Goal: Task Accomplishment & Management: Manage account settings

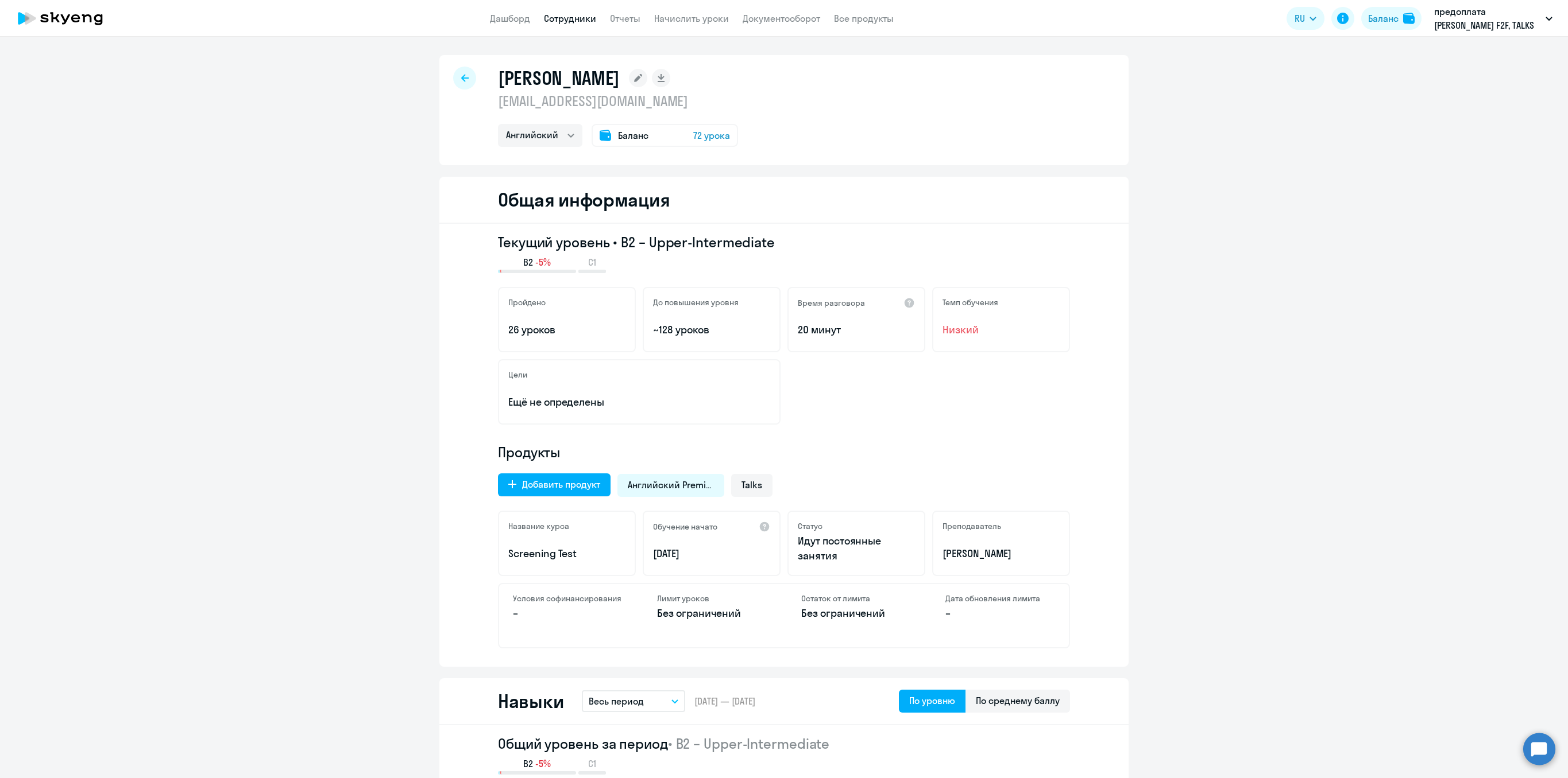
select select "english"
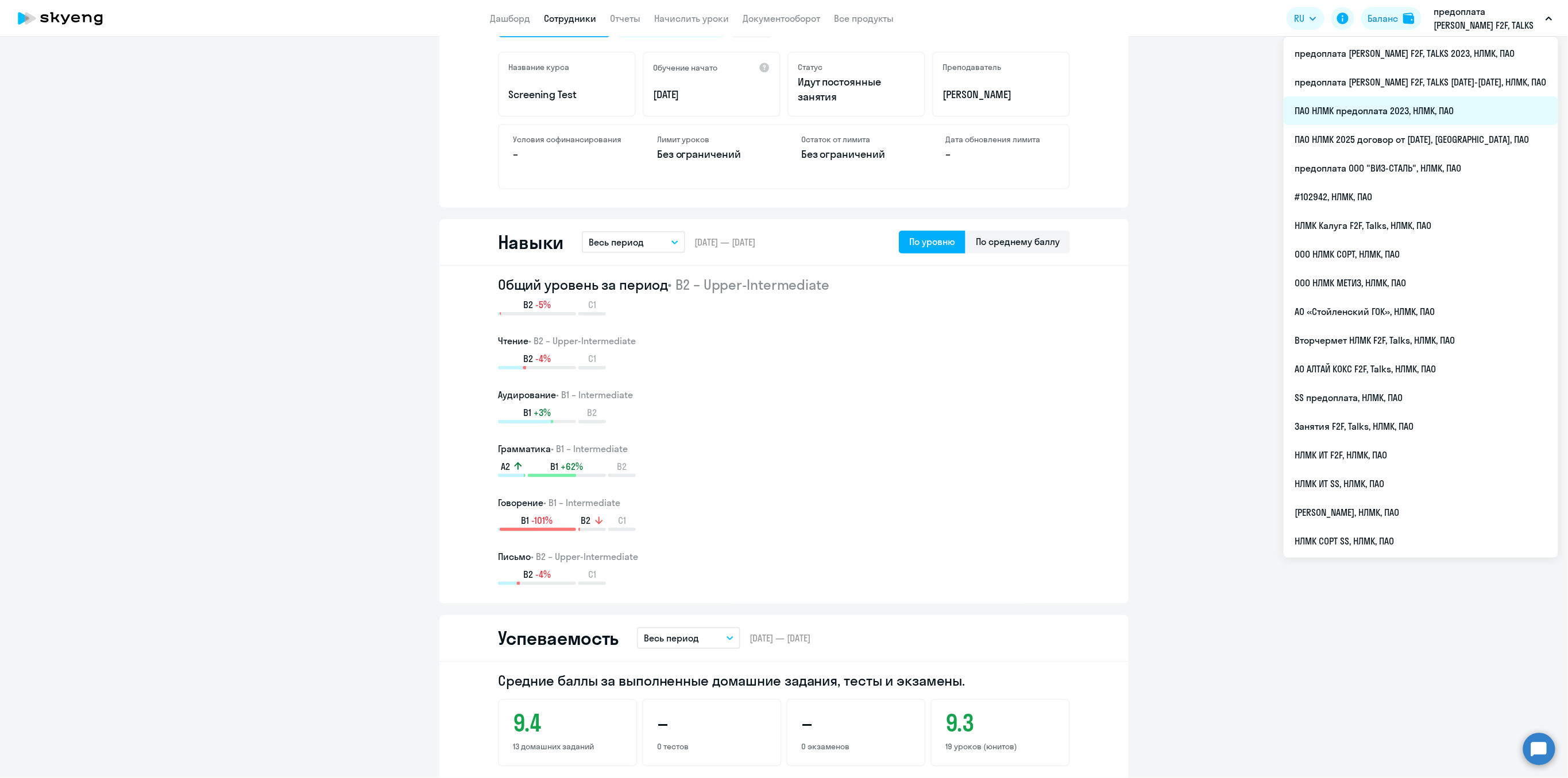
click at [1452, 110] on li "ПАО НЛМК предоплата 2023, НЛМК, ПАО" at bounding box center [1420, 111] width 275 height 29
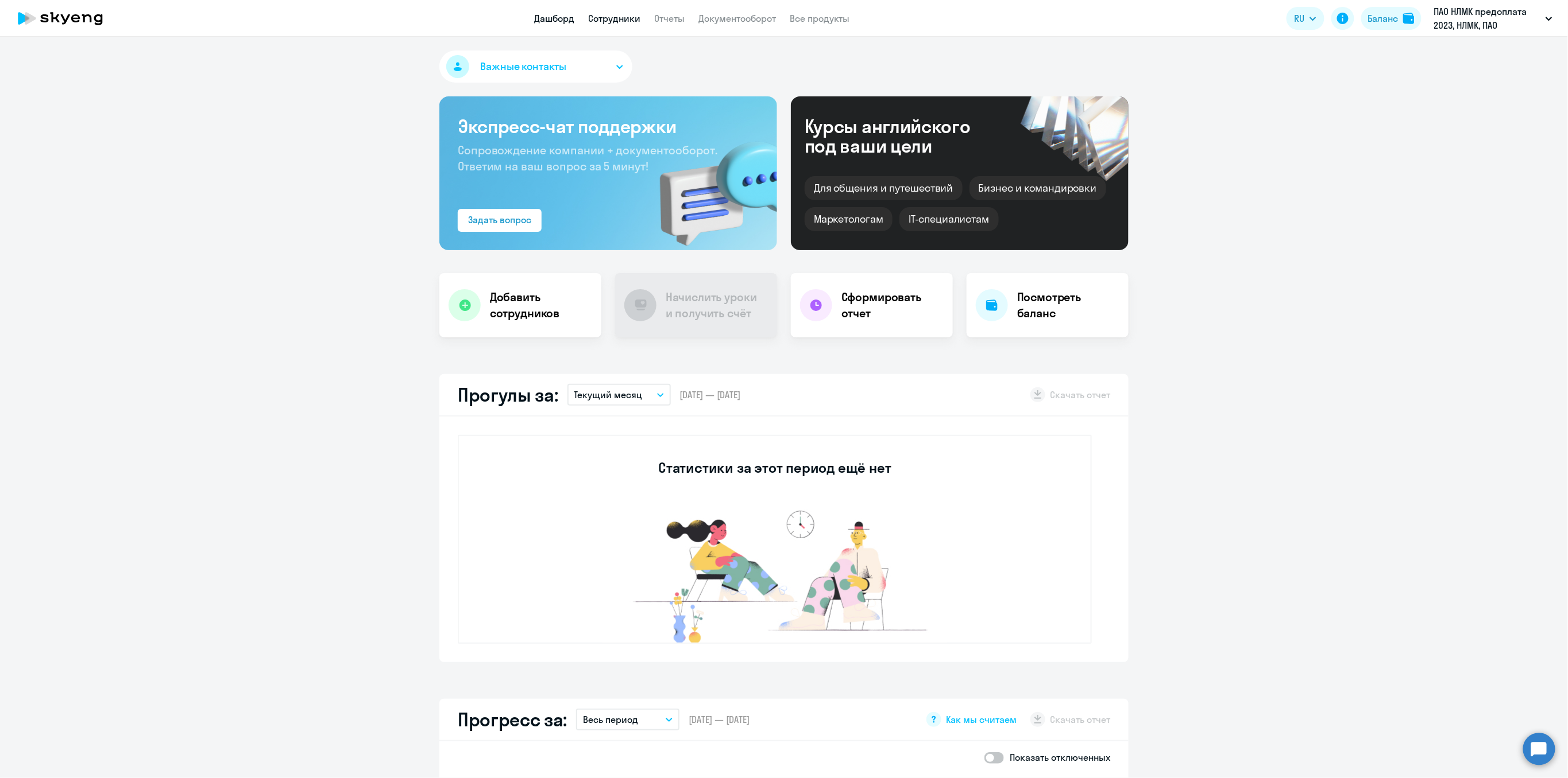
click at [600, 17] on link "Сотрудники" at bounding box center [614, 18] width 52 height 12
select select "30"
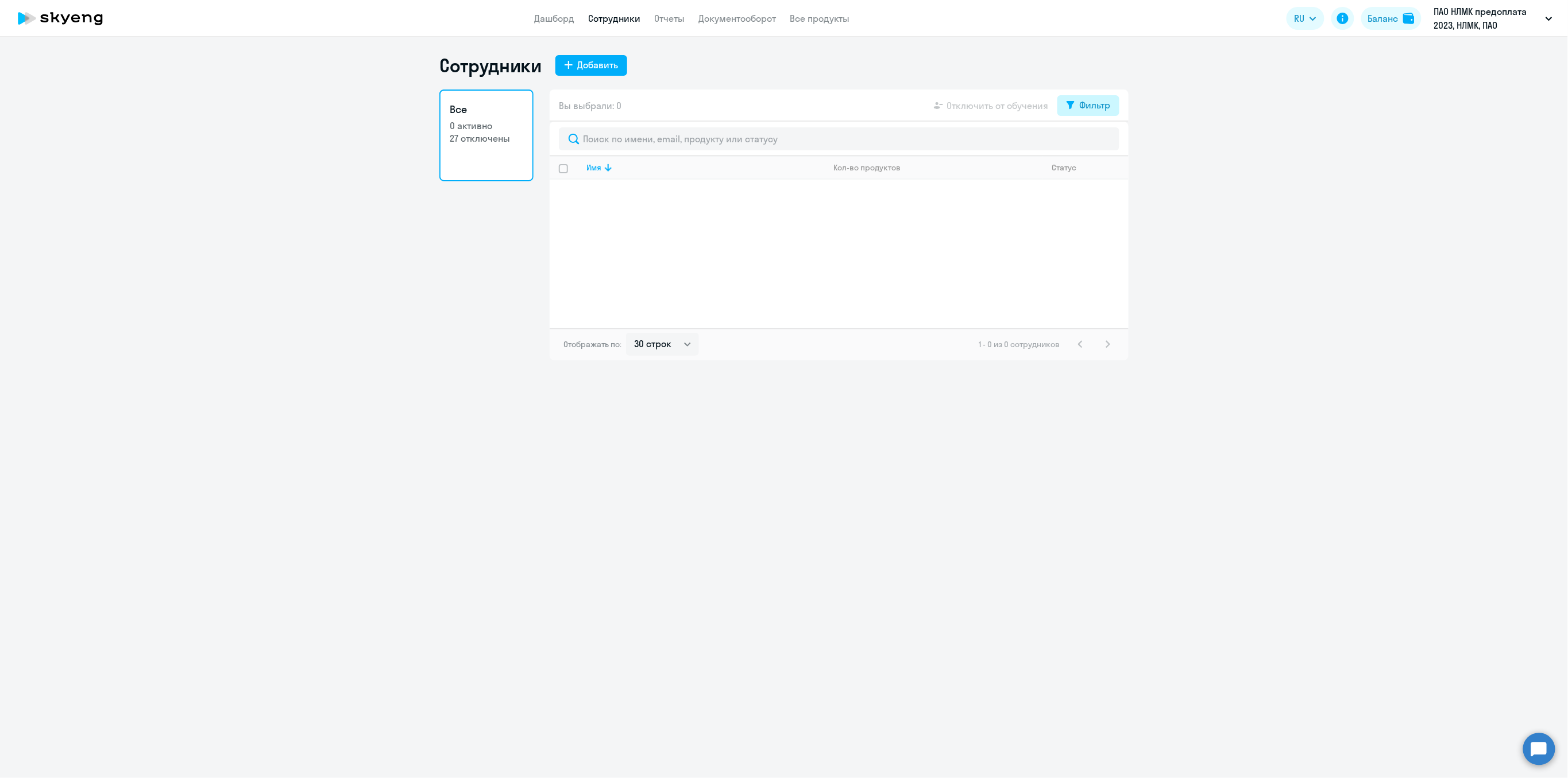
click at [1074, 108] on button "Фильтр" at bounding box center [1088, 105] width 62 height 20
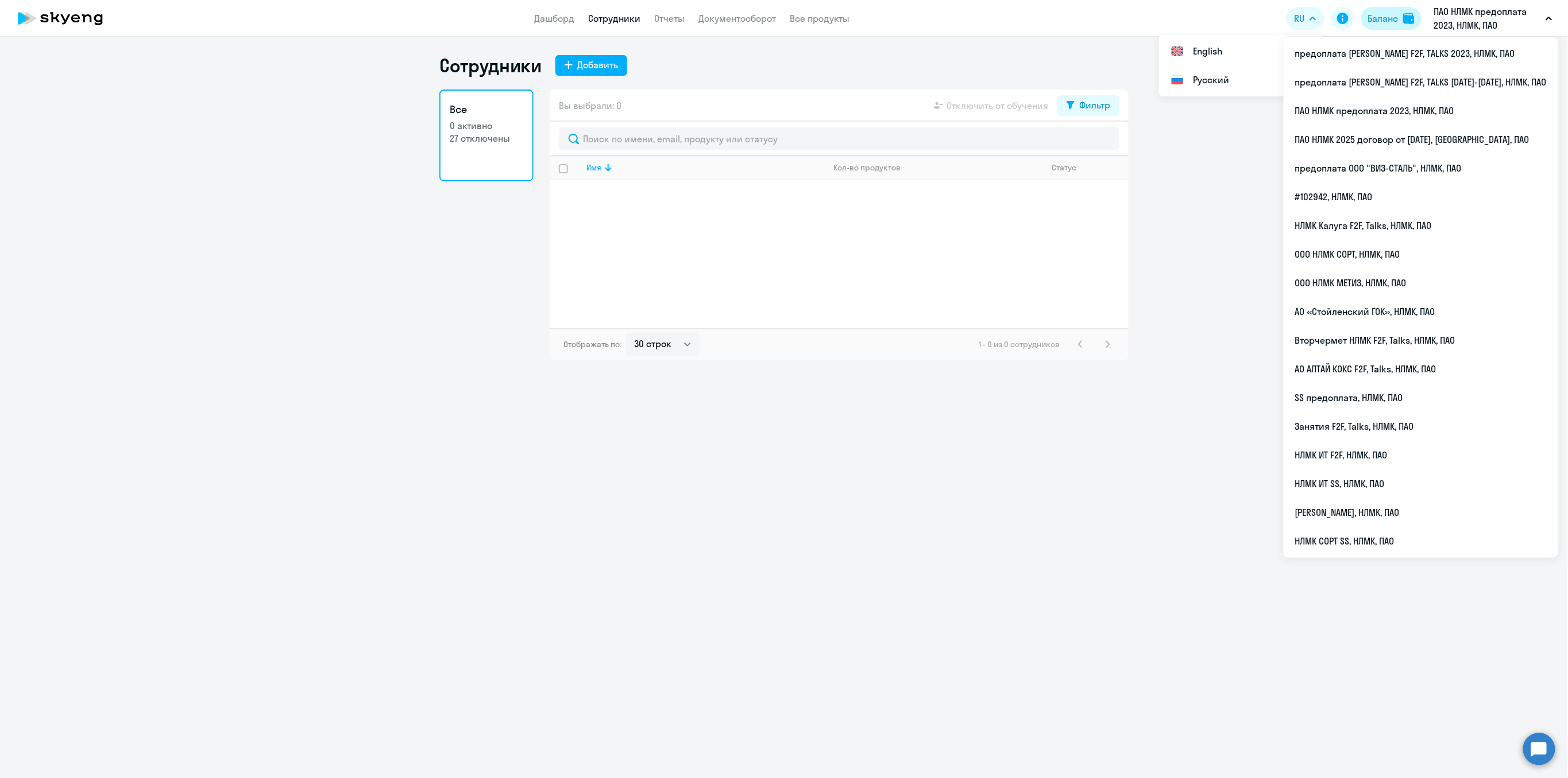
click at [1404, 20] on img at bounding box center [1409, 18] width 12 height 12
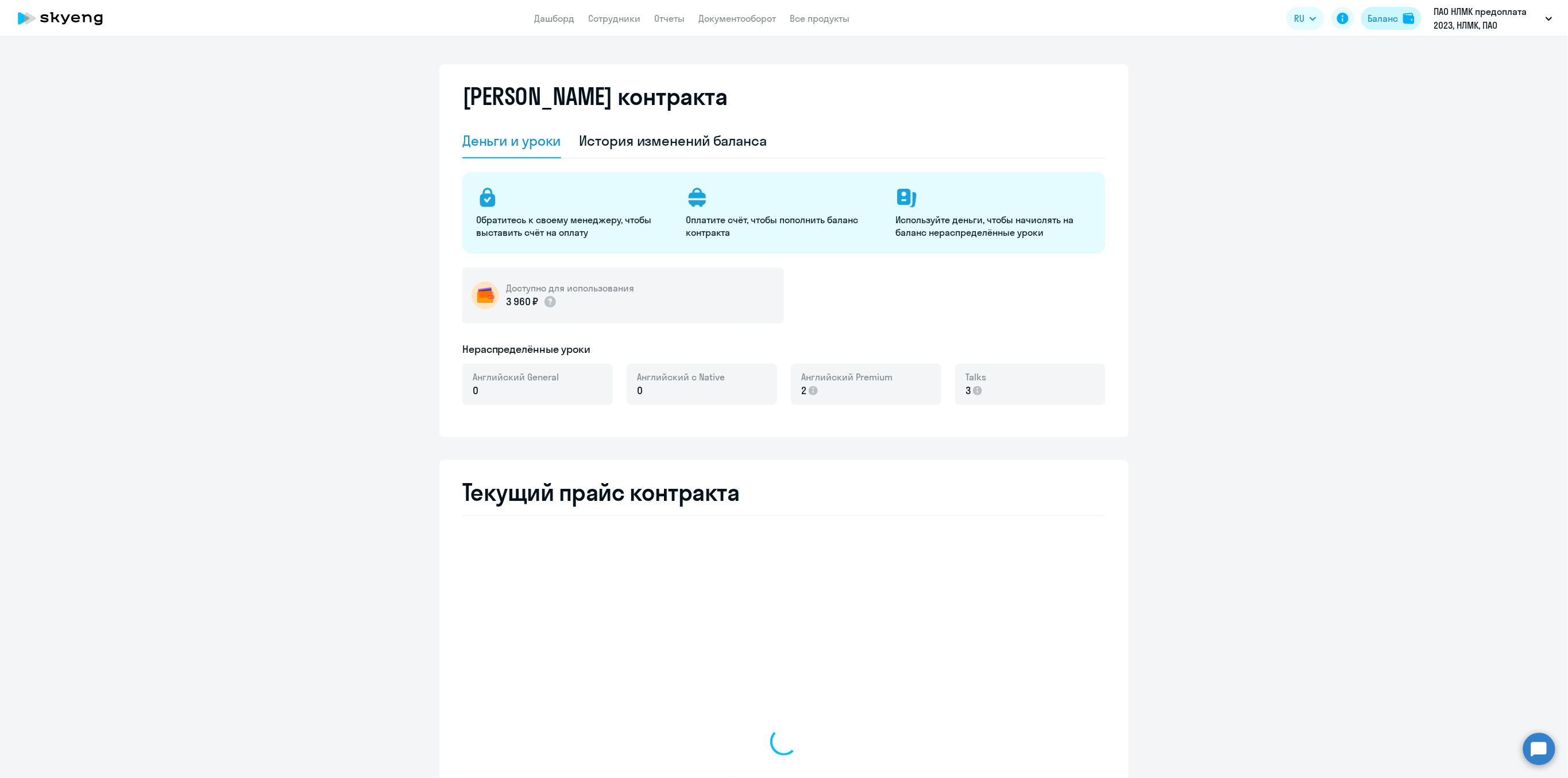
select select "english_adult_not_native_speaker_premium"
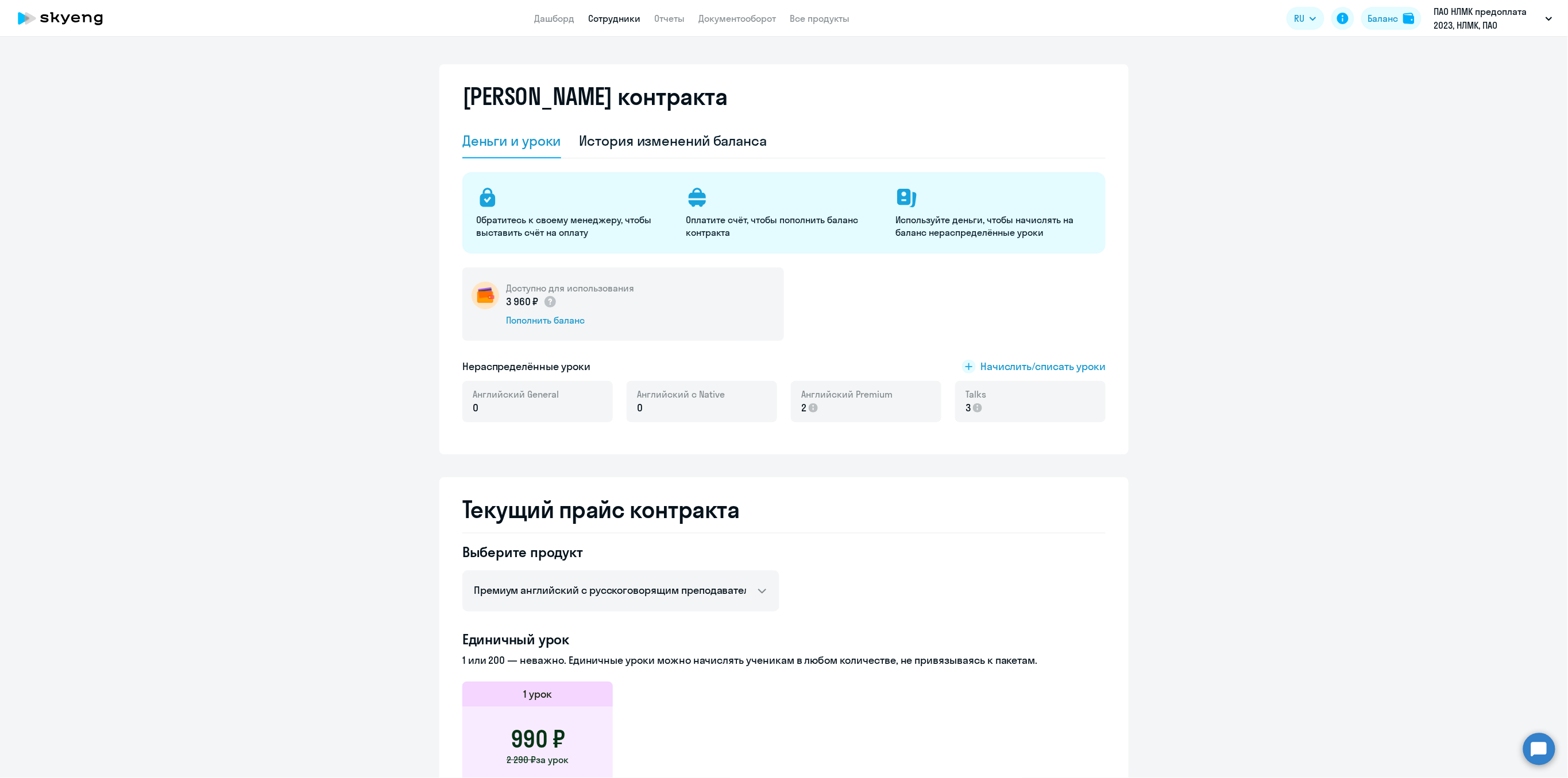
click at [625, 19] on link "Сотрудники" at bounding box center [614, 18] width 52 height 12
select select "30"
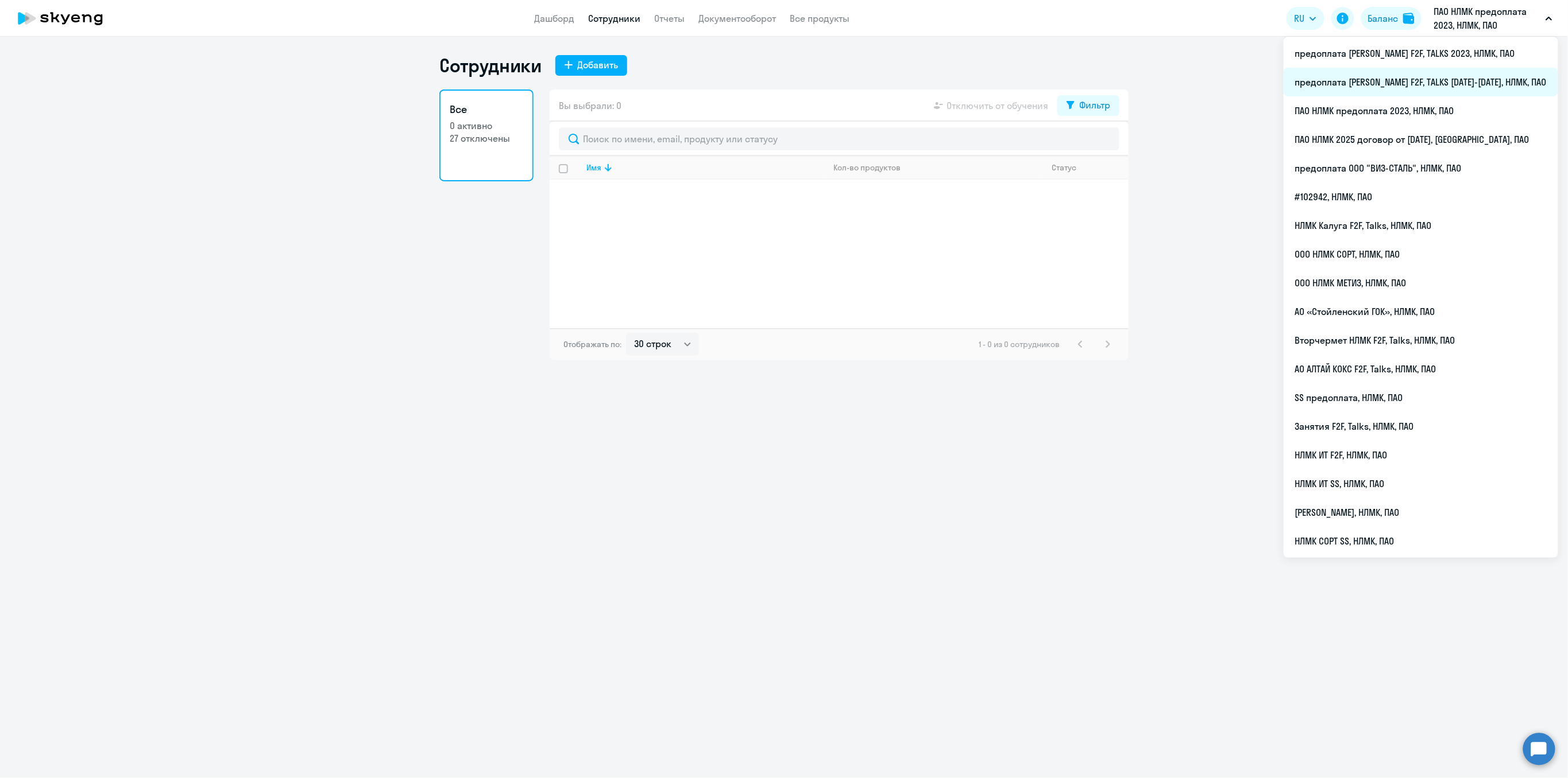
click at [1484, 78] on li "предоплата [PERSON_NAME] F2F, TALKS [DATE]-[DATE], НЛМК, ПАО" at bounding box center [1420, 82] width 275 height 29
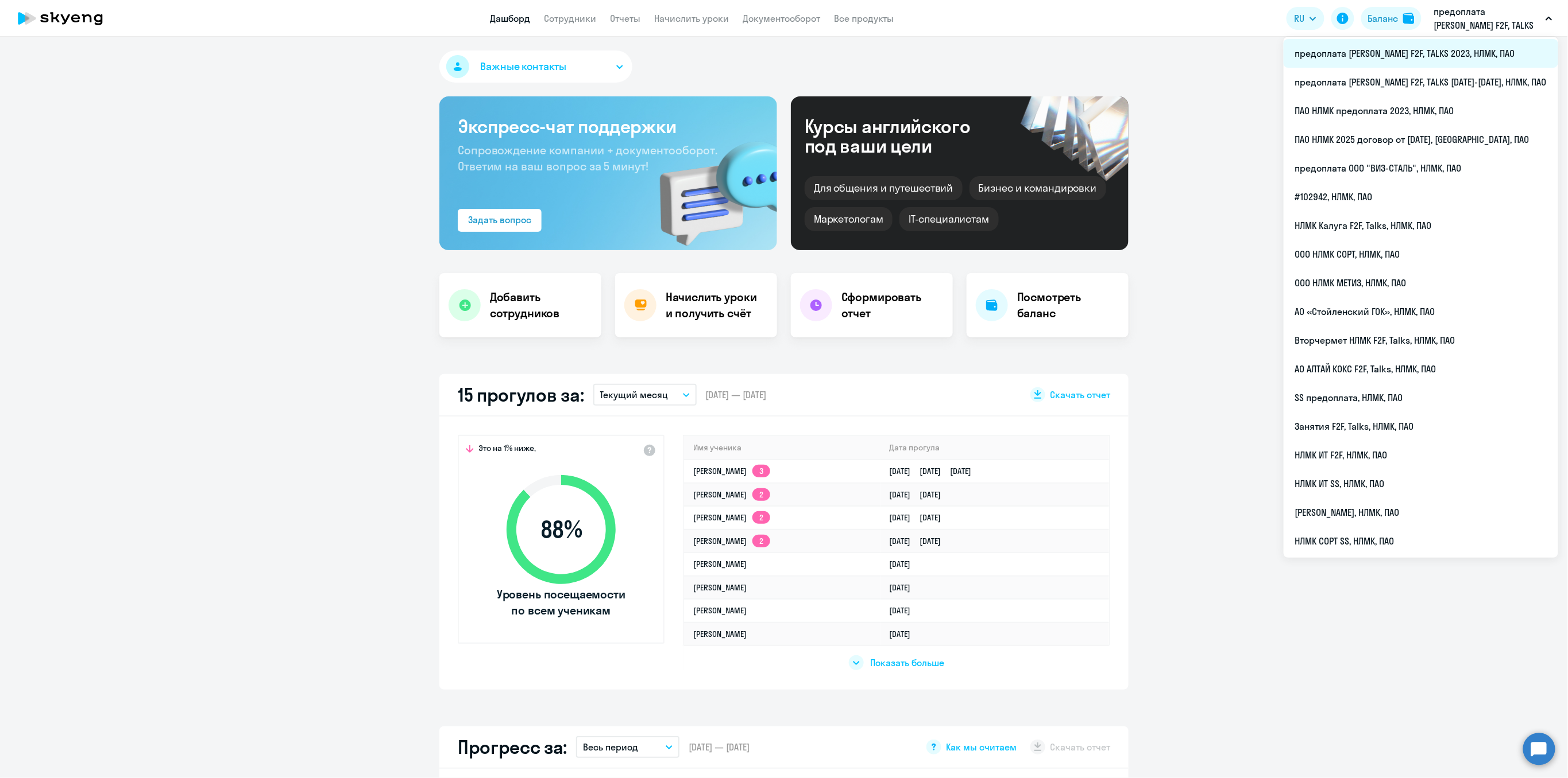
click at [1453, 56] on li "предоплата [PERSON_NAME] F2F, TALKS 2023, НЛМК, ПАО" at bounding box center [1420, 53] width 275 height 29
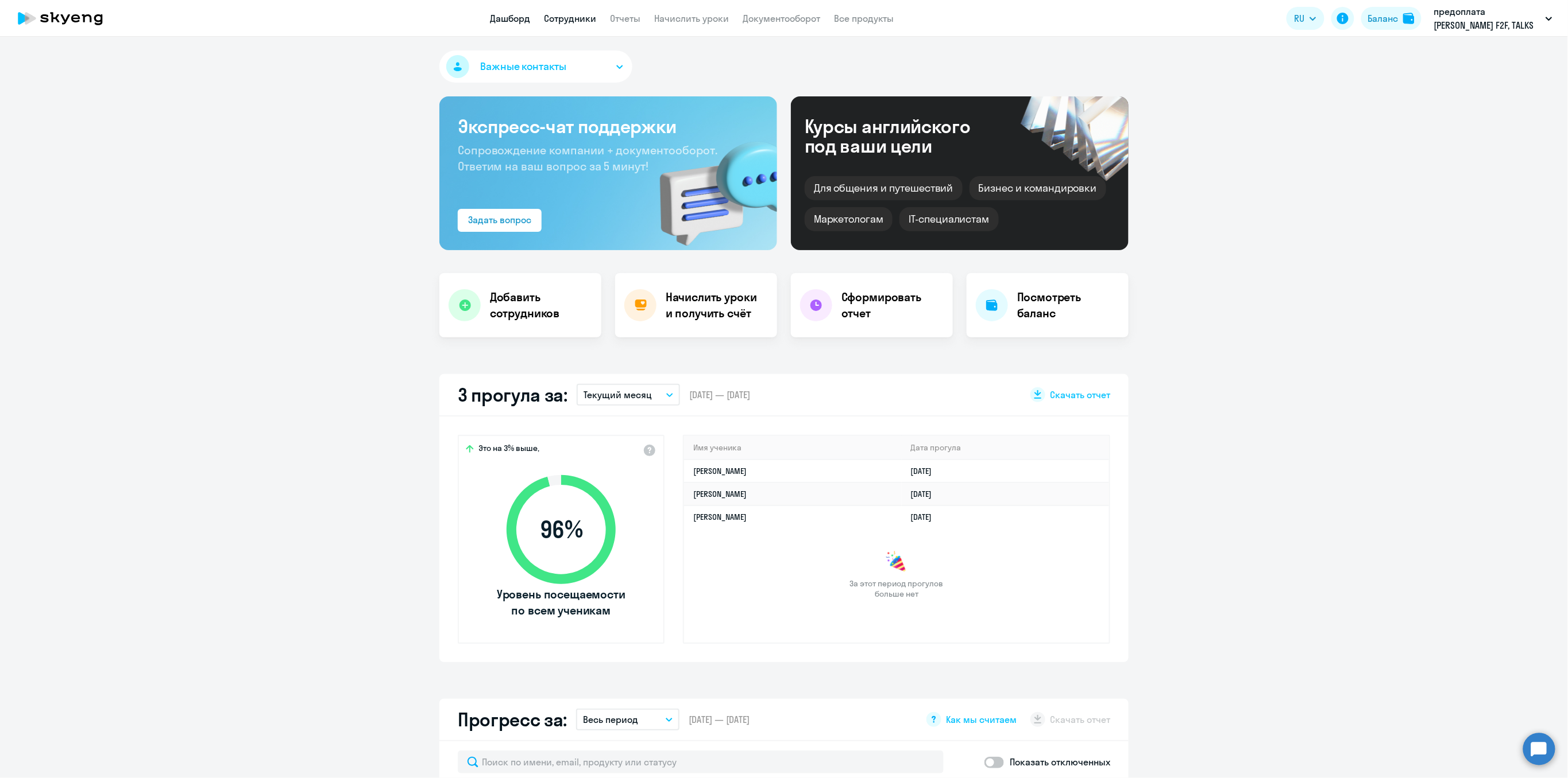
click at [568, 16] on link "Сотрудники" at bounding box center [570, 18] width 52 height 12
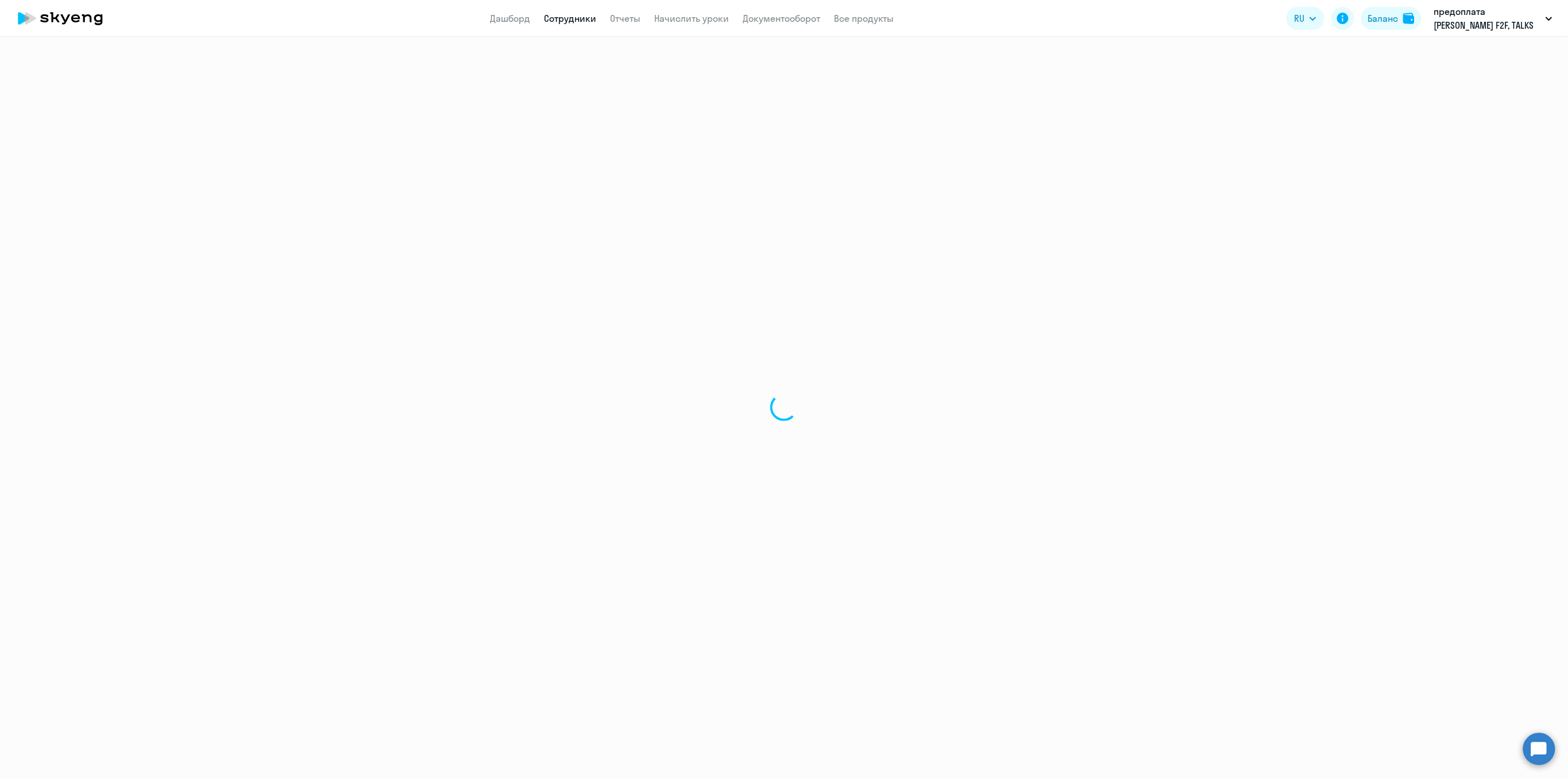
select select "30"
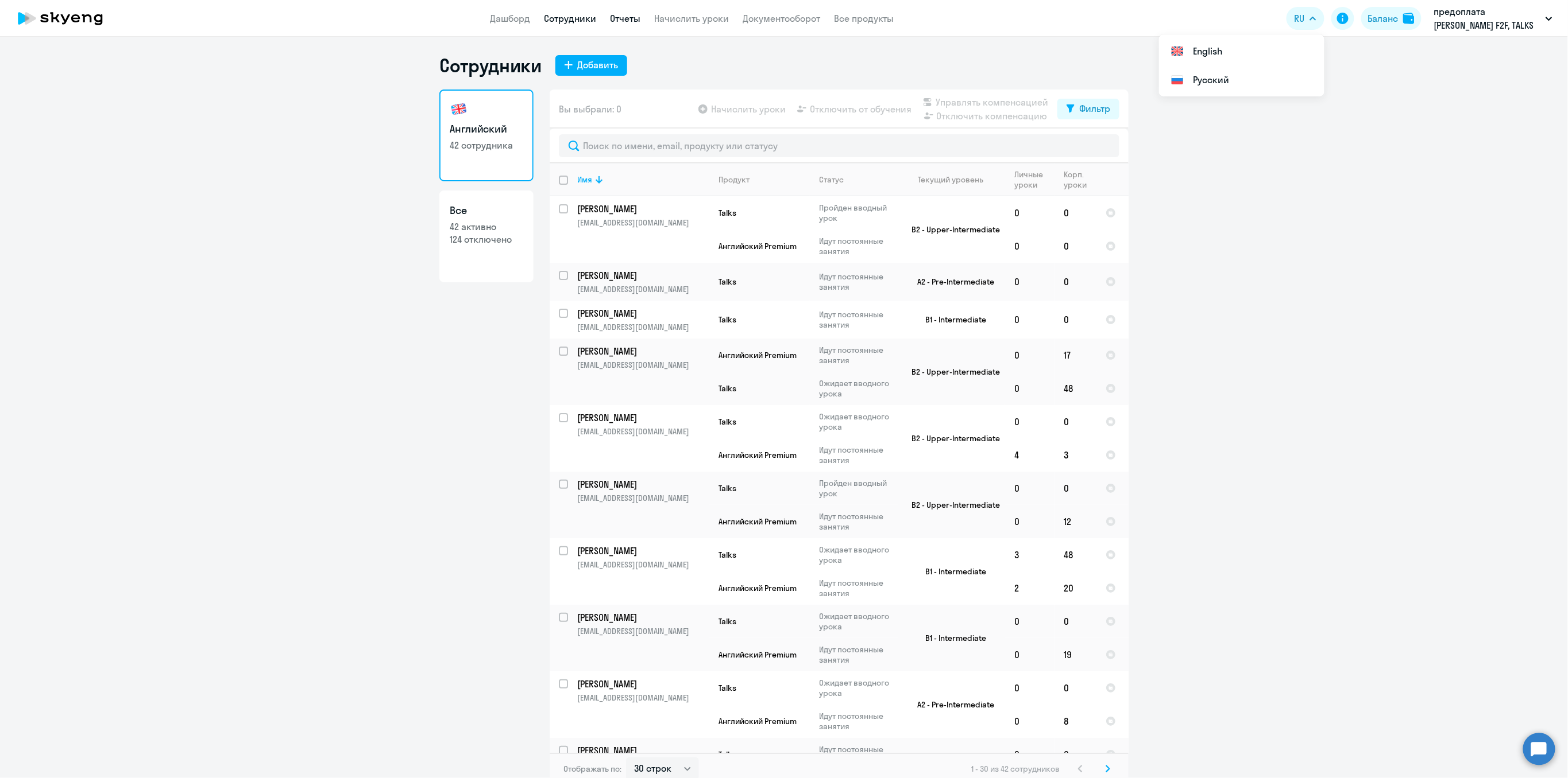
click at [635, 21] on link "Отчеты" at bounding box center [625, 18] width 30 height 12
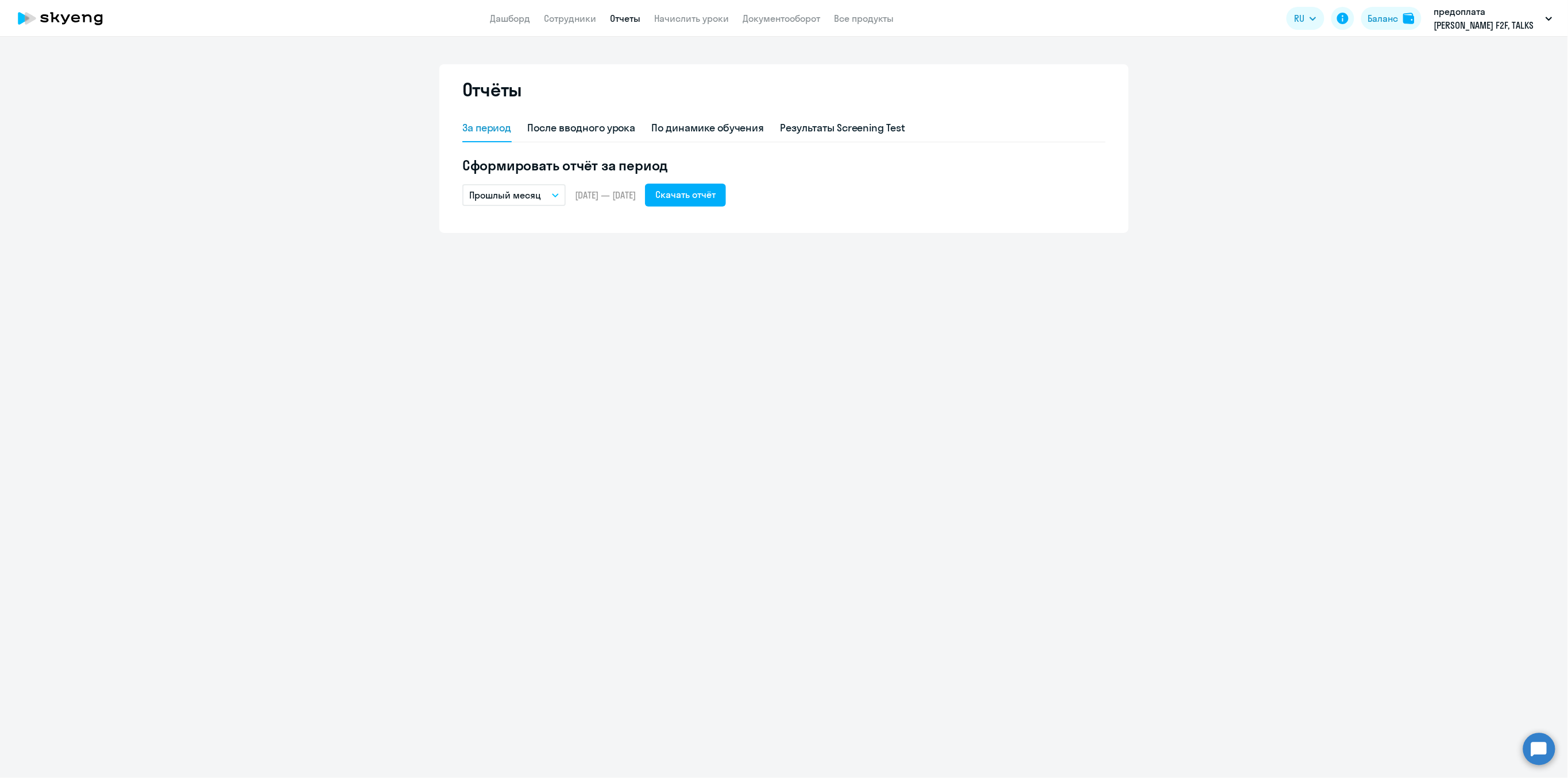
click at [551, 197] on button "Прошлый месяц" at bounding box center [514, 195] width 104 height 22
click at [512, 397] on li "Весь период" at bounding box center [522, 399] width 121 height 29
click at [553, 197] on icon "button" at bounding box center [555, 195] width 7 height 4
click at [544, 430] on li "Собственный период..." at bounding box center [522, 428] width 121 height 29
click at [531, 230] on polygon "Choose month and year" at bounding box center [531, 231] width 6 height 3
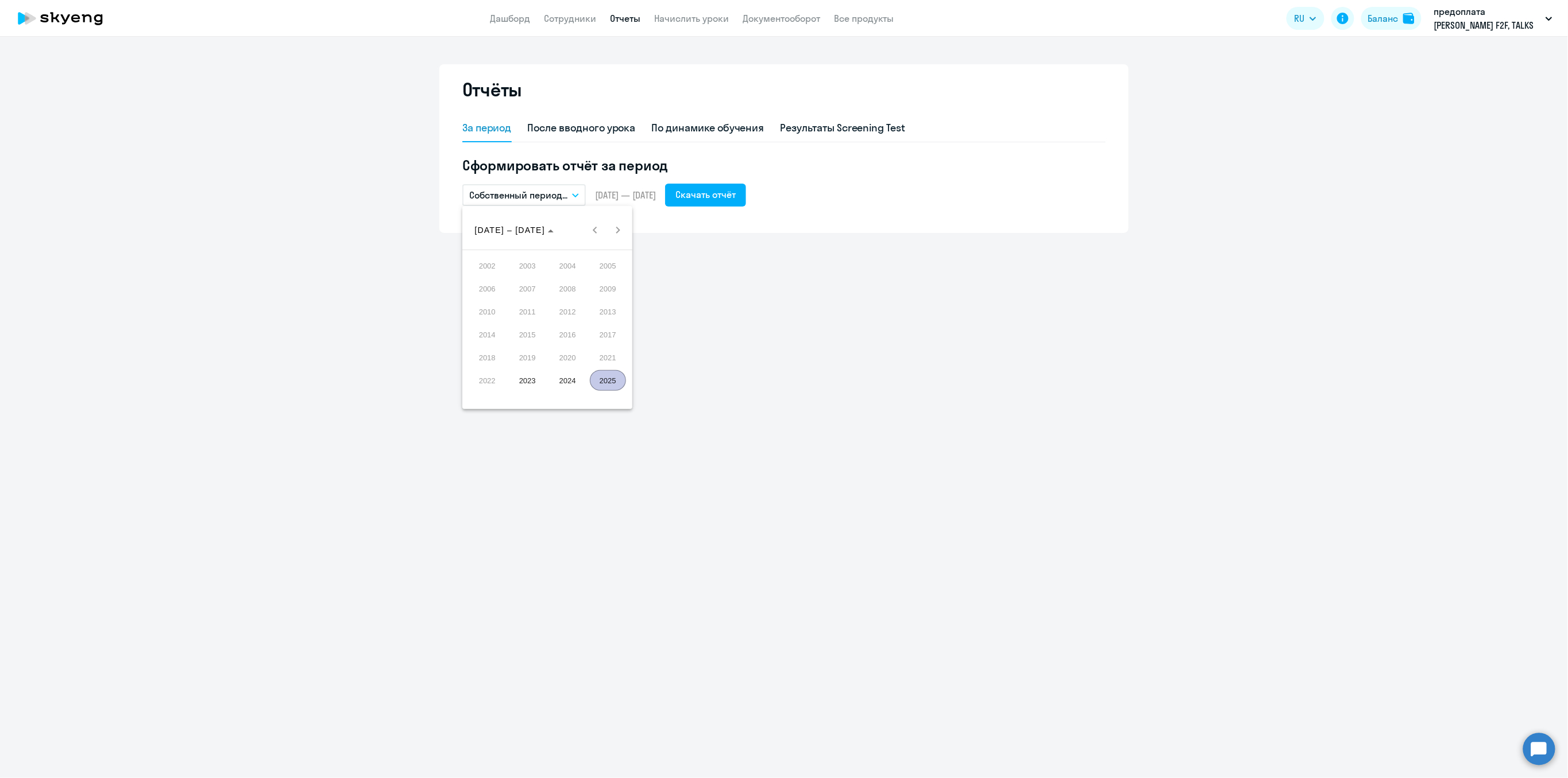
click at [617, 231] on div "2002 to 2025 2002 – 2025" at bounding box center [548, 230] width 164 height 23
click at [591, 231] on div "2002 to 2025 2002 – 2025" at bounding box center [548, 230] width 164 height 23
click at [558, 381] on span "2024" at bounding box center [568, 380] width 36 height 20
click at [523, 335] on span "ОКТ." at bounding box center [527, 334] width 36 height 20
click at [504, 299] on span "1" at bounding box center [501, 300] width 20 height 20
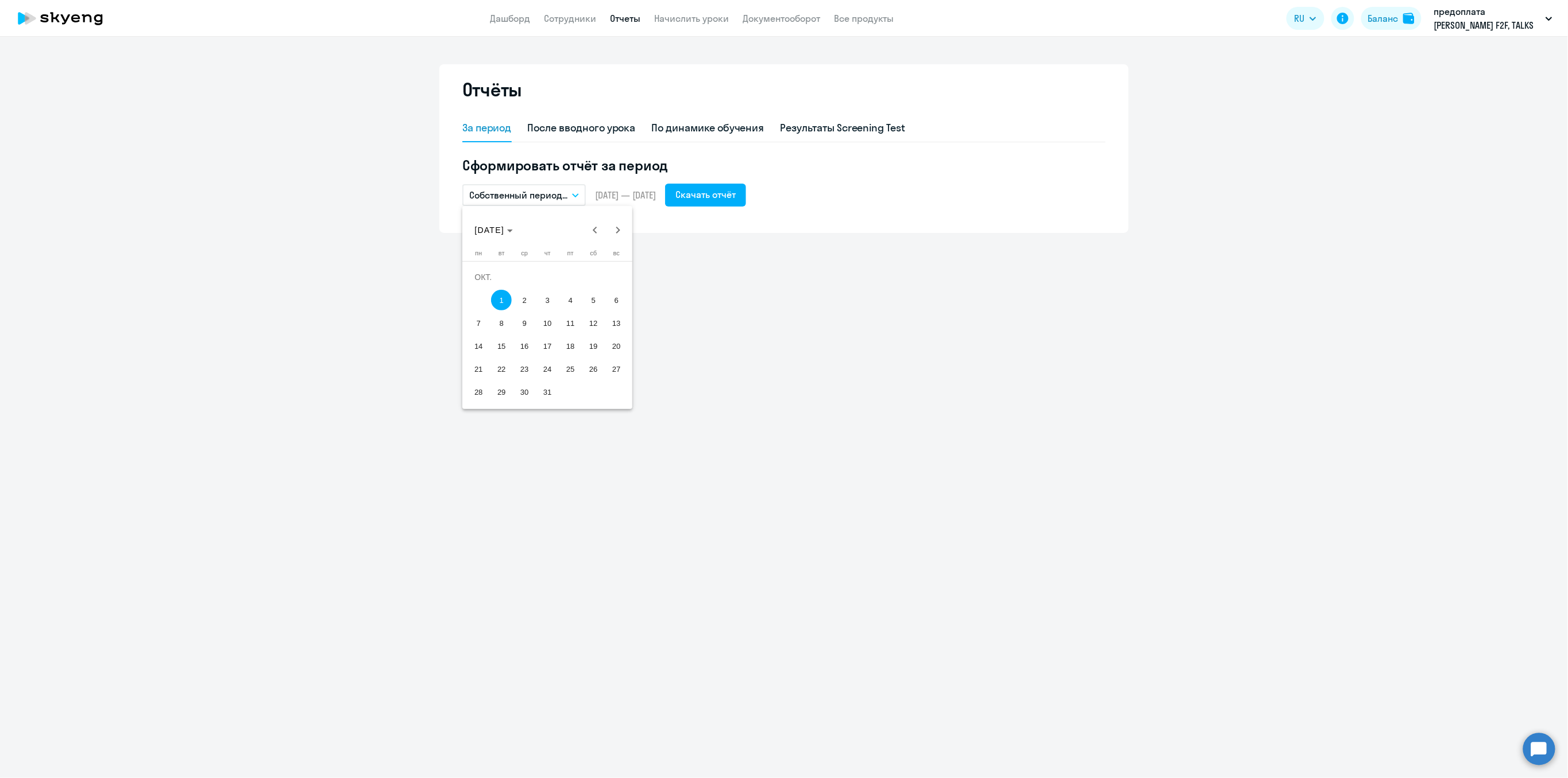
click at [574, 193] on div at bounding box center [784, 389] width 1568 height 778
click at [575, 193] on span "[DATE] — [DATE]" at bounding box center [605, 195] width 61 height 12
click at [558, 194] on icon "button" at bounding box center [555, 195] width 6 height 3
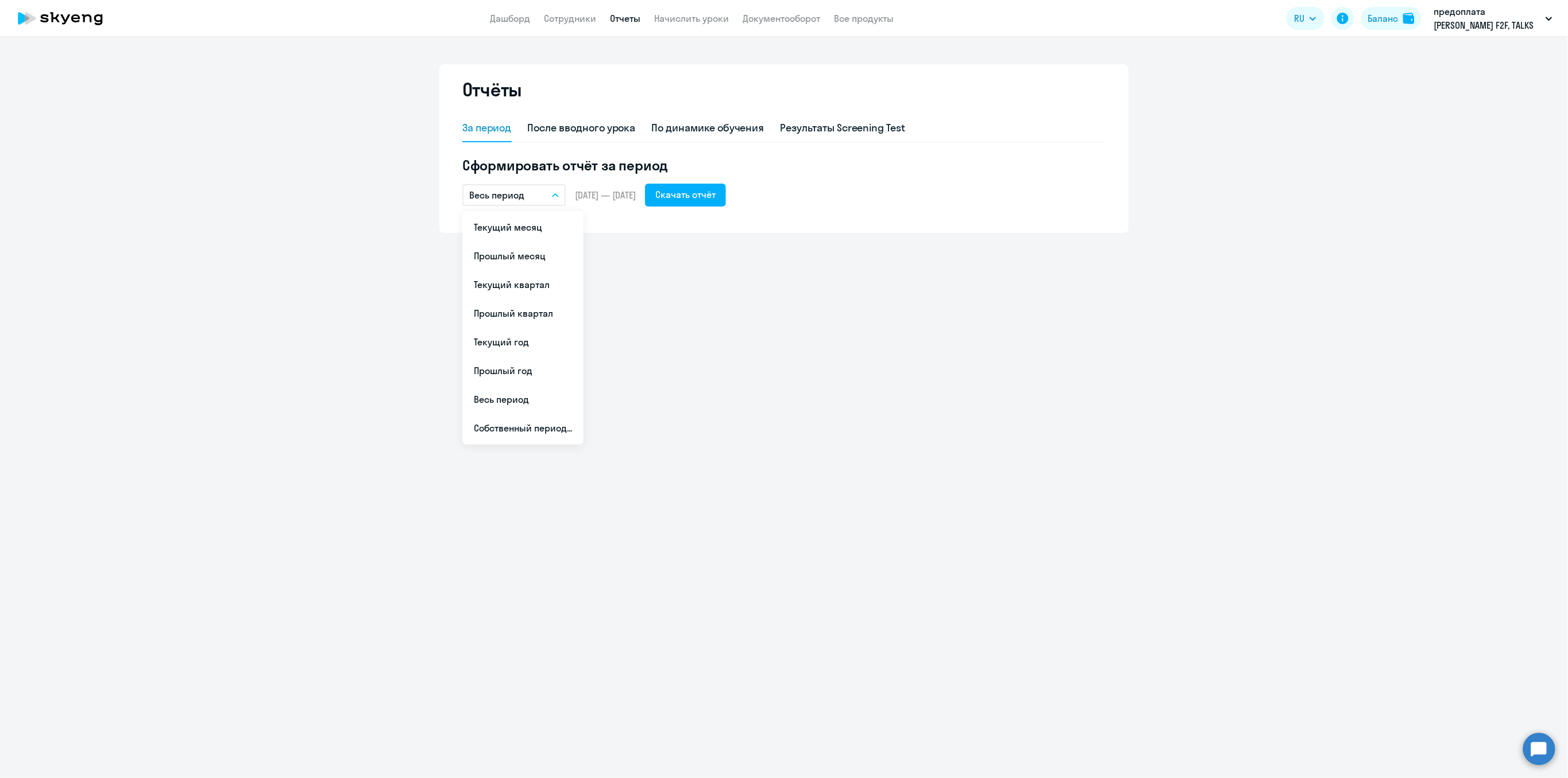
click at [602, 220] on div "Отчёты За период После вводного урока По динамике обучения Результаты Screening…" at bounding box center [783, 149] width 689 height 169
click at [587, 192] on span "[DATE] — [DATE]" at bounding box center [605, 195] width 61 height 12
click at [540, 198] on button "Весь период" at bounding box center [514, 195] width 104 height 22
click at [512, 422] on li "Собственный период..." at bounding box center [522, 428] width 121 height 29
click at [592, 228] on span "Previous month" at bounding box center [595, 230] width 23 height 23
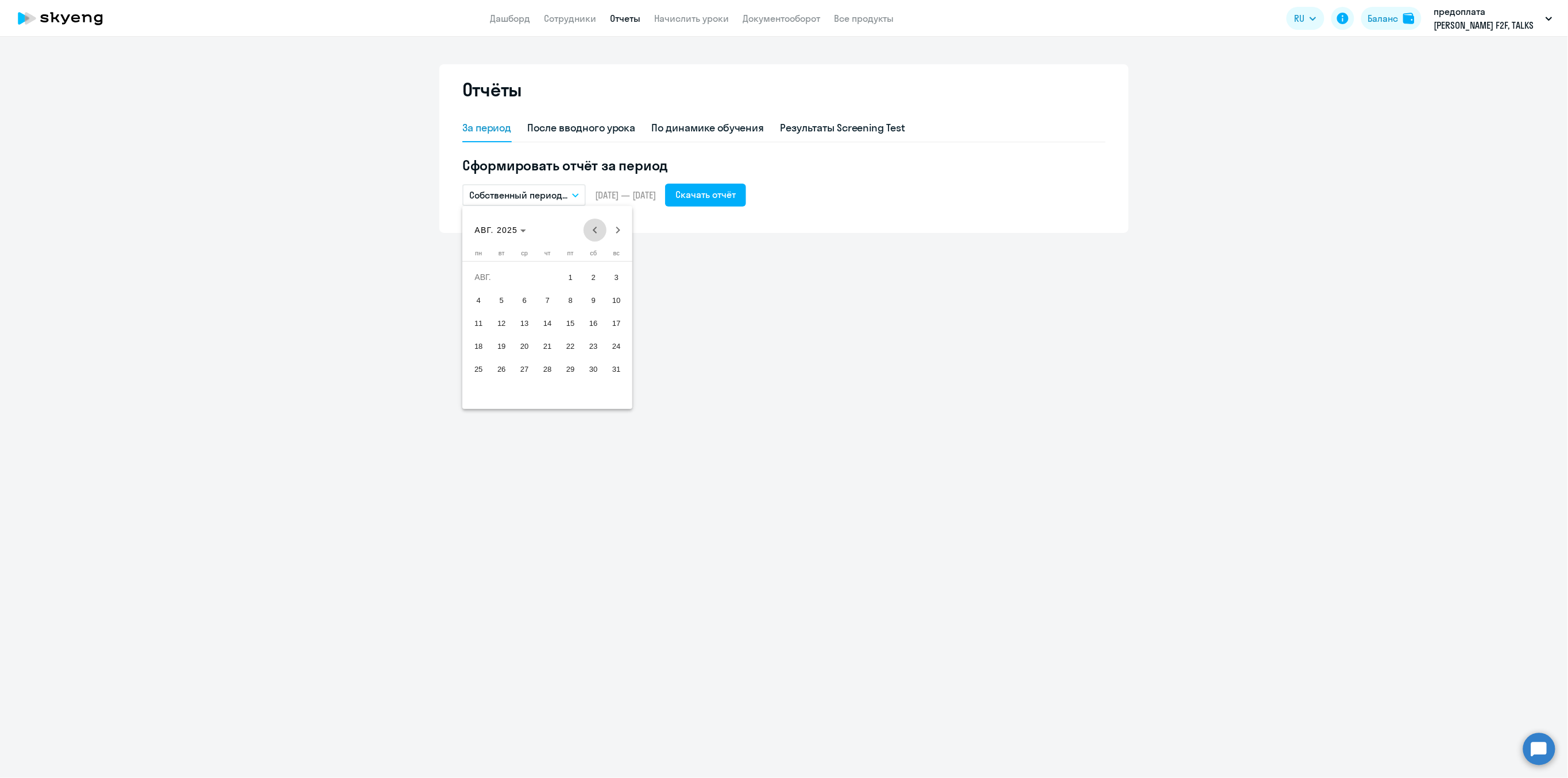
click at [592, 228] on span "Previous month" at bounding box center [595, 230] width 23 height 23
click at [529, 233] on span "ИЮЛЬ 2025" at bounding box center [504, 230] width 59 height 9
click at [563, 382] on span "2024" at bounding box center [568, 380] width 36 height 20
click at [526, 332] on span "ОКТ." at bounding box center [527, 334] width 36 height 20
click at [499, 298] on span "1" at bounding box center [501, 300] width 20 height 20
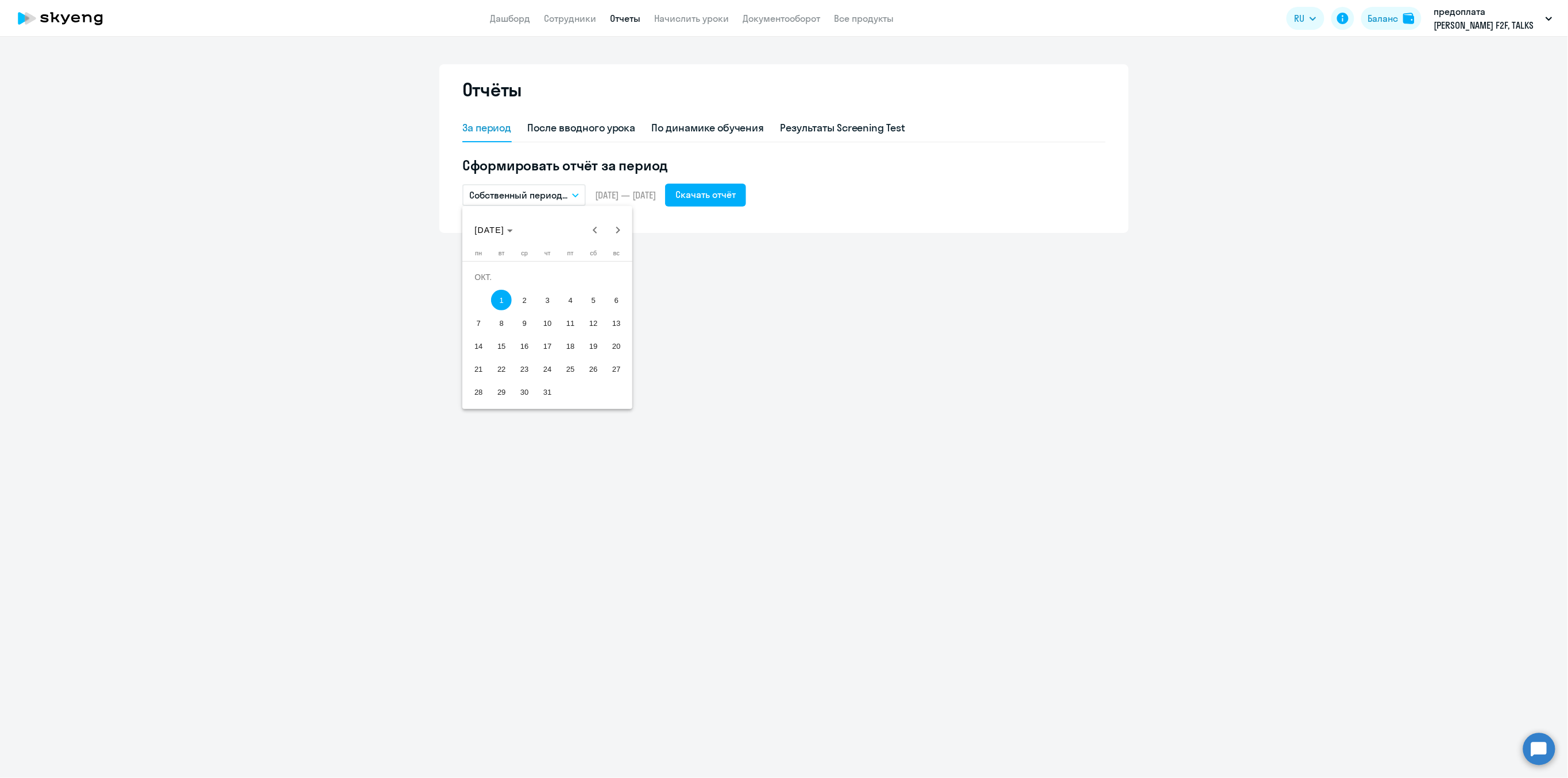
click at [499, 298] on span "1" at bounding box center [501, 300] width 20 height 20
click at [499, 298] on div "Отчёты За период После вводного урока По динамике обучения Результаты Screening…" at bounding box center [784, 407] width 1568 height 741
click at [569, 197] on button "Собственный период..." at bounding box center [523, 195] width 123 height 22
click at [644, 292] on div "Отчёты За период После вводного урока По динамике обучения Результаты Screening…" at bounding box center [784, 407] width 1568 height 741
click at [572, 193] on icon "button" at bounding box center [575, 195] width 7 height 4
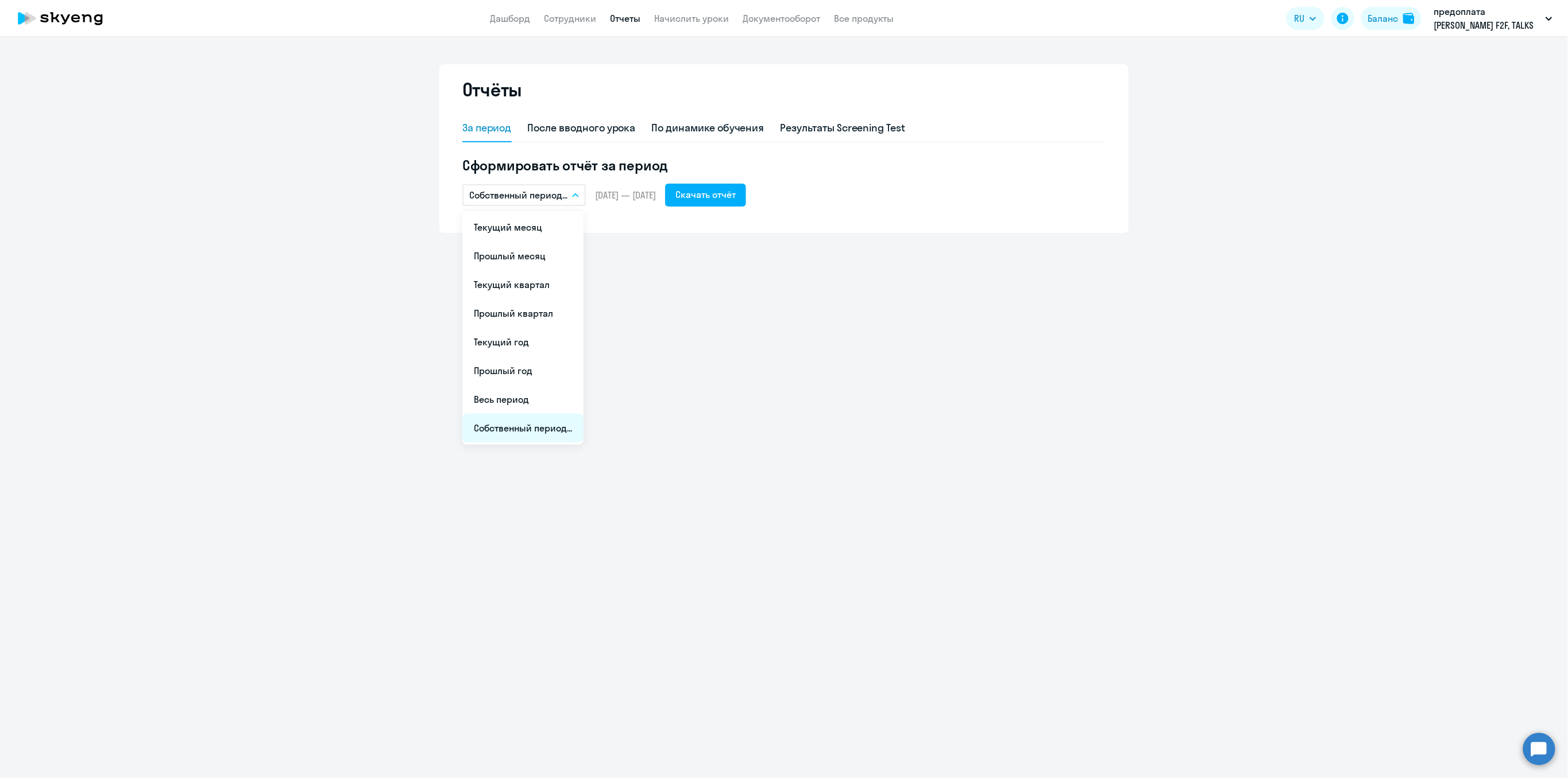
click at [520, 424] on li "Собственный период..." at bounding box center [522, 428] width 121 height 29
click at [597, 231] on span "Previous month" at bounding box center [595, 230] width 23 height 23
click at [526, 232] on span "ИЮЛЬ 2025" at bounding box center [504, 230] width 59 height 9
click at [559, 379] on span "2024" at bounding box center [568, 380] width 36 height 20
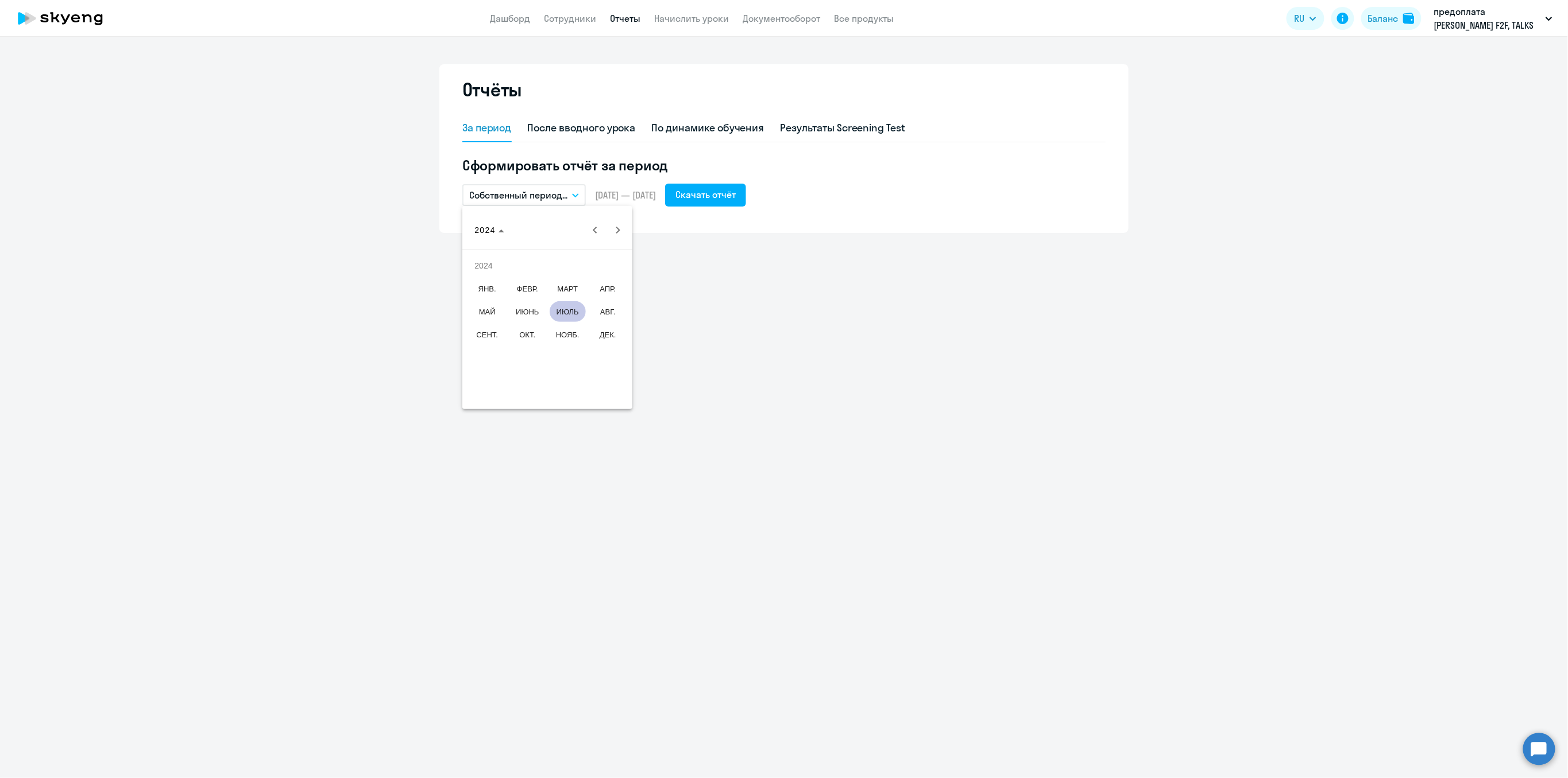
click at [535, 340] on span "ОКТ." at bounding box center [527, 334] width 36 height 20
click at [506, 301] on span "1" at bounding box center [501, 300] width 20 height 20
click at [615, 235] on span "Next month" at bounding box center [618, 230] width 23 height 23
click at [616, 235] on span "Next month" at bounding box center [618, 230] width 23 height 23
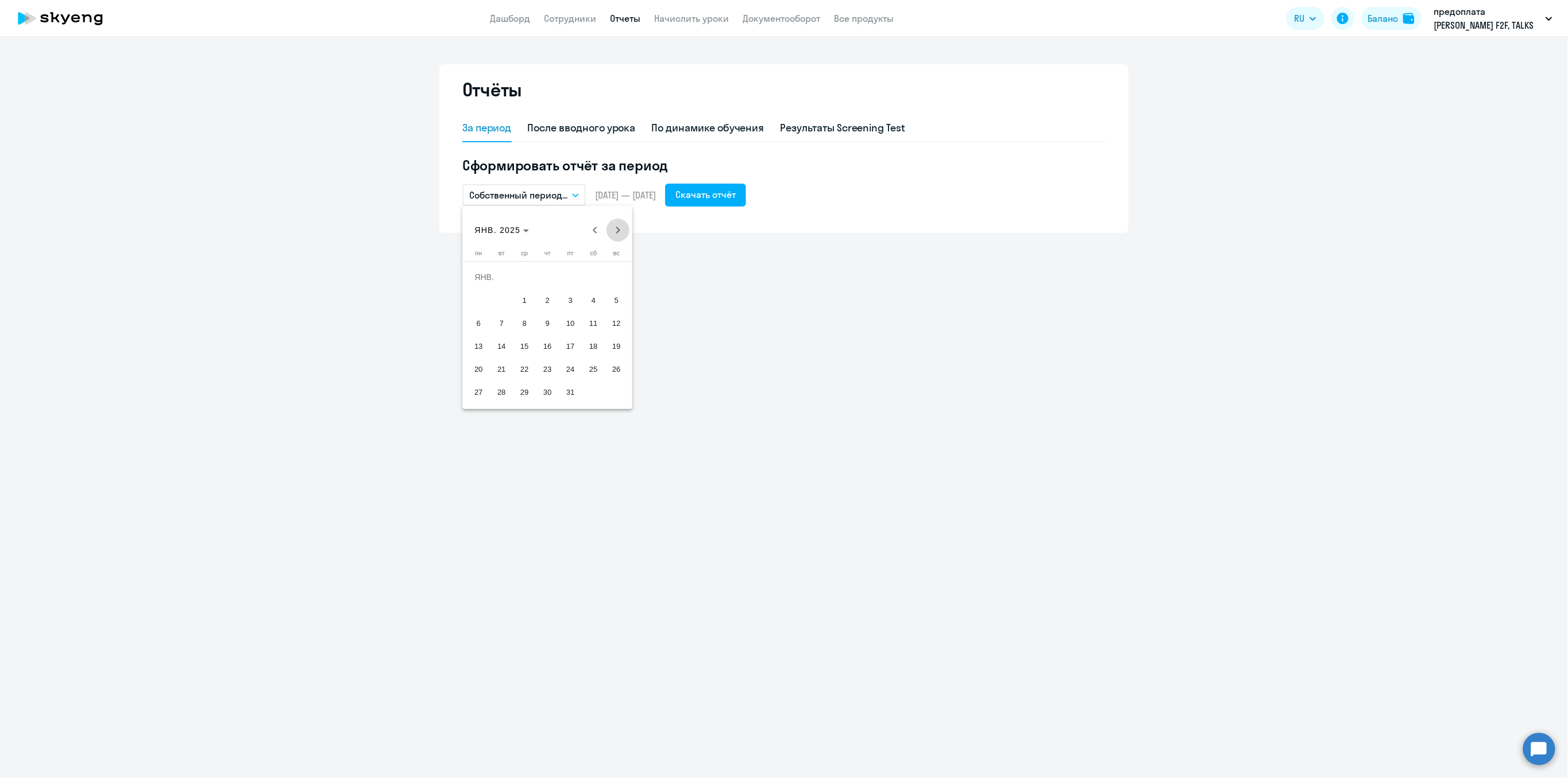
click at [616, 235] on span "Next month" at bounding box center [618, 230] width 23 height 23
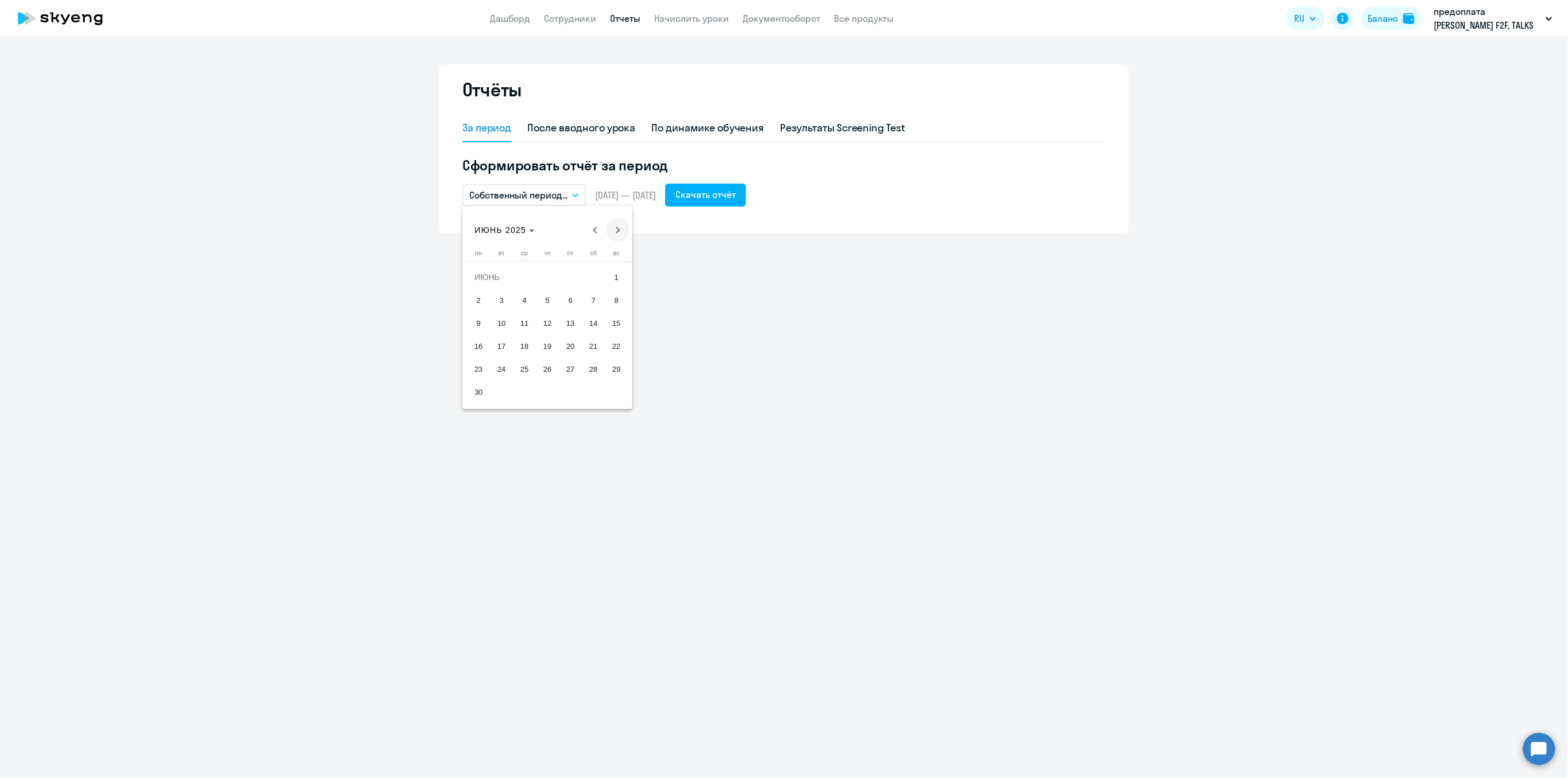
click at [616, 235] on span "Next month" at bounding box center [618, 230] width 23 height 23
click at [528, 347] on span "17" at bounding box center [524, 346] width 20 height 20
click at [710, 193] on div "Скачать отчёт" at bounding box center [705, 195] width 60 height 14
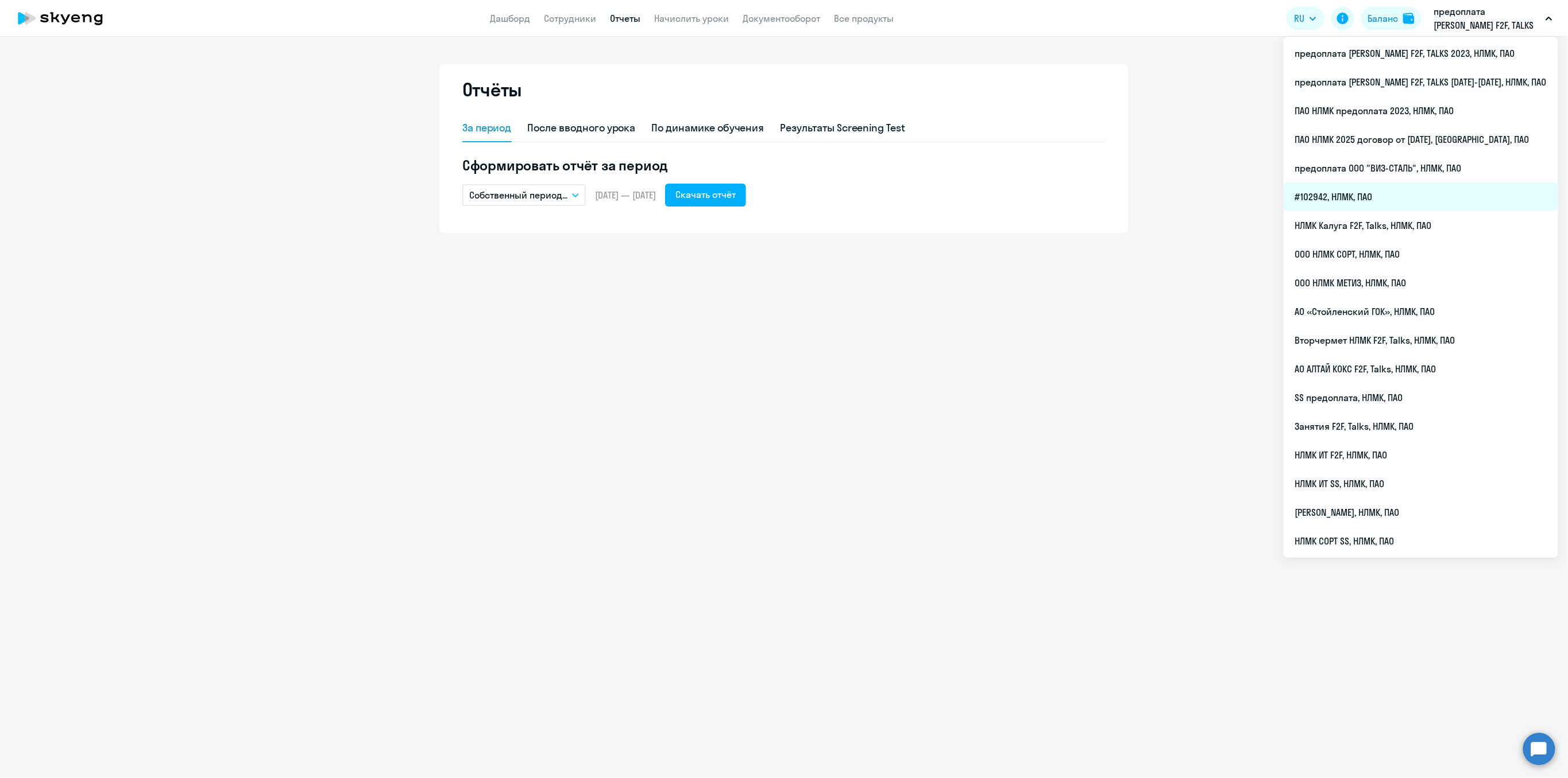
click at [1383, 194] on li "#102942, НЛМК, ПАО" at bounding box center [1420, 197] width 275 height 29
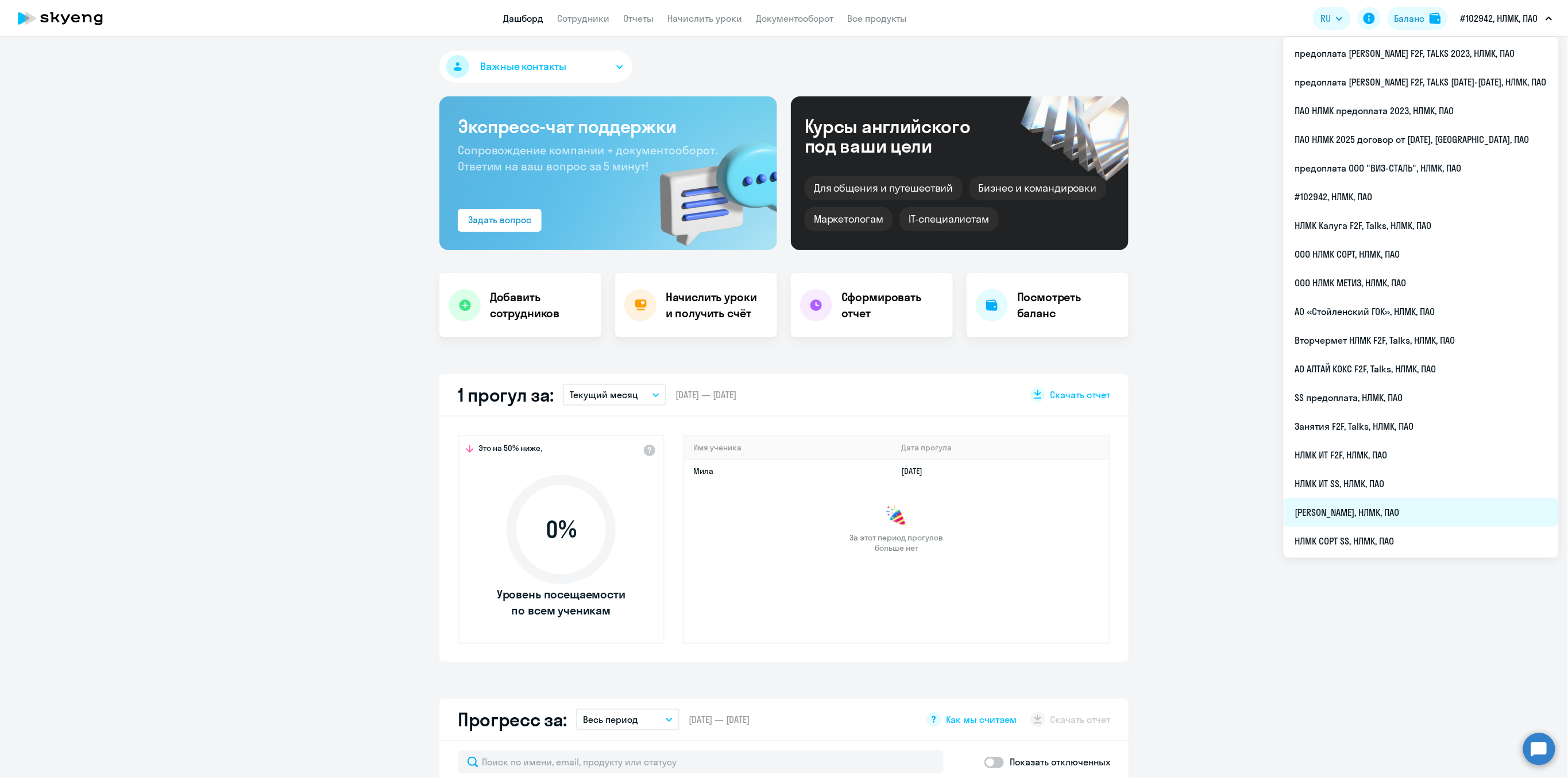
select select "30"
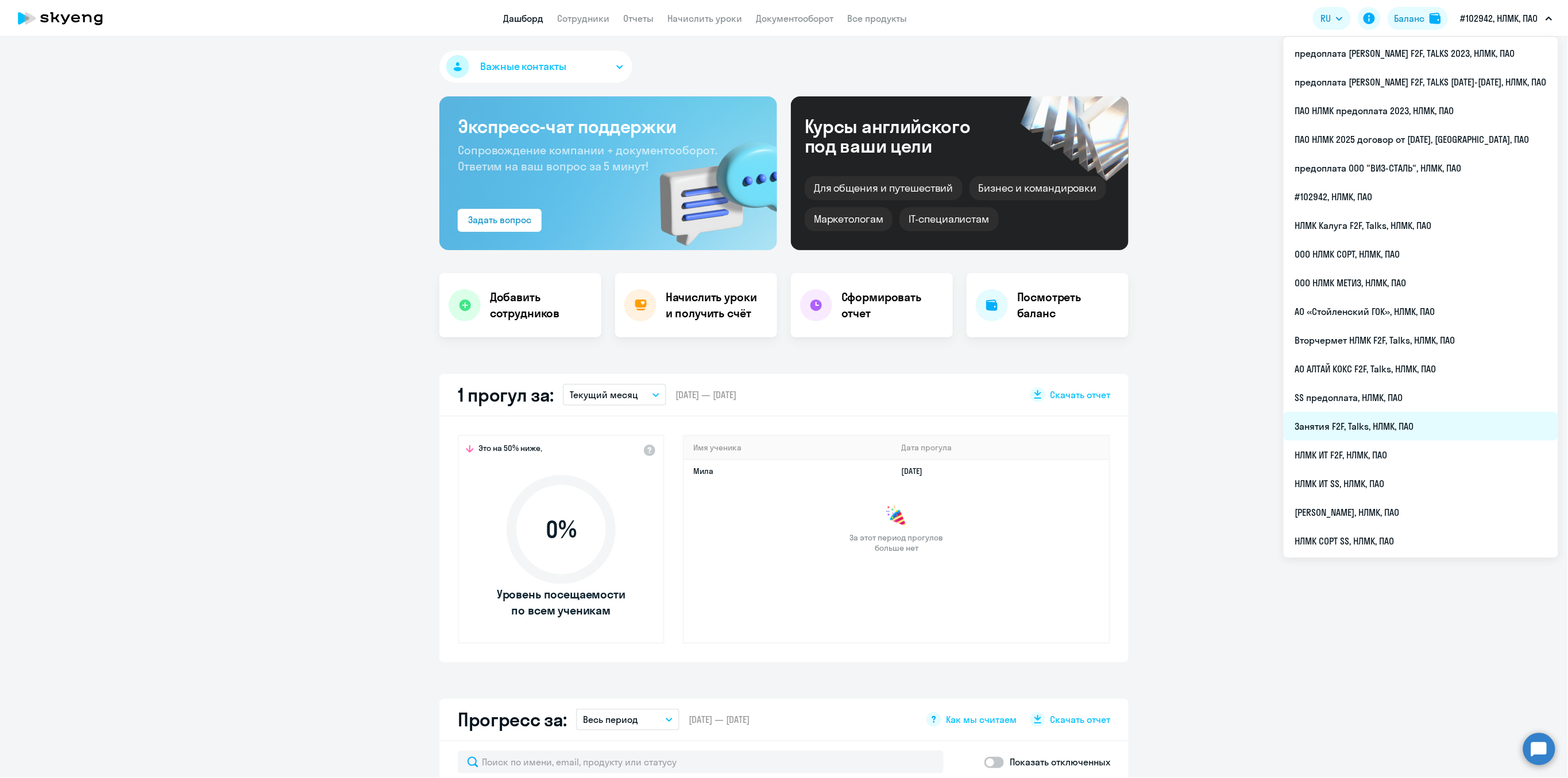
click at [1371, 430] on li "Занятия F2F, Talks, НЛМК, ПАО" at bounding box center [1420, 427] width 275 height 29
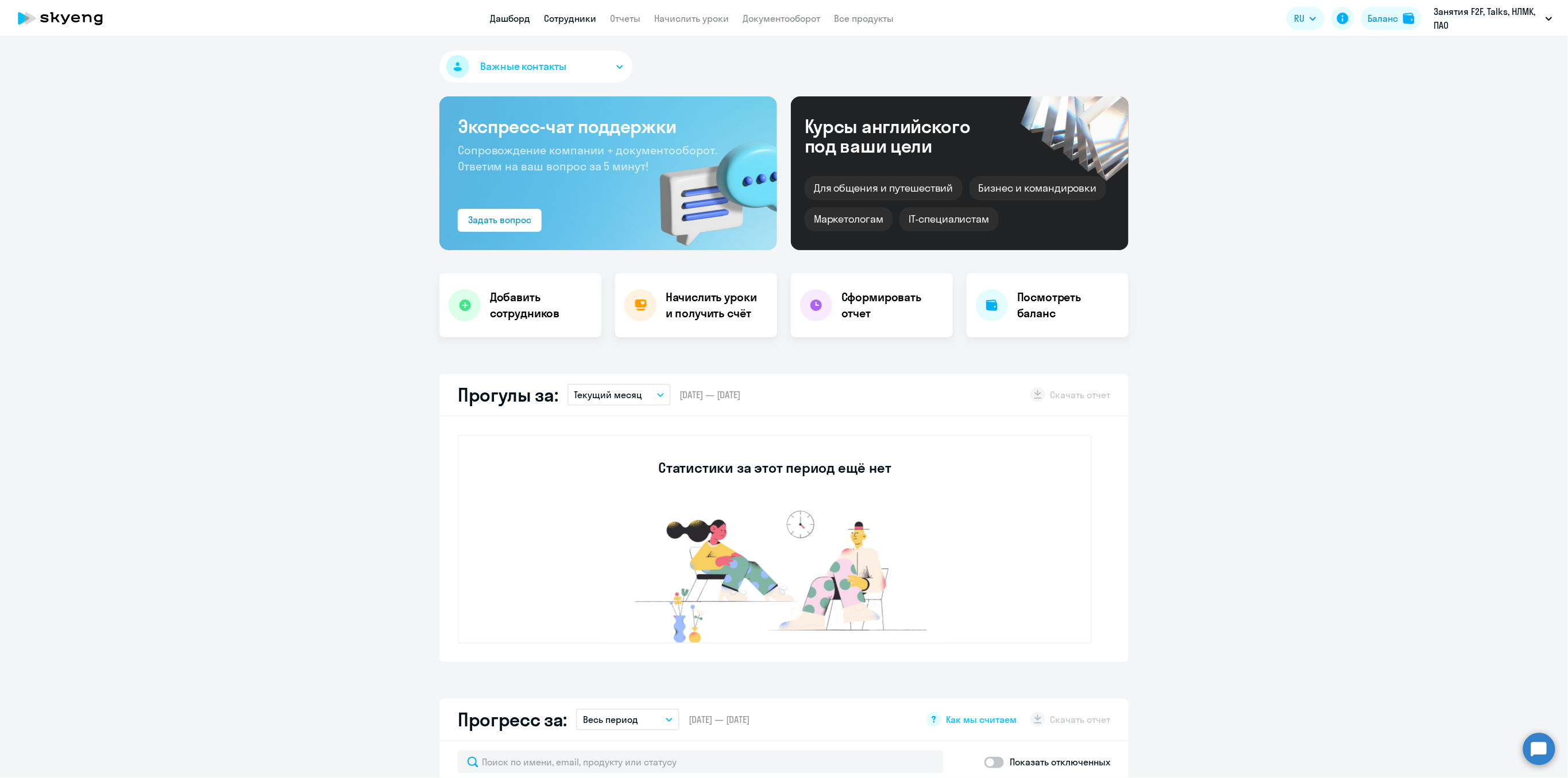
click at [554, 19] on link "Сотрудники" at bounding box center [570, 18] width 52 height 12
select select "30"
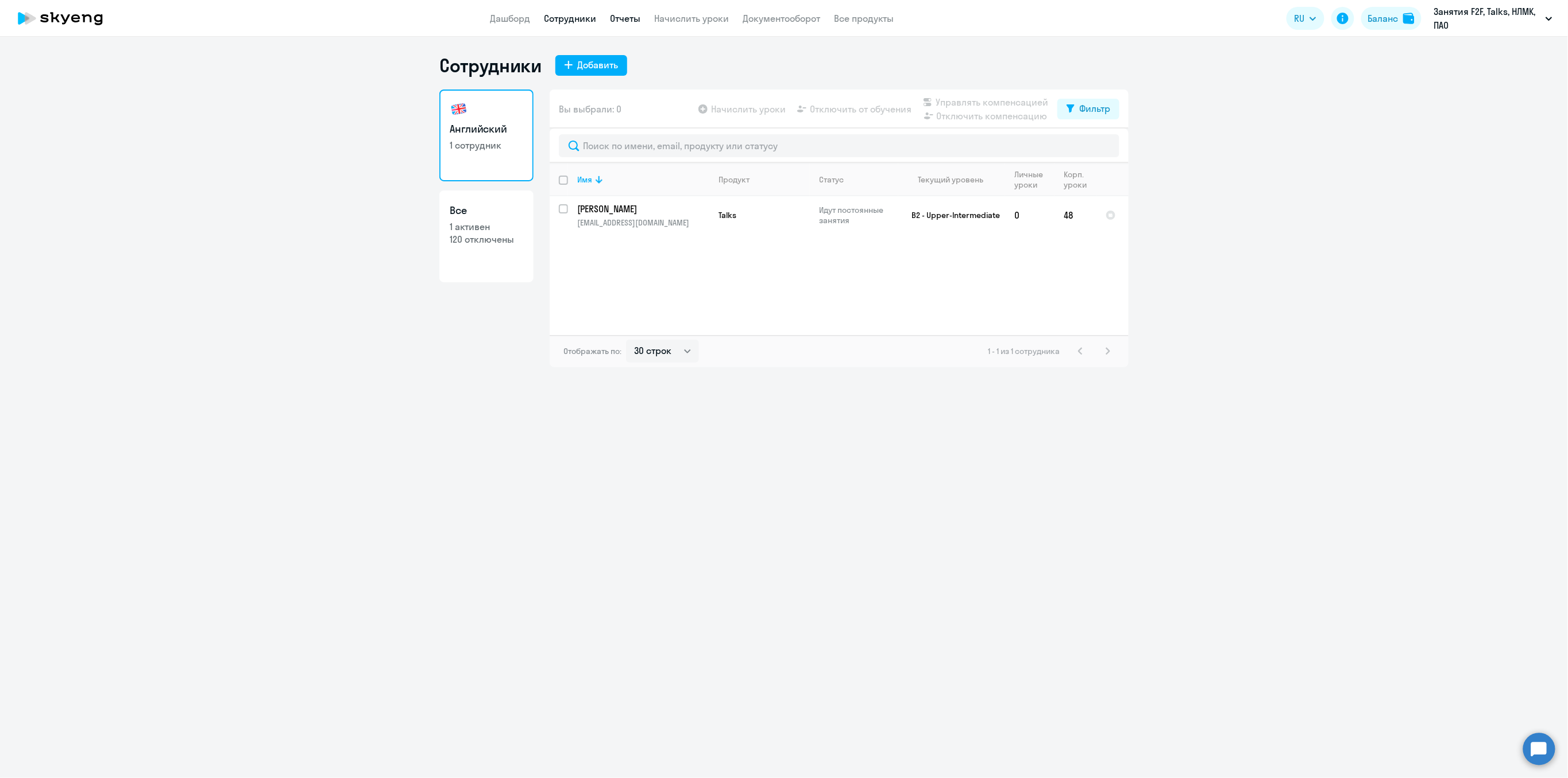
click at [626, 20] on link "Отчеты" at bounding box center [625, 18] width 30 height 12
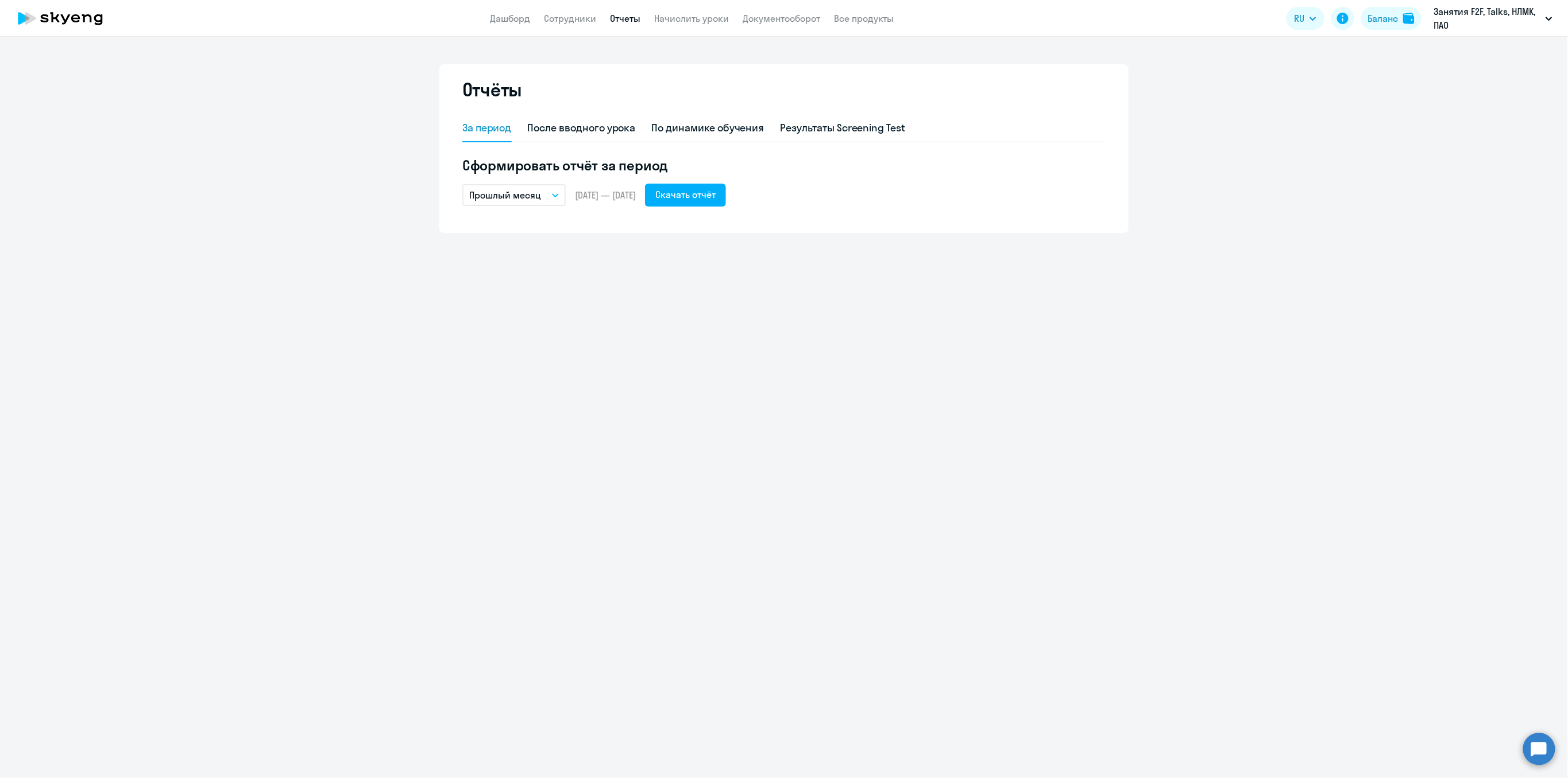
click at [555, 197] on button "Прошлый месяц" at bounding box center [514, 195] width 104 height 22
click at [507, 398] on li "Весь период" at bounding box center [522, 399] width 121 height 29
click at [703, 197] on div "Скачать отчёт" at bounding box center [685, 195] width 60 height 14
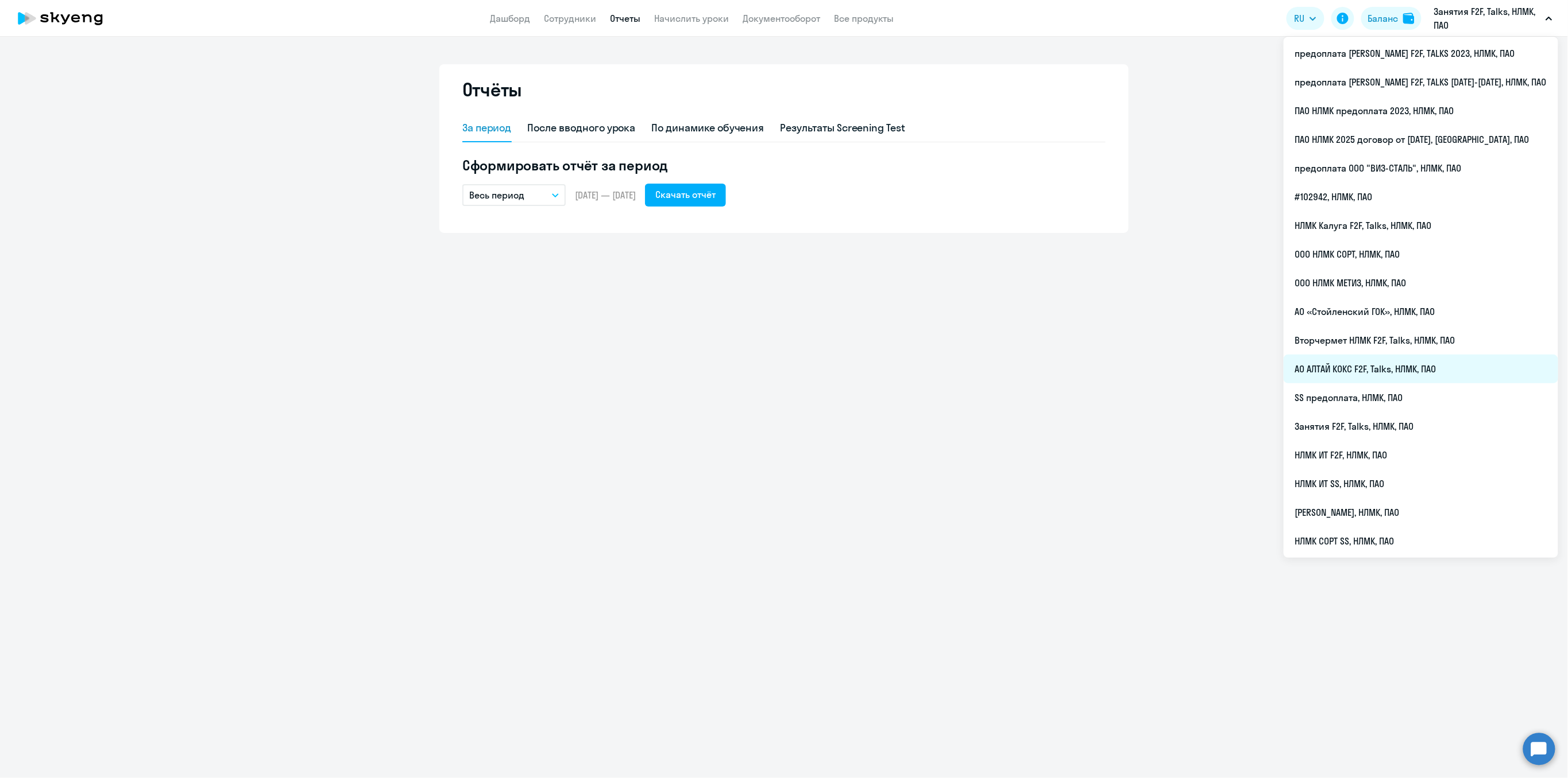
click at [1371, 370] on li "АО АЛТАЙ КОКС F2F, Talks, НЛМК, ПАО" at bounding box center [1420, 369] width 275 height 29
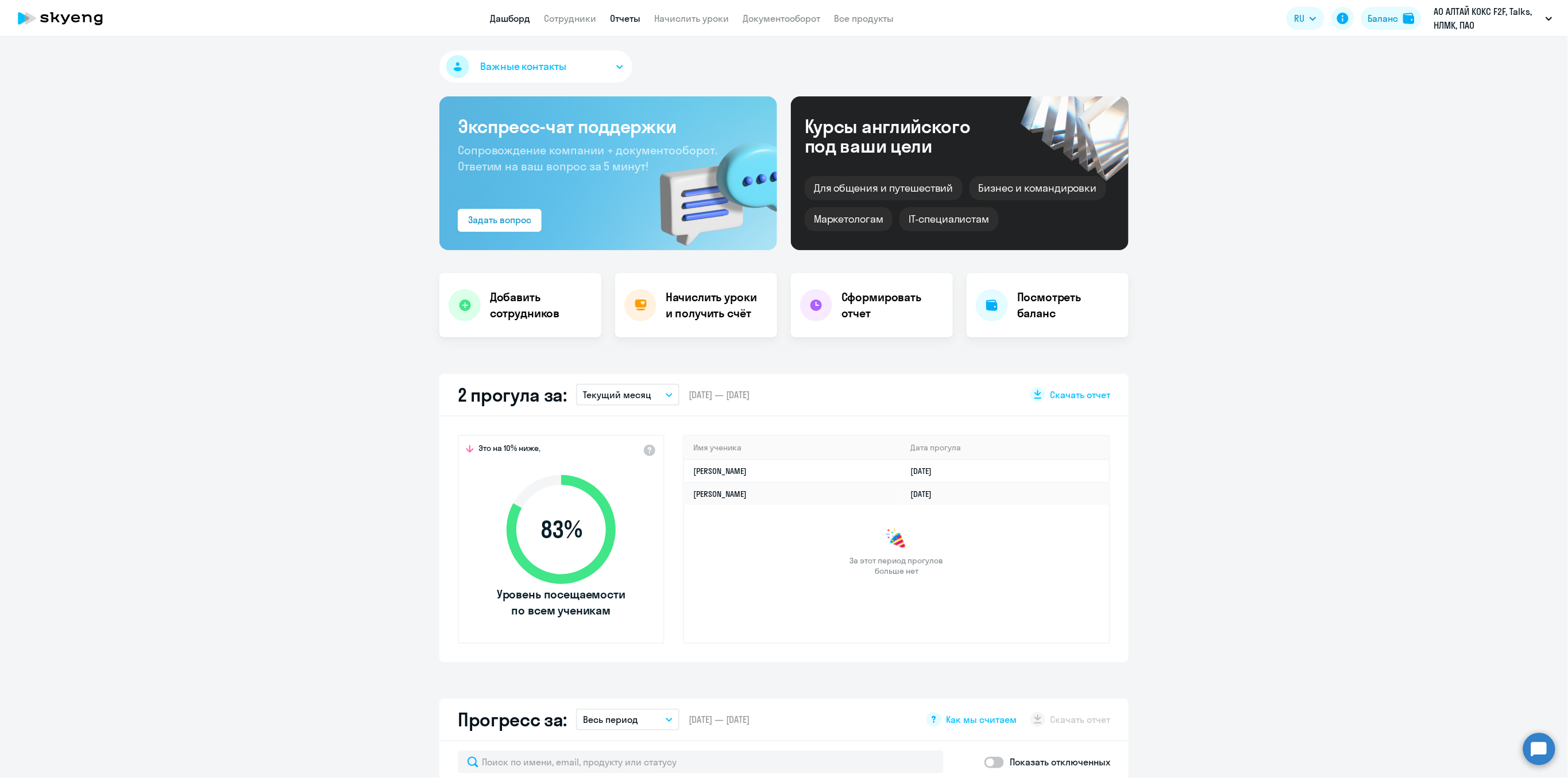
click at [618, 20] on link "Отчеты" at bounding box center [625, 18] width 30 height 12
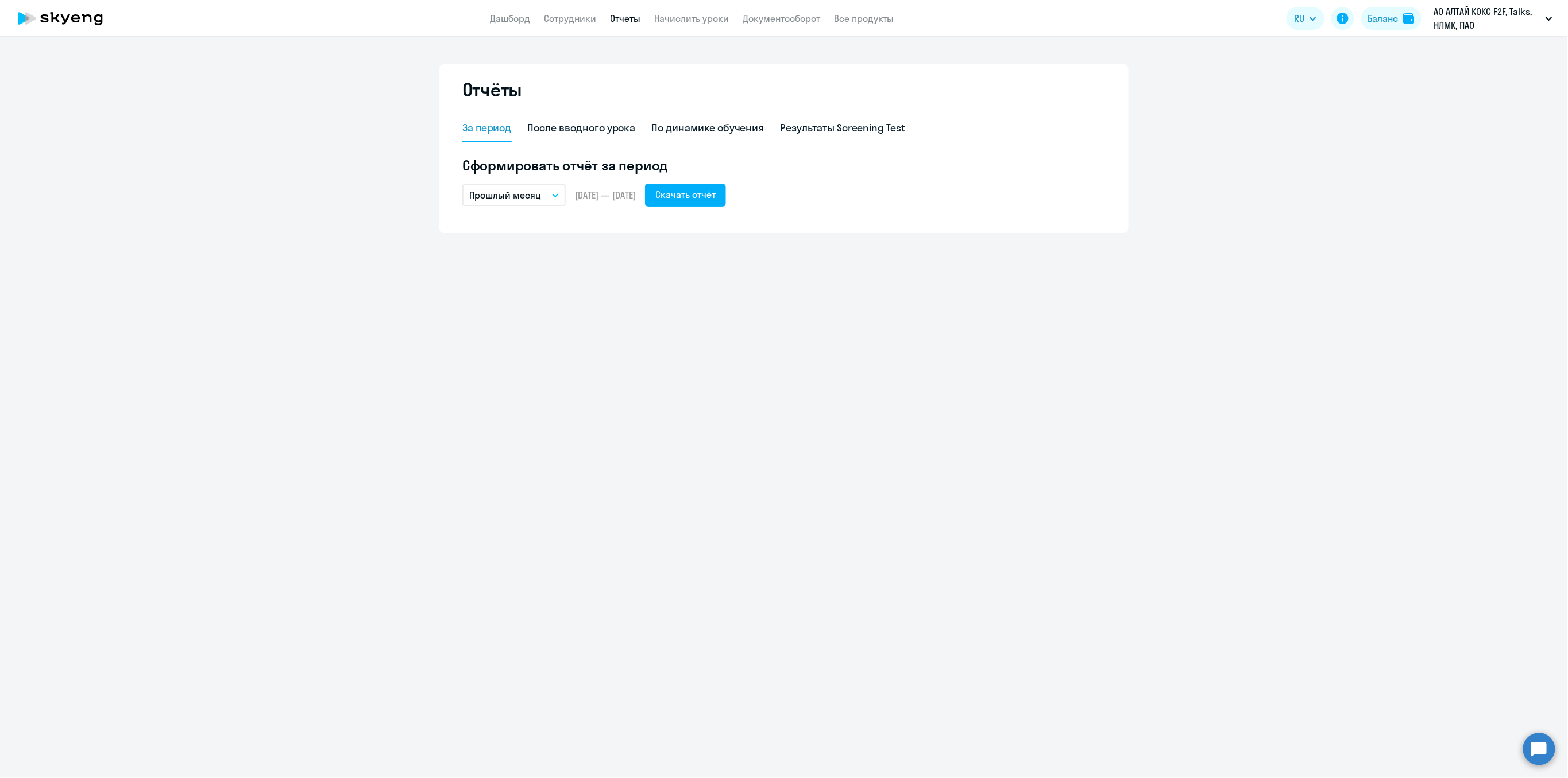
click at [550, 197] on button "Прошлый месяц" at bounding box center [514, 195] width 104 height 22
click at [500, 396] on li "Весь период" at bounding box center [522, 399] width 121 height 29
click at [716, 198] on div "Скачать отчёт" at bounding box center [685, 195] width 60 height 14
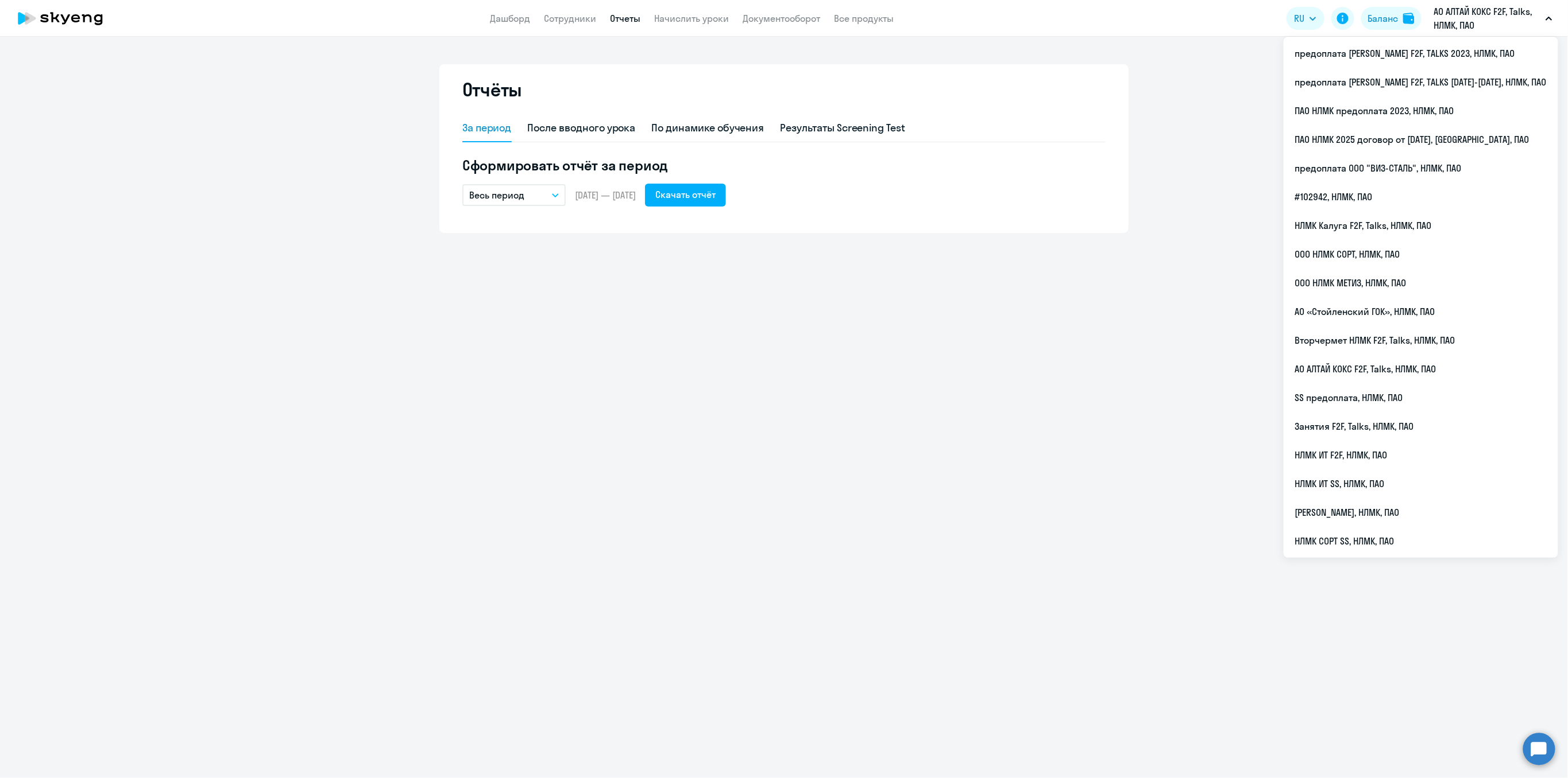
click at [1452, 20] on p "АО АЛТАЙ КОКС F2F, Talks, НЛМК, ПАО" at bounding box center [1487, 18] width 107 height 27
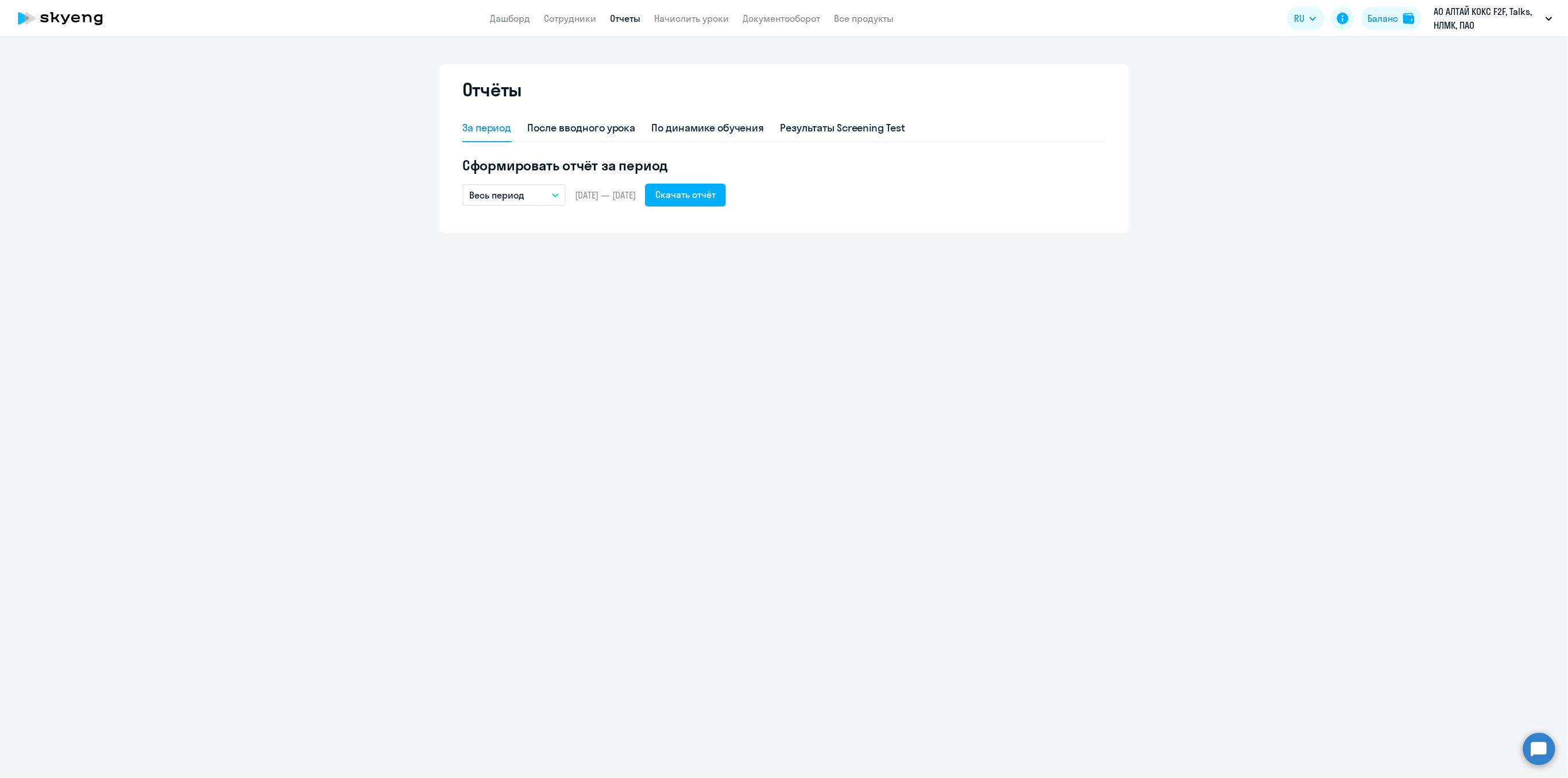
click at [1452, 20] on p "АО АЛТАЙ КОКС F2F, Talks, НЛМК, ПАО" at bounding box center [1487, 18] width 107 height 27
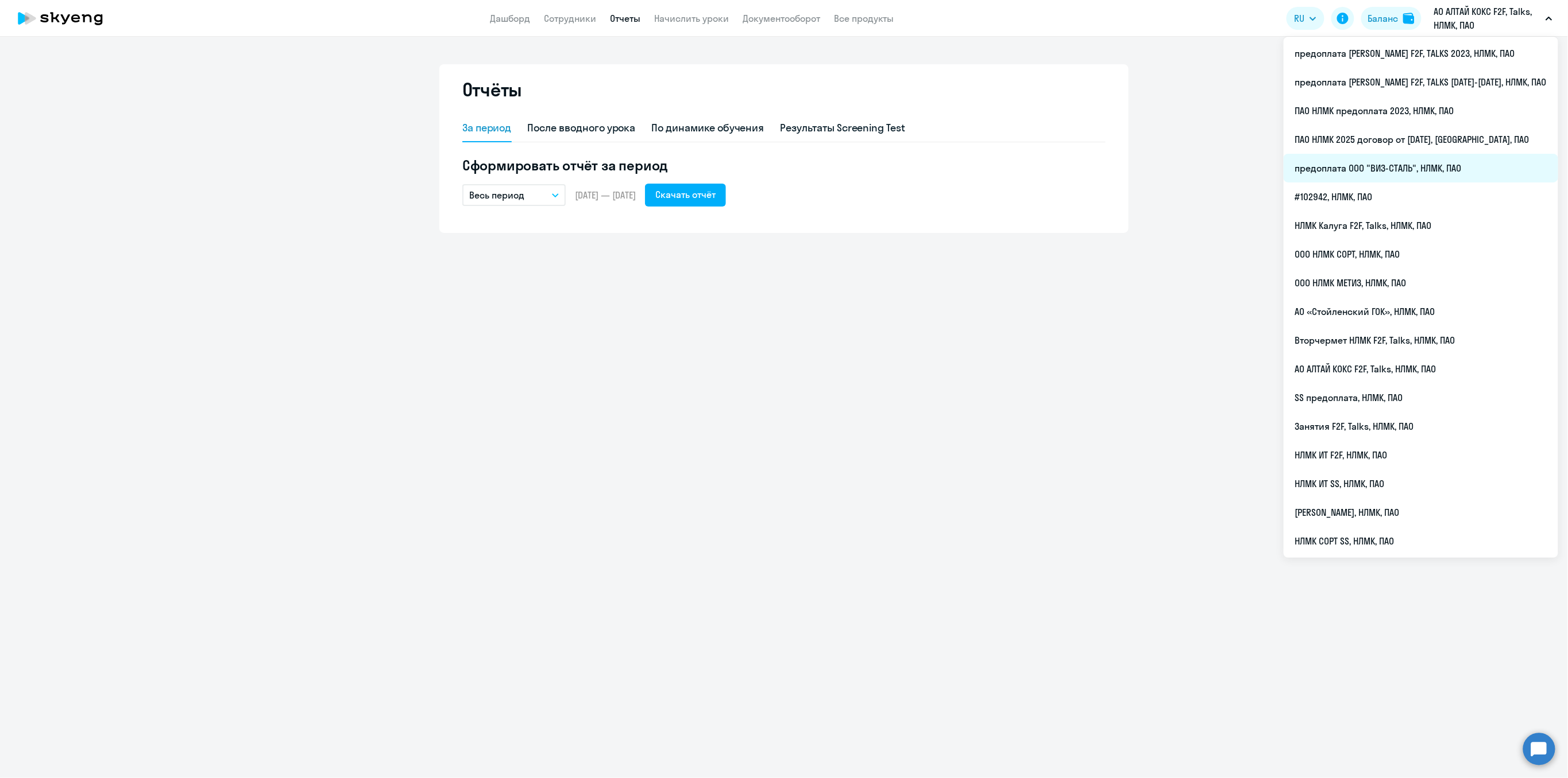
click at [1448, 159] on li "предоплата ООО "ВИЗ-СТАЛЬ", НЛМК, ПАО" at bounding box center [1420, 168] width 275 height 29
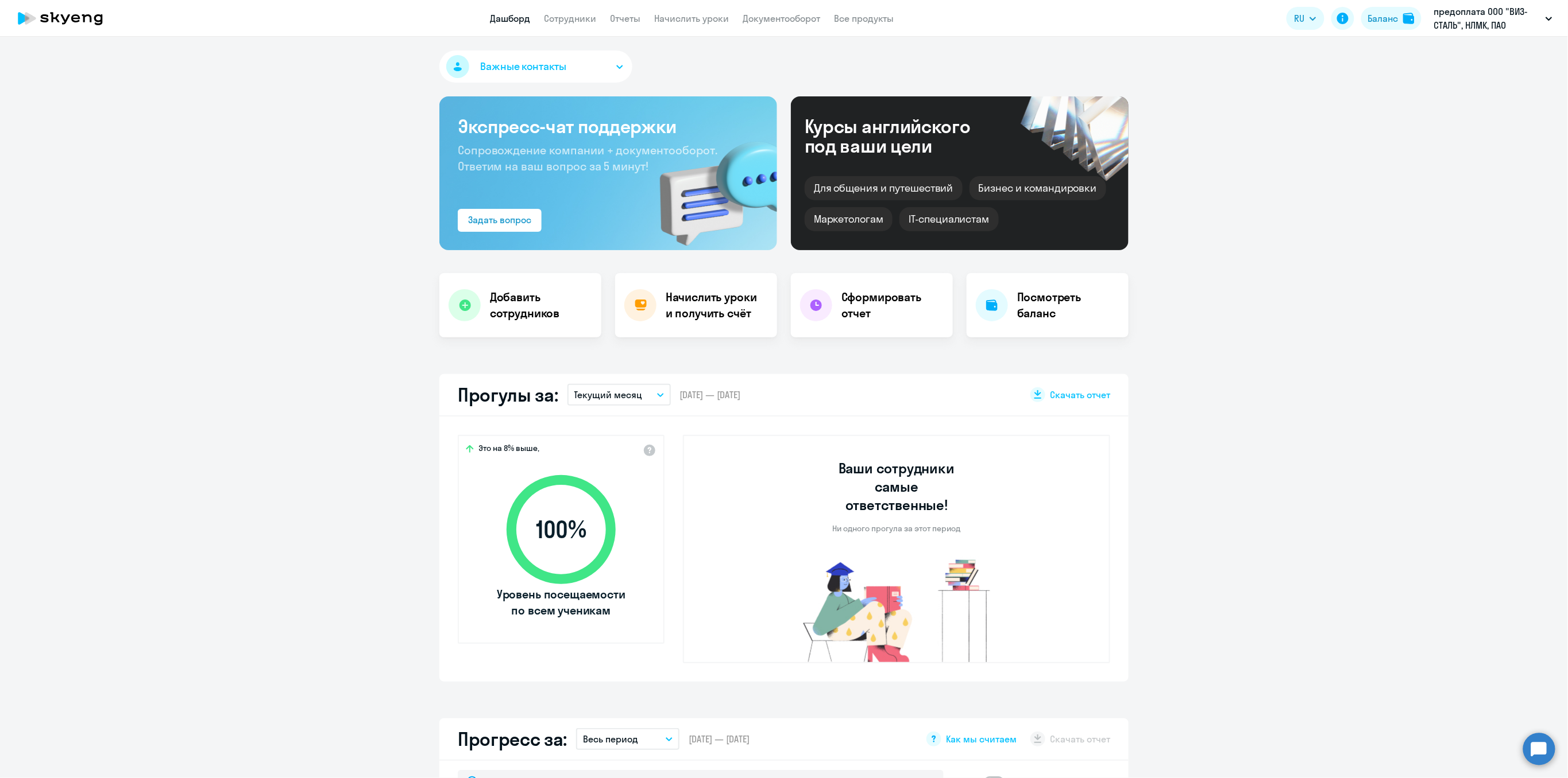
select select "30"
click at [632, 19] on link "Отчеты" at bounding box center [625, 18] width 30 height 12
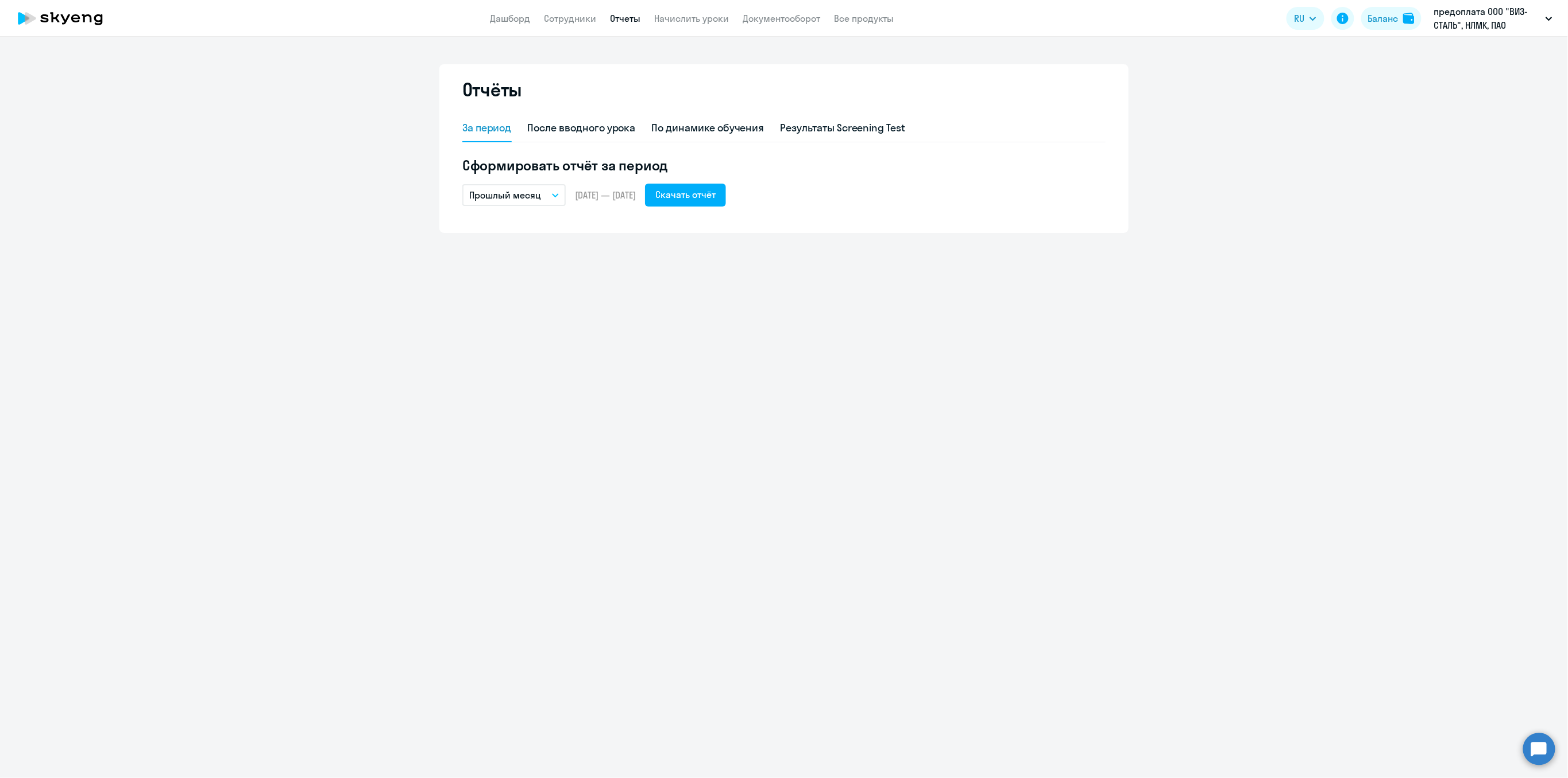
click at [545, 197] on button "Прошлый месяц" at bounding box center [514, 195] width 104 height 22
click at [507, 396] on li "Весь период" at bounding box center [522, 399] width 121 height 29
click at [716, 192] on div "Скачать отчёт" at bounding box center [685, 195] width 60 height 14
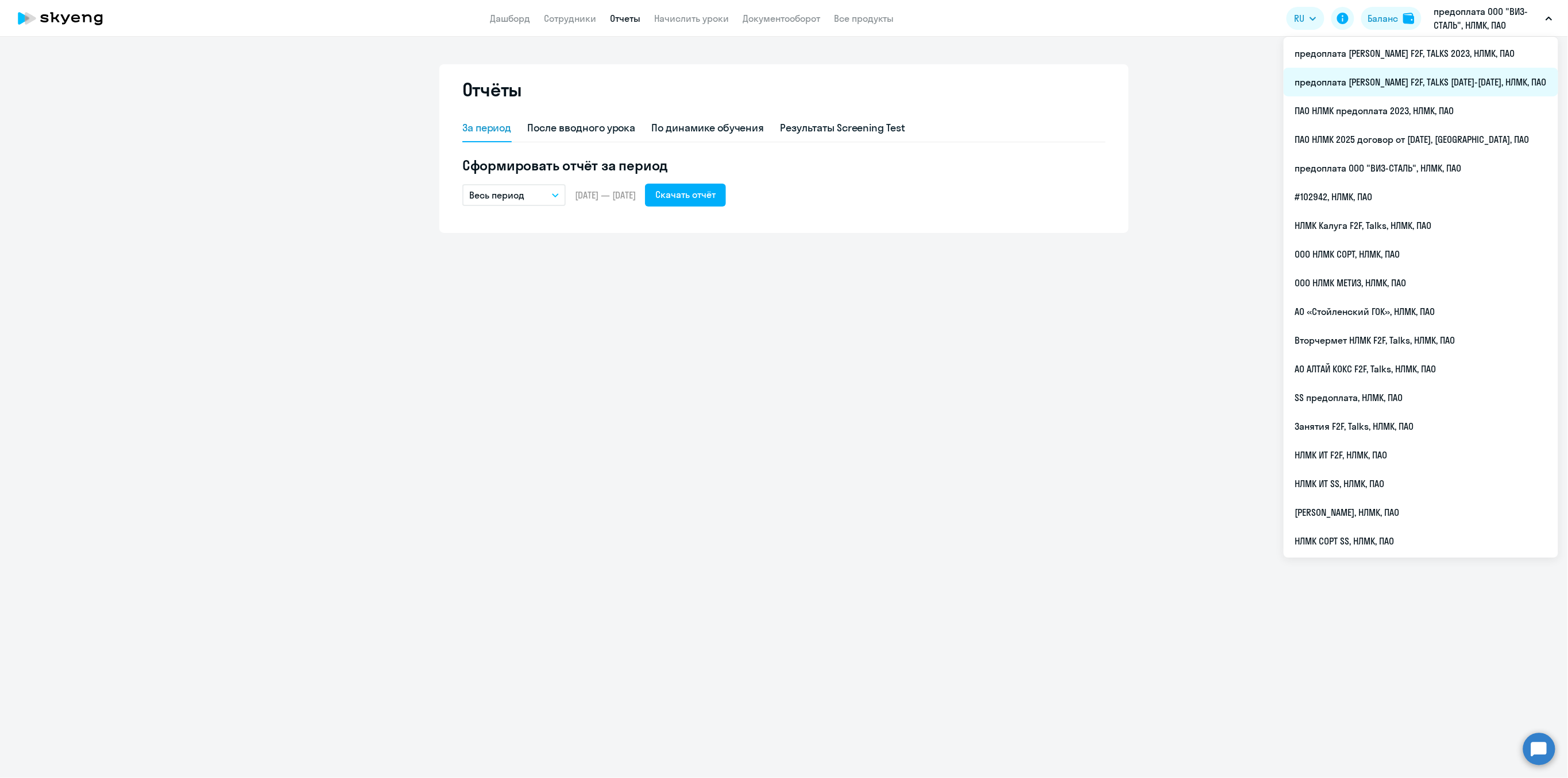
click at [1464, 84] on li "предоплата [PERSON_NAME] F2F, TALKS [DATE]-[DATE], НЛМК, ПАО" at bounding box center [1420, 82] width 275 height 29
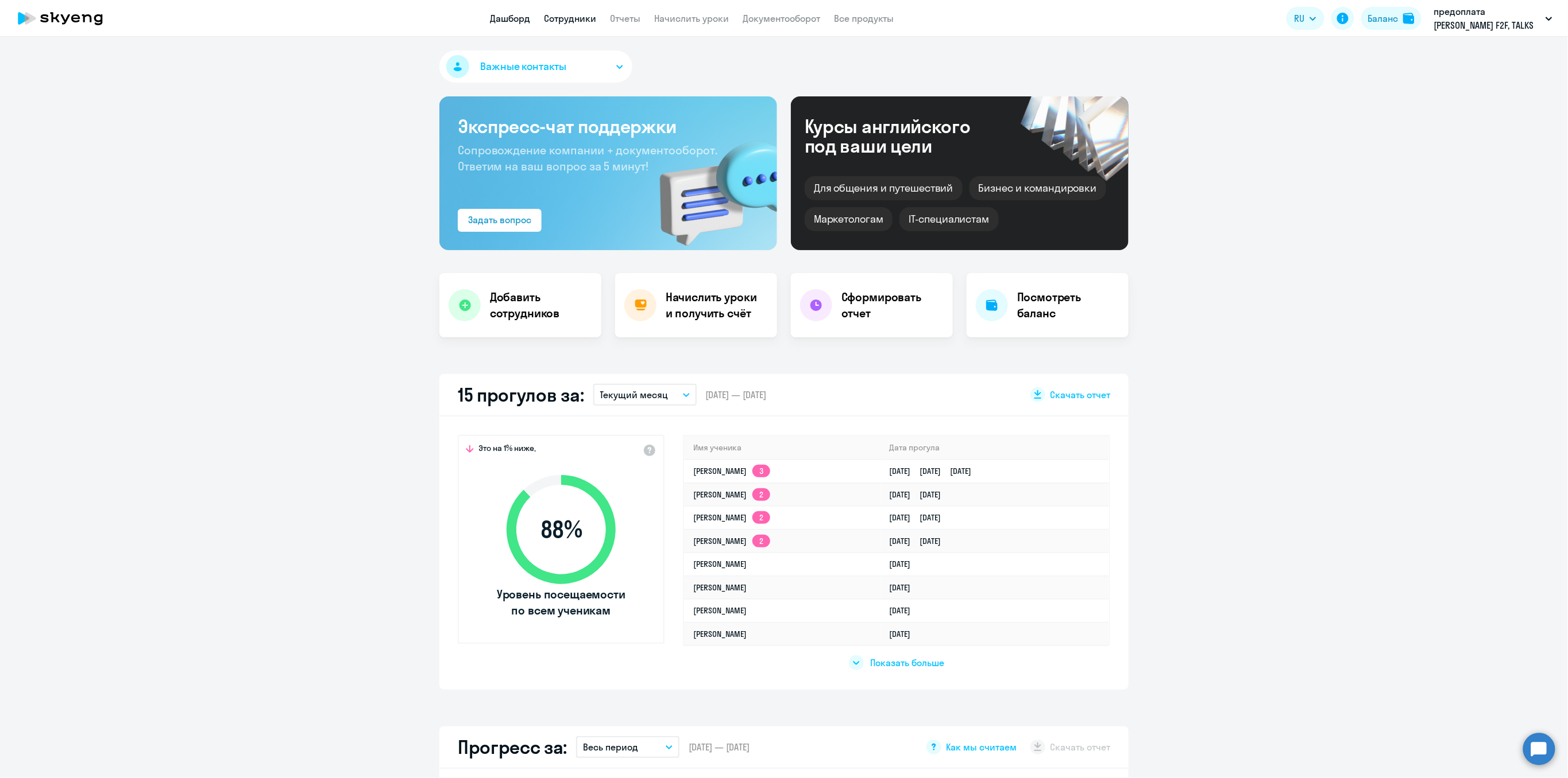
click at [575, 20] on link "Сотрудники" at bounding box center [570, 18] width 52 height 12
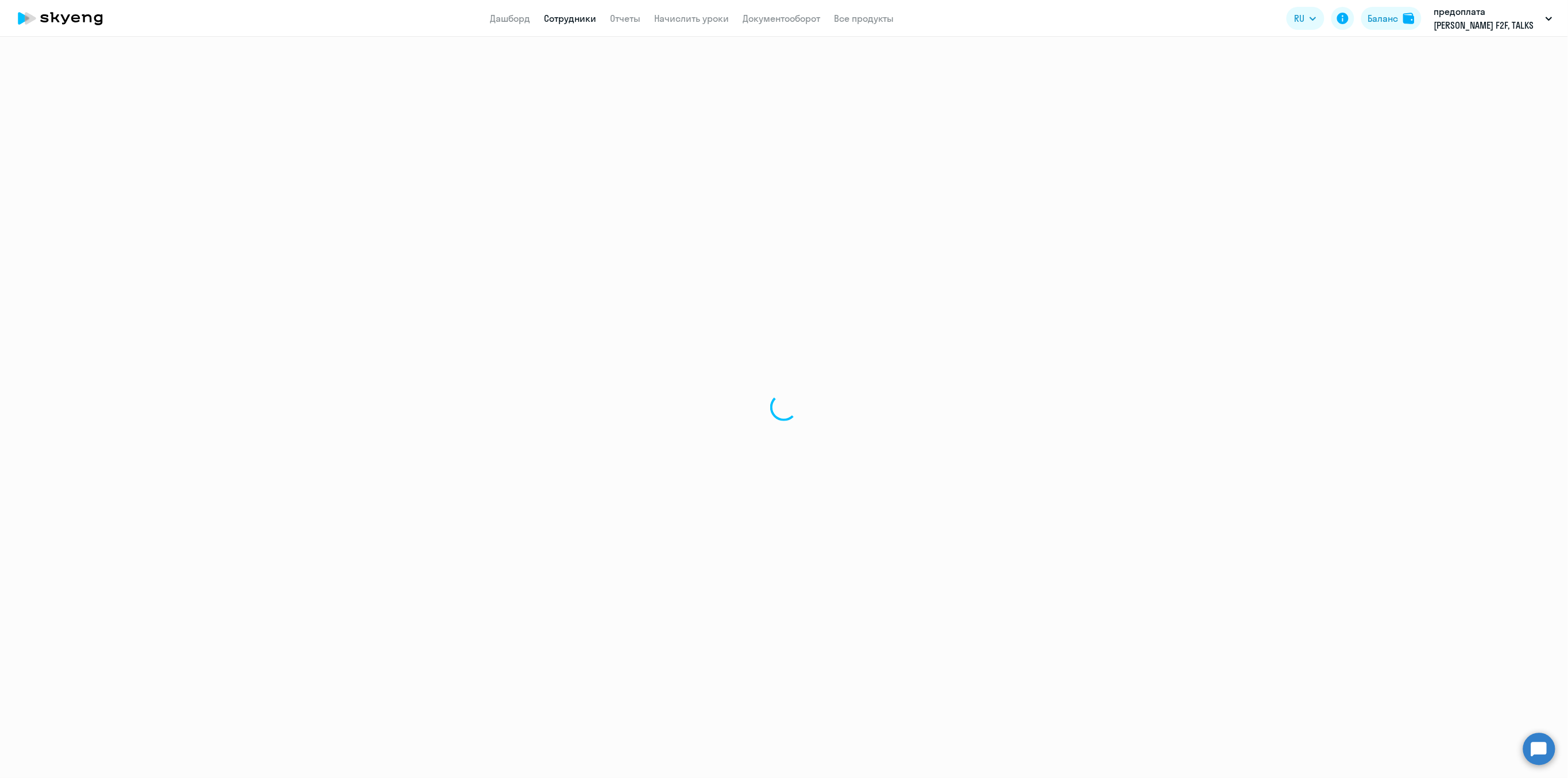
select select "30"
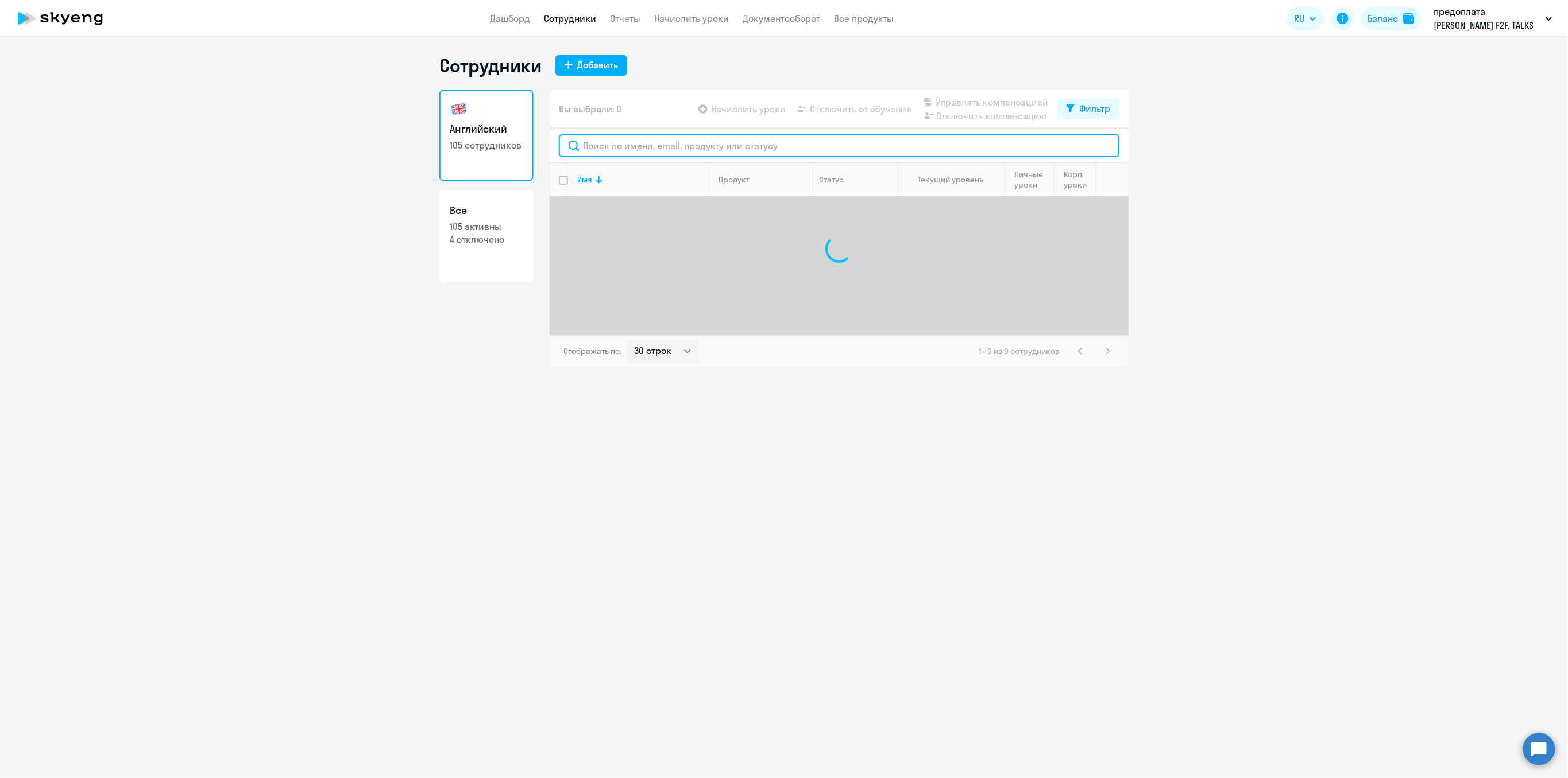
click at [590, 151] on input "text" at bounding box center [839, 146] width 561 height 23
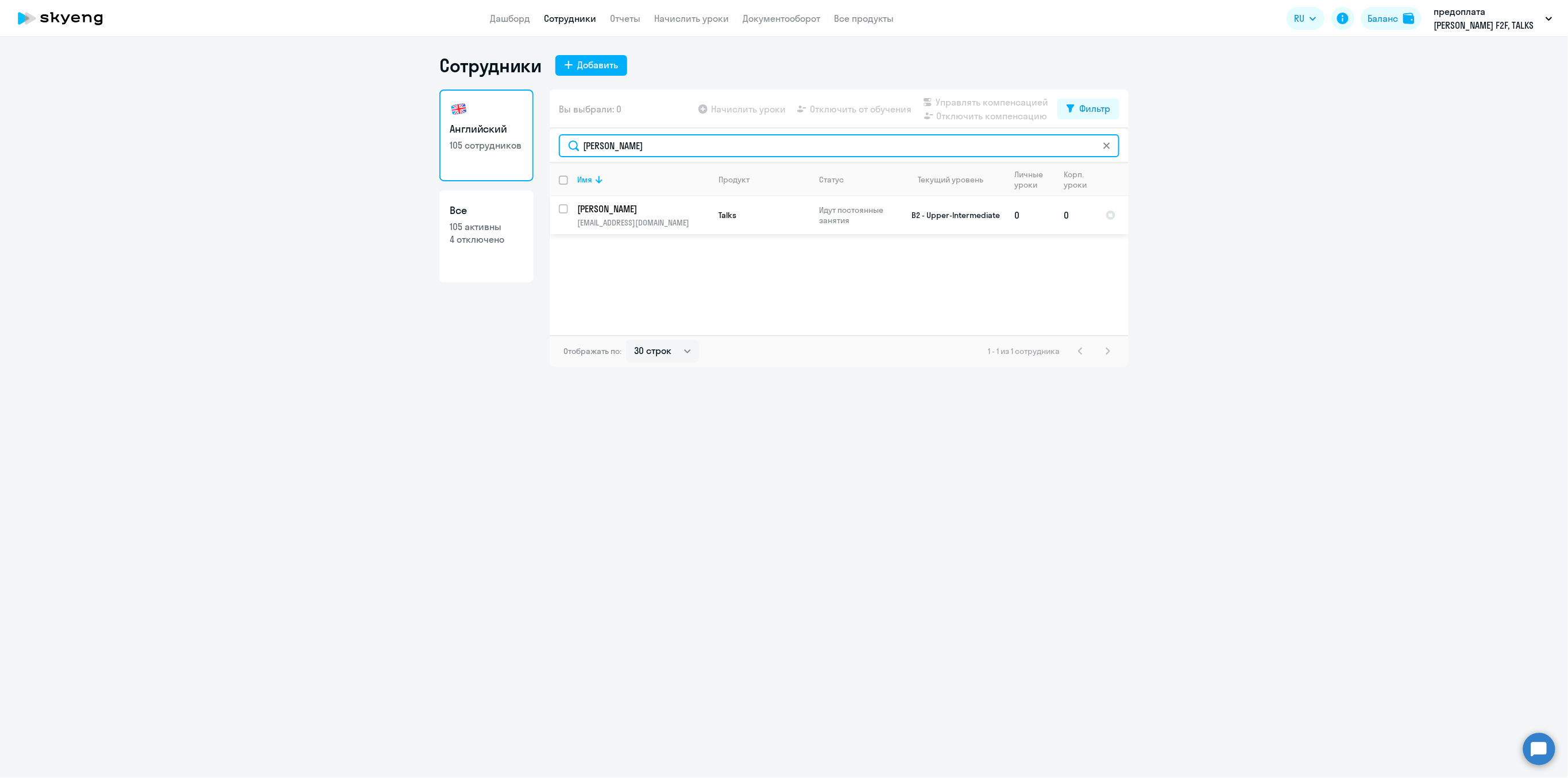
type input "ирена"
click at [617, 208] on p "[PERSON_NAME]" at bounding box center [641, 209] width 130 height 12
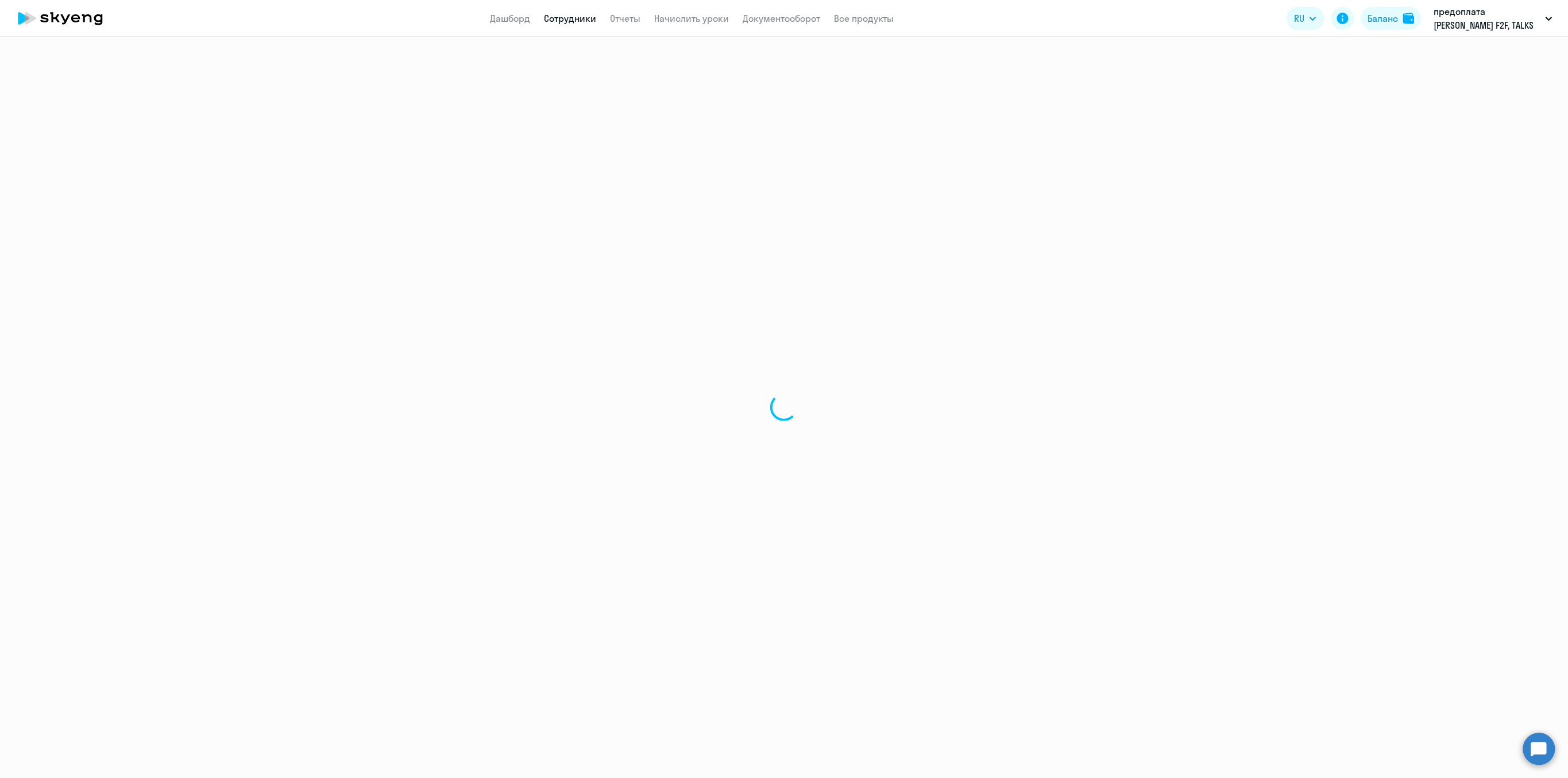
select select "english"
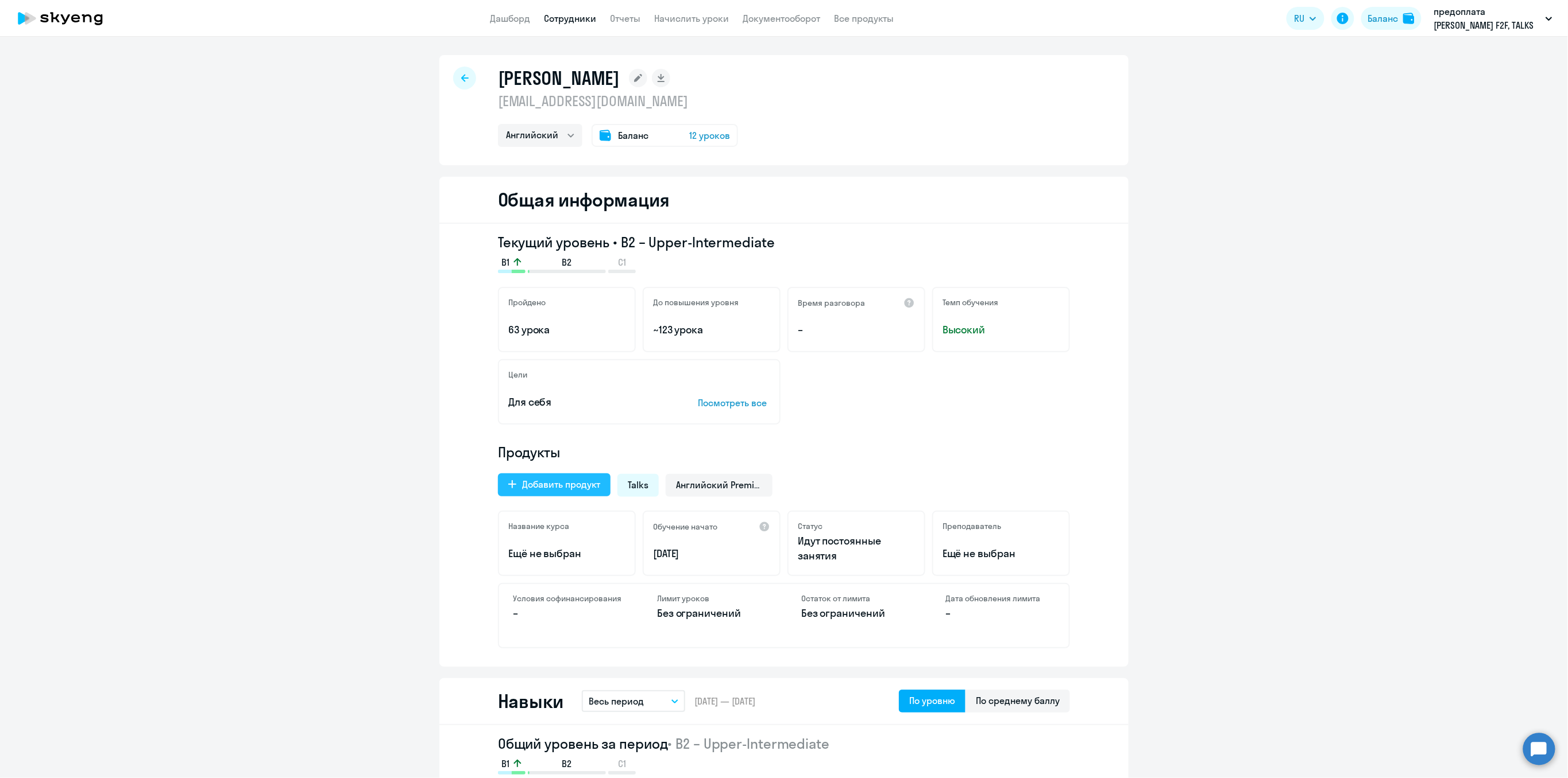
click at [568, 485] on div "Добавить продукт" at bounding box center [561, 484] width 78 height 14
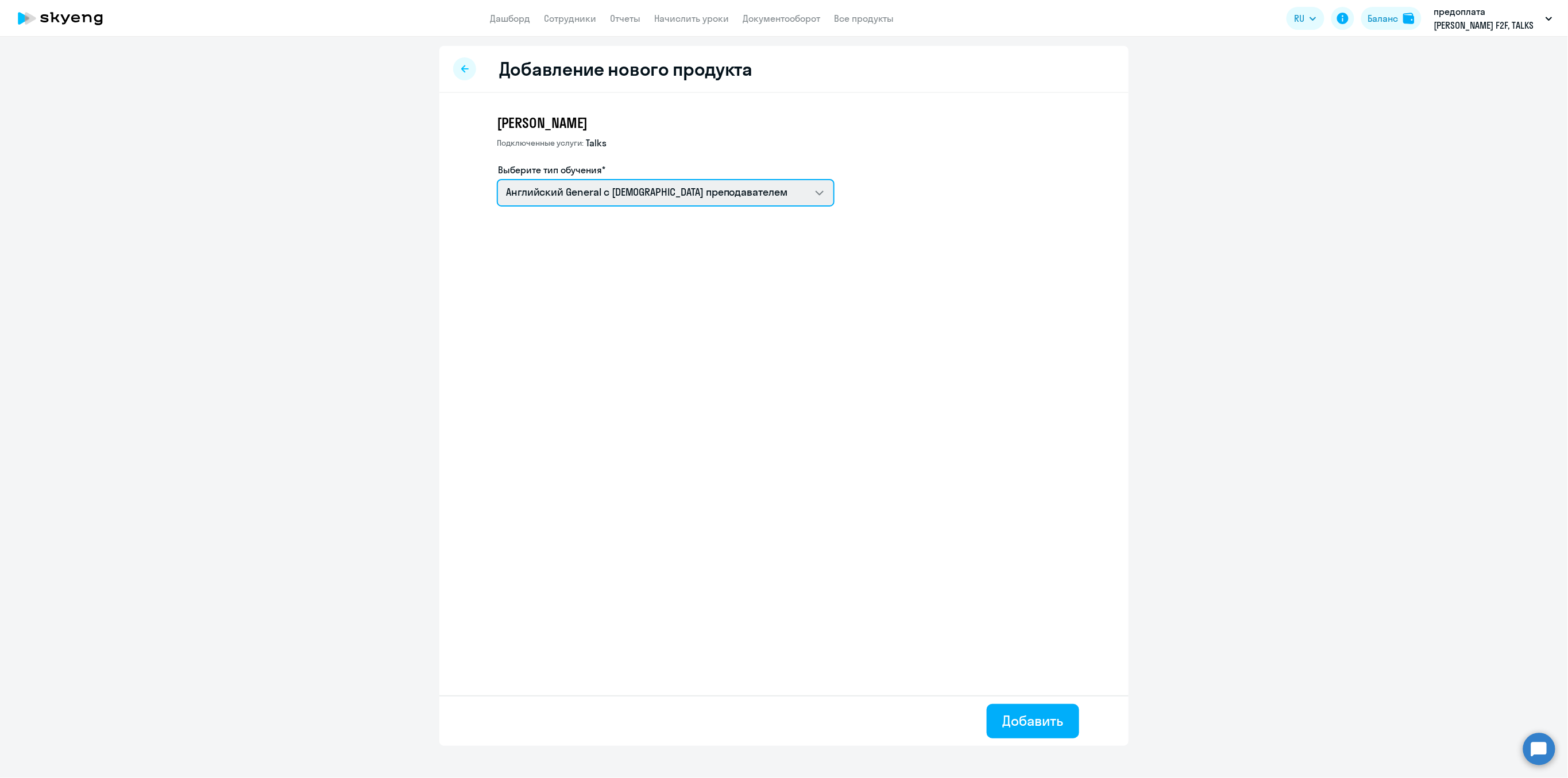
click at [607, 192] on select "Английский General с англоговорящим преподавателем Премиум английский с русског…" at bounding box center [666, 193] width 337 height 27
select select "english_adult_not_native_speaker_premium"
click at [497, 179] on select "Английский General с англоговорящим преподавателем Премиум английский с русског…" at bounding box center [666, 193] width 337 height 27
click at [1011, 724] on div "Добавить" at bounding box center [1033, 721] width 60 height 19
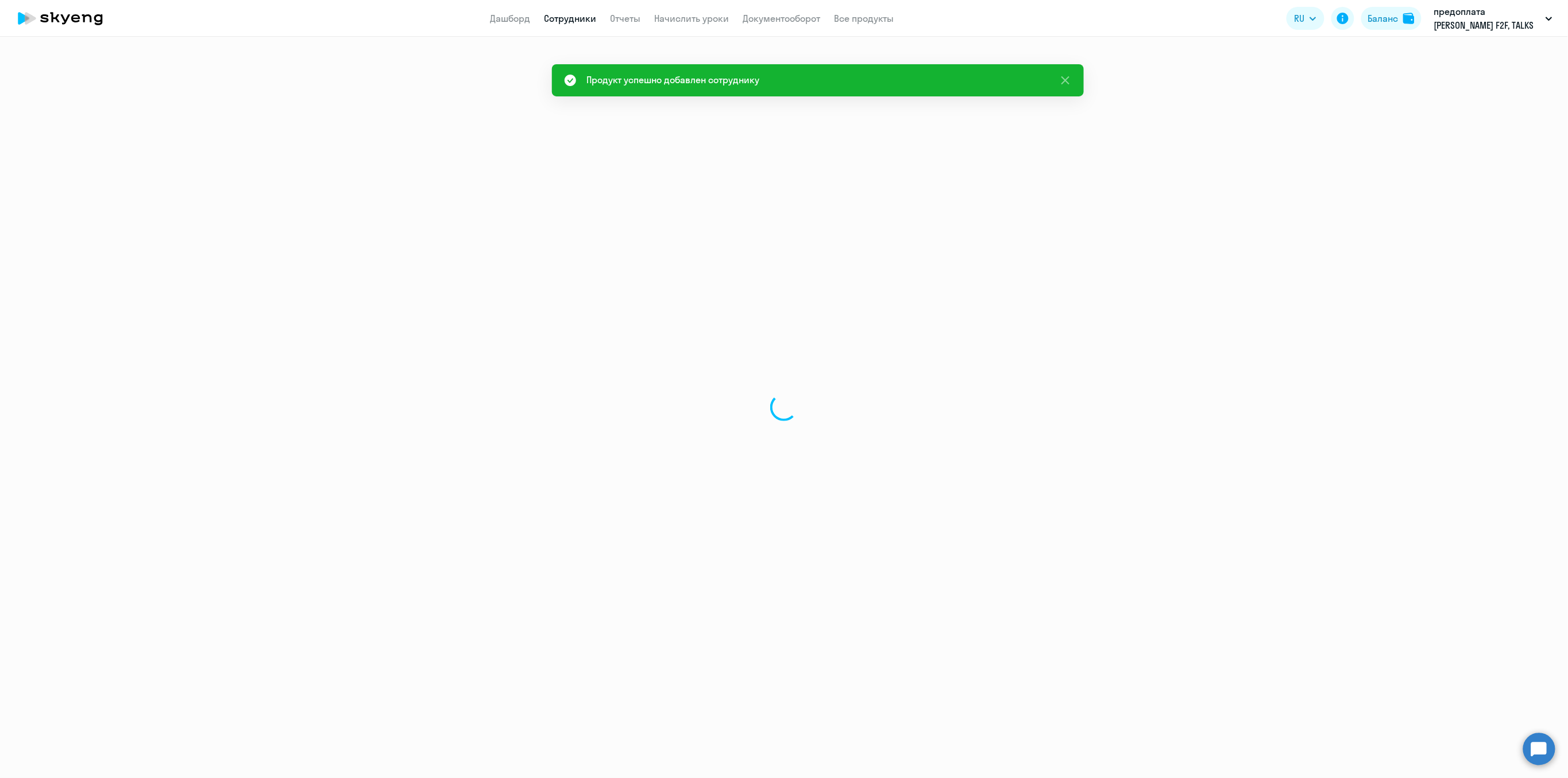
select select "english"
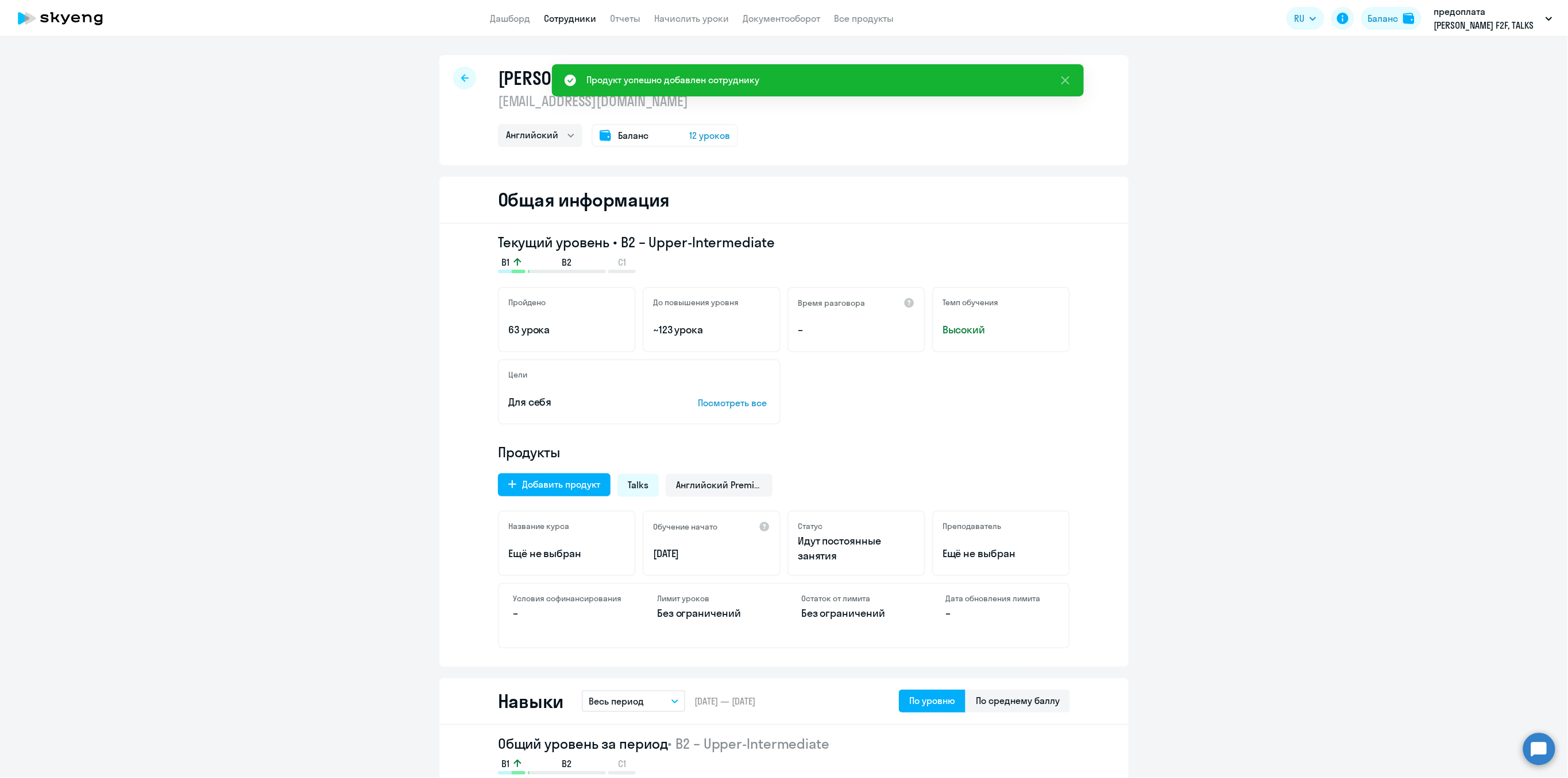
click at [569, 22] on link "Сотрудники" at bounding box center [570, 18] width 52 height 12
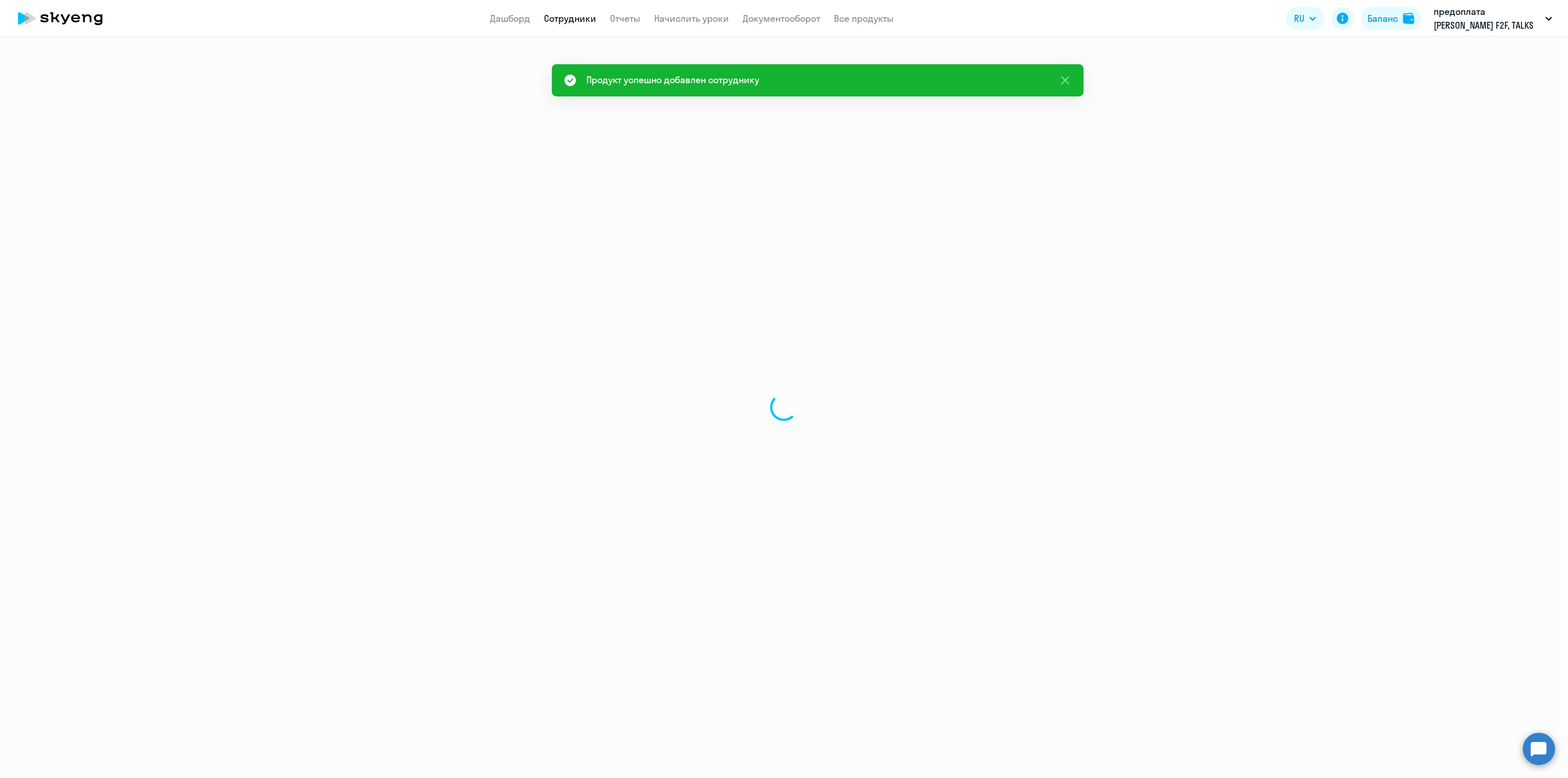
select select "30"
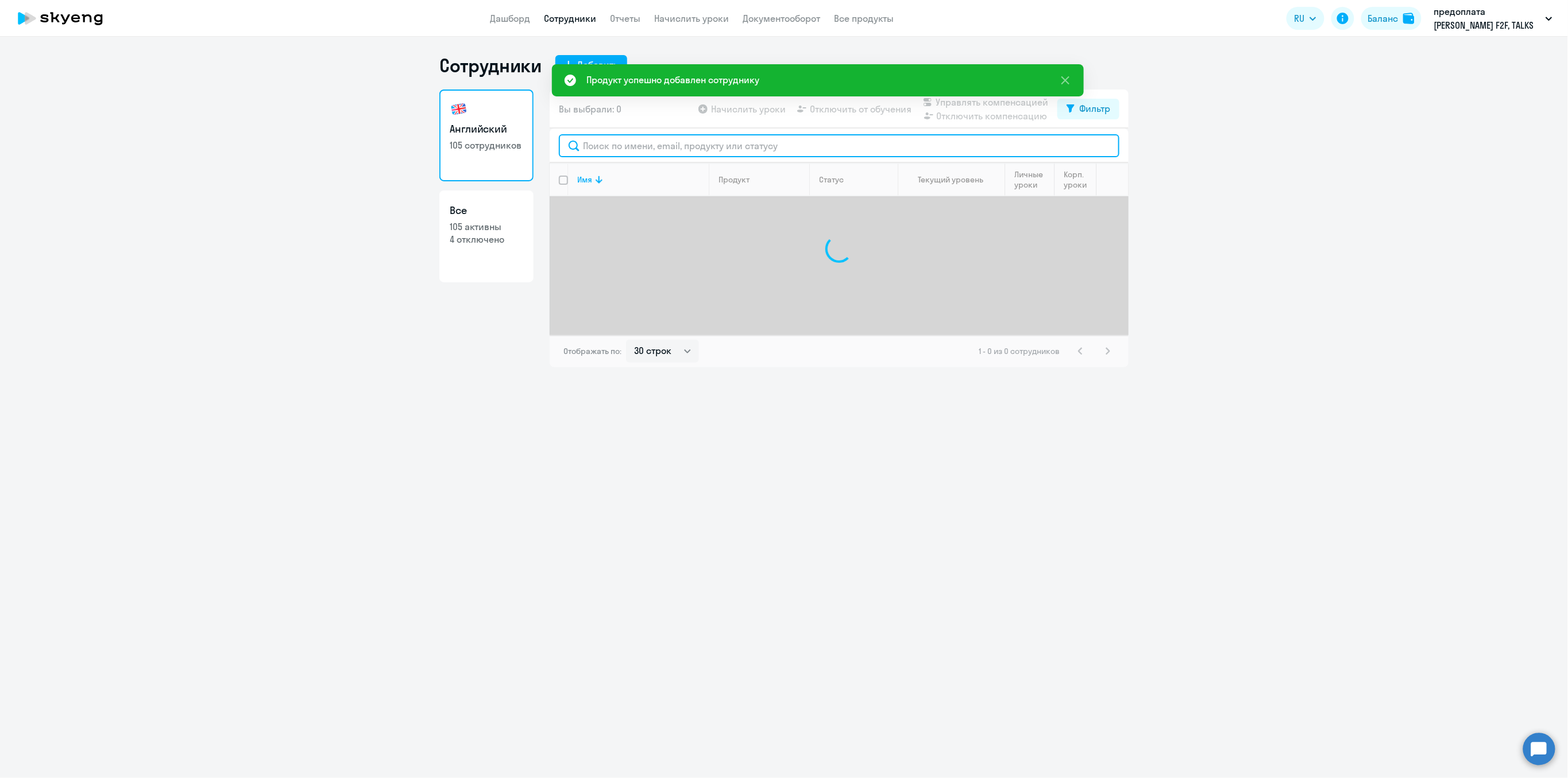
click at [581, 146] on input "text" at bounding box center [839, 146] width 561 height 23
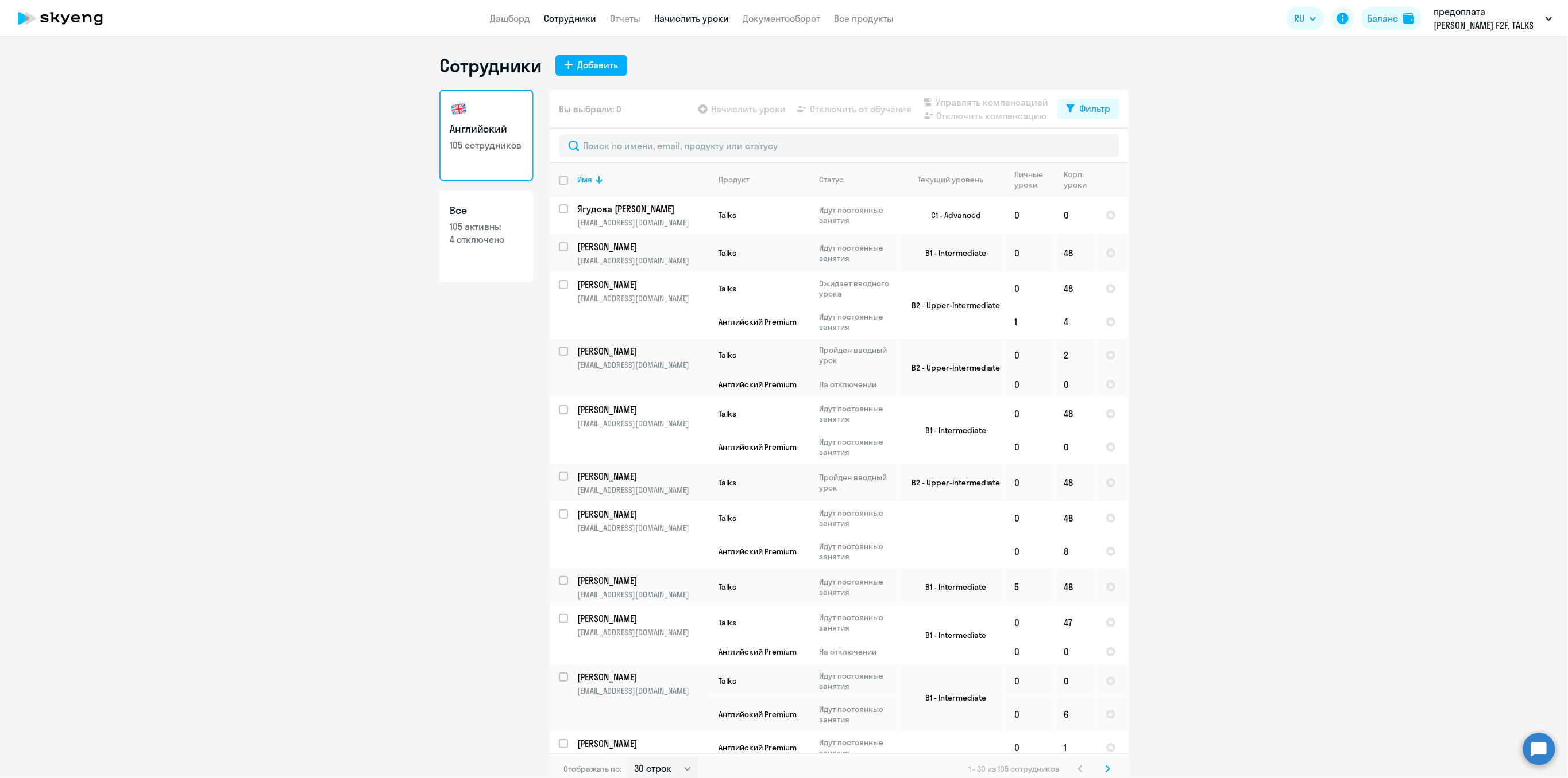
click at [718, 14] on link "Начислить уроки" at bounding box center [692, 18] width 74 height 12
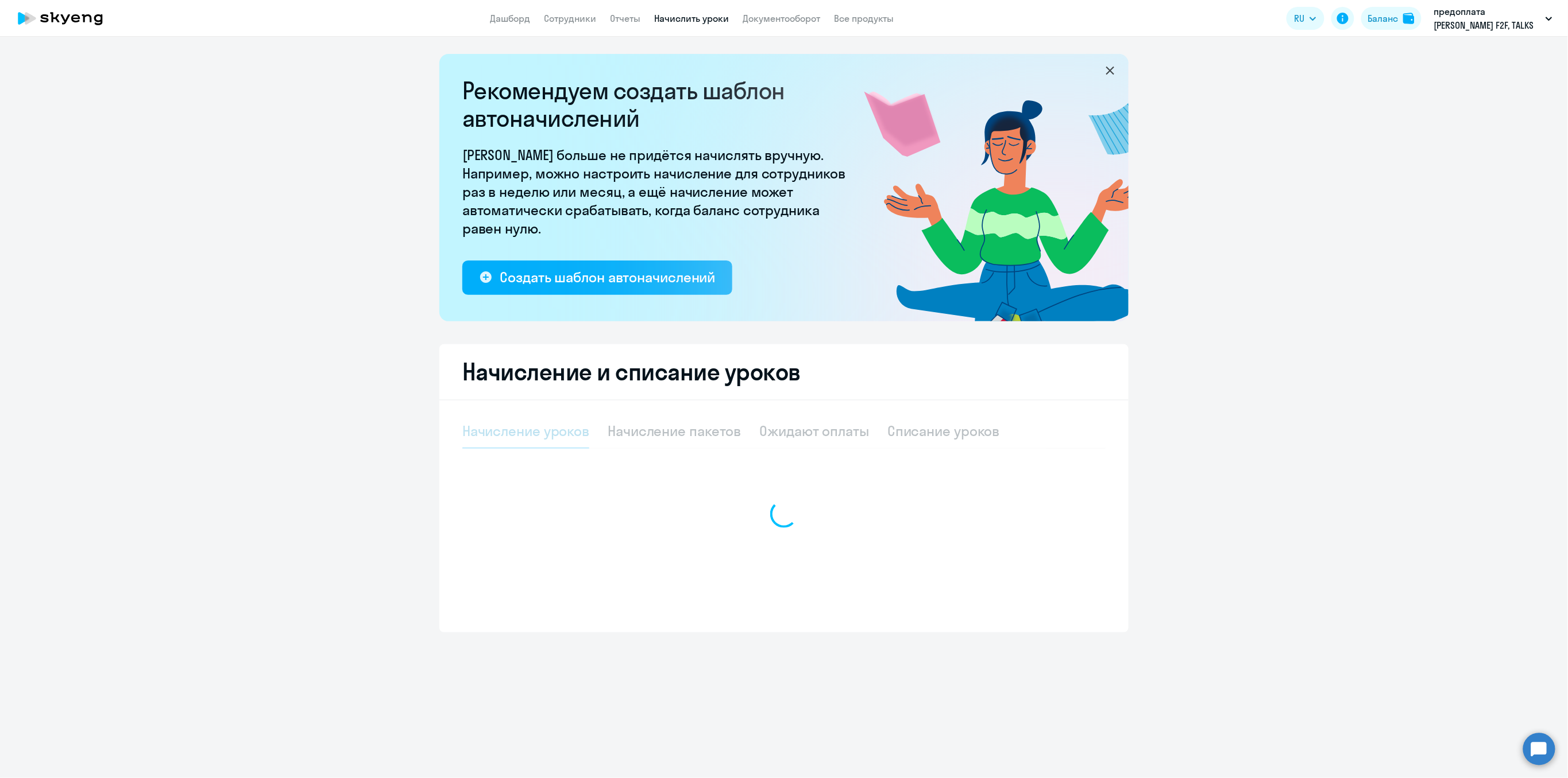
select select "10"
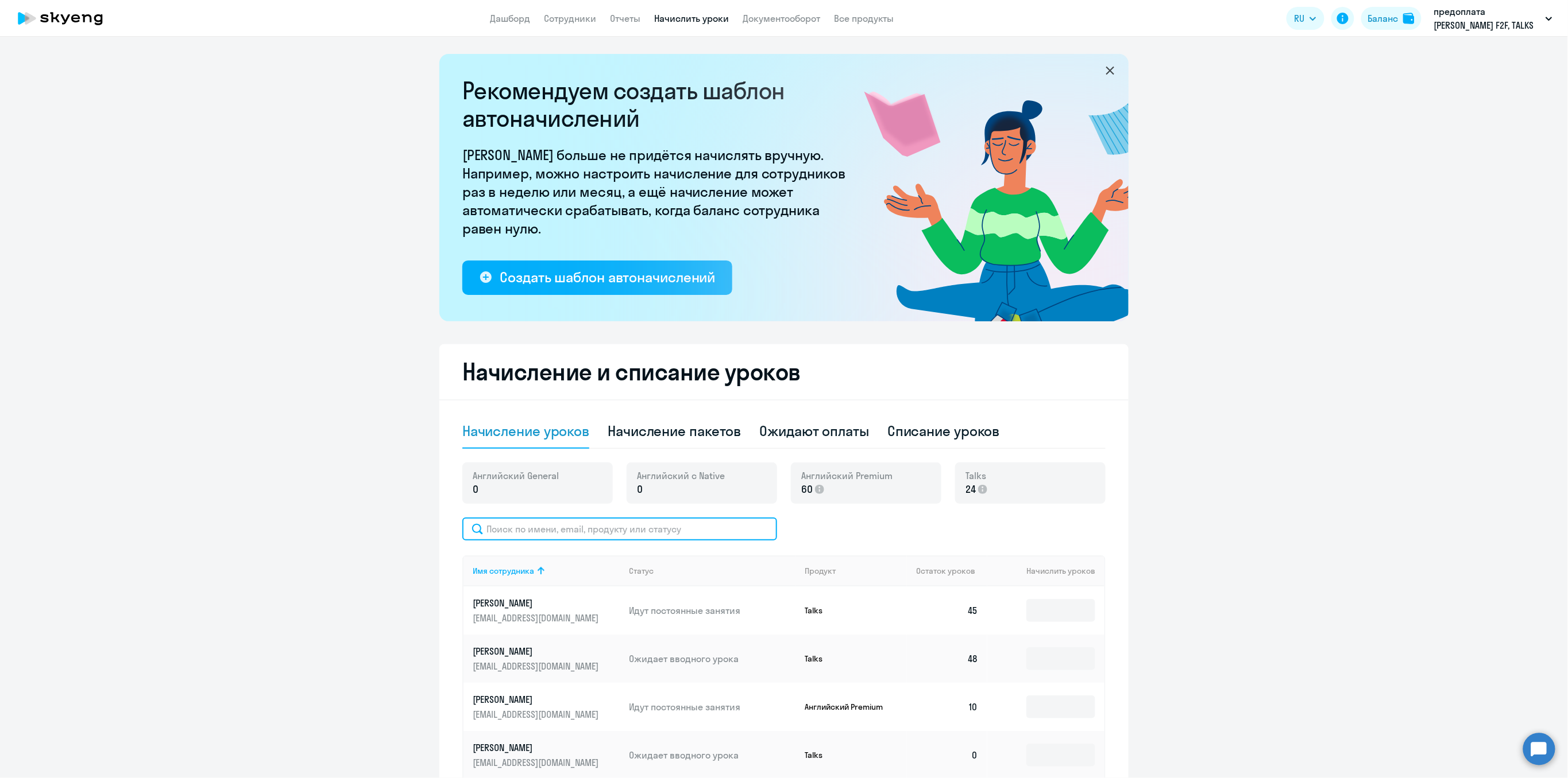
click at [507, 529] on input "text" at bounding box center [619, 529] width 314 height 23
type input "ботя"
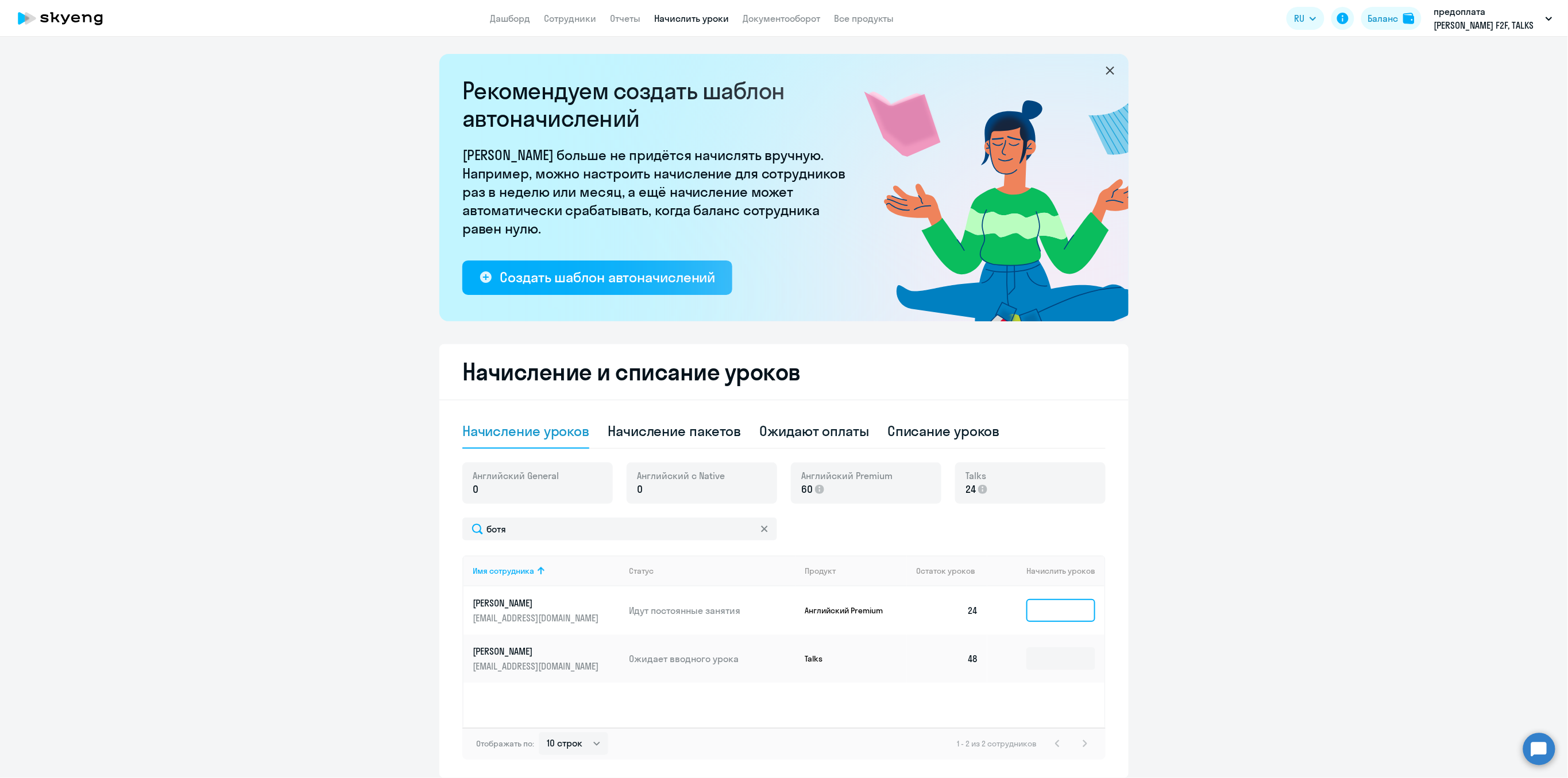
click at [1057, 616] on input at bounding box center [1060, 611] width 69 height 23
click at [932, 432] on div "Списание уроков" at bounding box center [943, 431] width 112 height 19
select select "10"
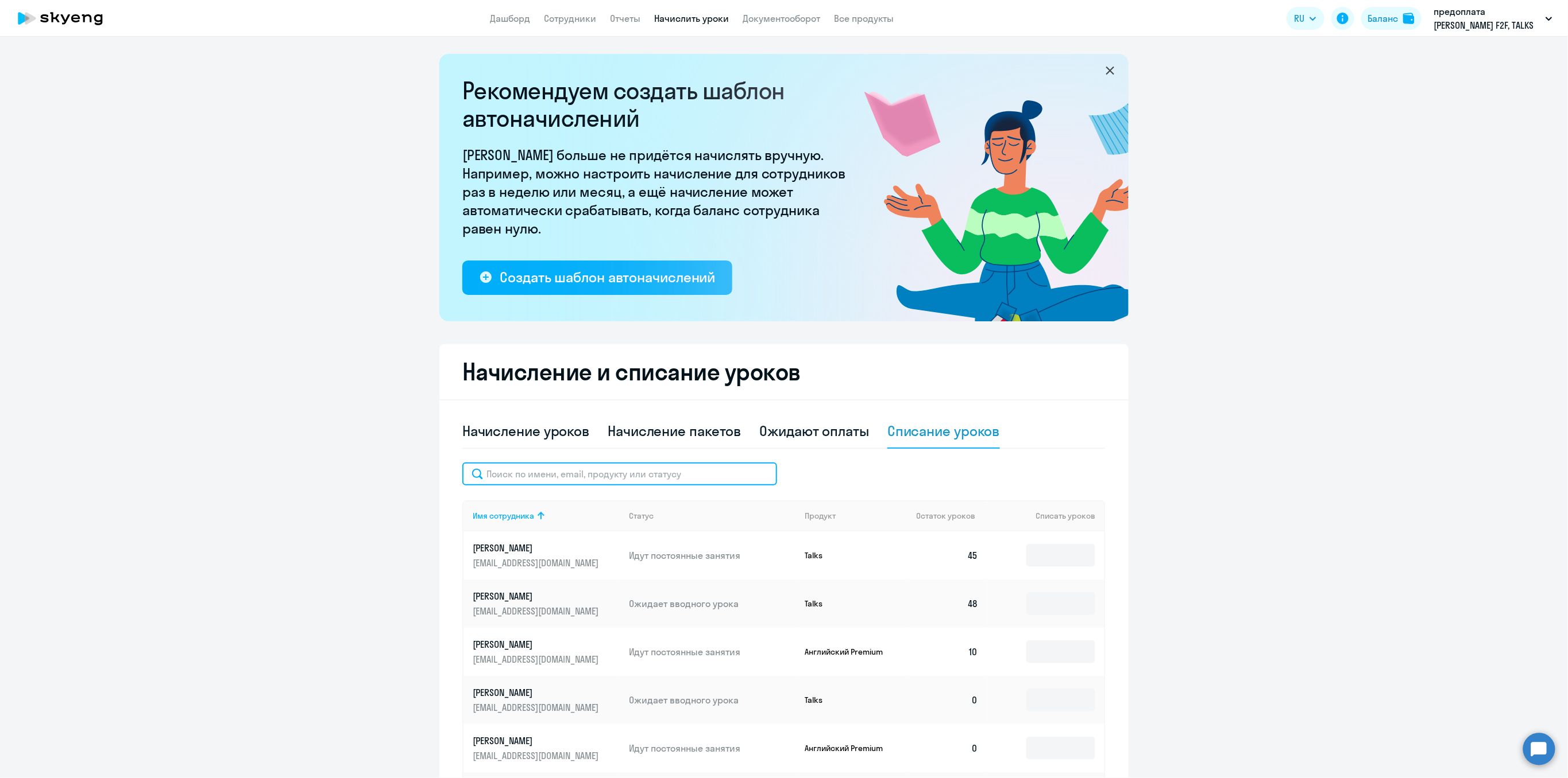
click at [514, 474] on input "text" at bounding box center [619, 474] width 314 height 23
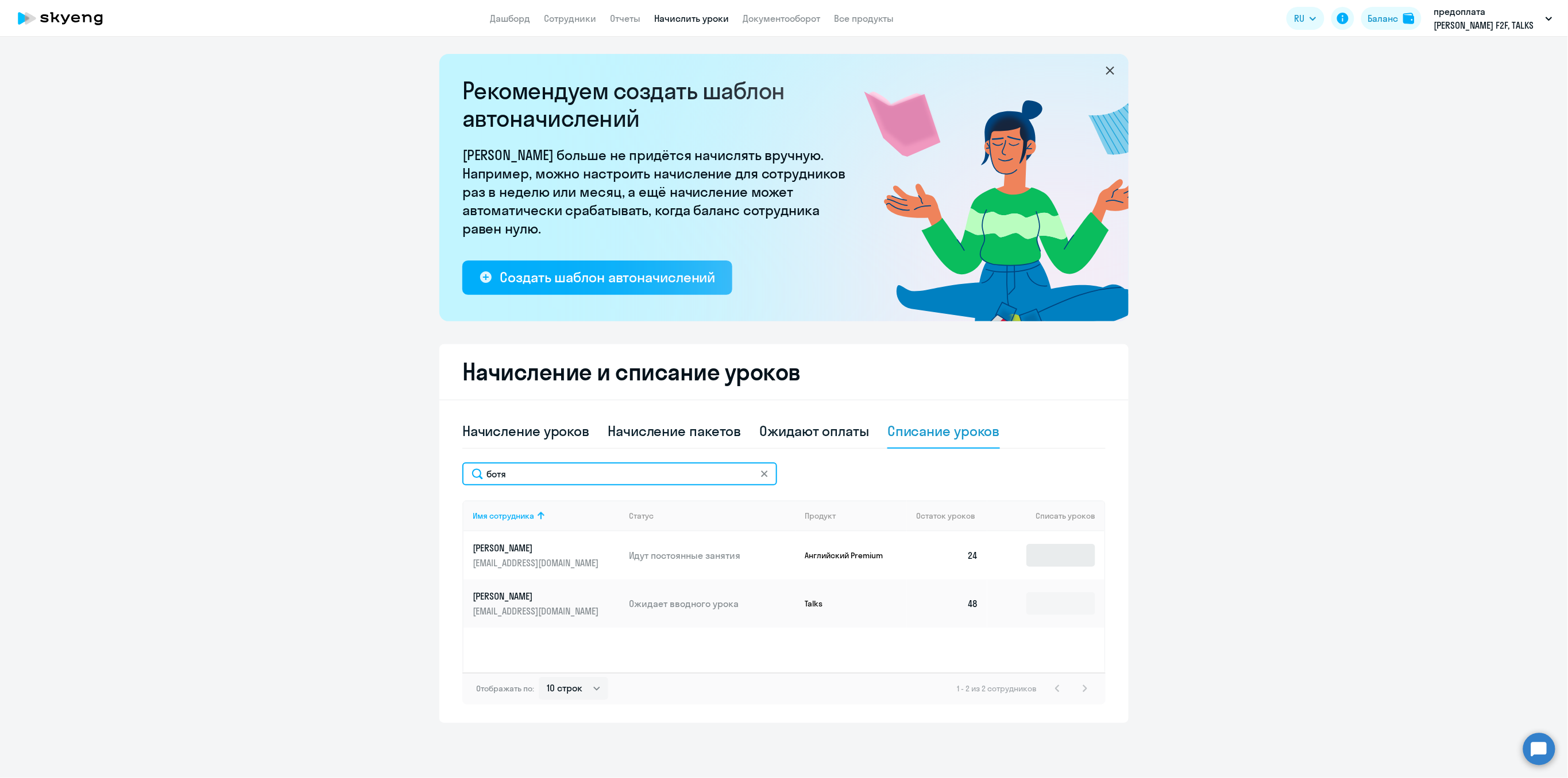
type input "ботя"
click at [1045, 560] on input at bounding box center [1060, 555] width 69 height 23
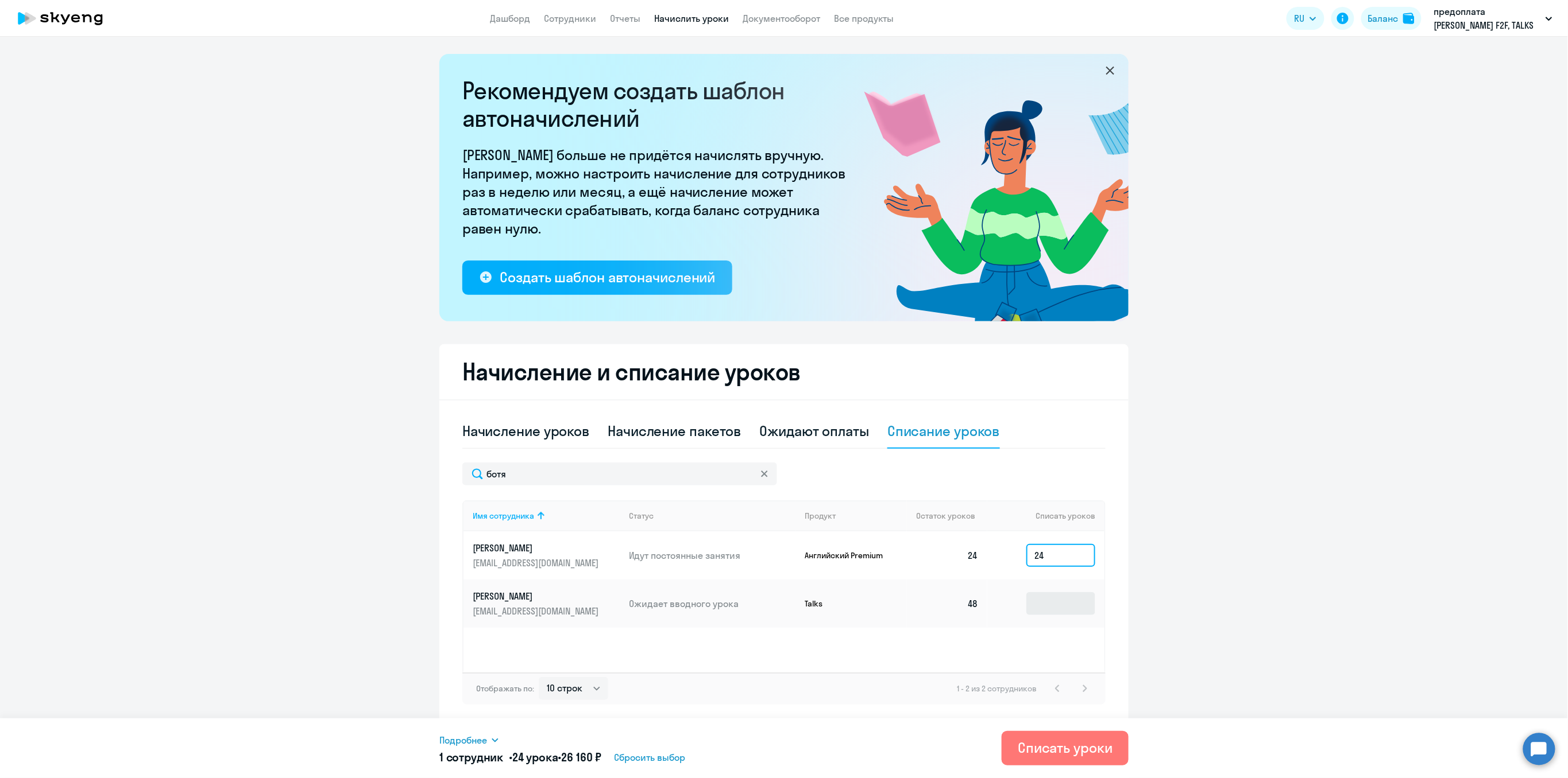
type input "24"
click at [1069, 610] on input at bounding box center [1060, 603] width 69 height 23
type input "48"
click at [1063, 751] on div "Списать уроки" at bounding box center [1065, 748] width 95 height 19
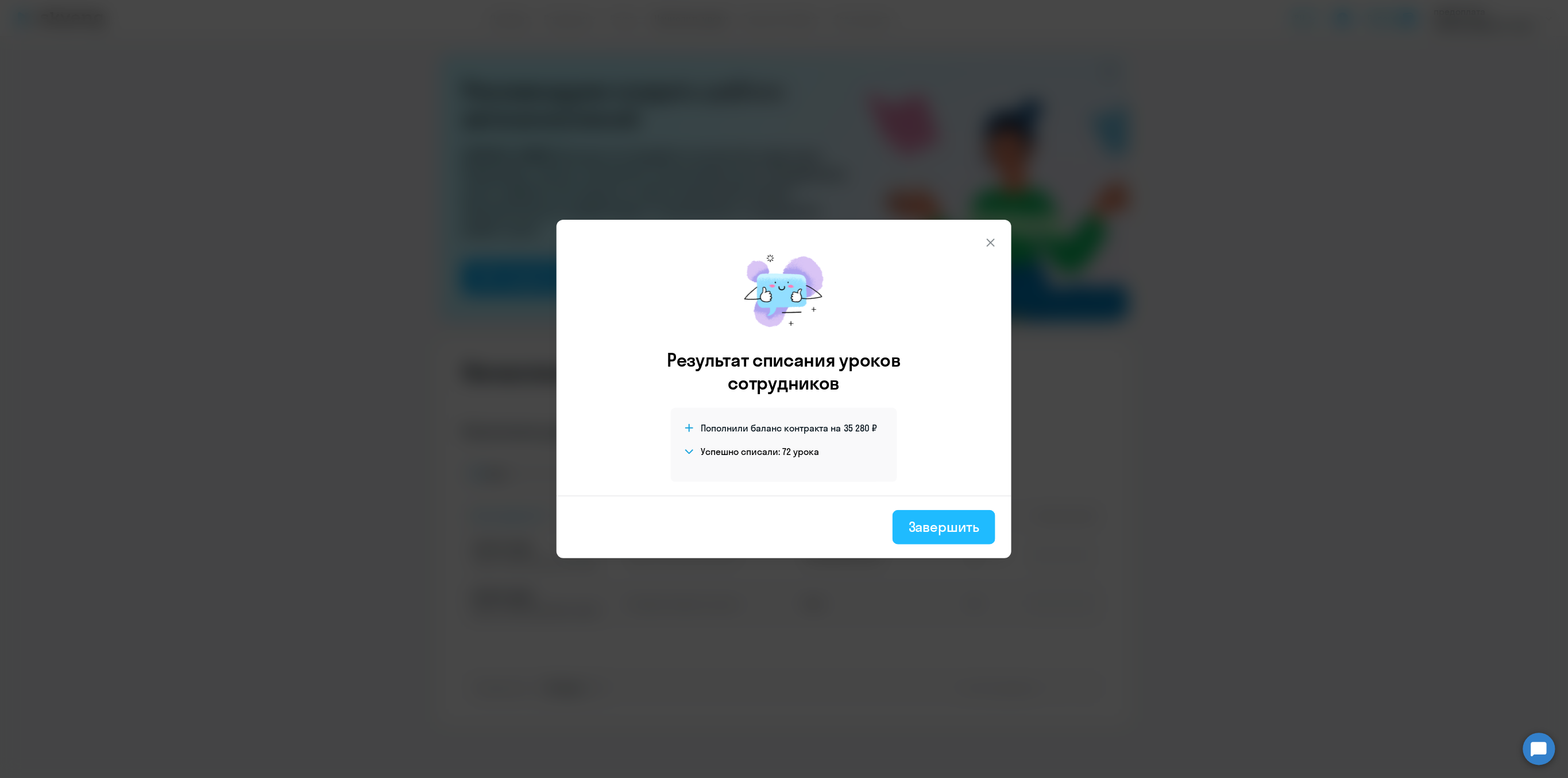
click at [947, 526] on div "Завершить" at bounding box center [944, 527] width 71 height 19
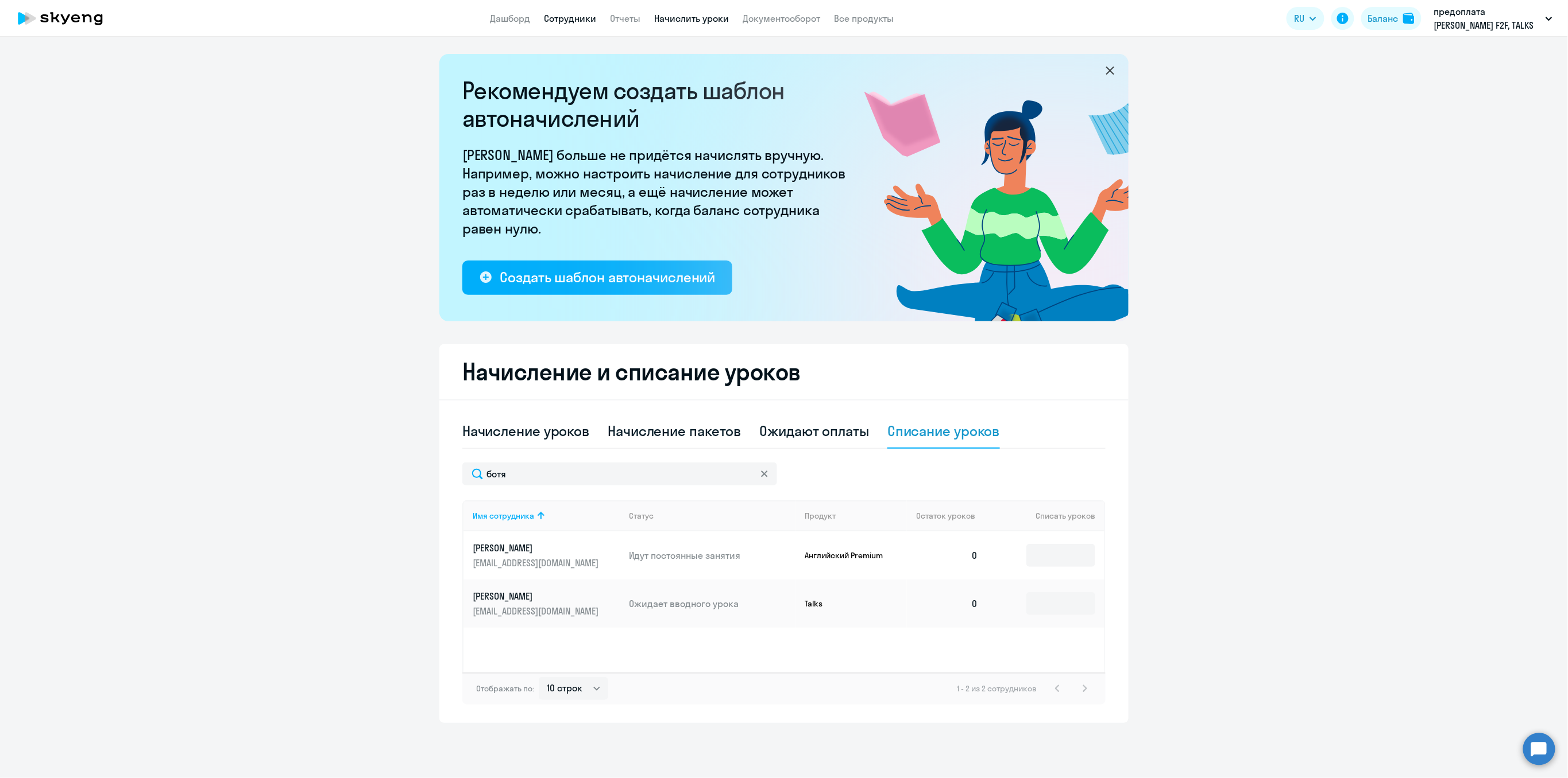
click at [571, 19] on link "Сотрудники" at bounding box center [570, 18] width 52 height 12
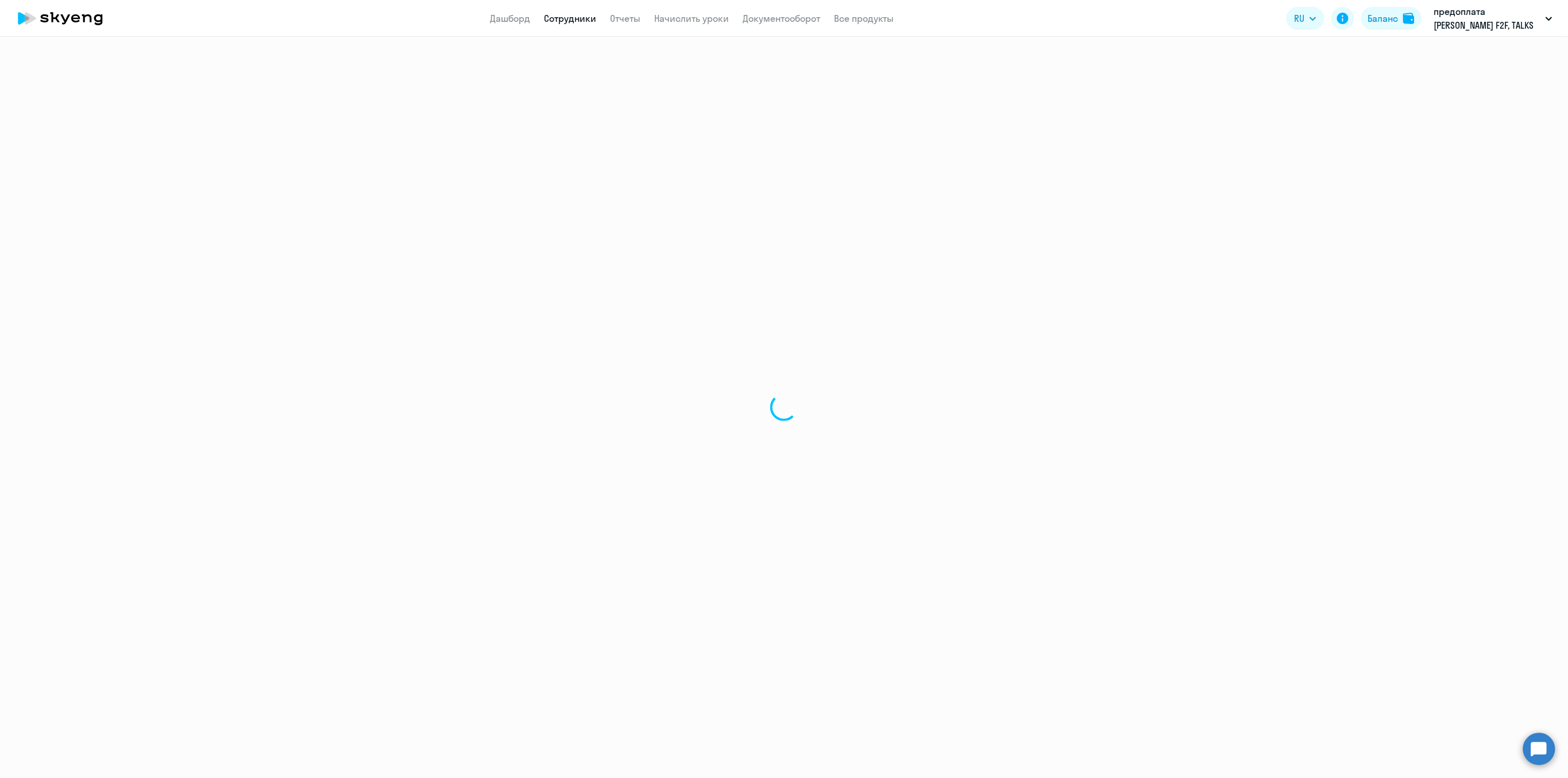
select select "30"
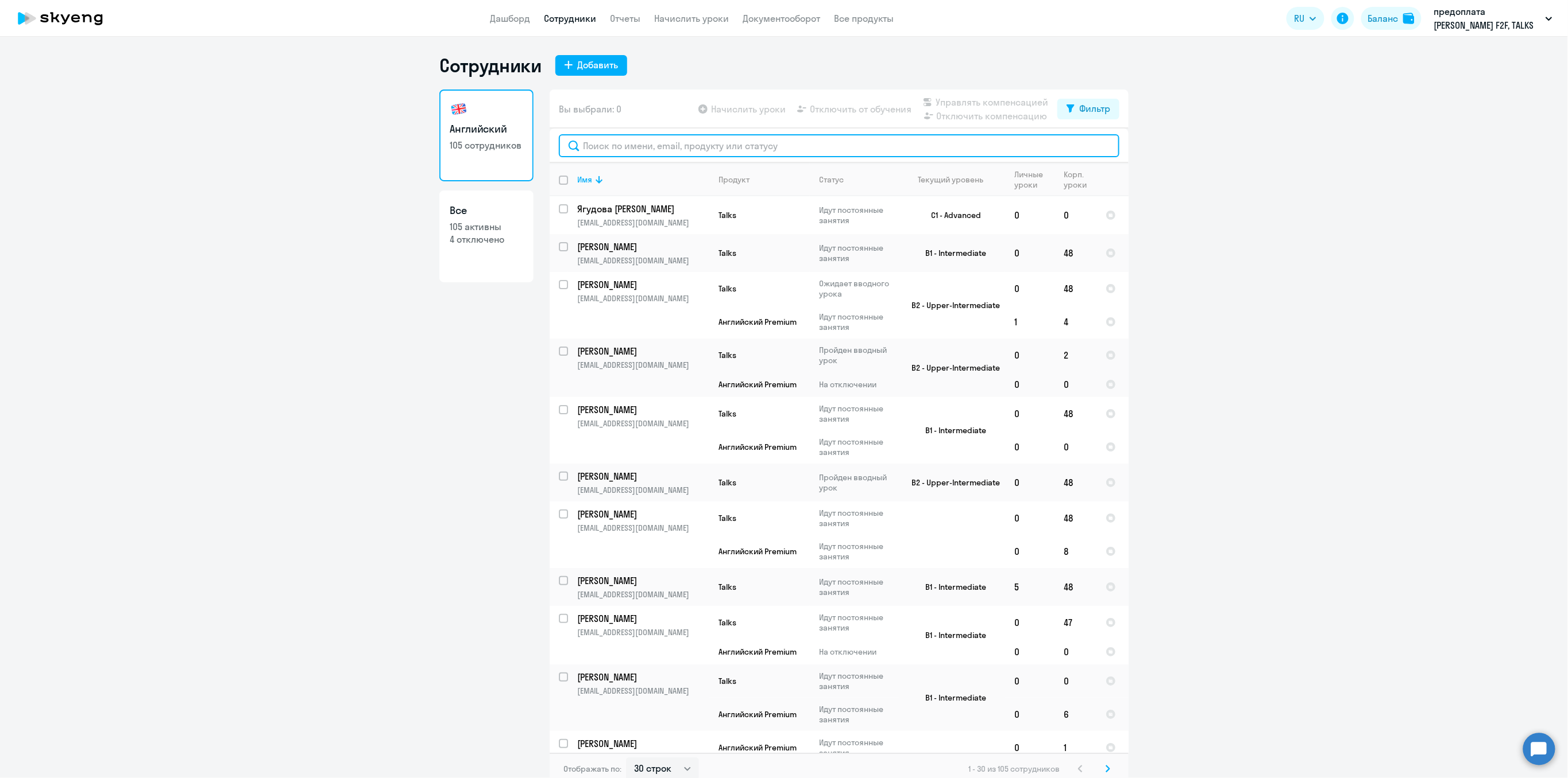
click at [612, 145] on input "text" at bounding box center [839, 146] width 561 height 23
click at [709, 19] on link "Начислить уроки" at bounding box center [692, 18] width 74 height 12
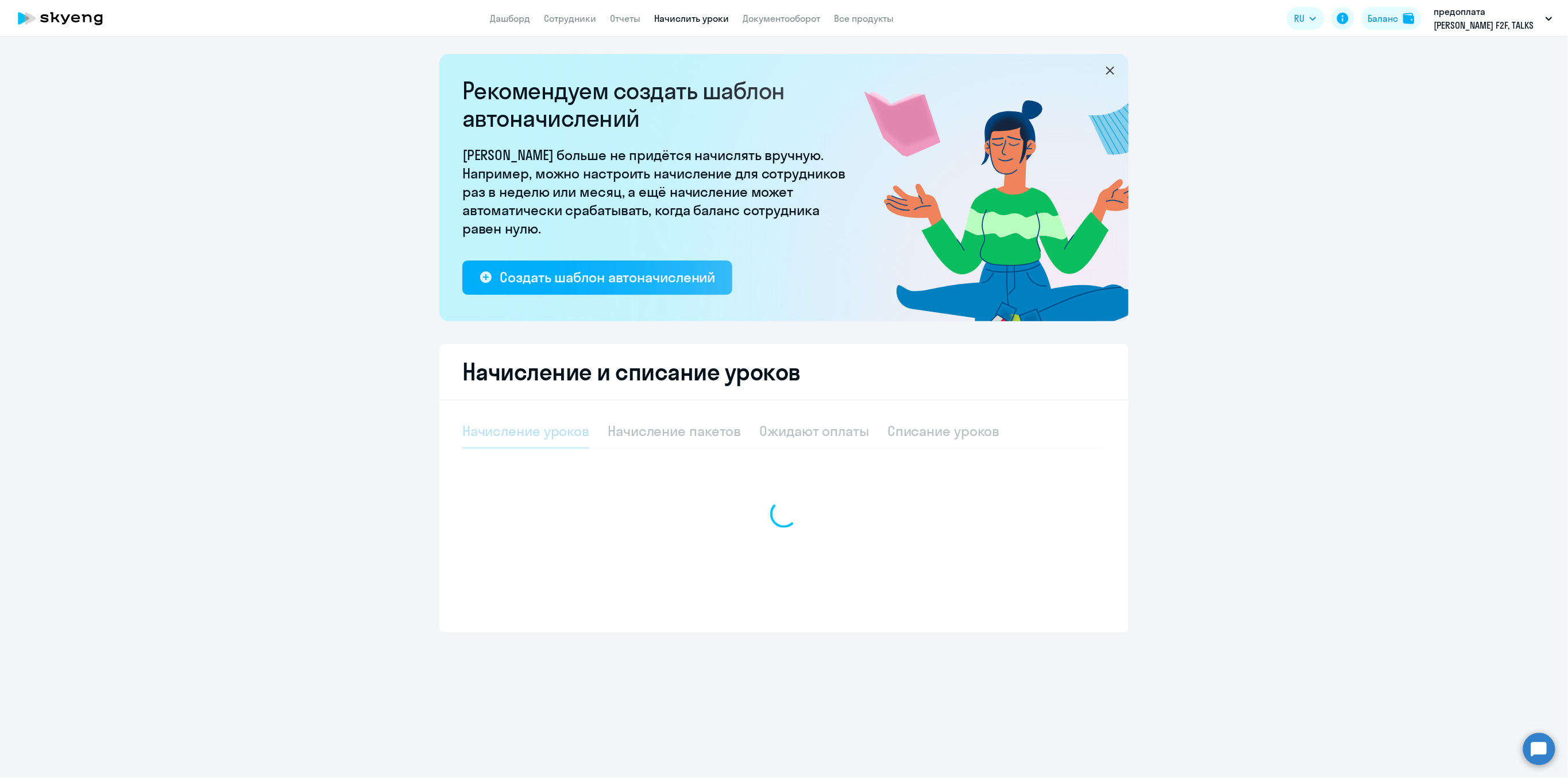
select select "10"
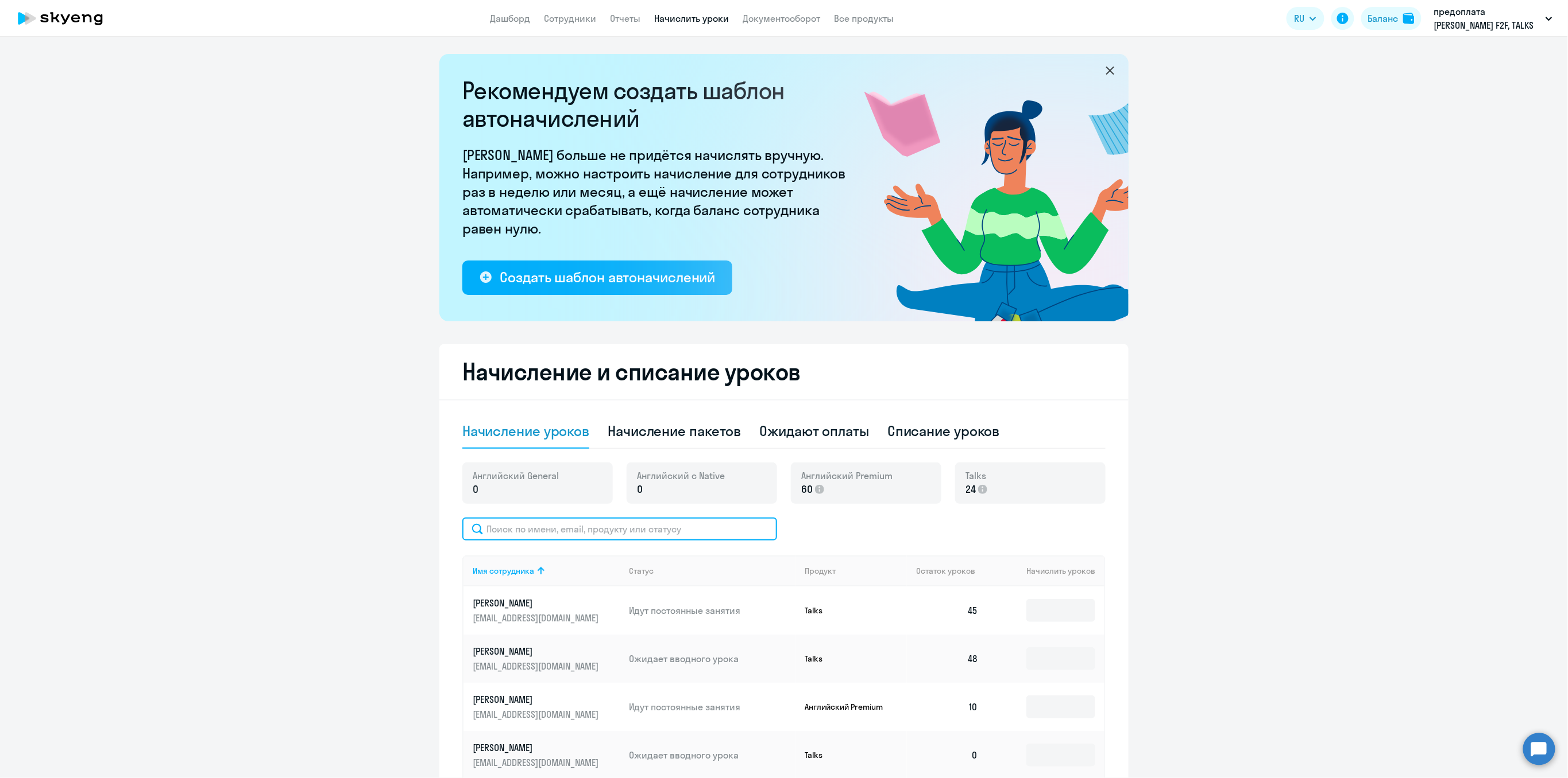
click at [512, 526] on input "text" at bounding box center [619, 529] width 314 height 23
type input "сух"
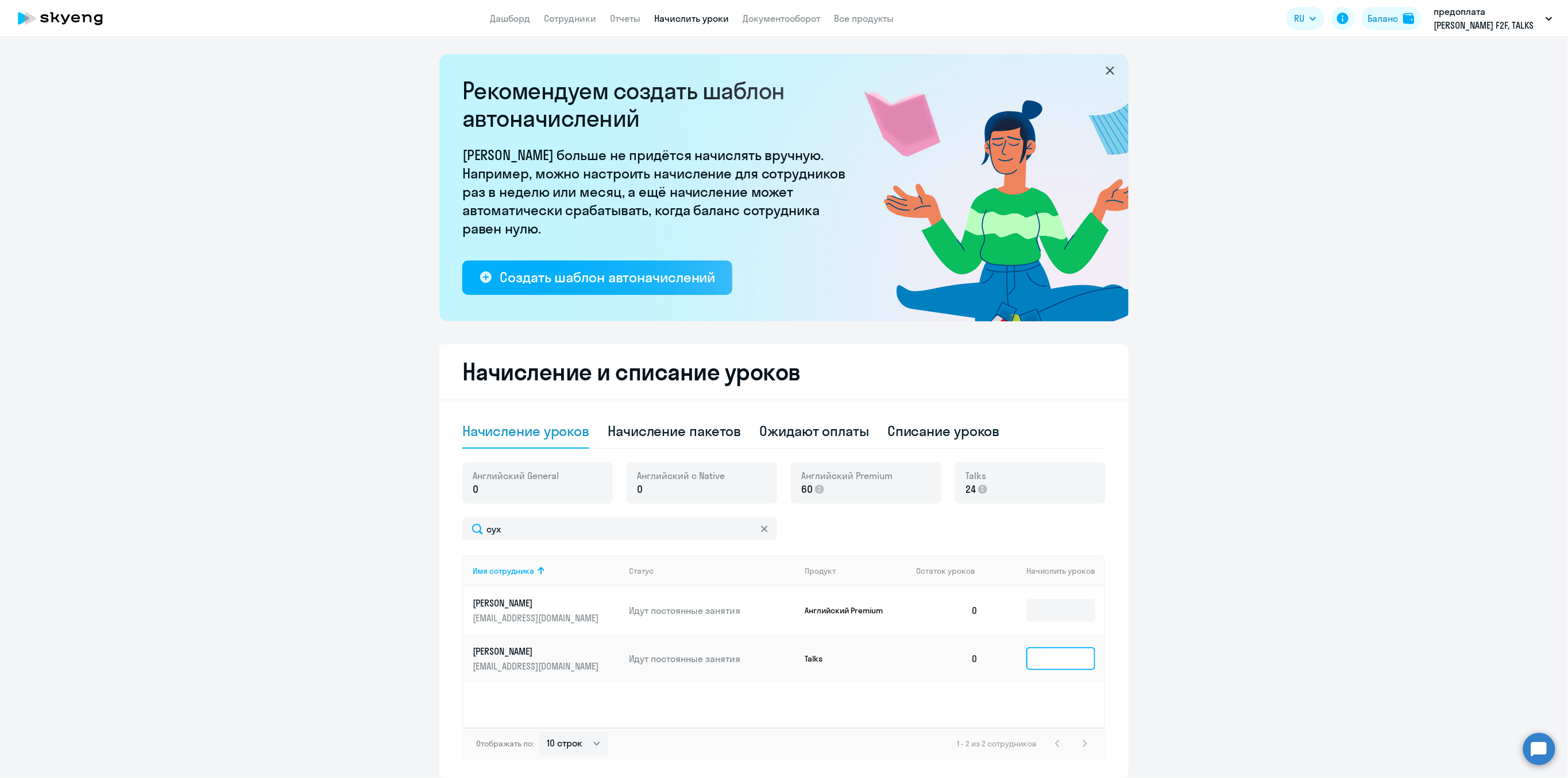
click at [1062, 662] on input at bounding box center [1060, 658] width 69 height 23
click at [1059, 612] on input at bounding box center [1060, 611] width 69 height 23
click at [502, 607] on p "[PERSON_NAME]" at bounding box center [537, 603] width 128 height 12
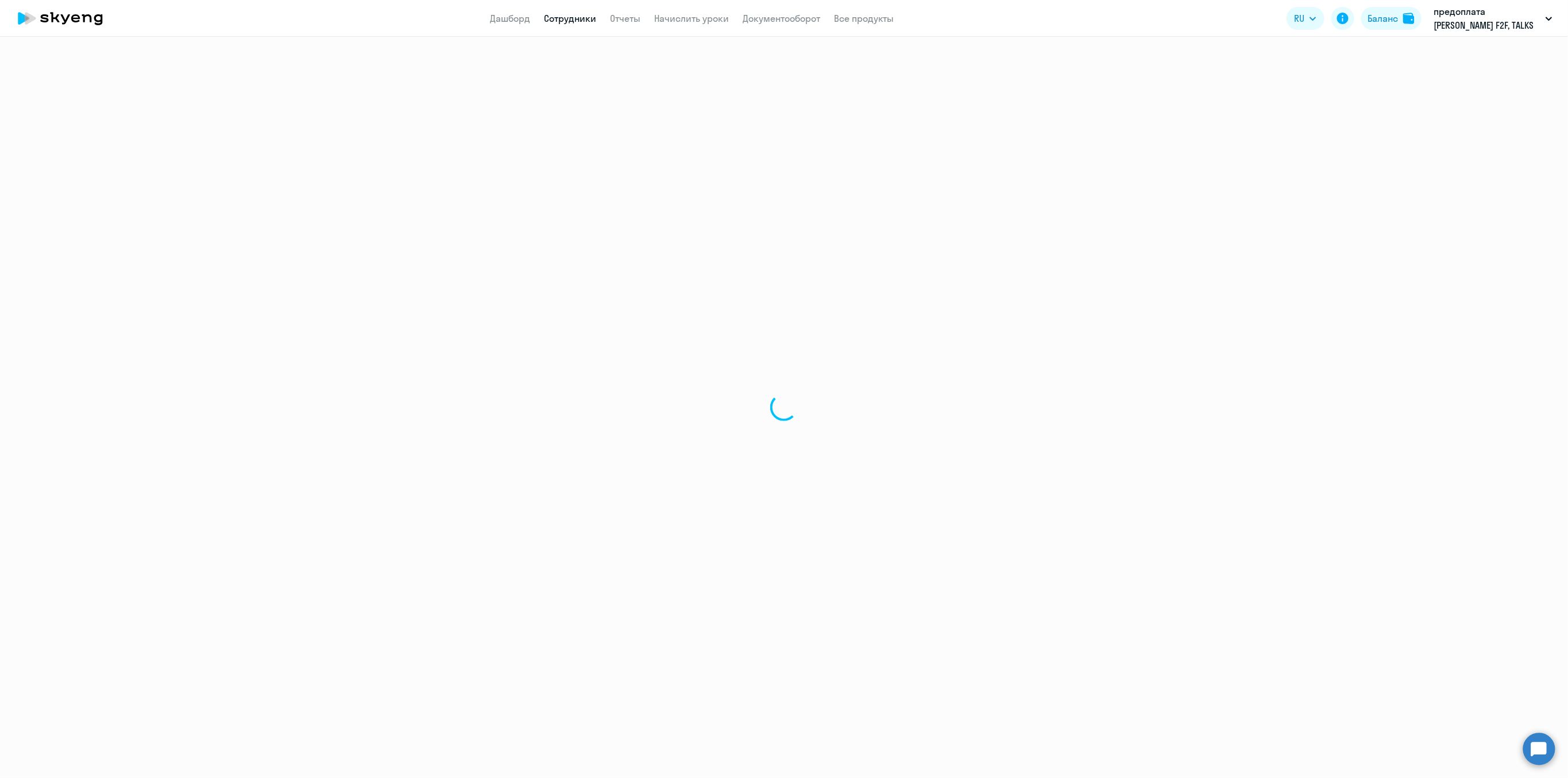
select select "english"
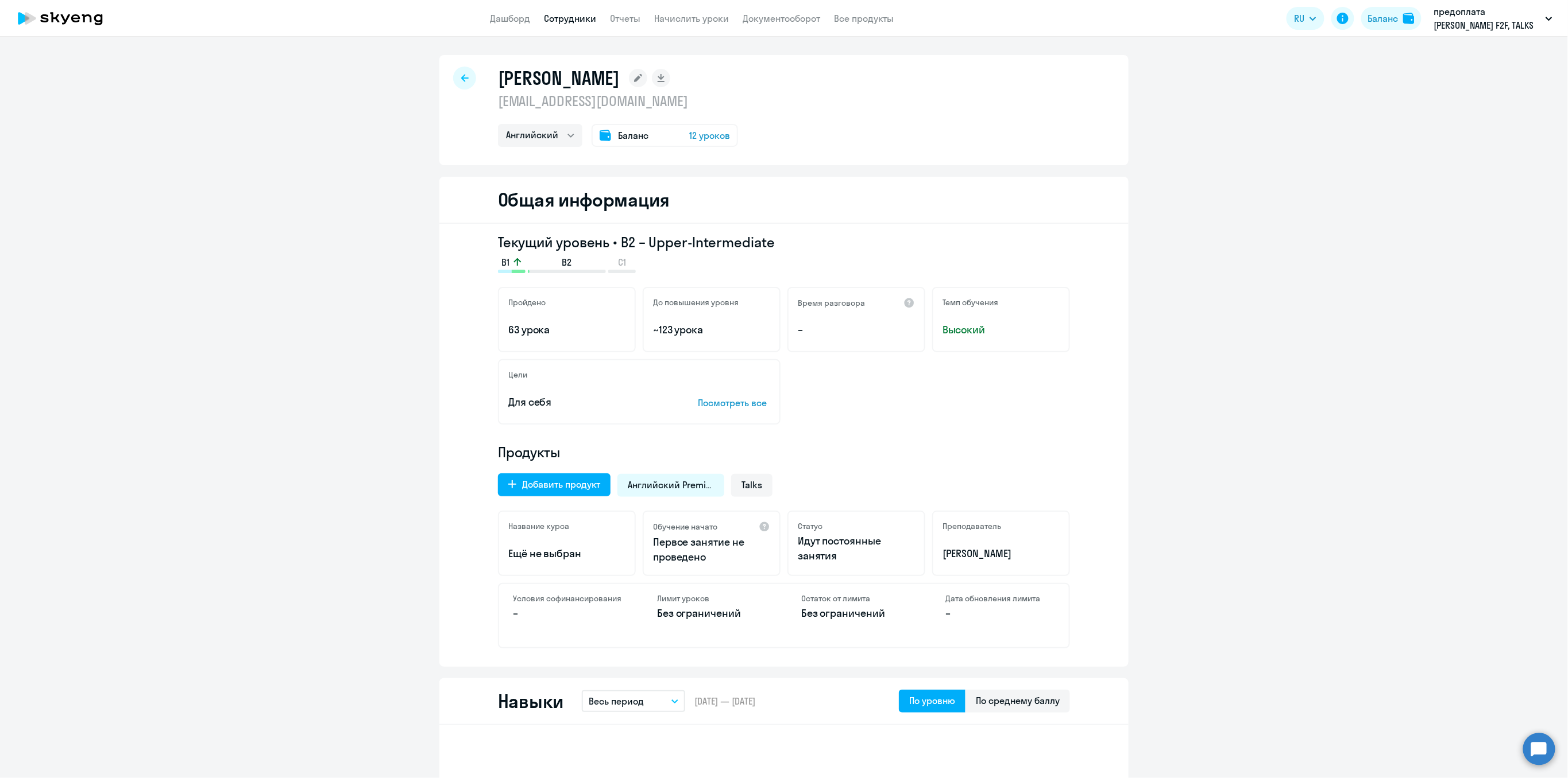
click at [461, 82] on div at bounding box center [464, 77] width 23 height 23
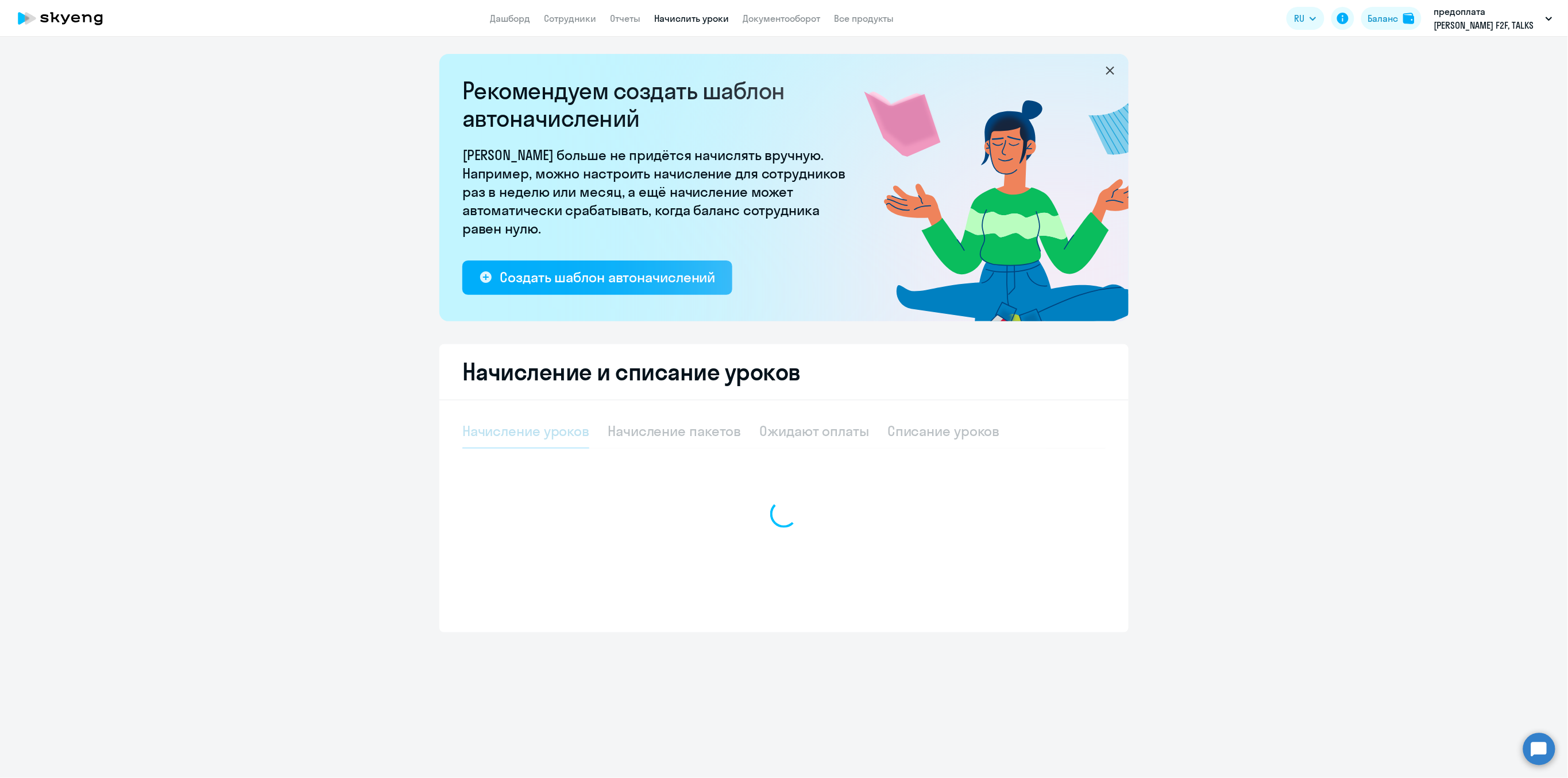
select select "10"
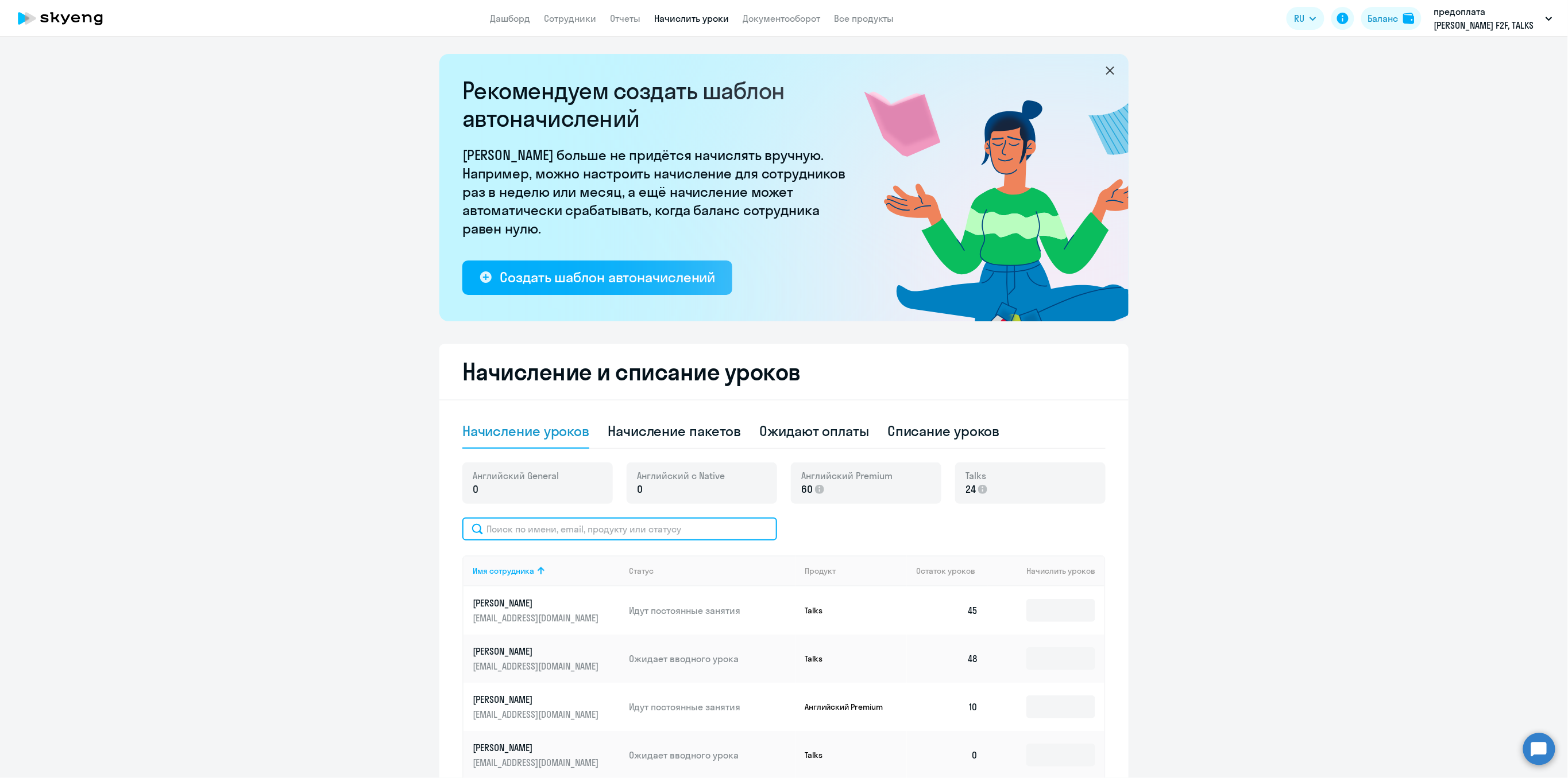
click at [547, 530] on input "text" at bounding box center [619, 529] width 314 height 23
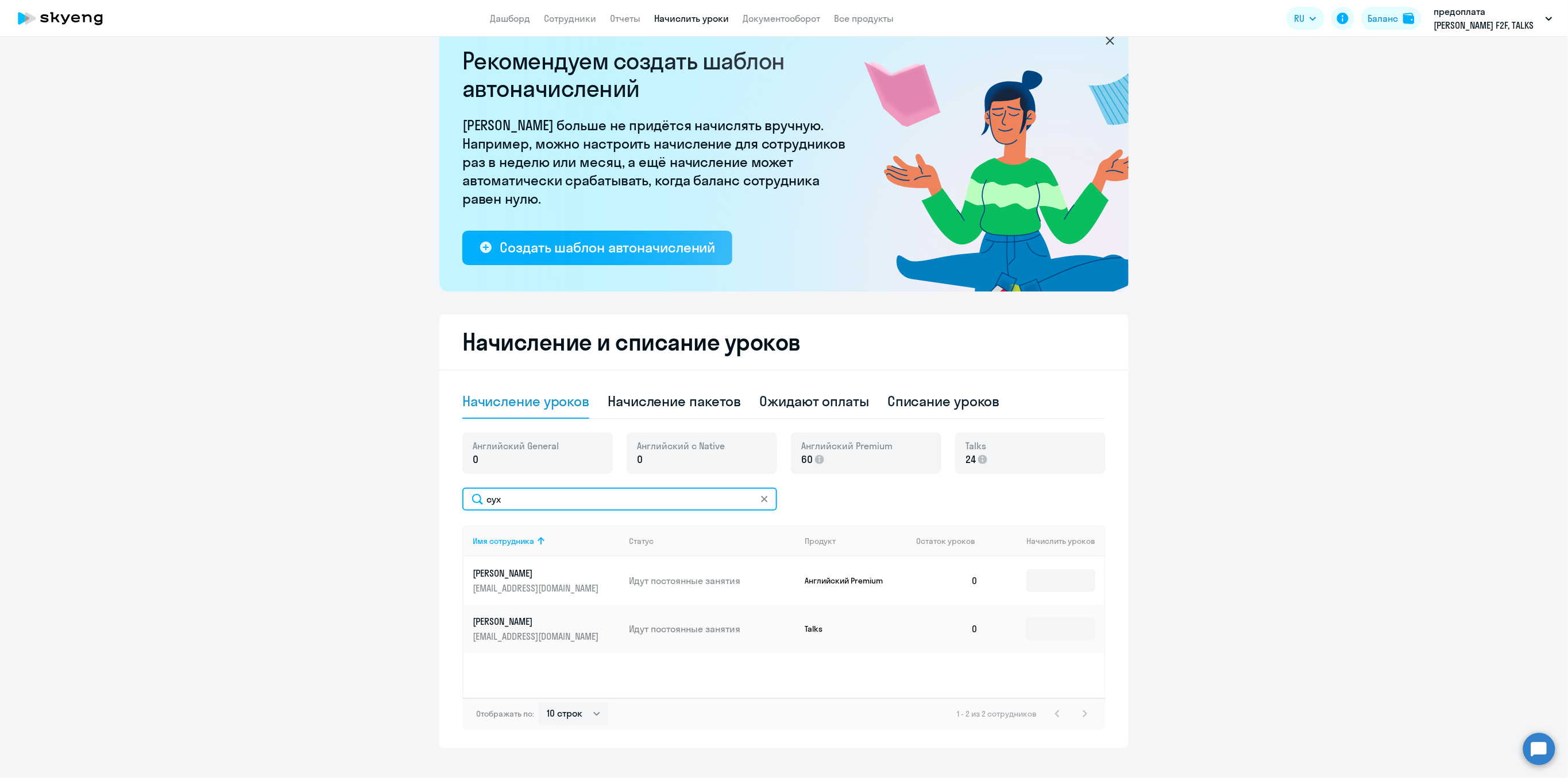
scroll to position [45, 0]
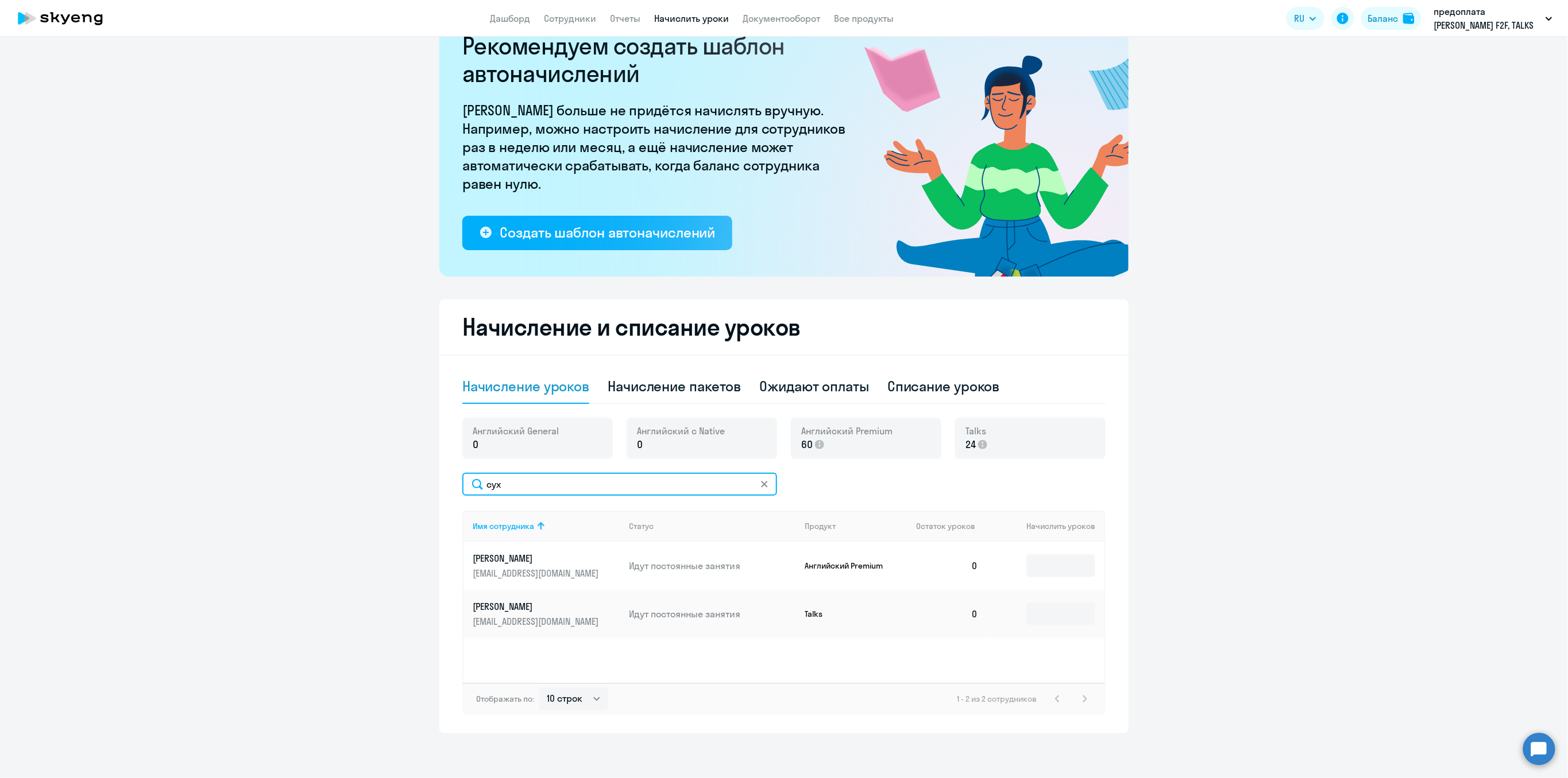
type input "сух"
click at [488, 564] on link "Сухинина Ирена suhinina_ip@nlmk.com" at bounding box center [546, 566] width 148 height 27
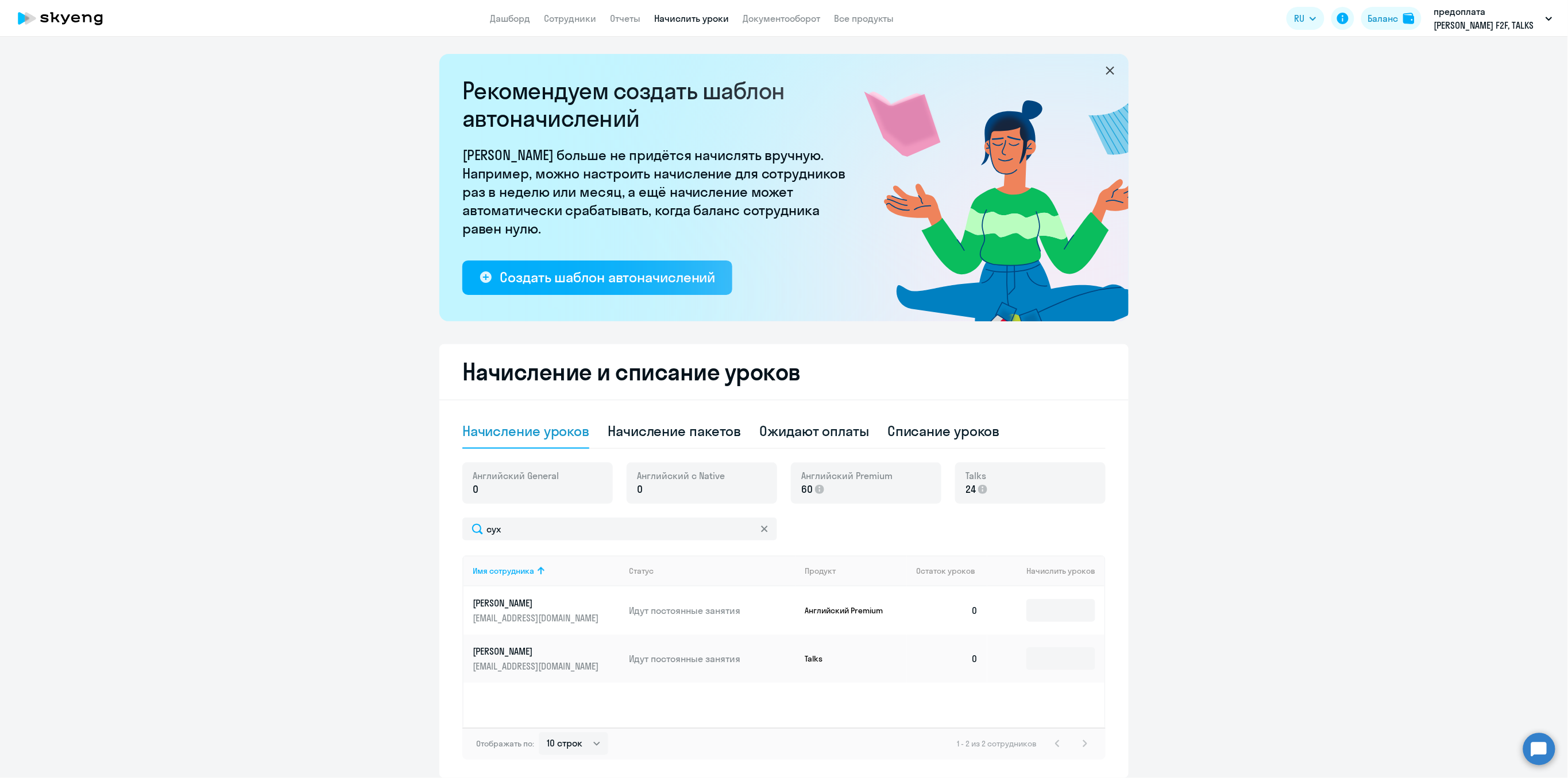
select select "english"
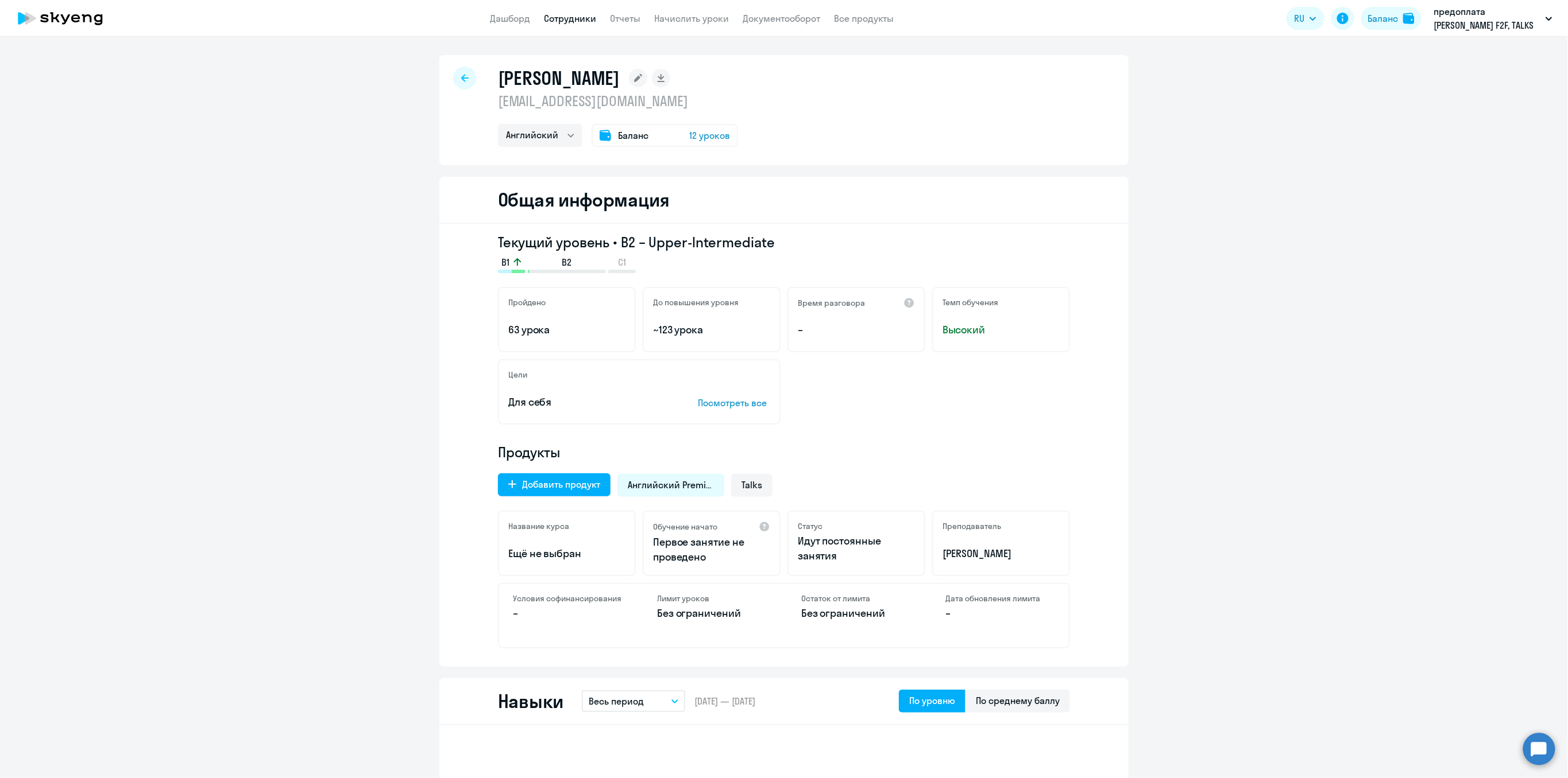
click at [682, 17] on link "Начислить уроки" at bounding box center [692, 18] width 74 height 12
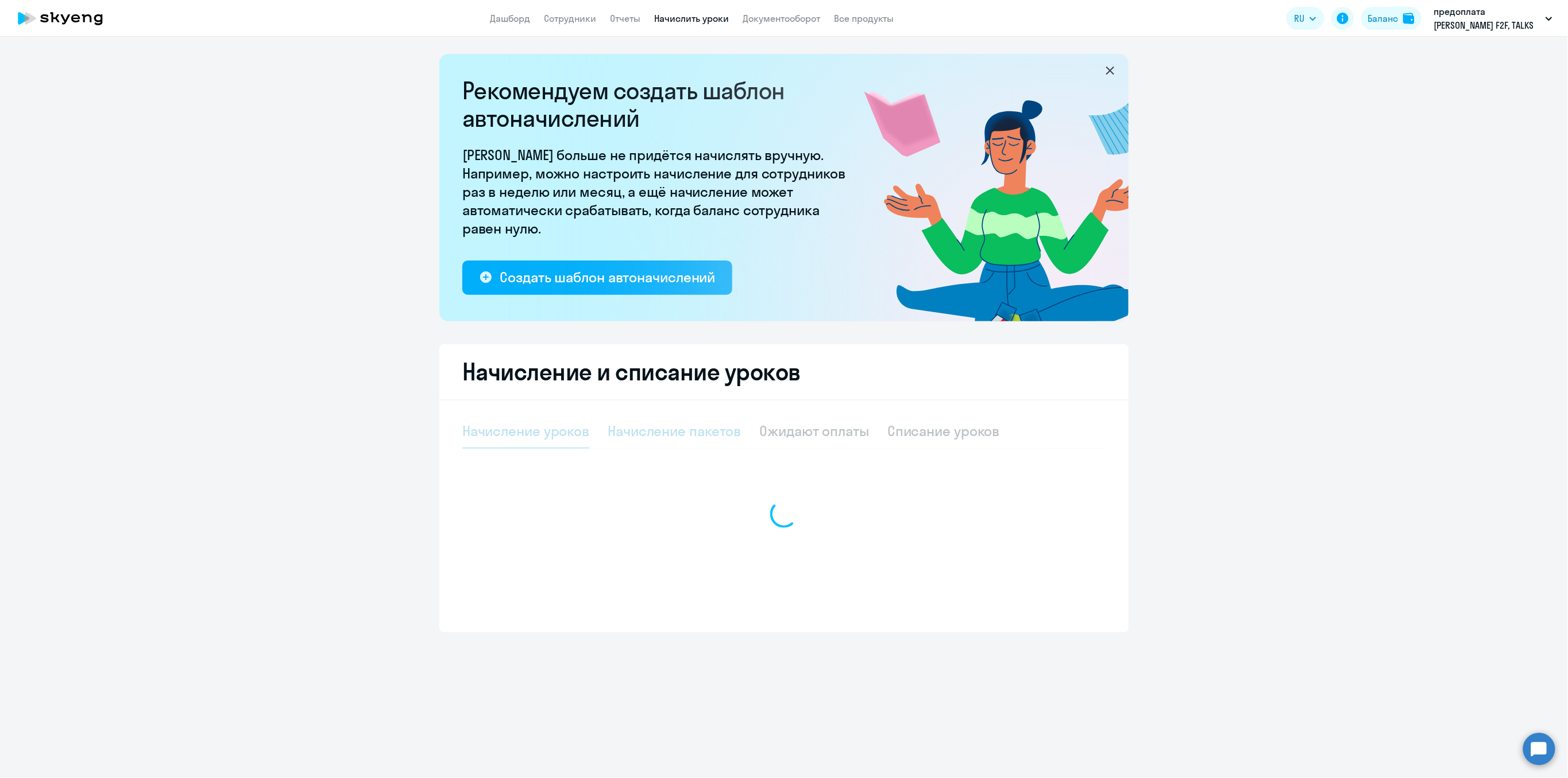
select select "10"
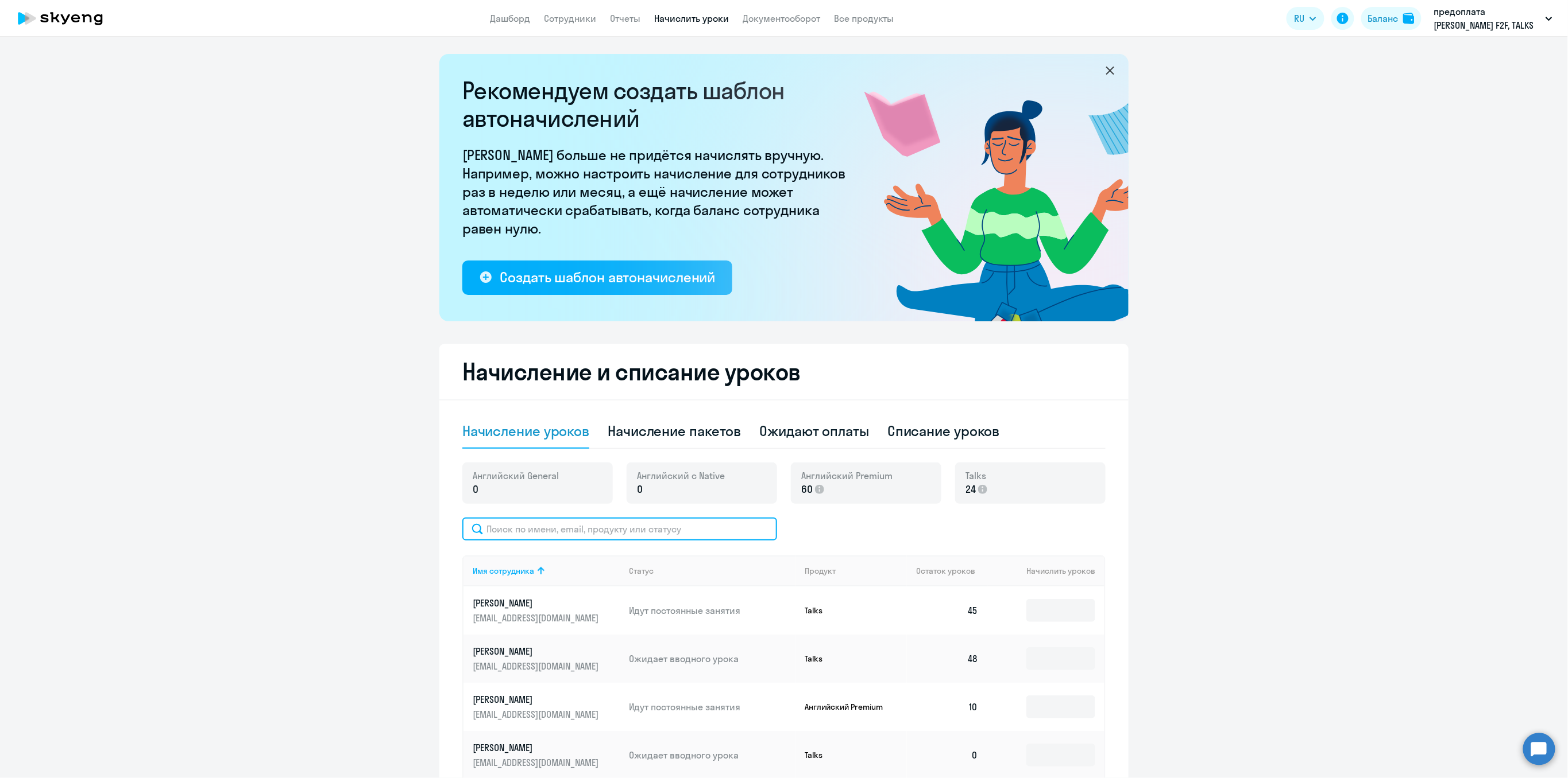
click at [559, 527] on input "text" at bounding box center [619, 529] width 314 height 23
type input "сух"
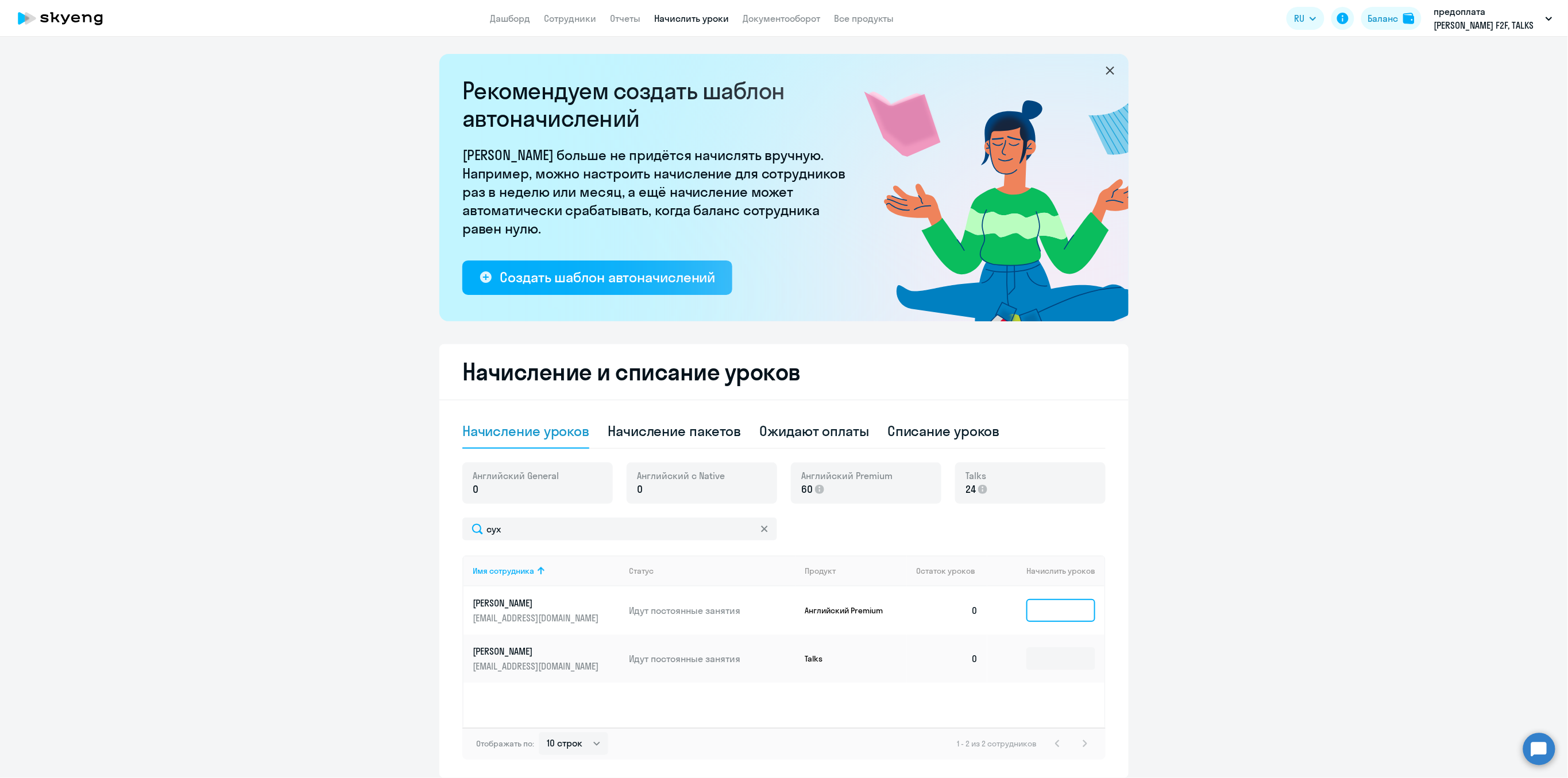
click at [1053, 613] on input at bounding box center [1060, 611] width 69 height 23
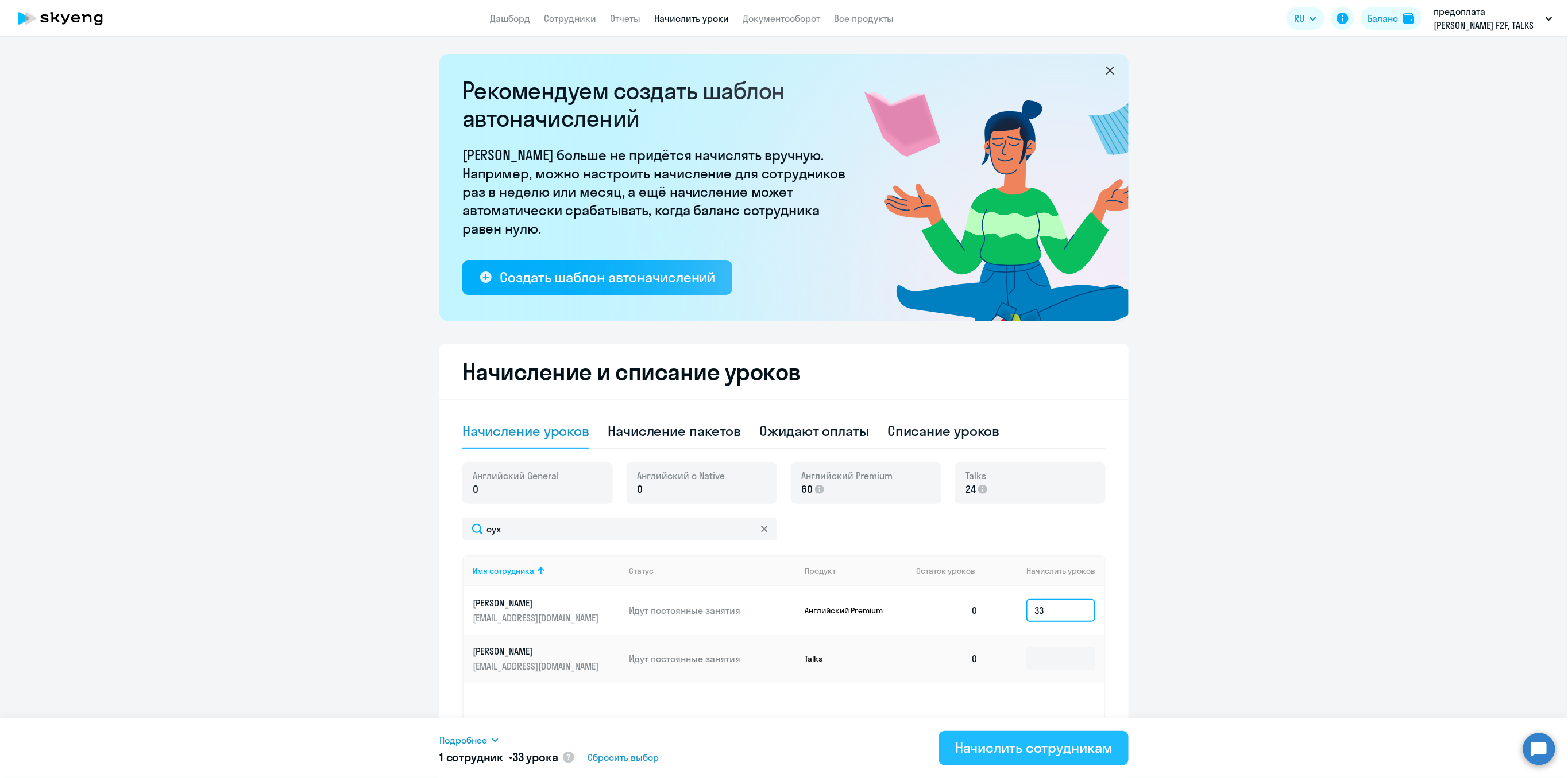
type input "33"
click at [1026, 747] on div "Начислить сотрудникам" at bounding box center [1034, 748] width 158 height 19
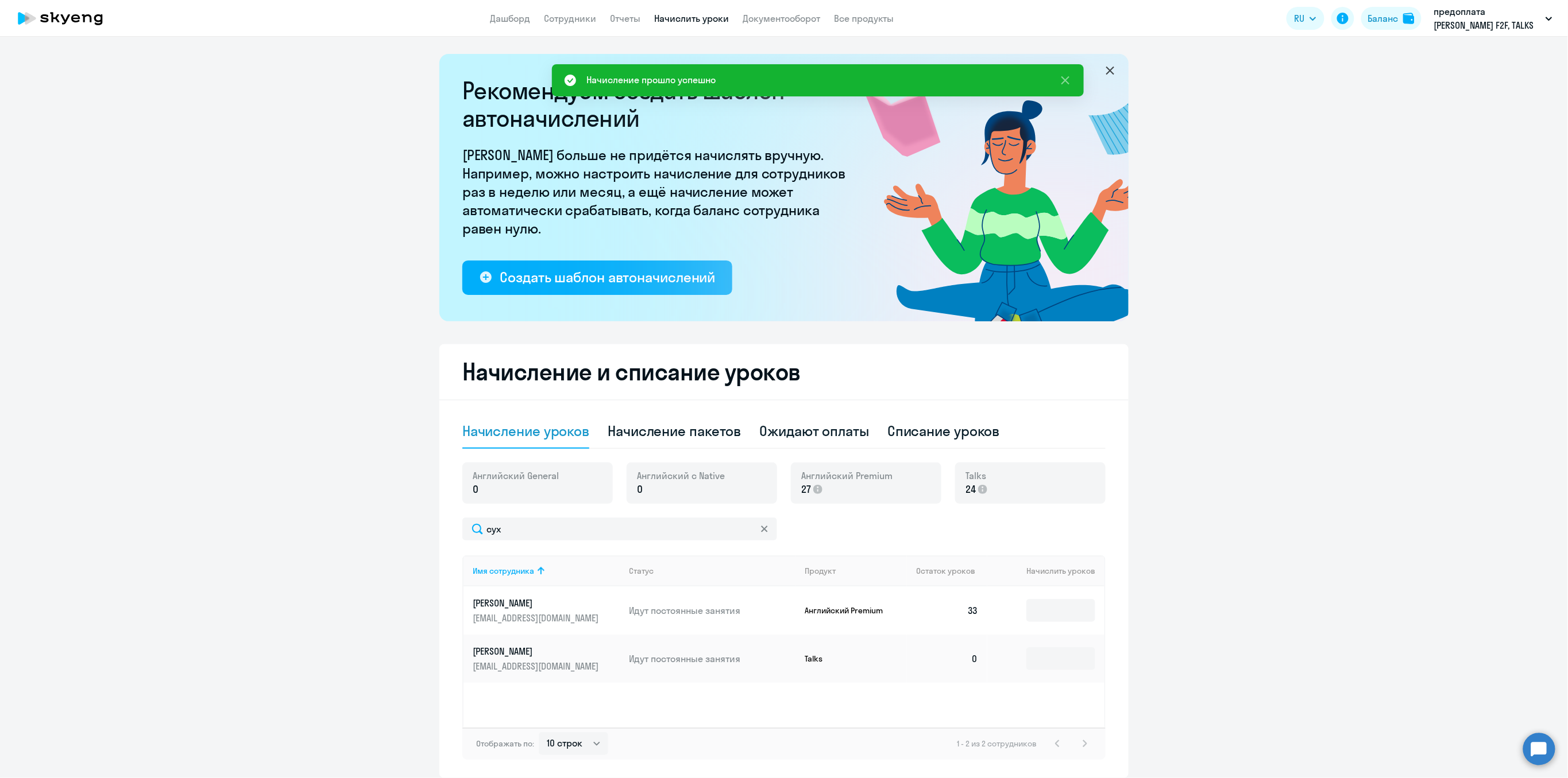
click at [1209, 553] on ng-component "Рекомендуем создать шаблон автоначислений Уроки больше не придётся начислять вр…" at bounding box center [784, 416] width 1568 height 724
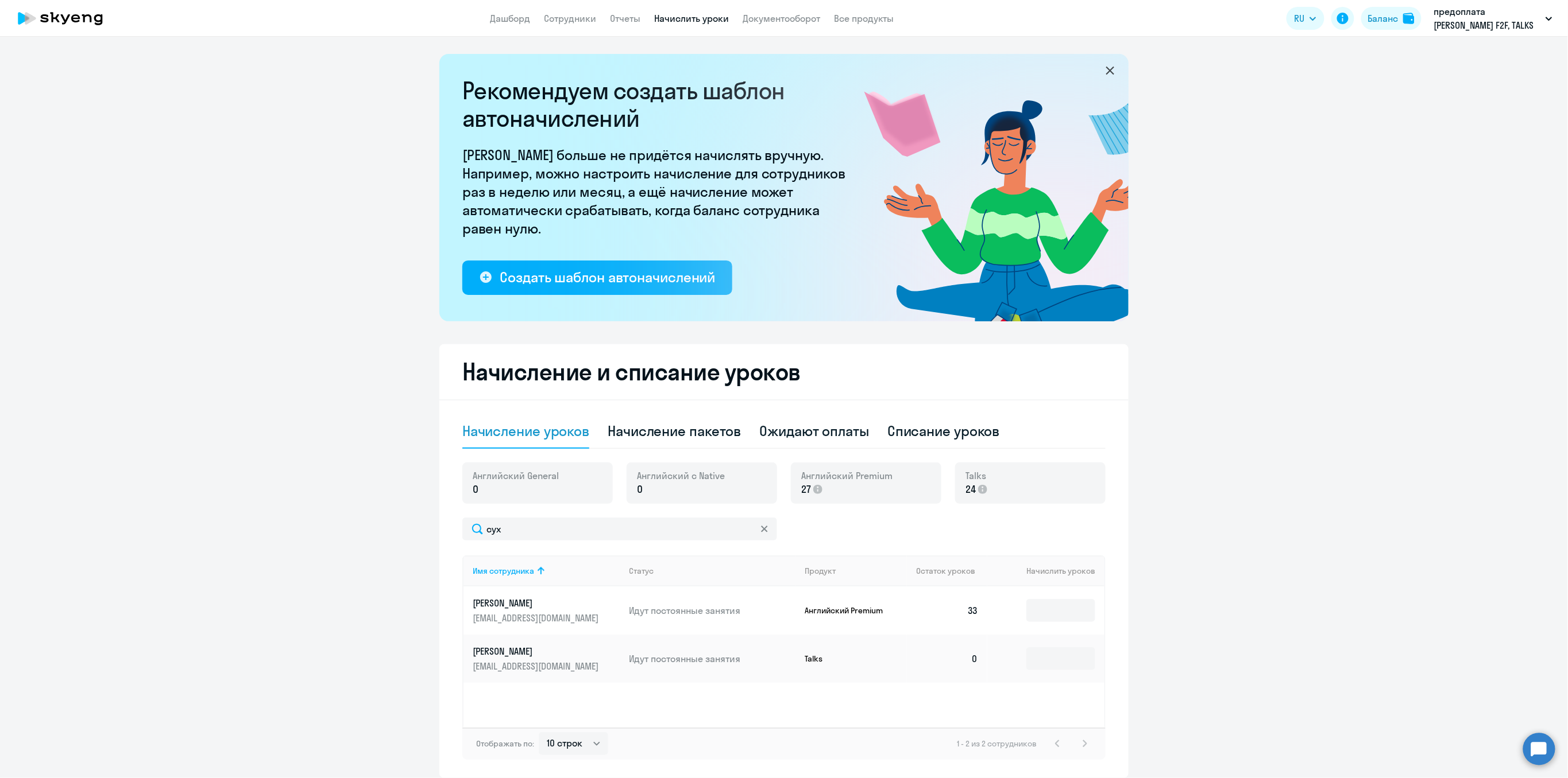
click at [761, 532] on icon at bounding box center [764, 529] width 6 height 6
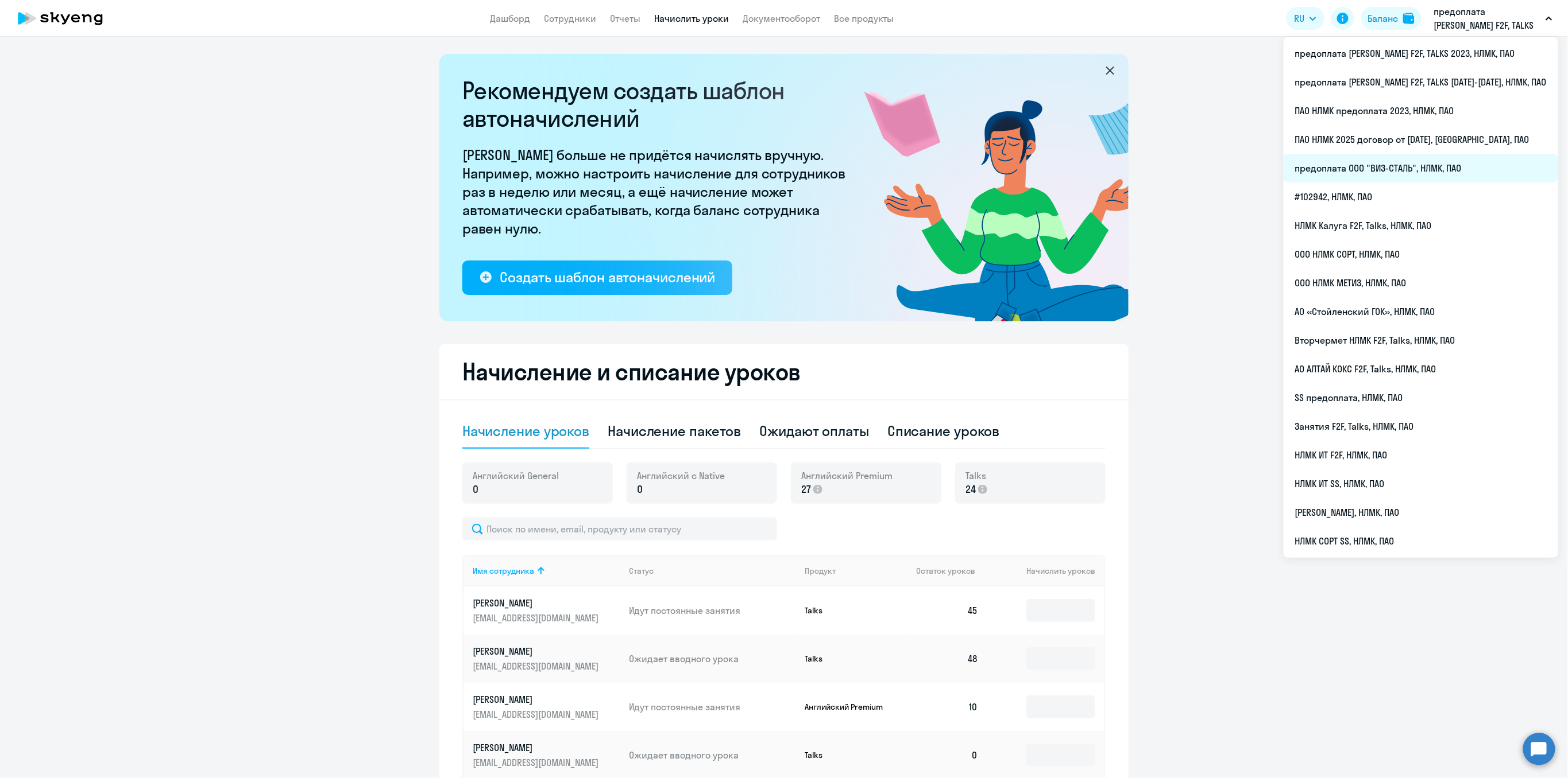
click at [1445, 159] on li "предоплата ООО "ВИЗ-СТАЛЬ", НЛМК, ПАО" at bounding box center [1420, 168] width 275 height 29
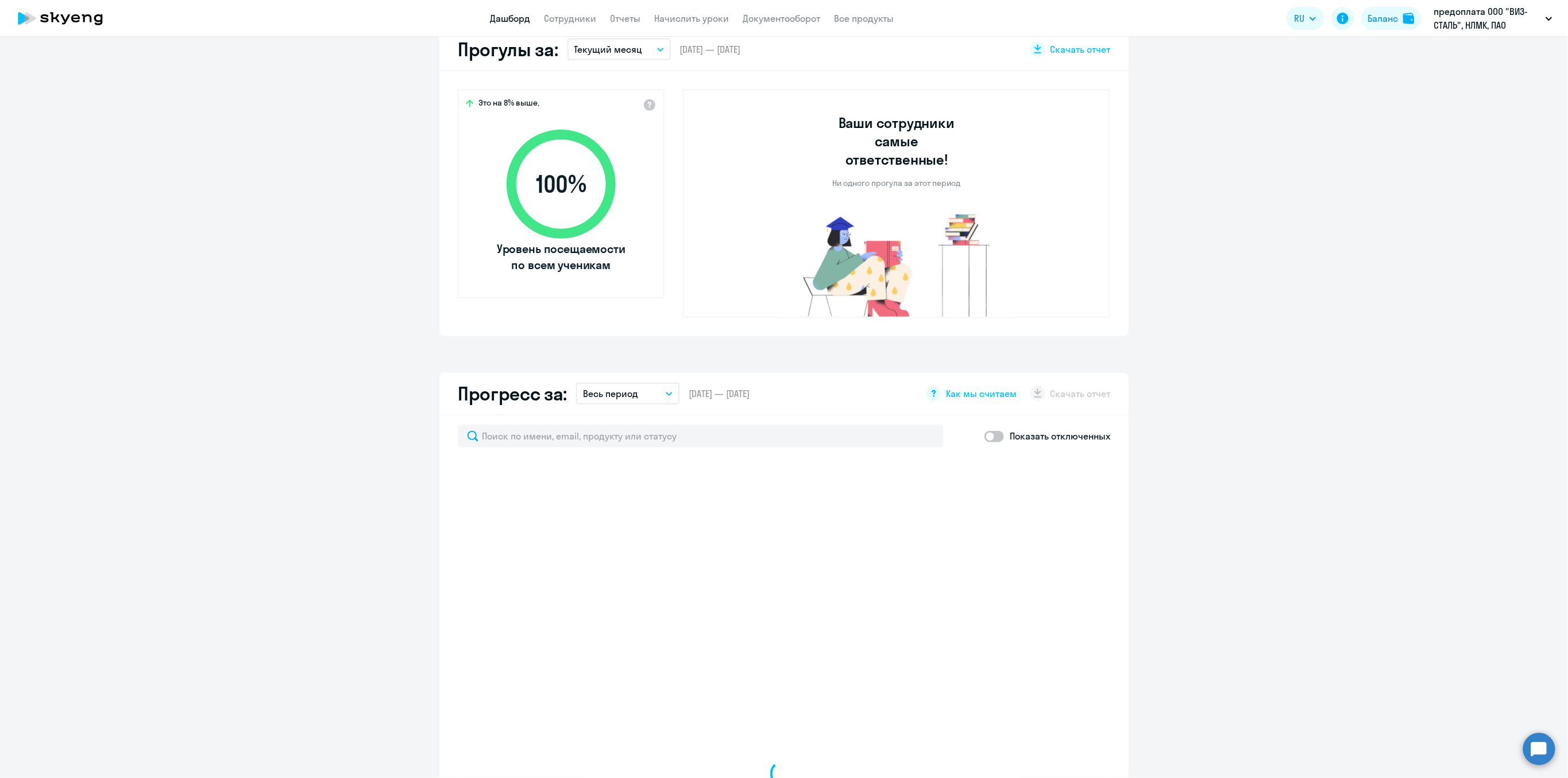
scroll to position [382, 0]
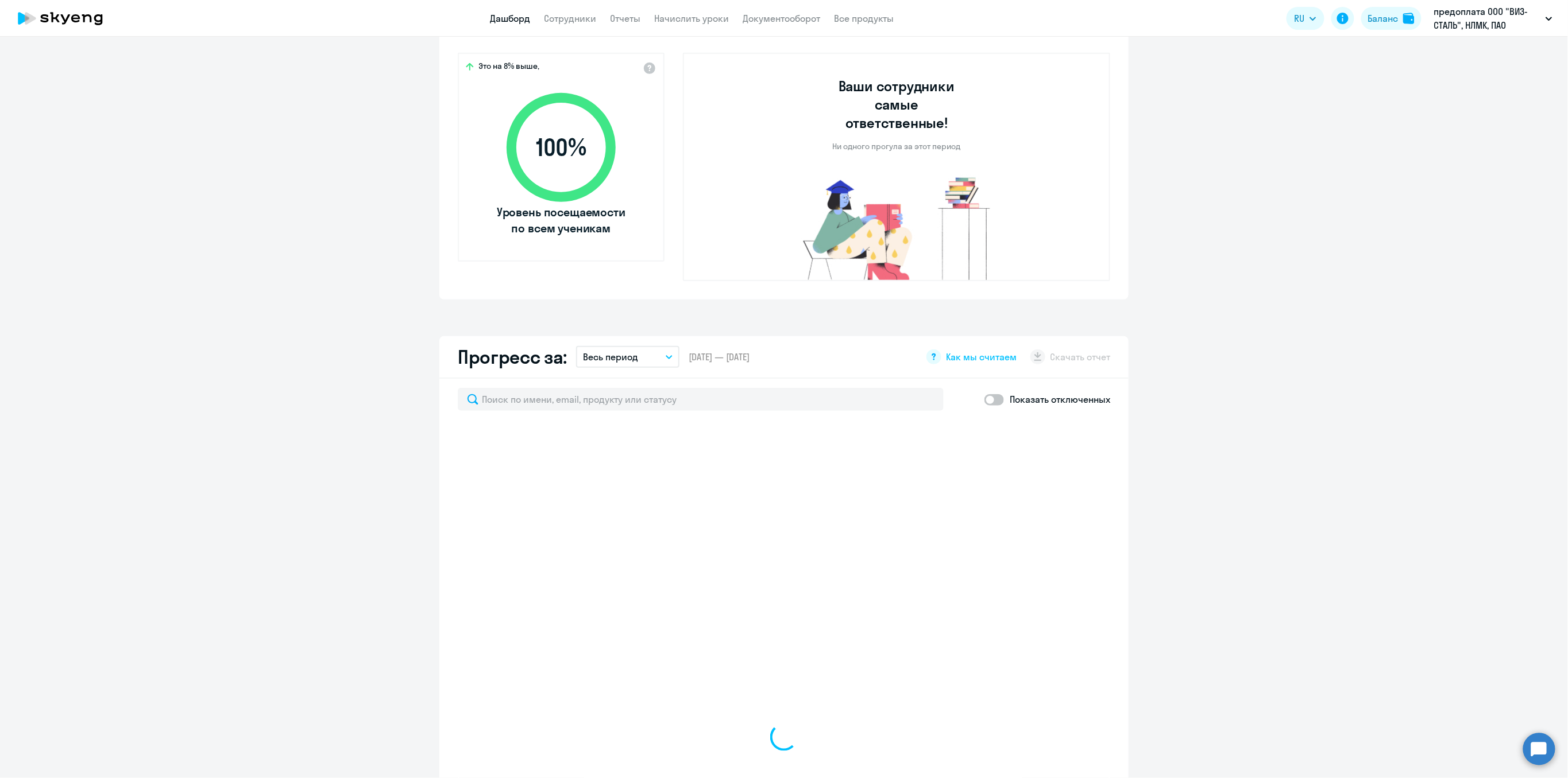
select select "30"
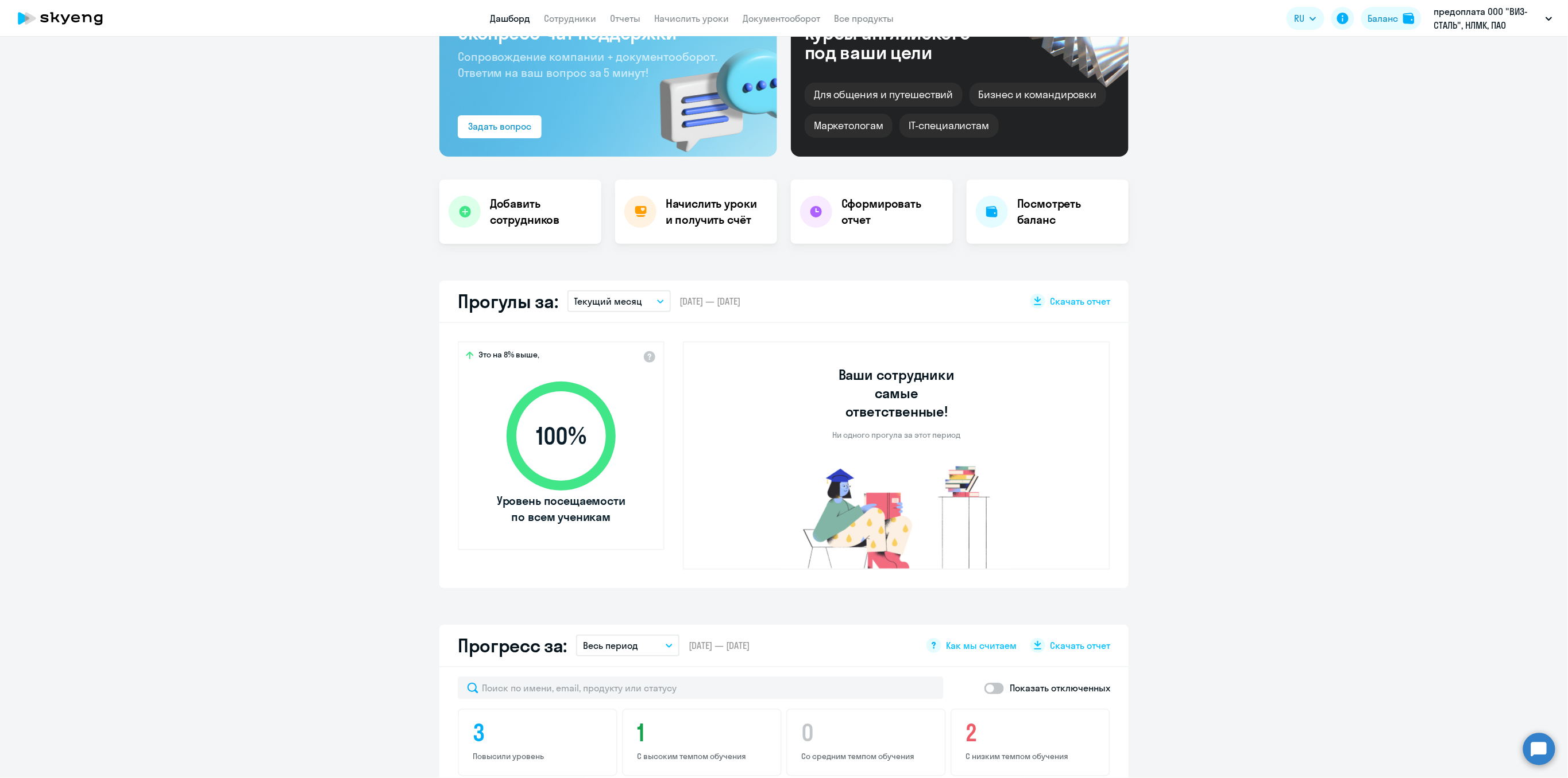
scroll to position [0, 0]
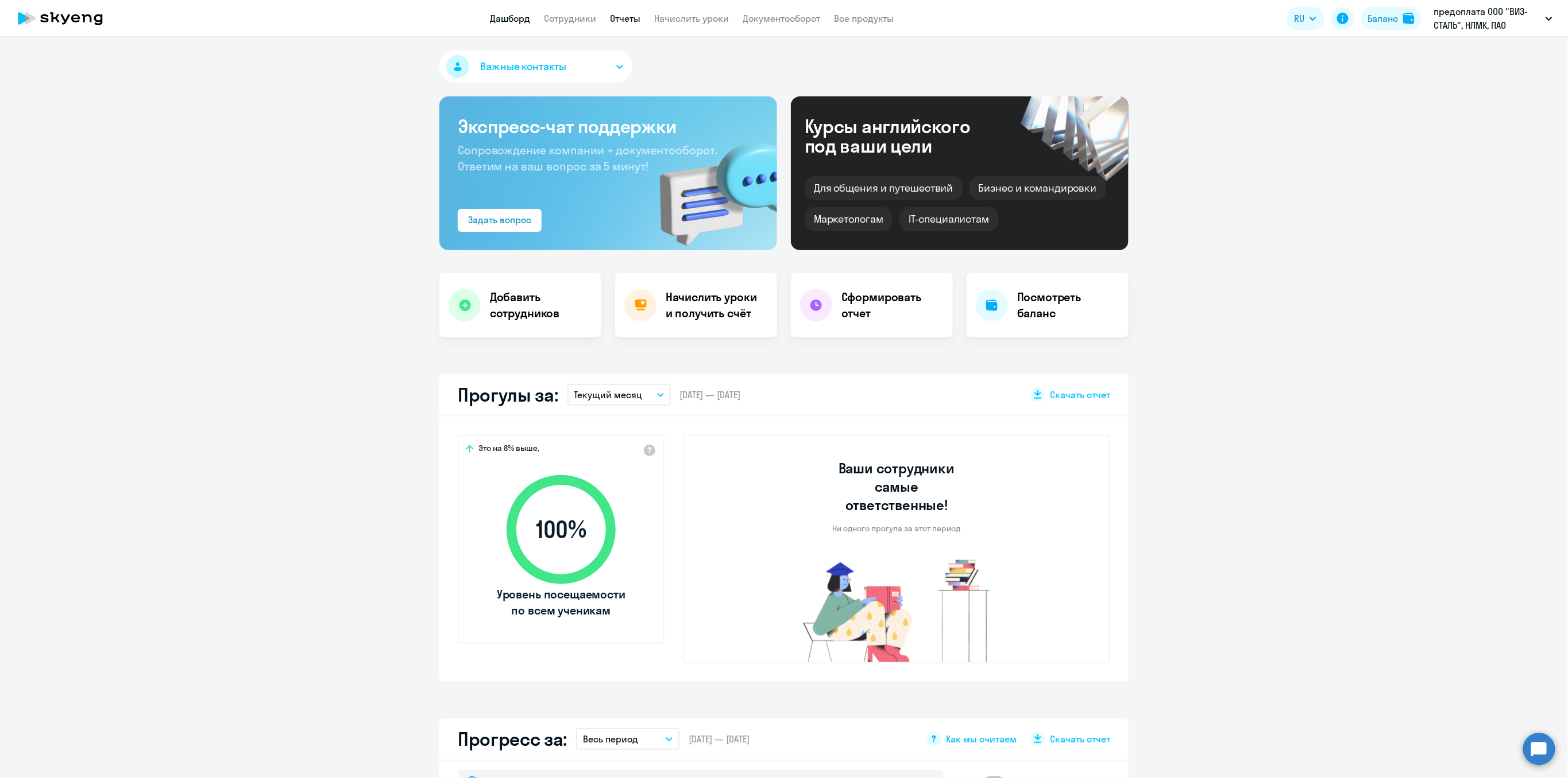
click at [630, 20] on link "Отчеты" at bounding box center [625, 18] width 30 height 12
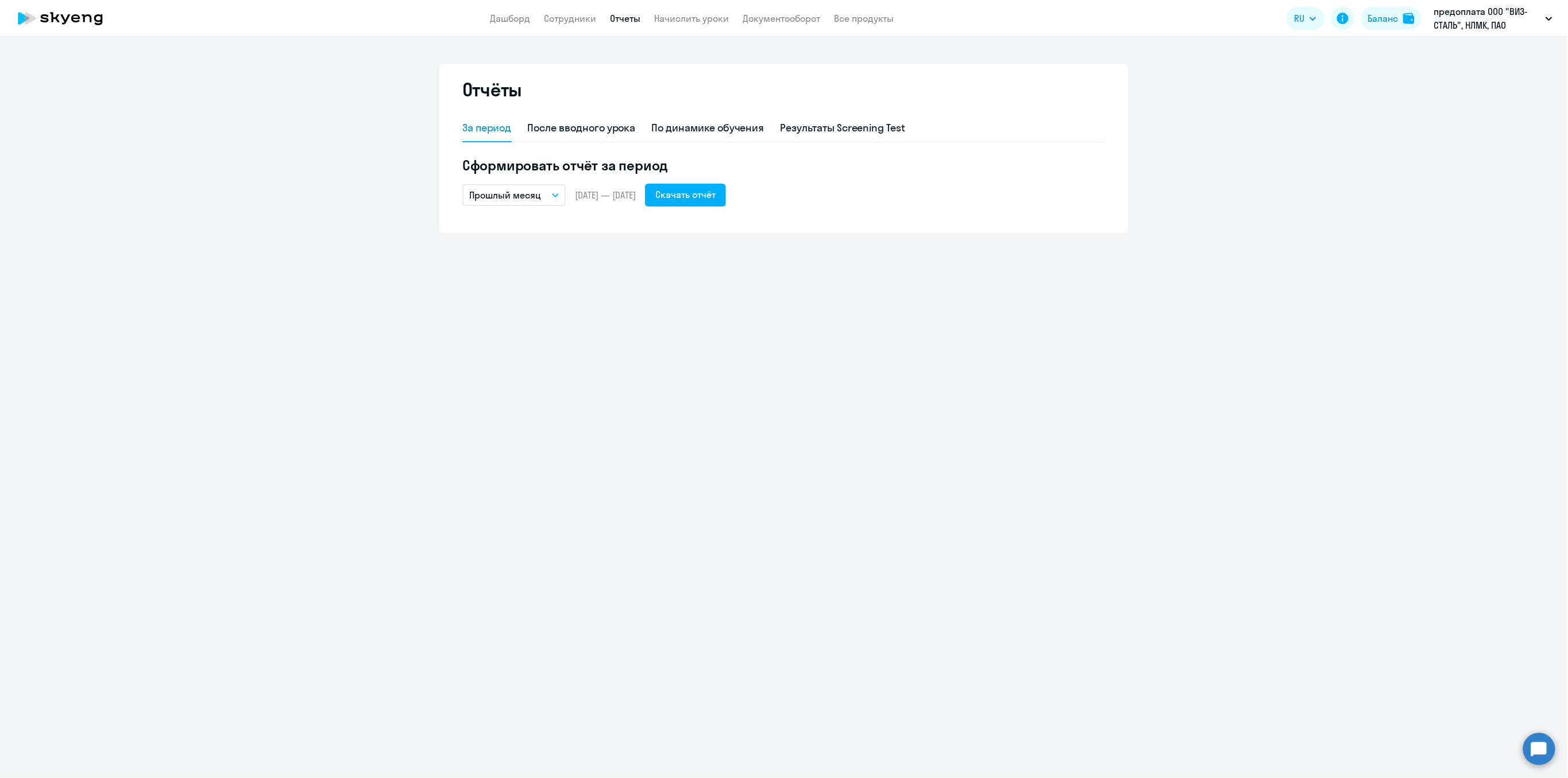
click at [557, 200] on button "Прошлый месяц" at bounding box center [514, 195] width 104 height 22
click at [674, 294] on div "Отчёты За период После вводного урока По динамике обучения Результаты Screening…" at bounding box center [784, 407] width 1568 height 741
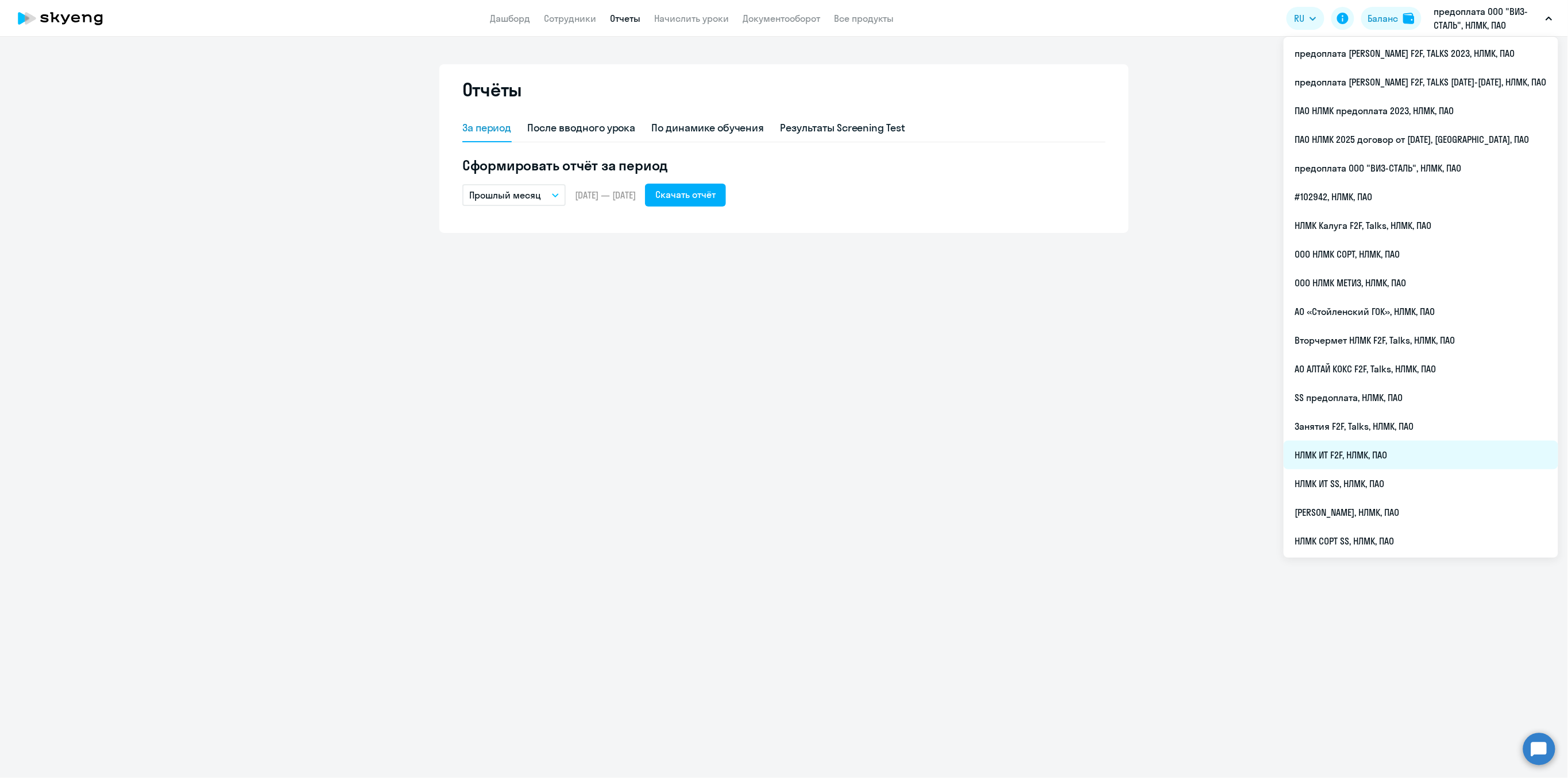
click at [1388, 446] on li "НЛМК ИТ F2F, НЛМК, ПАО" at bounding box center [1420, 455] width 275 height 29
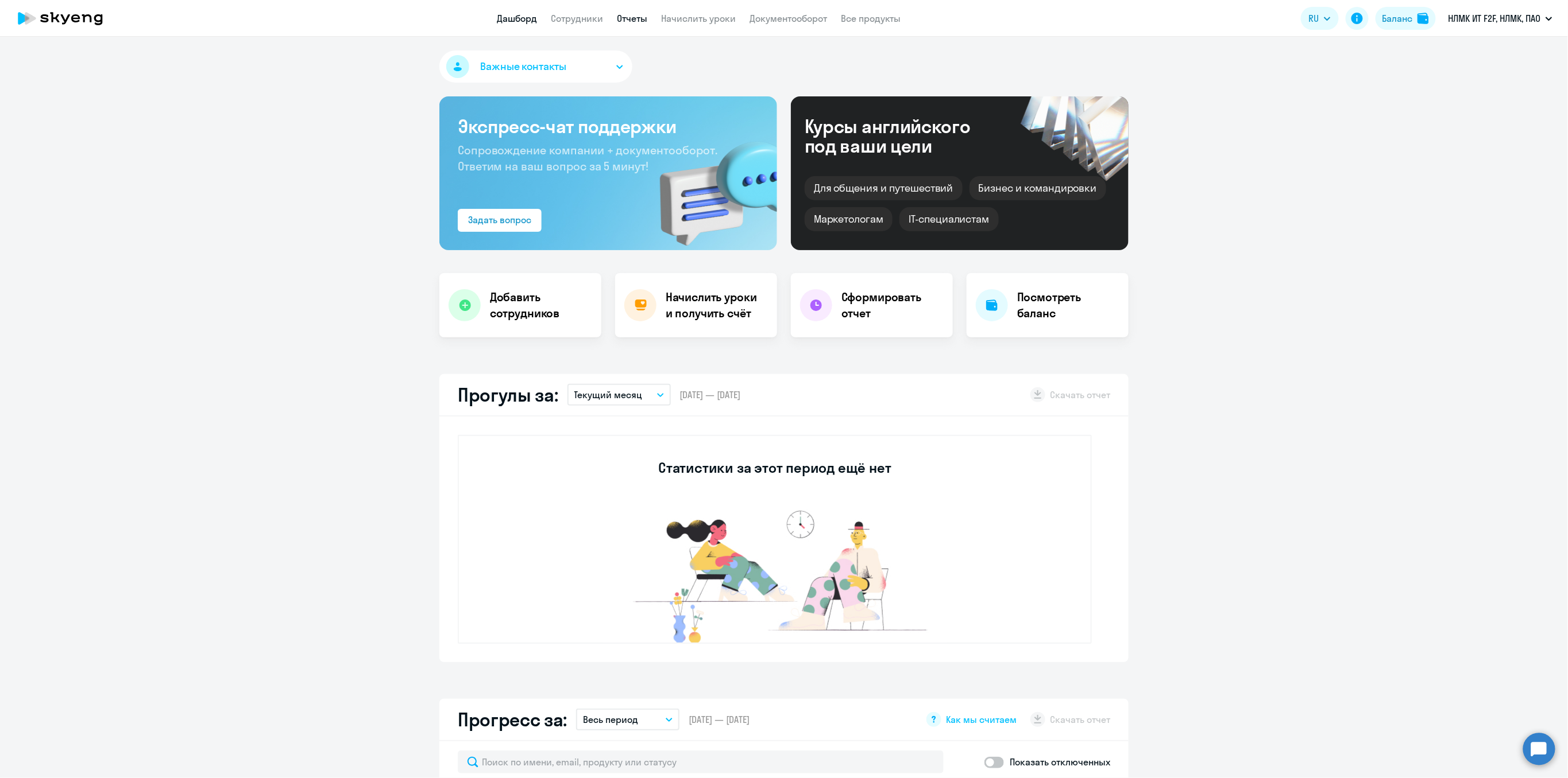
click at [631, 19] on link "Отчеты" at bounding box center [632, 18] width 30 height 12
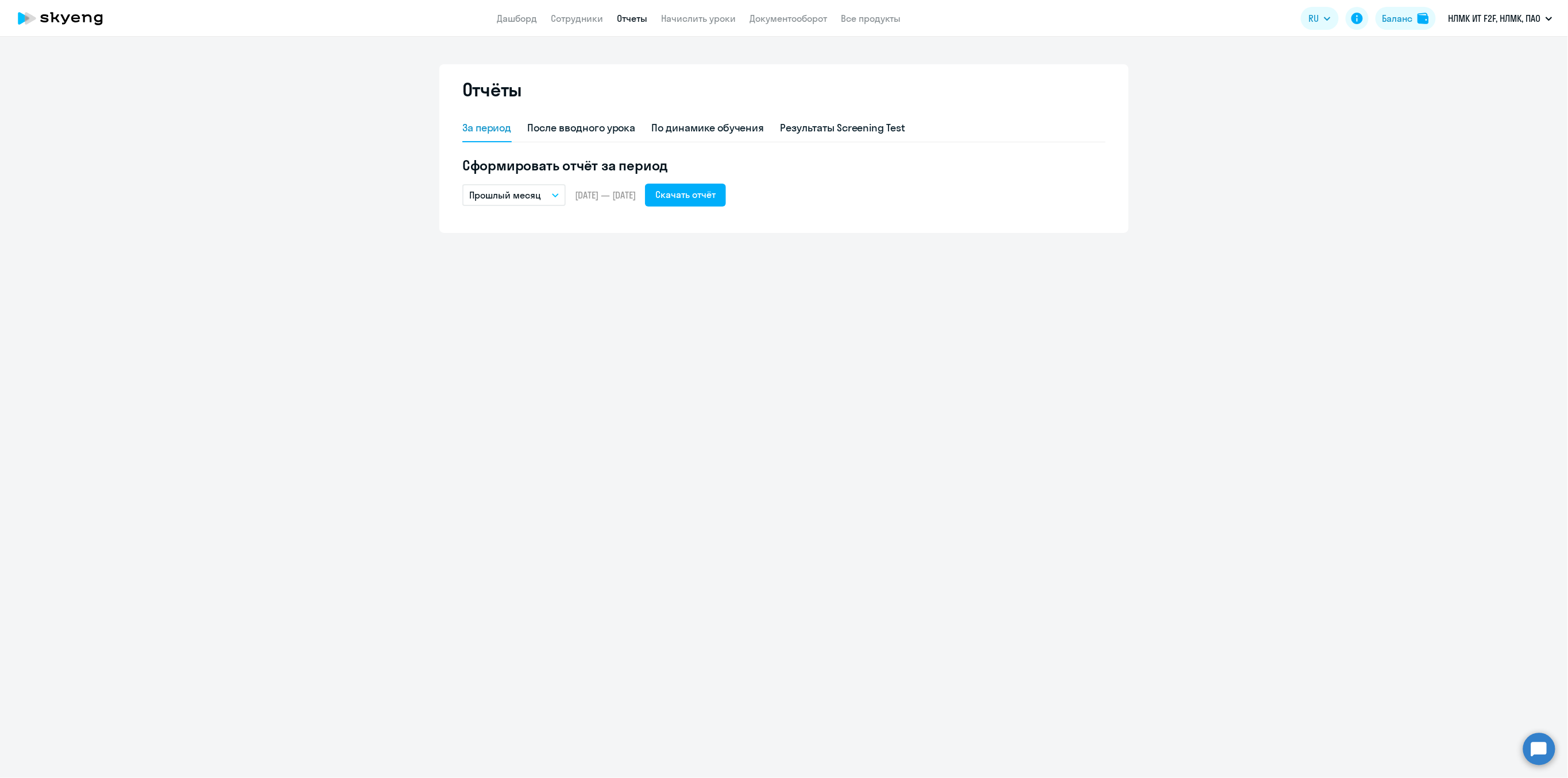
click at [555, 193] on icon "button" at bounding box center [555, 195] width 7 height 4
click at [500, 399] on li "Весь период" at bounding box center [522, 399] width 121 height 29
click at [716, 200] on div "Скачать отчёт" at bounding box center [685, 195] width 60 height 14
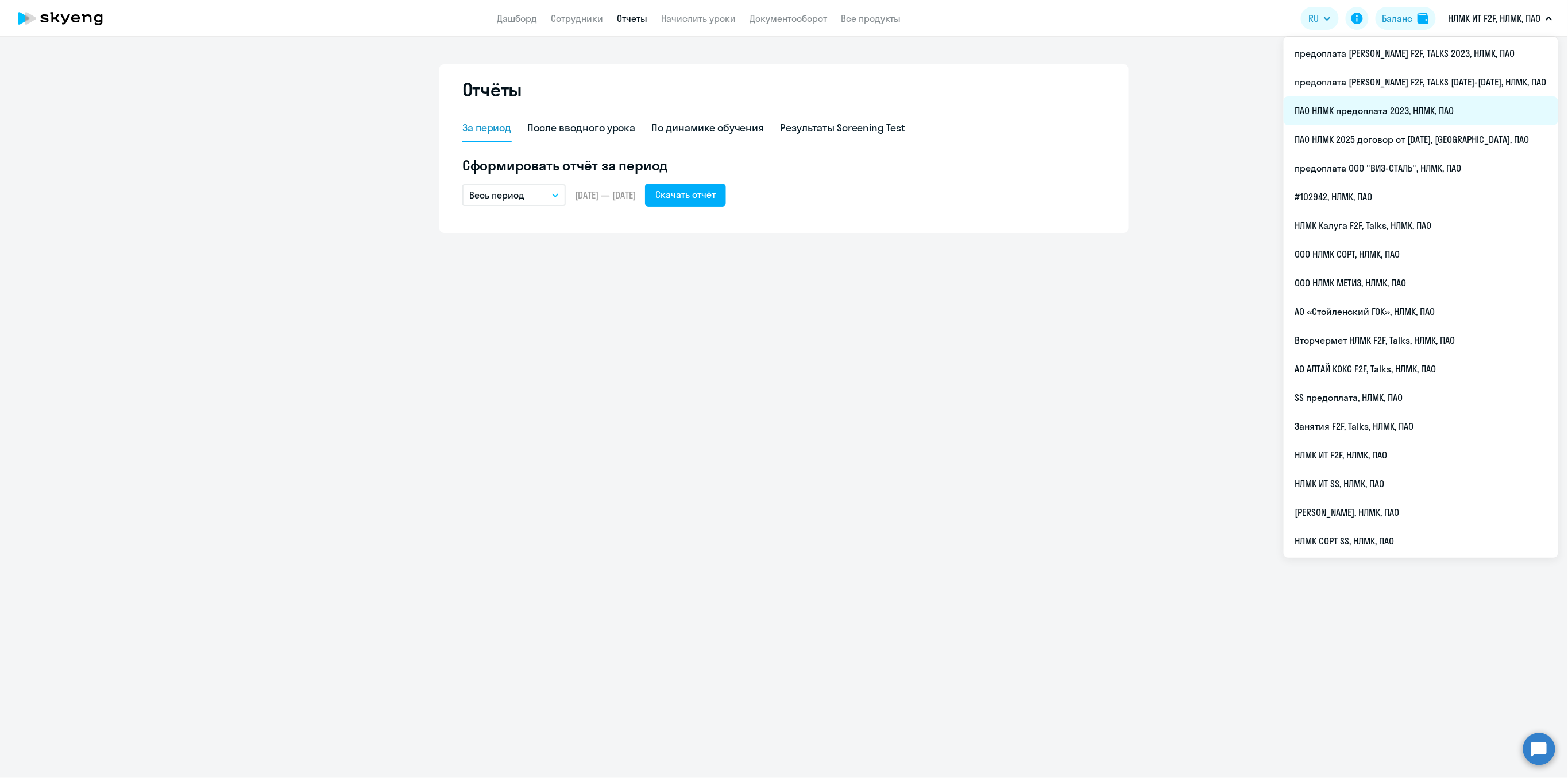
click at [1453, 108] on li "ПАО НЛМК предоплата 2023, НЛМК, ПАО" at bounding box center [1420, 111] width 275 height 29
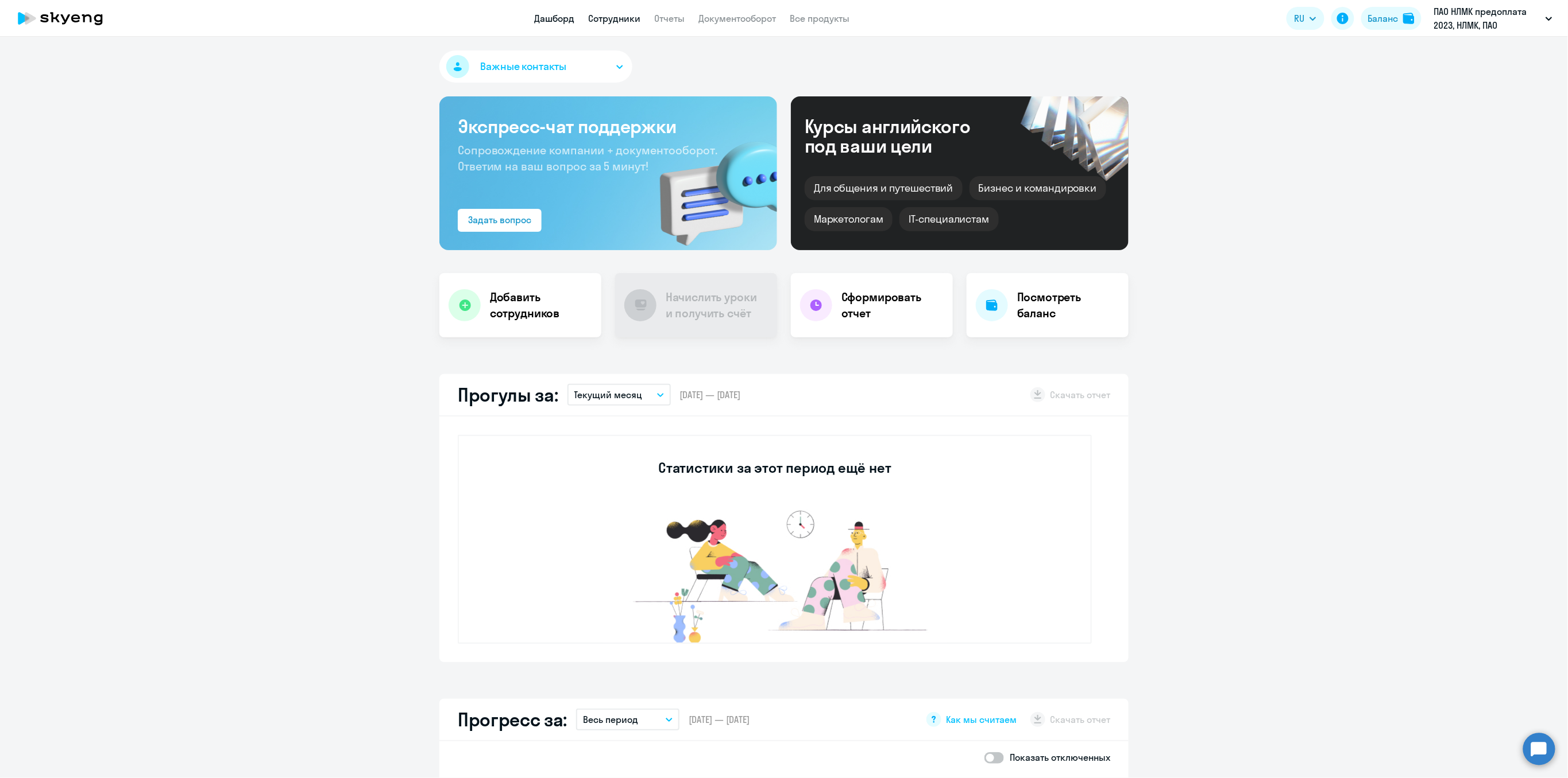
click at [618, 22] on link "Сотрудники" at bounding box center [614, 18] width 52 height 12
select select "30"
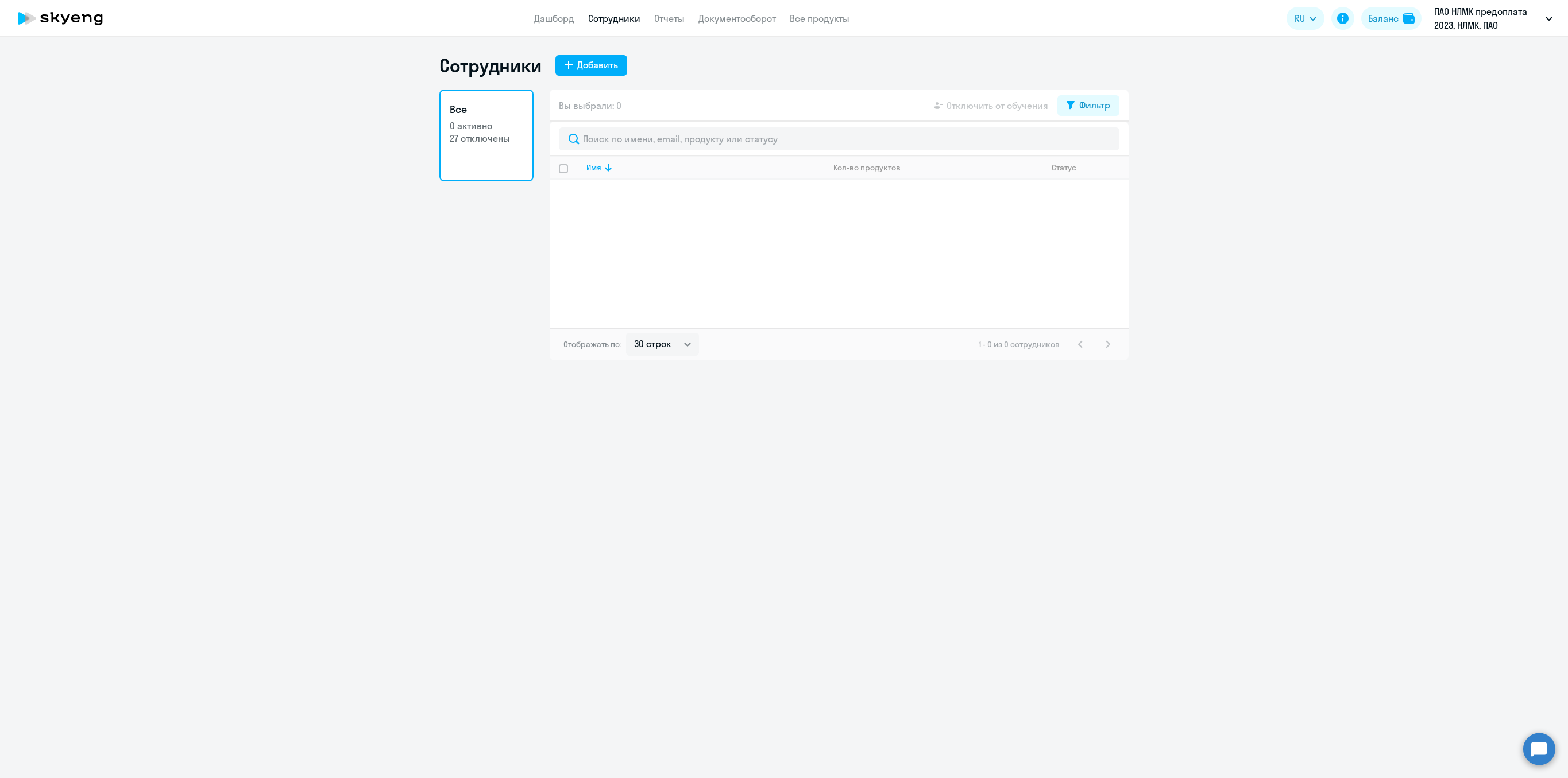
select select "30"
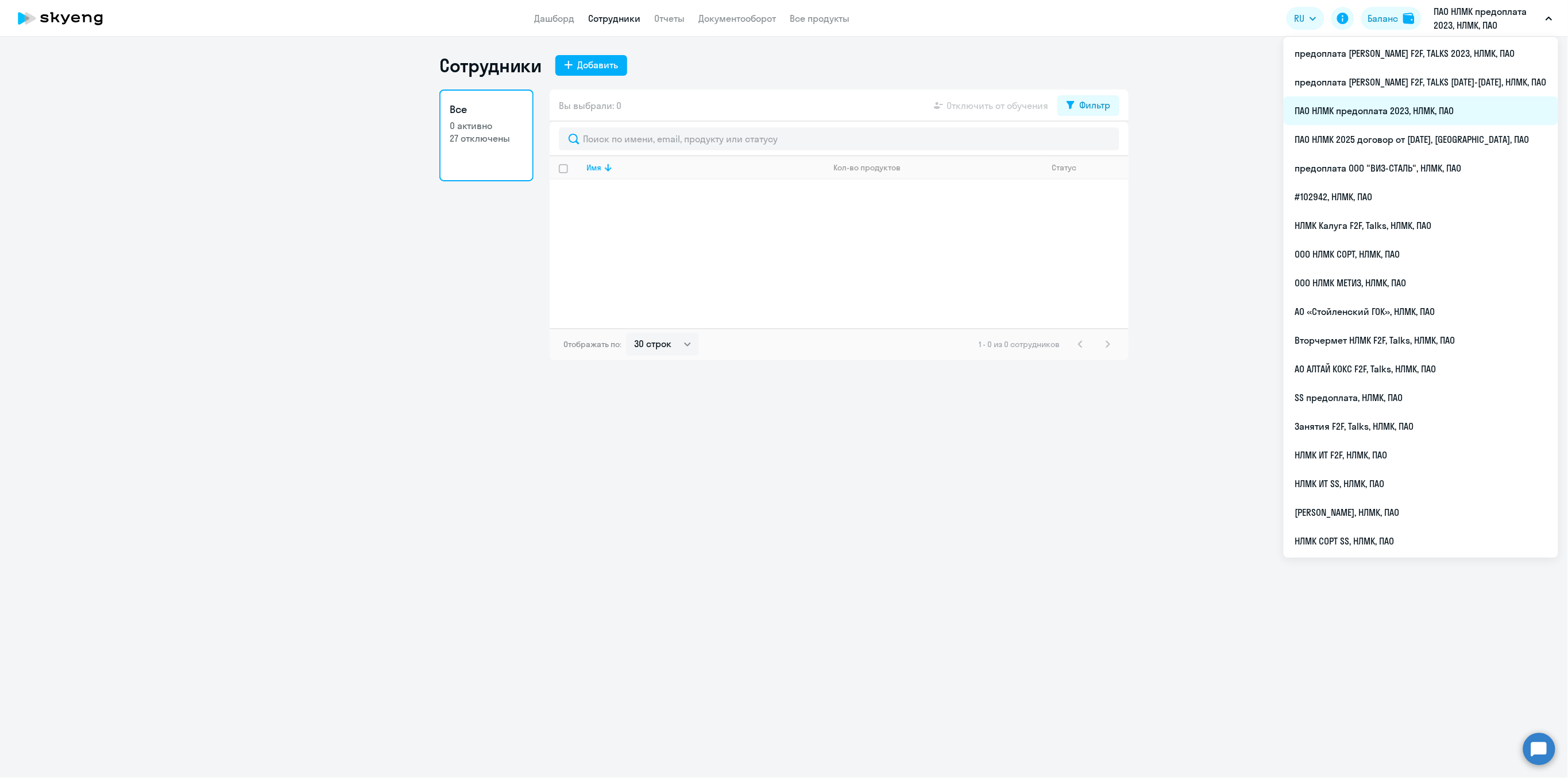
click at [1468, 109] on li "ПАО НЛМК предоплата 2023, НЛМК, ПАО" at bounding box center [1420, 111] width 275 height 29
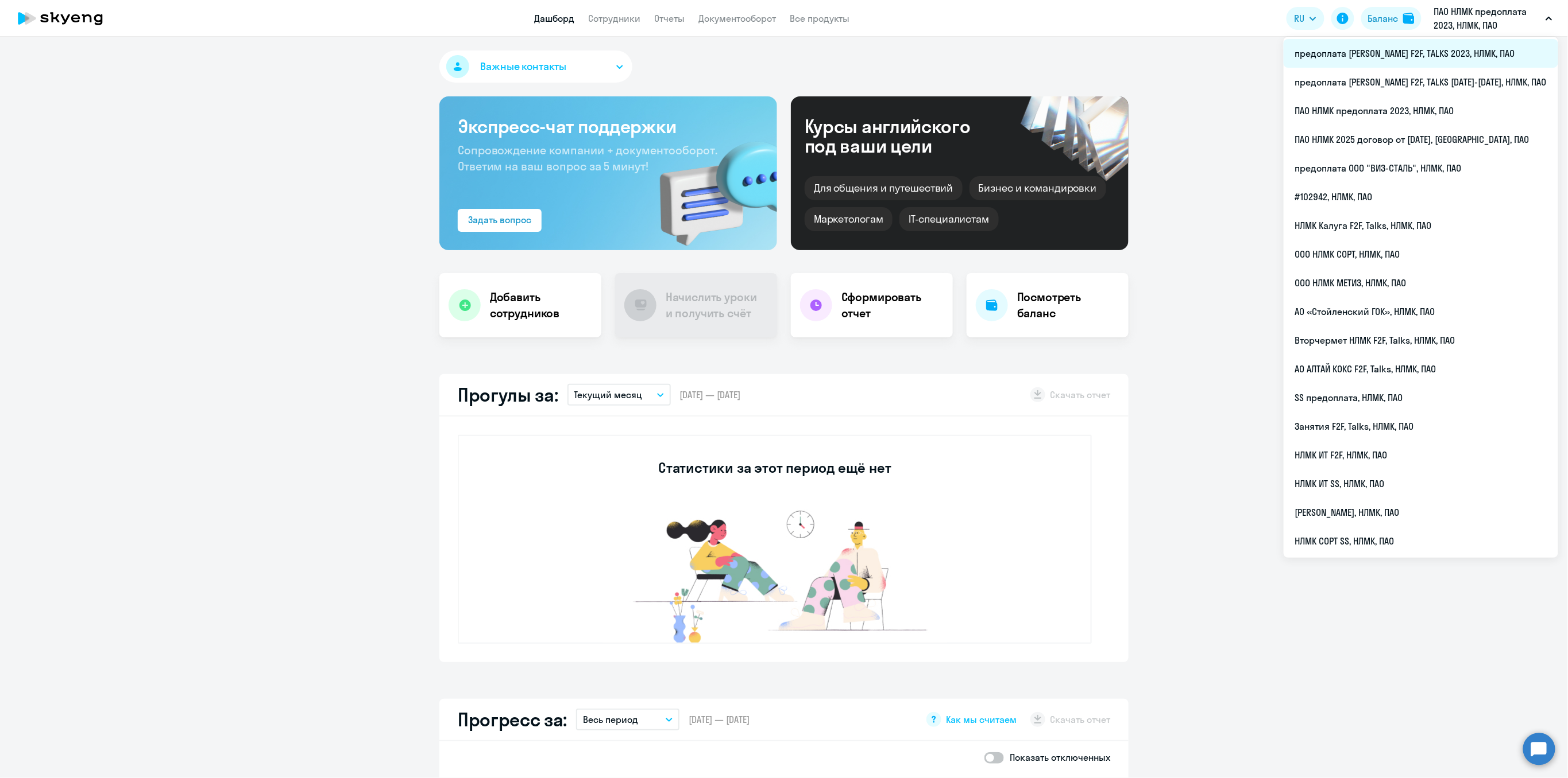
click at [1445, 60] on li "предоплата [PERSON_NAME] F2F, TALKS 2023, НЛМК, ПАО" at bounding box center [1420, 53] width 275 height 29
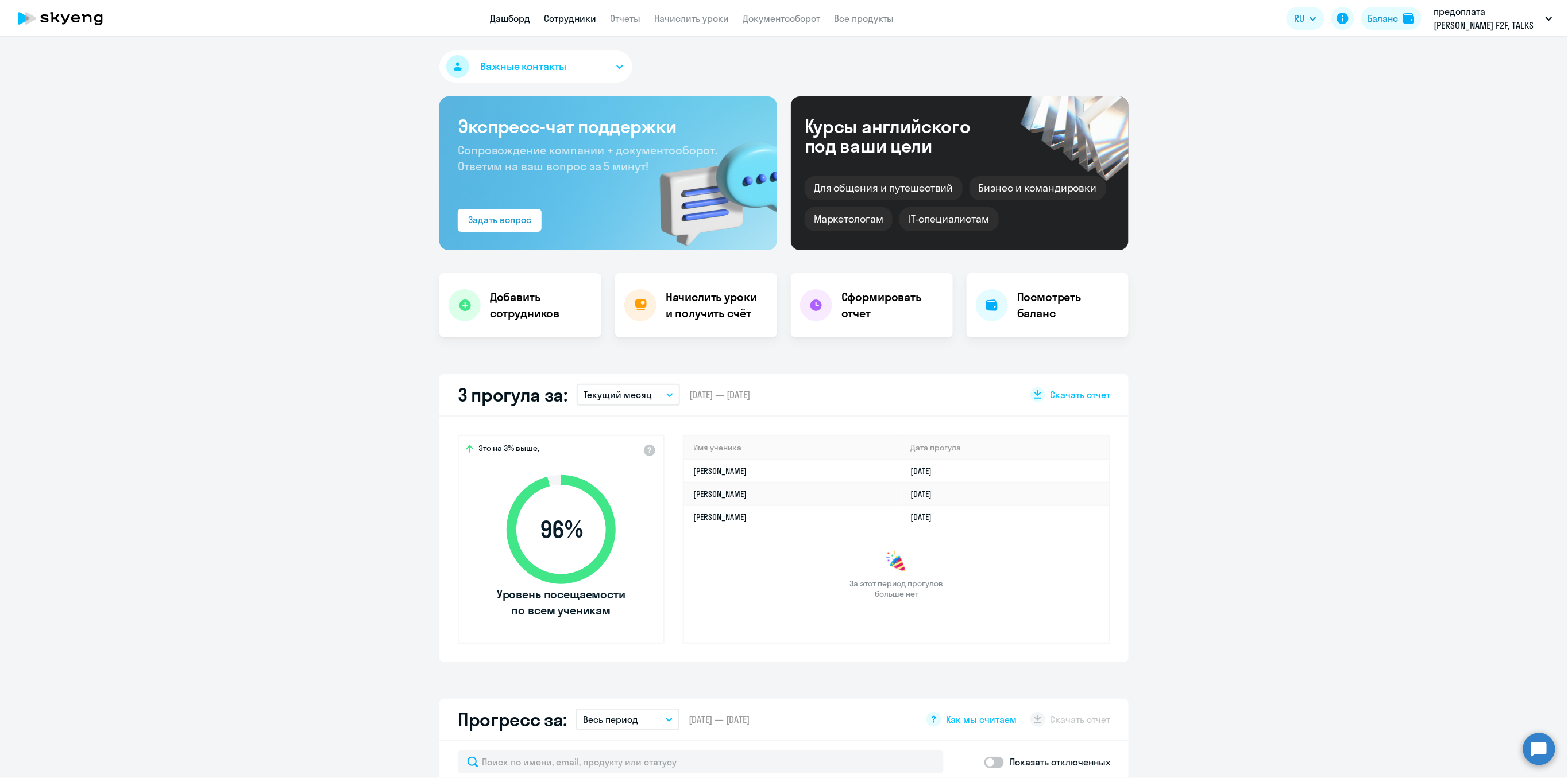
click at [570, 16] on link "Сотрудники" at bounding box center [570, 18] width 52 height 12
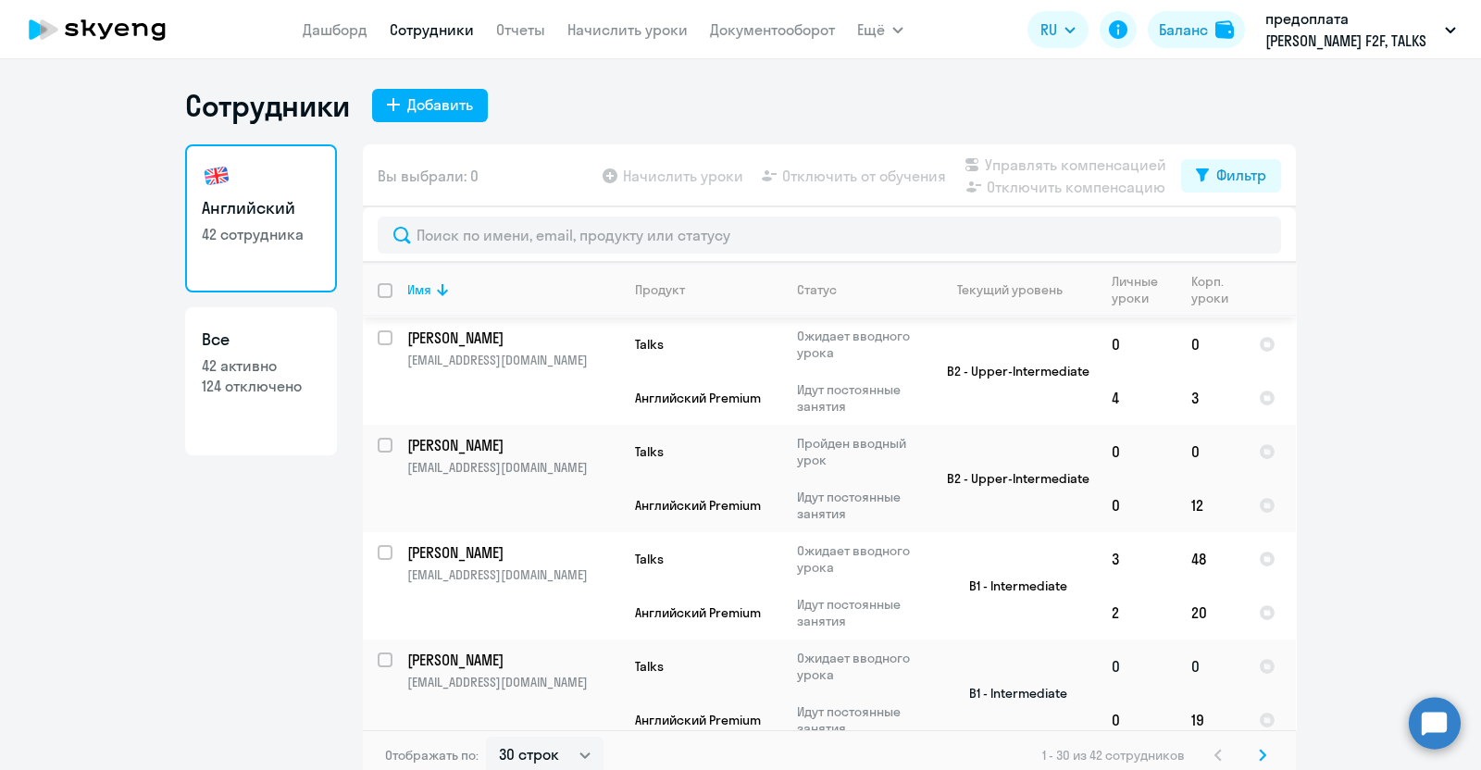
scroll to position [347, 0]
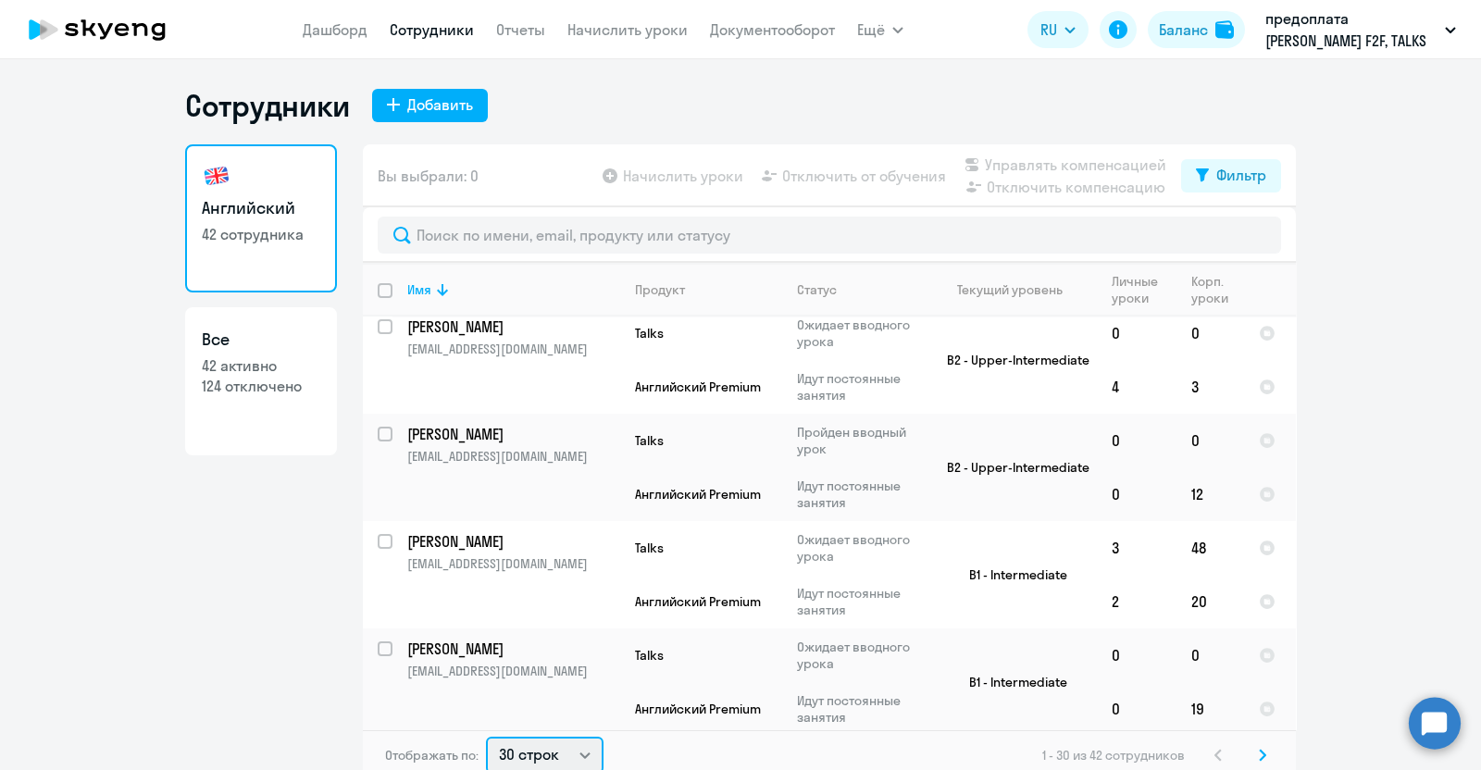
click at [570, 745] on select "30 строк 50 строк 100 строк" at bounding box center [545, 755] width 118 height 37
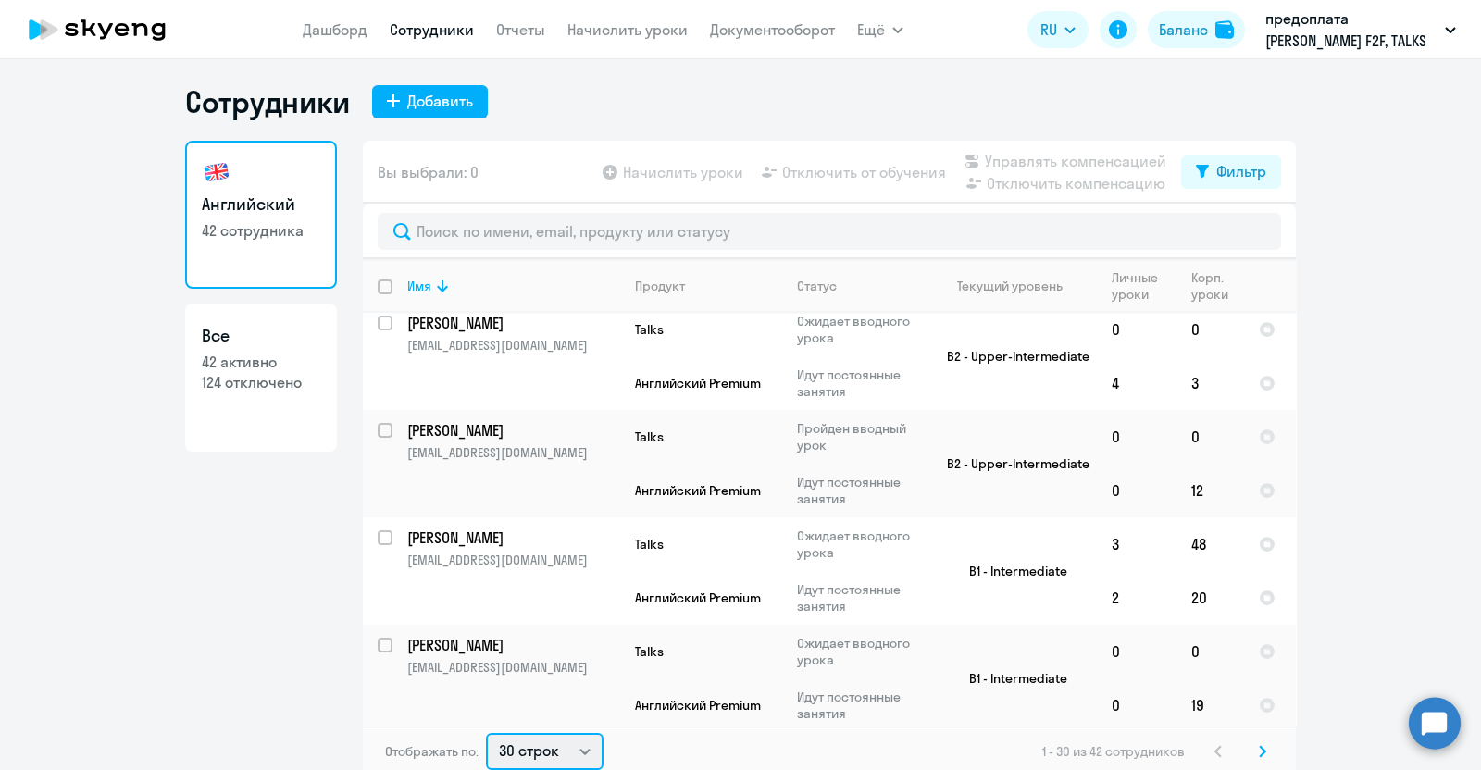
select select "50"
click at [486, 733] on select "30 строк 50 строк 100 строк" at bounding box center [545, 751] width 118 height 37
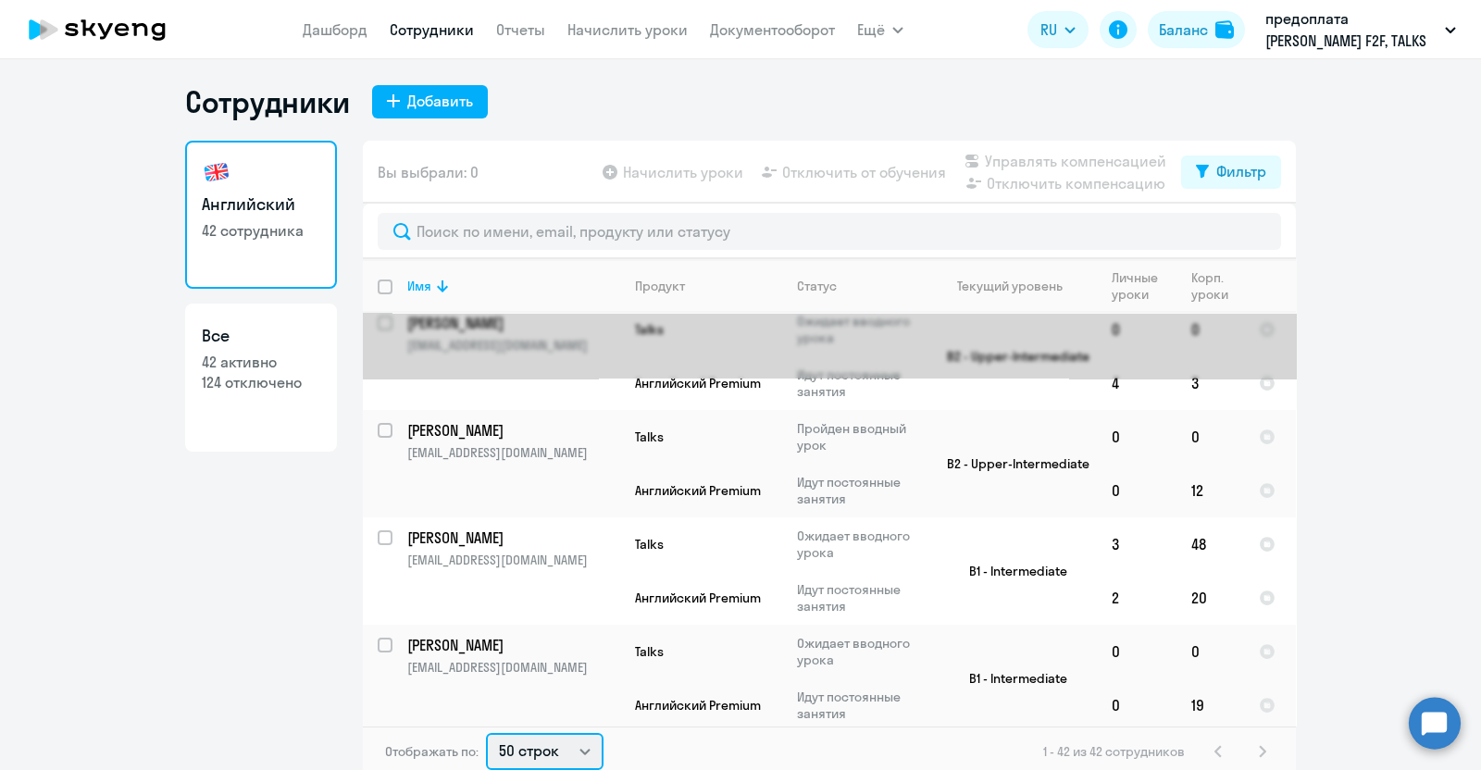
scroll to position [0, 0]
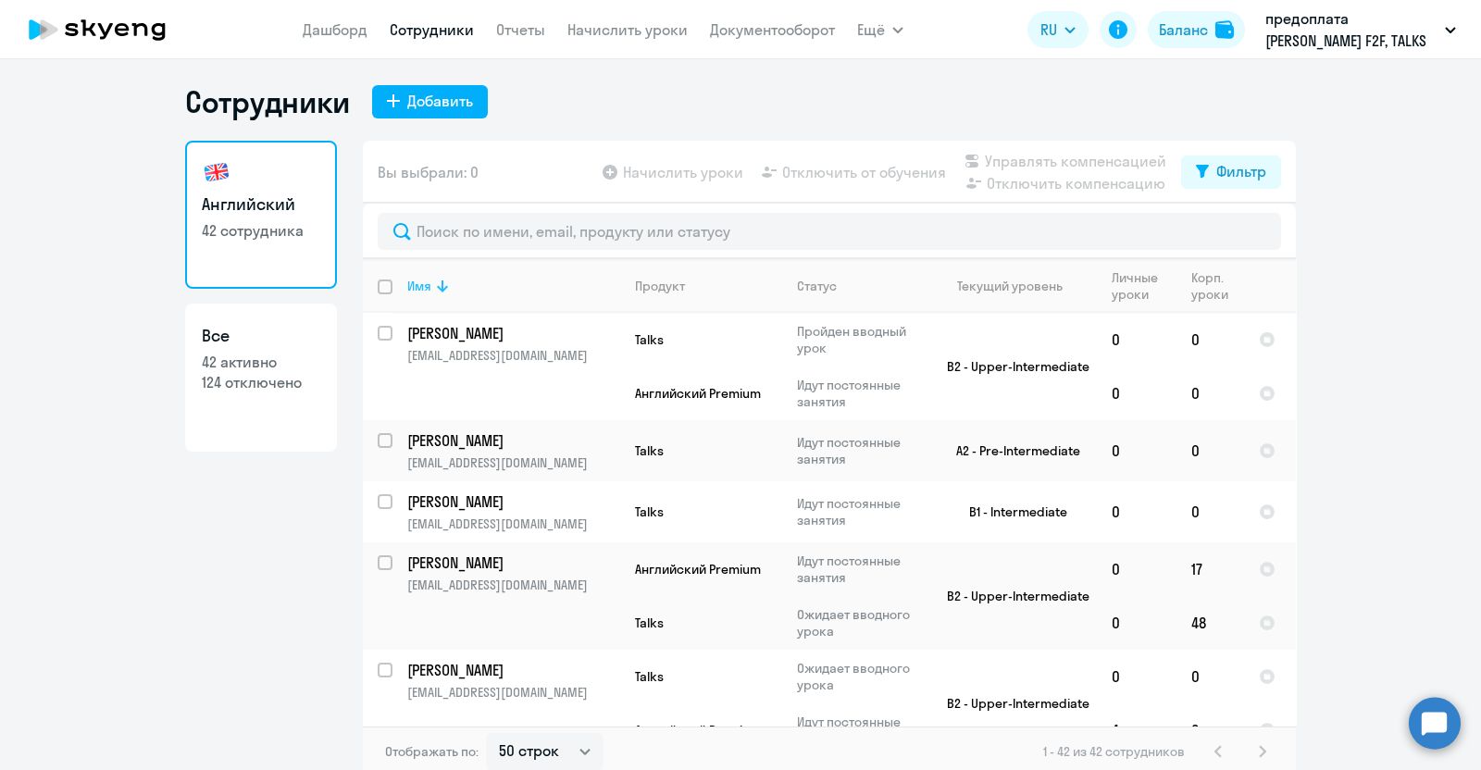
click at [415, 282] on div "Имя" at bounding box center [419, 286] width 24 height 17
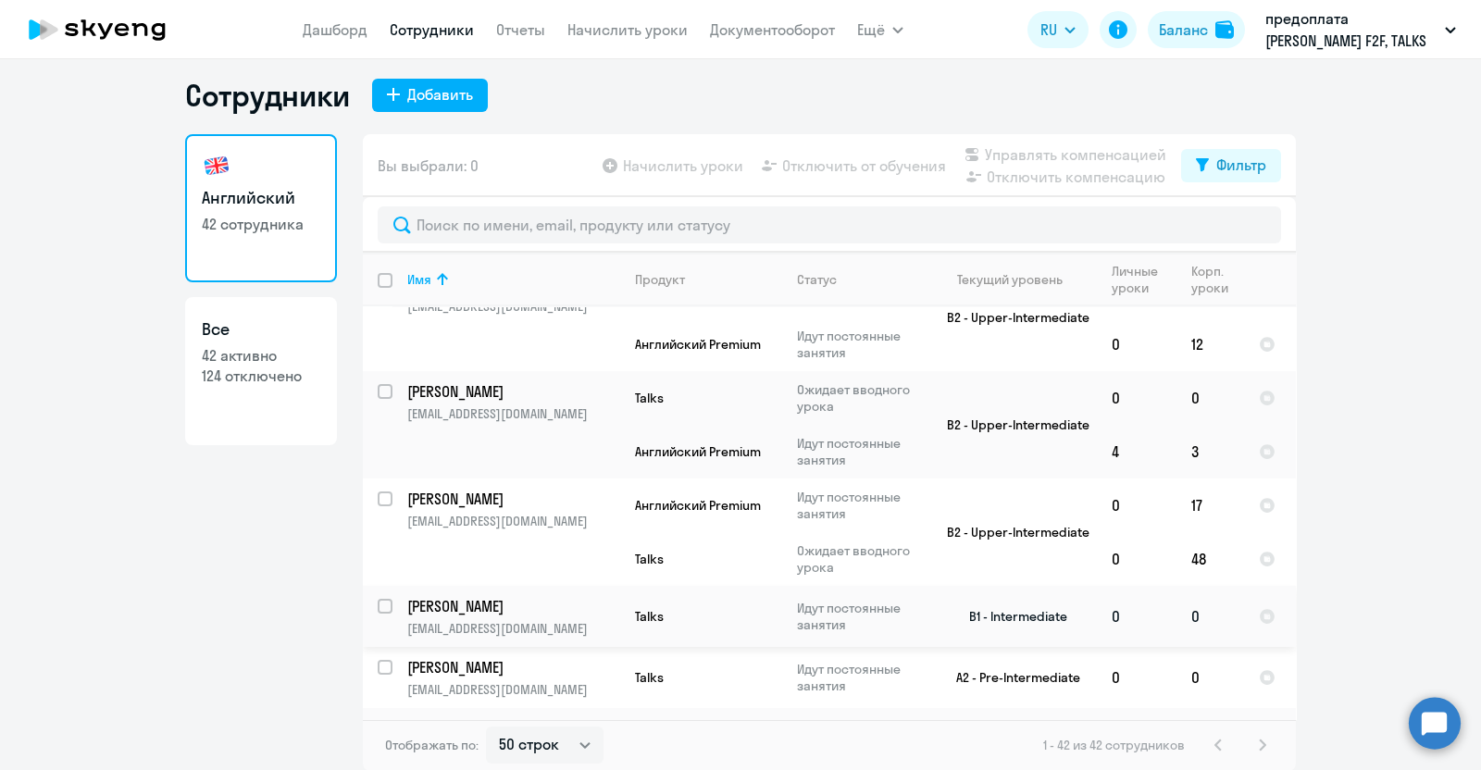
scroll to position [3781, 0]
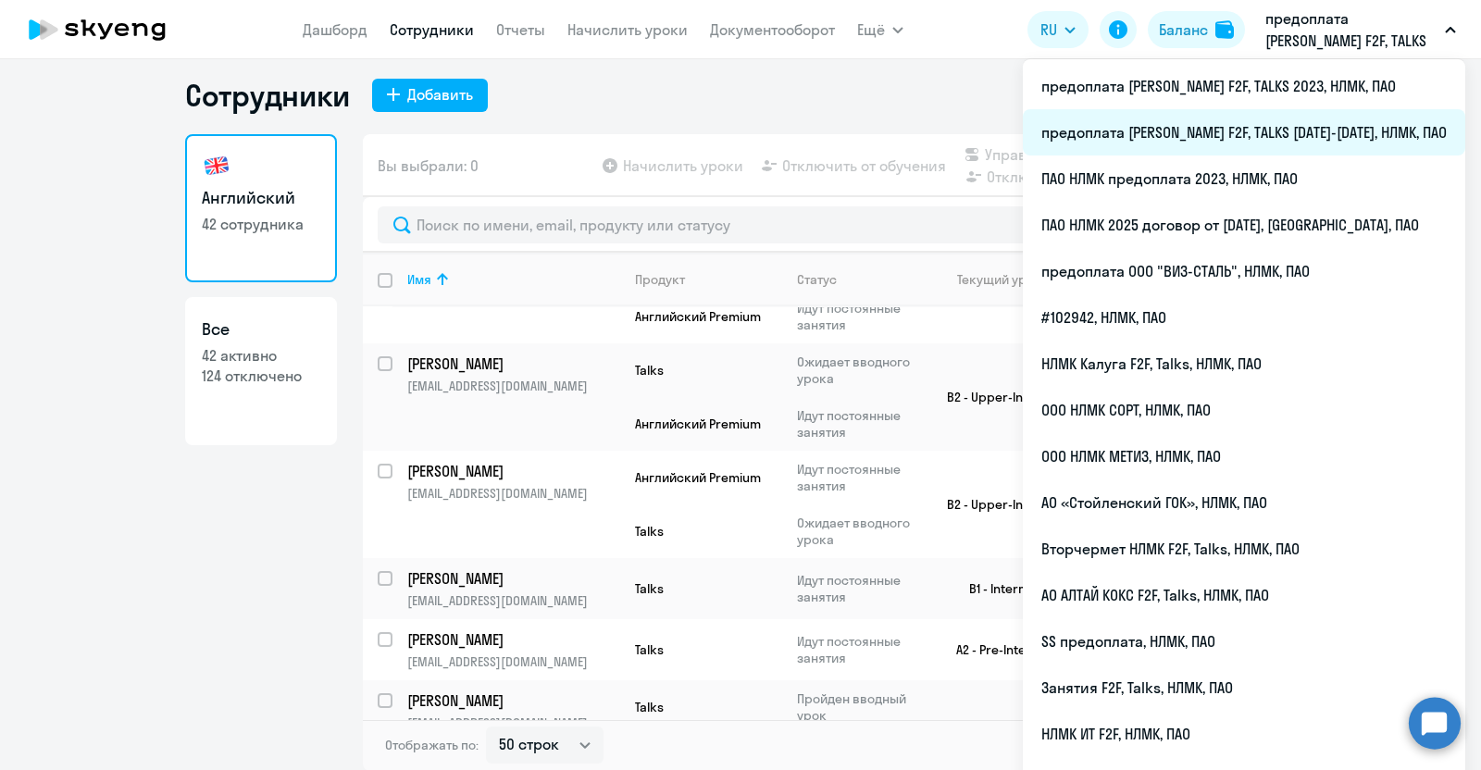
click at [1297, 126] on li "предоплата [PERSON_NAME] F2F, TALKS [DATE]-[DATE], НЛМК, ПАО" at bounding box center [1244, 132] width 443 height 46
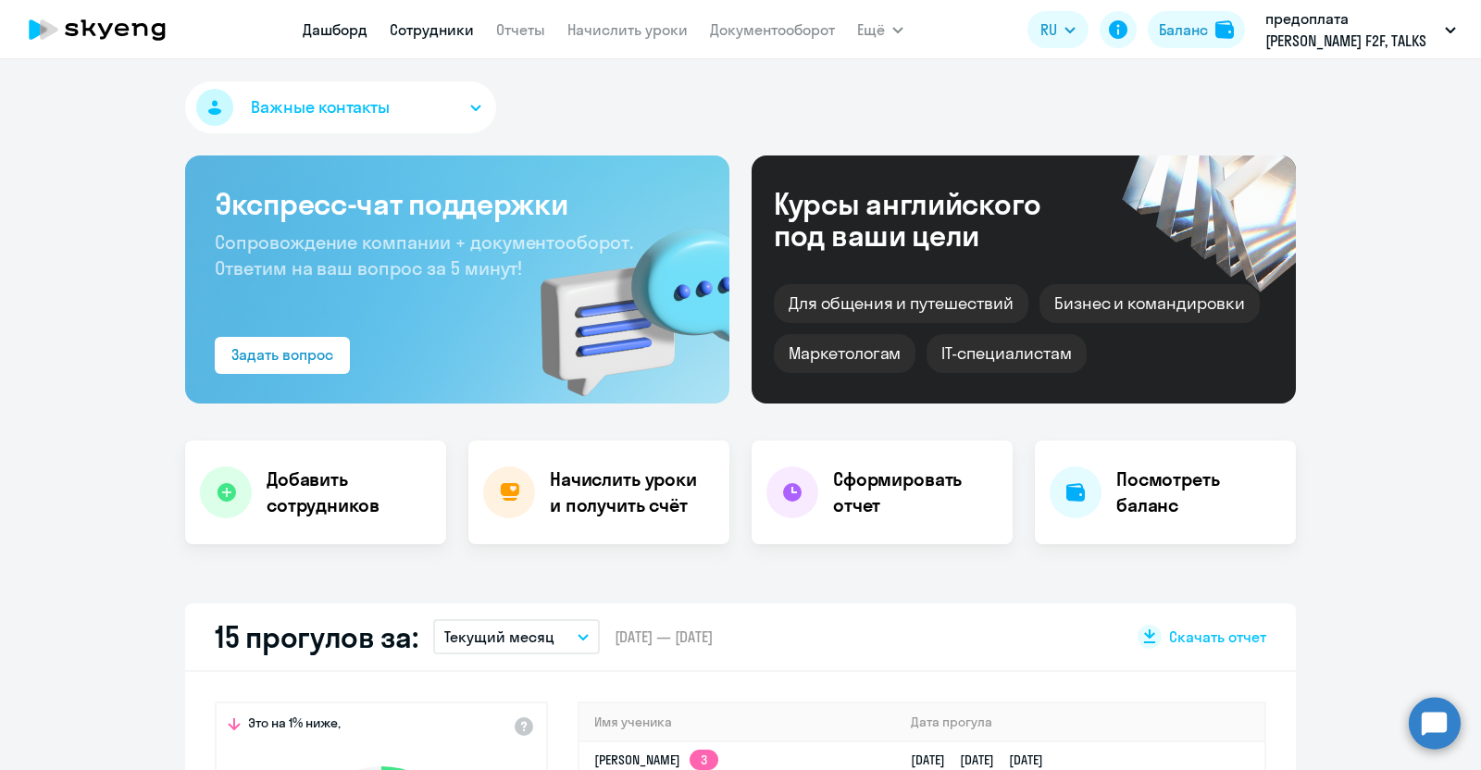
click at [418, 36] on link "Сотрудники" at bounding box center [432, 29] width 84 height 19
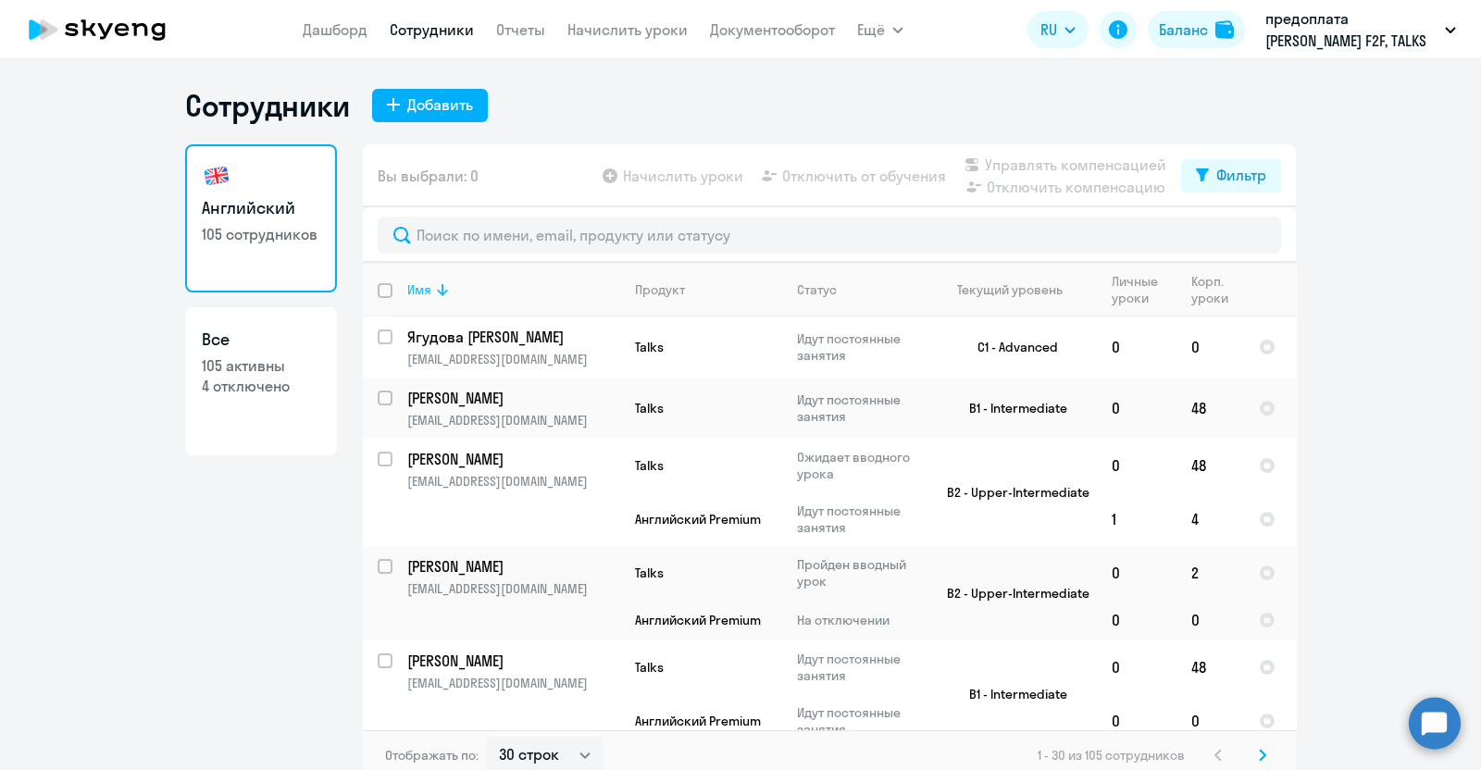
click at [412, 281] on div "Имя" at bounding box center [419, 289] width 24 height 17
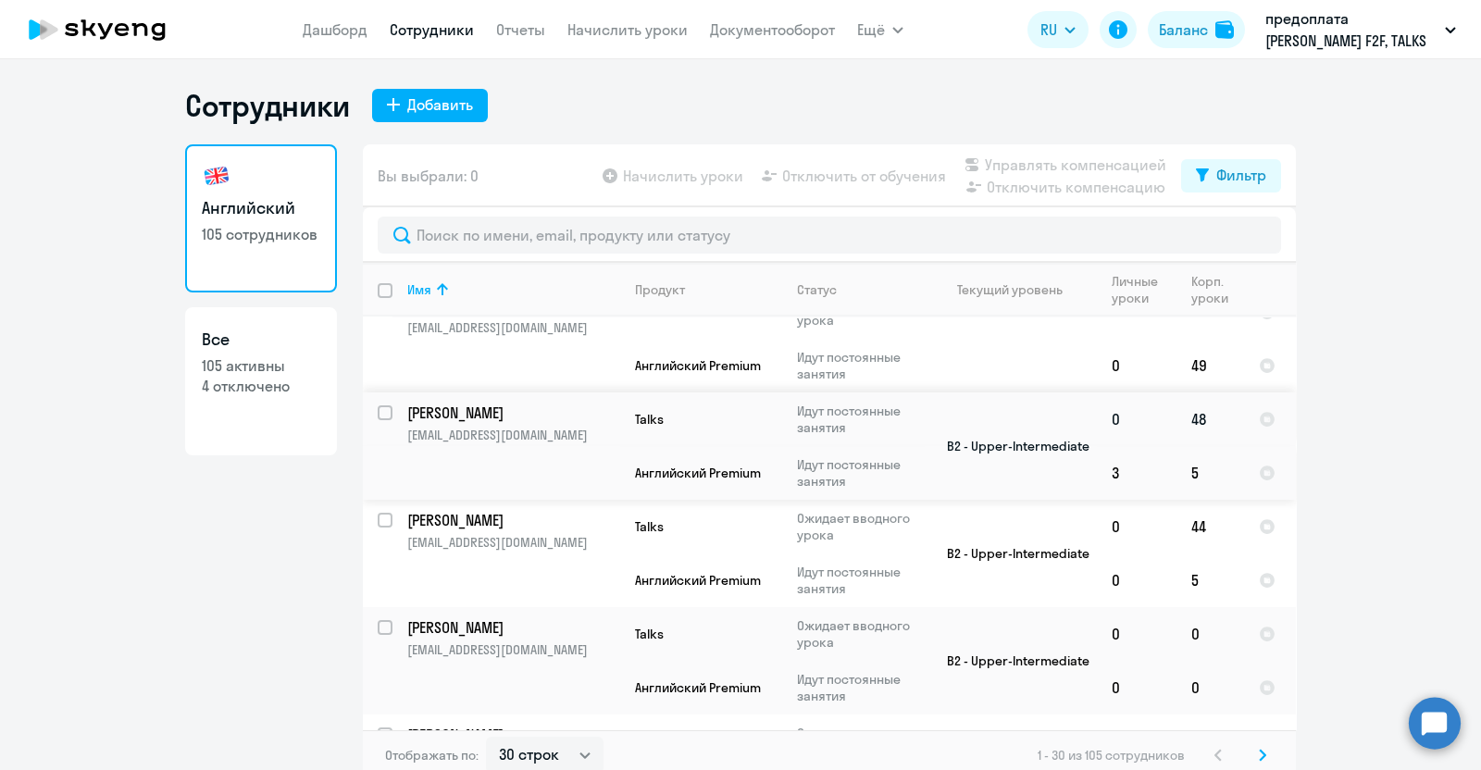
scroll to position [1042, 0]
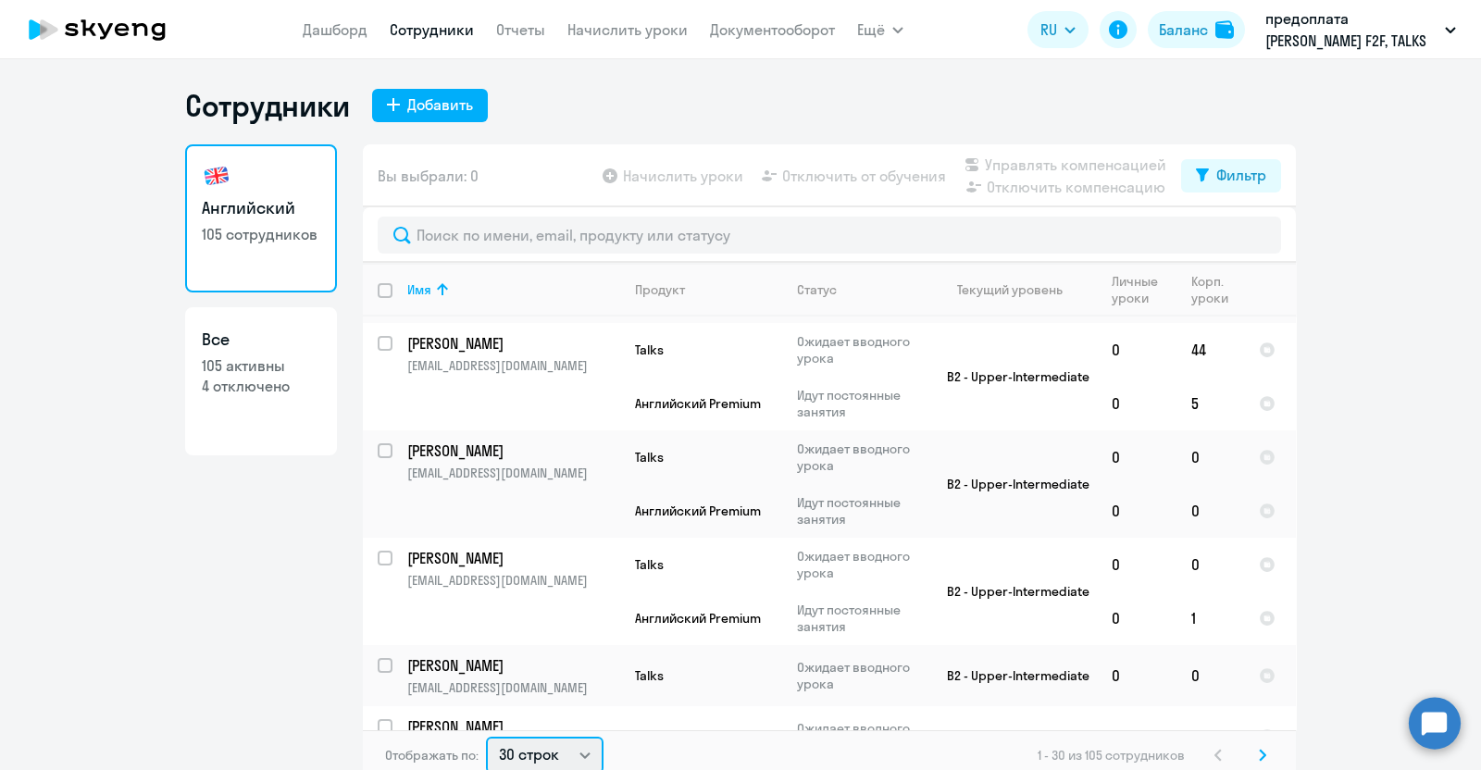
click at [579, 752] on select "30 строк 50 строк 100 строк" at bounding box center [545, 755] width 118 height 37
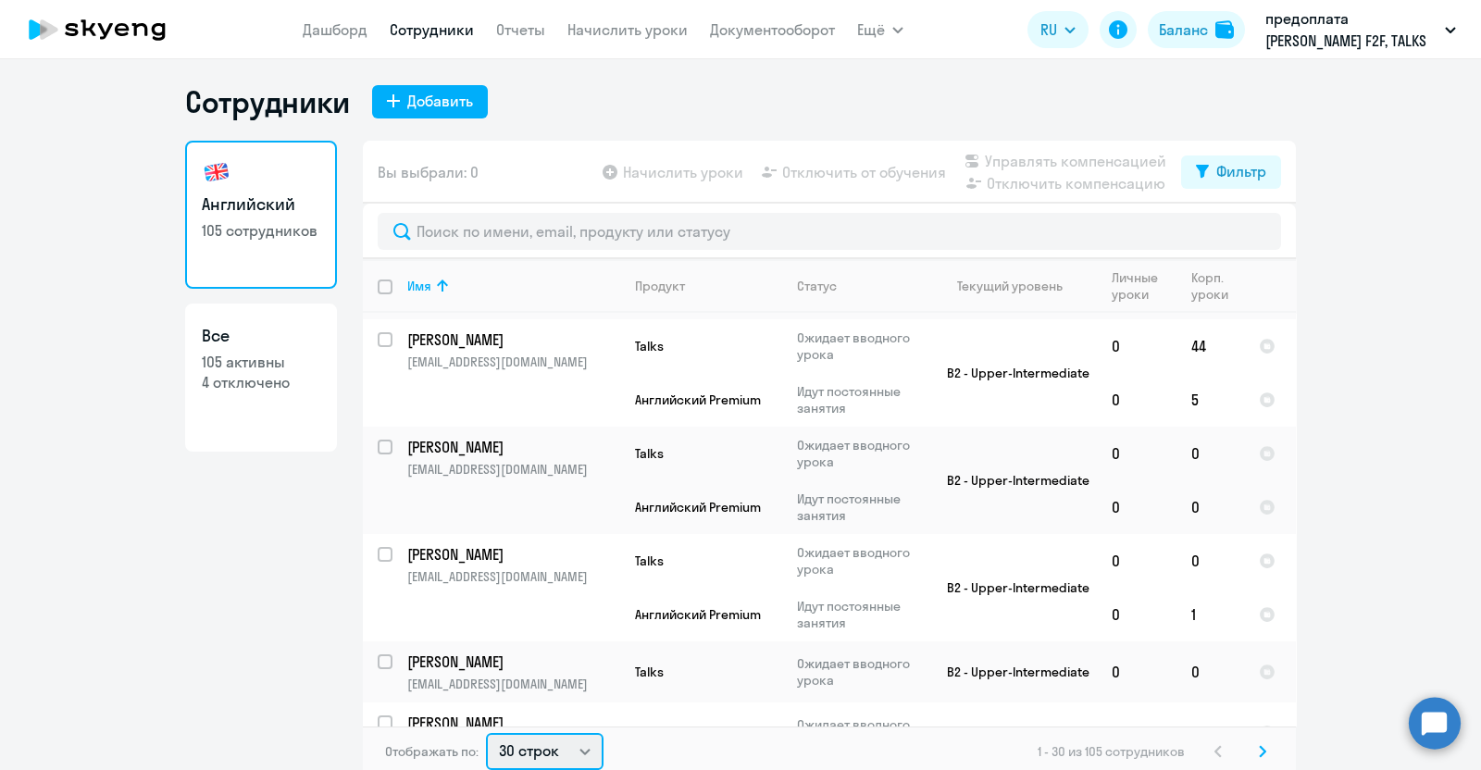
select select "100"
click at [486, 733] on select "30 строк 50 строк 100 строк" at bounding box center [545, 751] width 118 height 37
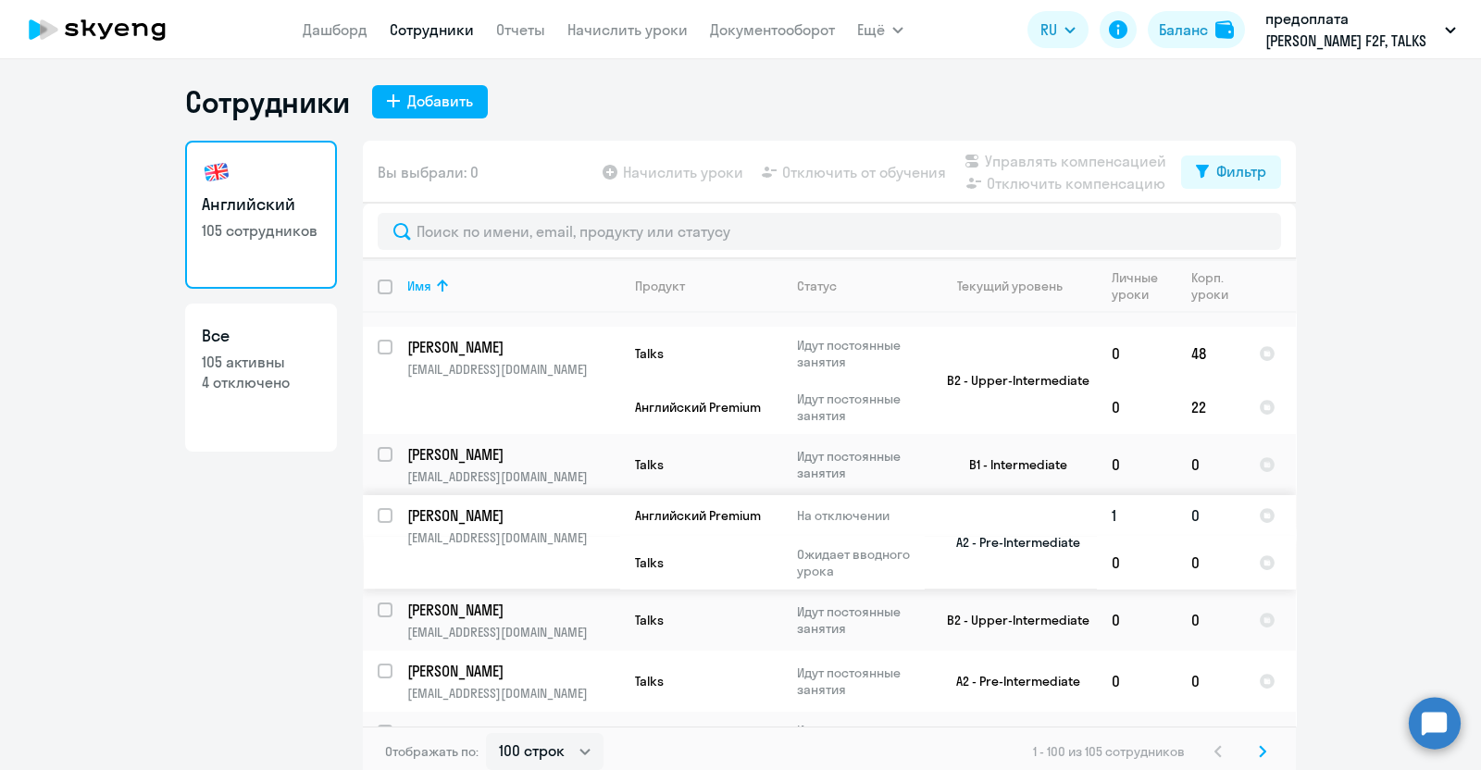
scroll to position [4166, 0]
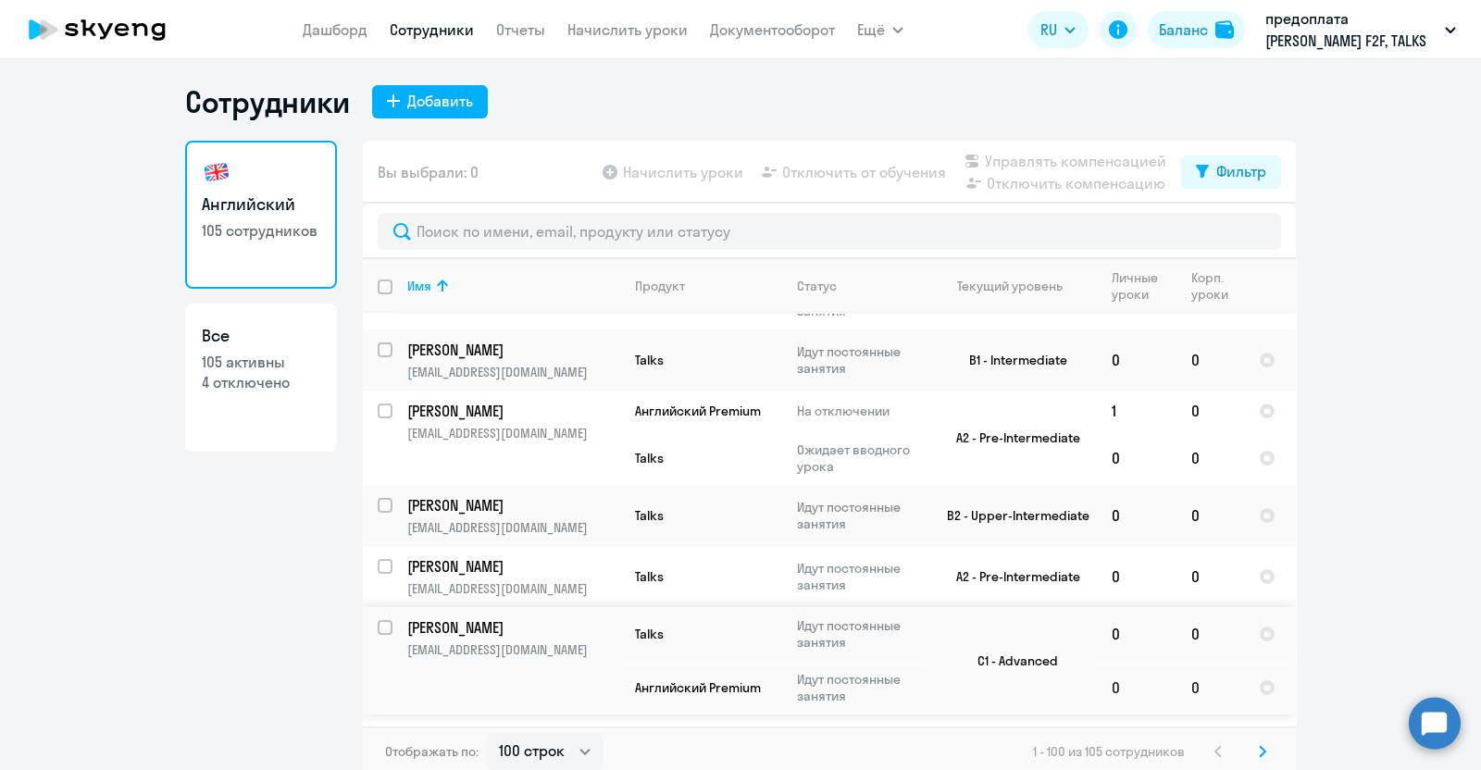
click at [912, 671] on p "Идут постоянные занятия" at bounding box center [860, 687] width 127 height 33
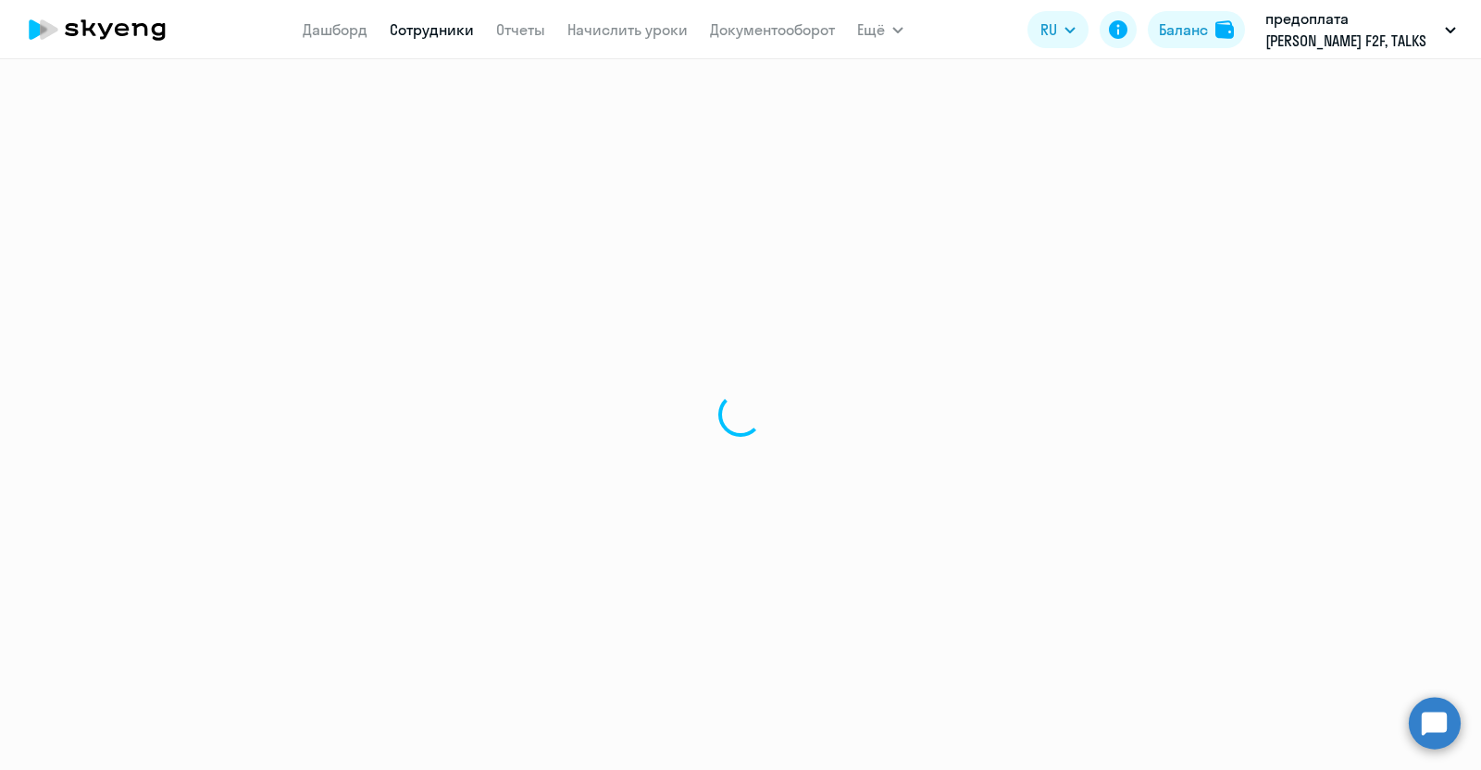
select select "english"
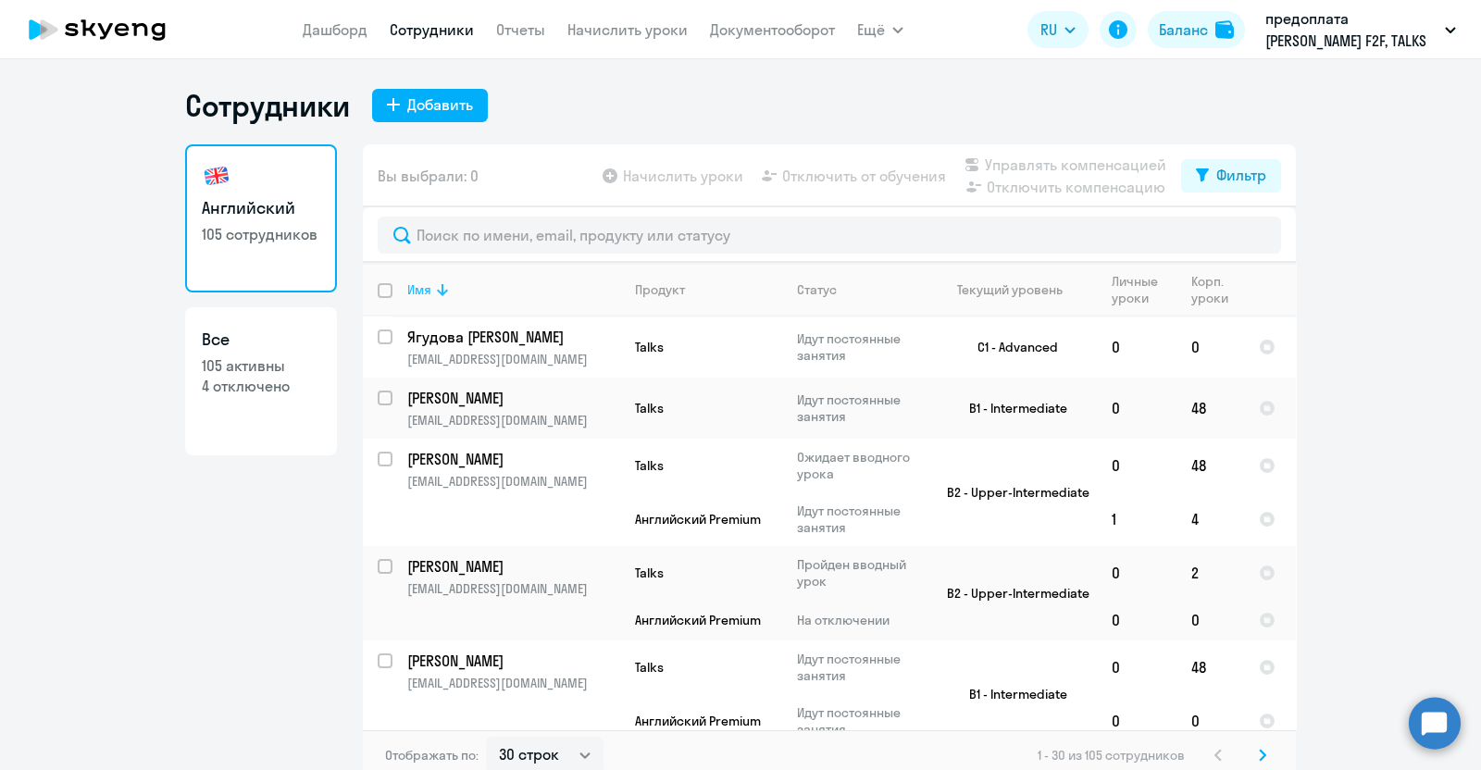
click at [431, 284] on icon at bounding box center [442, 290] width 22 height 22
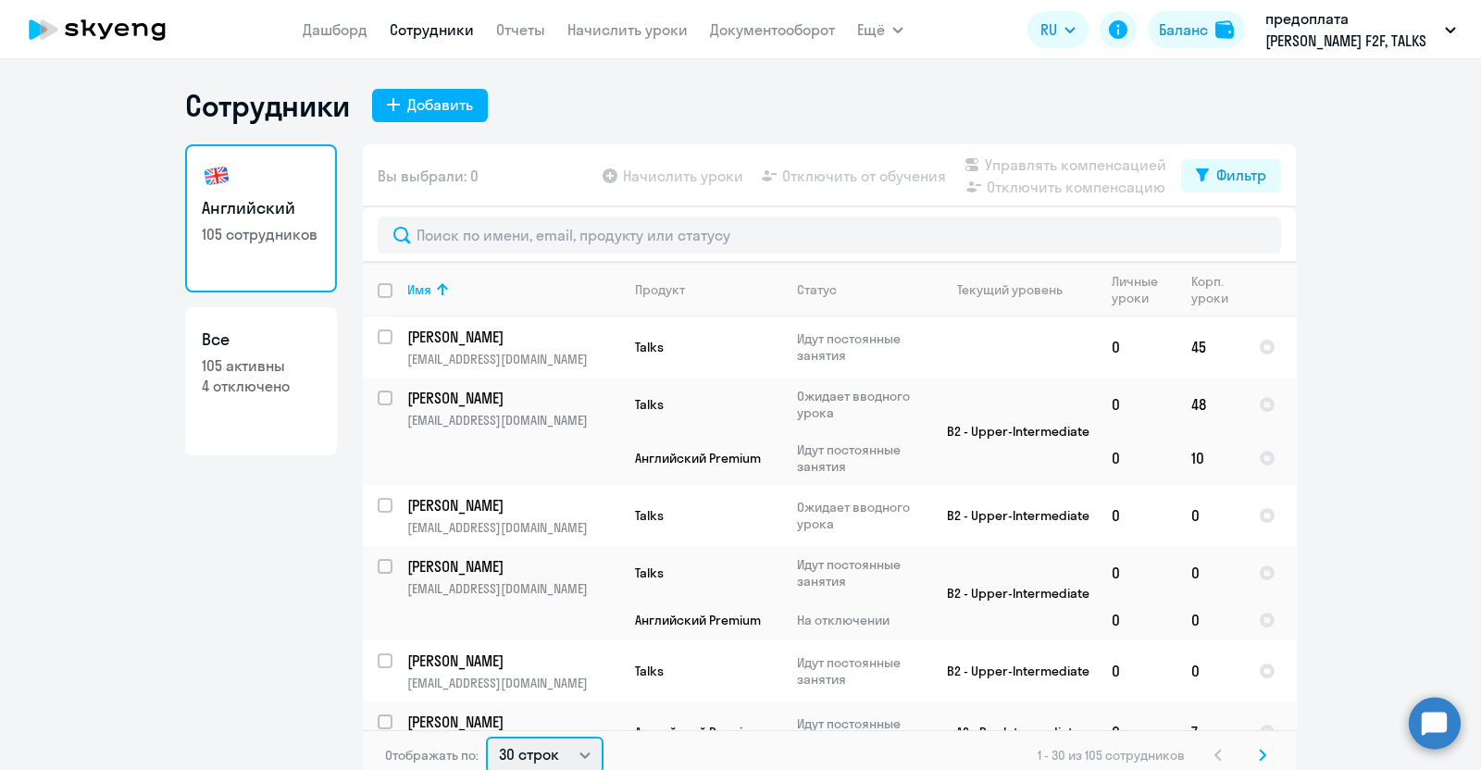
click at [570, 747] on select "30 строк 50 строк 100 строк" at bounding box center [545, 755] width 118 height 37
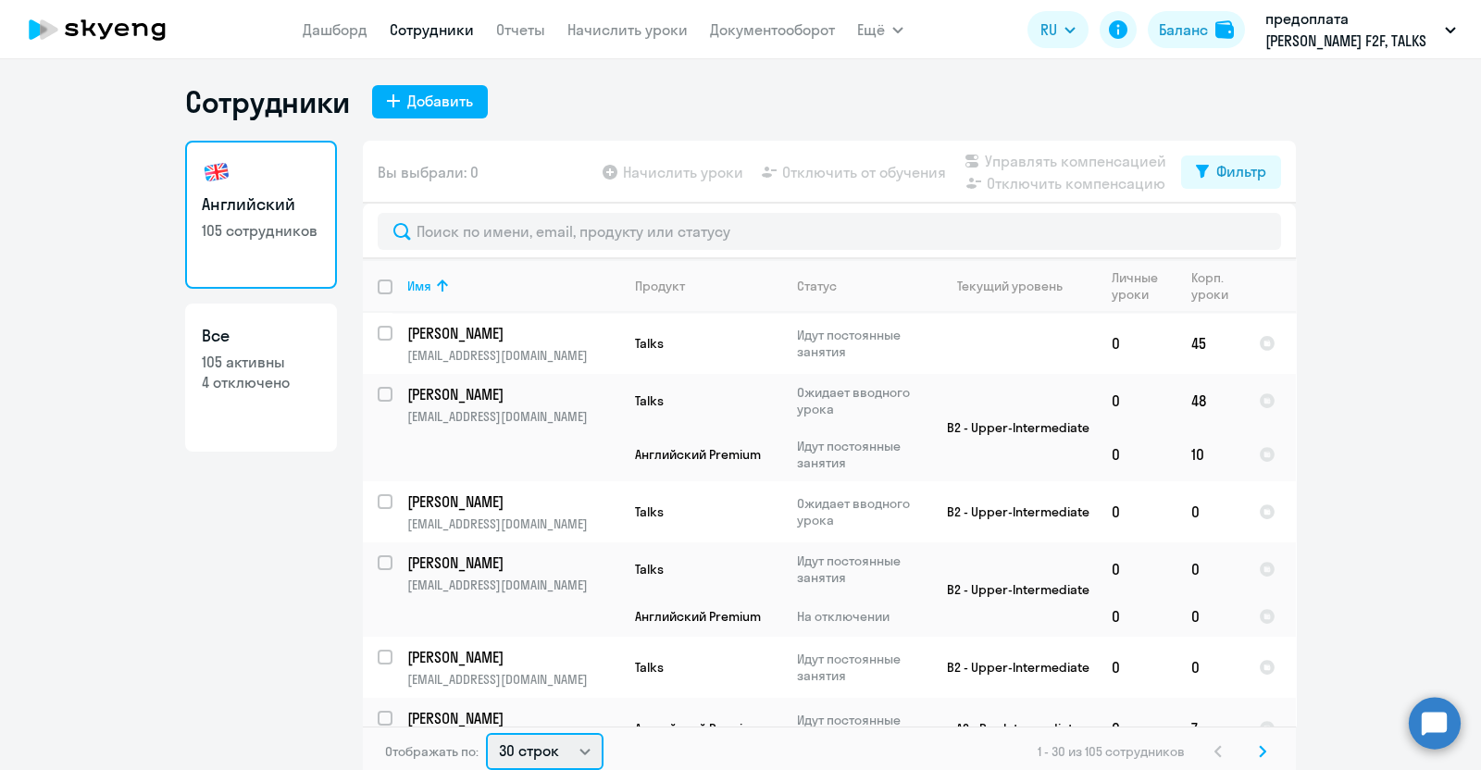
select select "100"
click at [486, 733] on select "30 строк 50 строк 100 строк" at bounding box center [545, 751] width 118 height 37
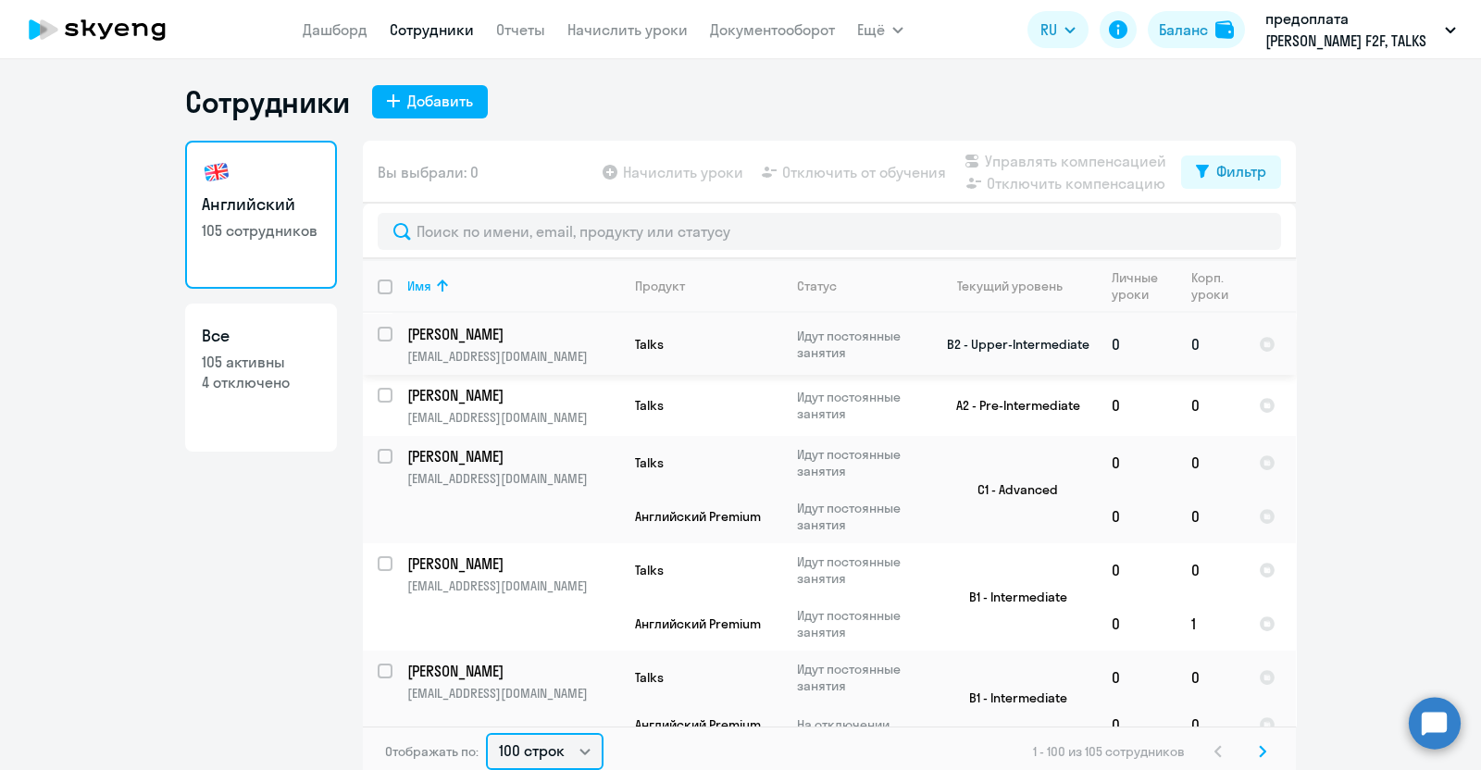
scroll to position [4398, 0]
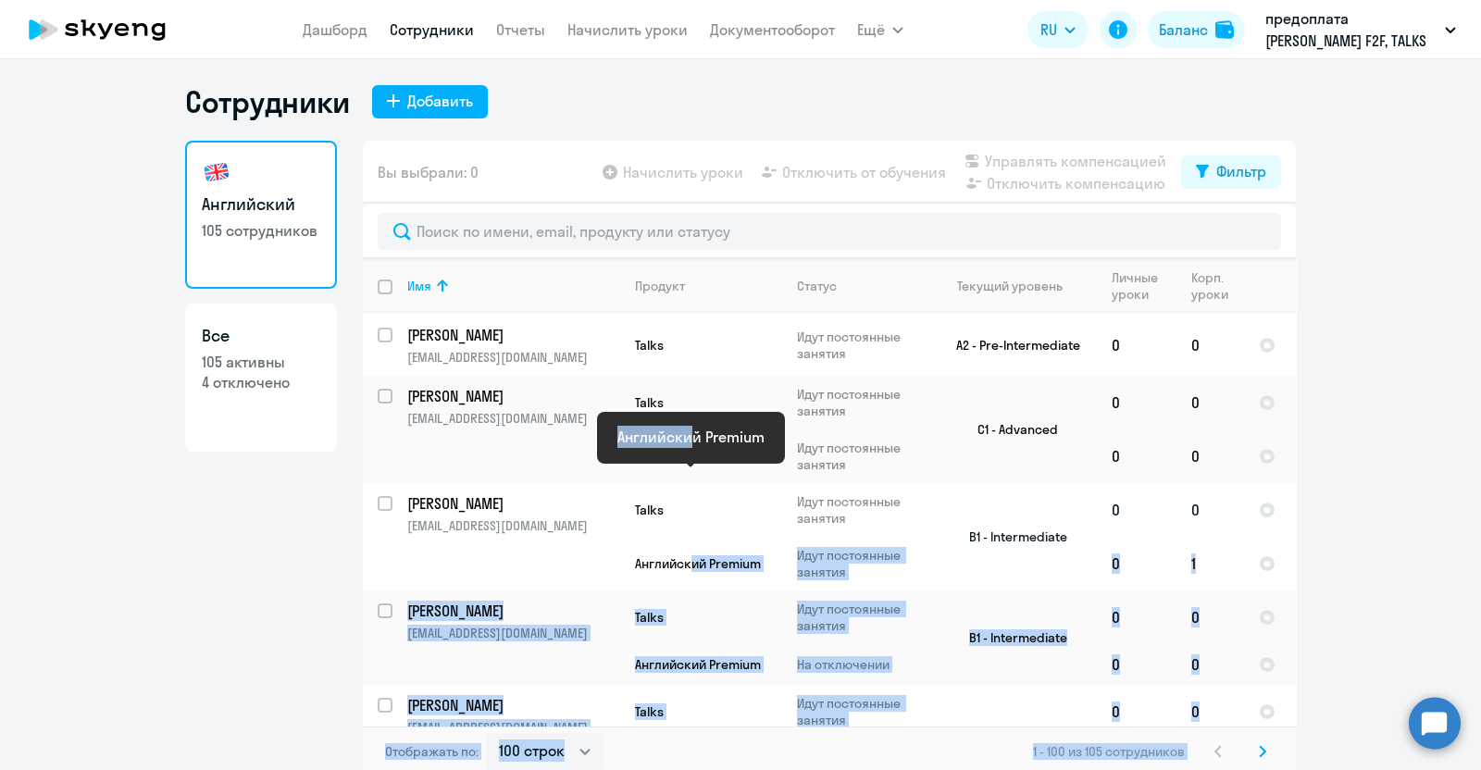
drag, startPoint x: 680, startPoint y: 481, endPoint x: 693, endPoint y: 418, distance: 64.3
click at [693, 418] on tbody "[PERSON_NAME] [PERSON_NAME][EMAIL_ADDRESS][DOMAIN_NAME] Talks Идут постоянные з…" at bounding box center [829, 630] width 933 height 9431
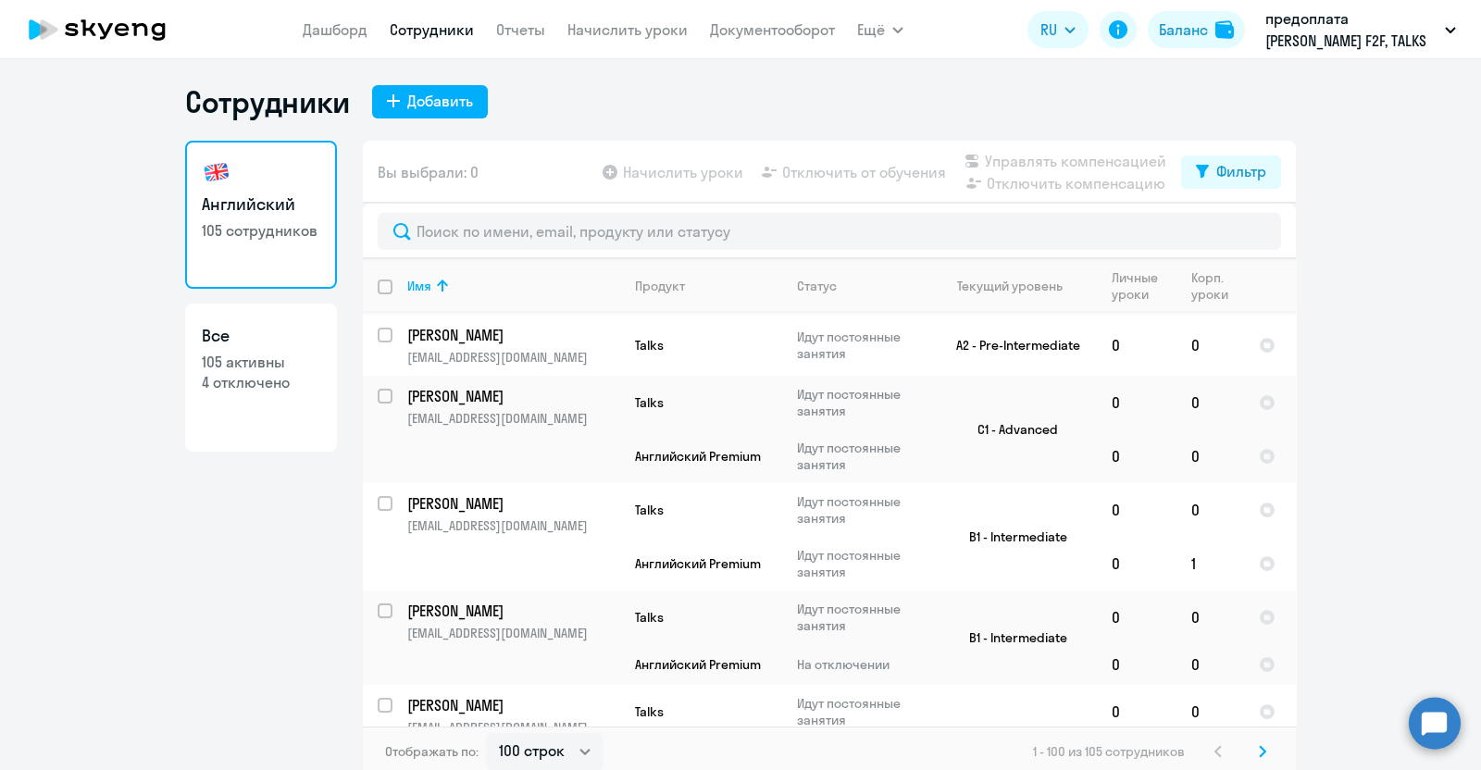
click at [1380, 468] on ng-component "Сотрудники Добавить Английский 105 сотрудников Все 105 активны 4 отключено Вы в…" at bounding box center [740, 430] width 1481 height 694
click at [407, 283] on div "Имя" at bounding box center [419, 286] width 24 height 17
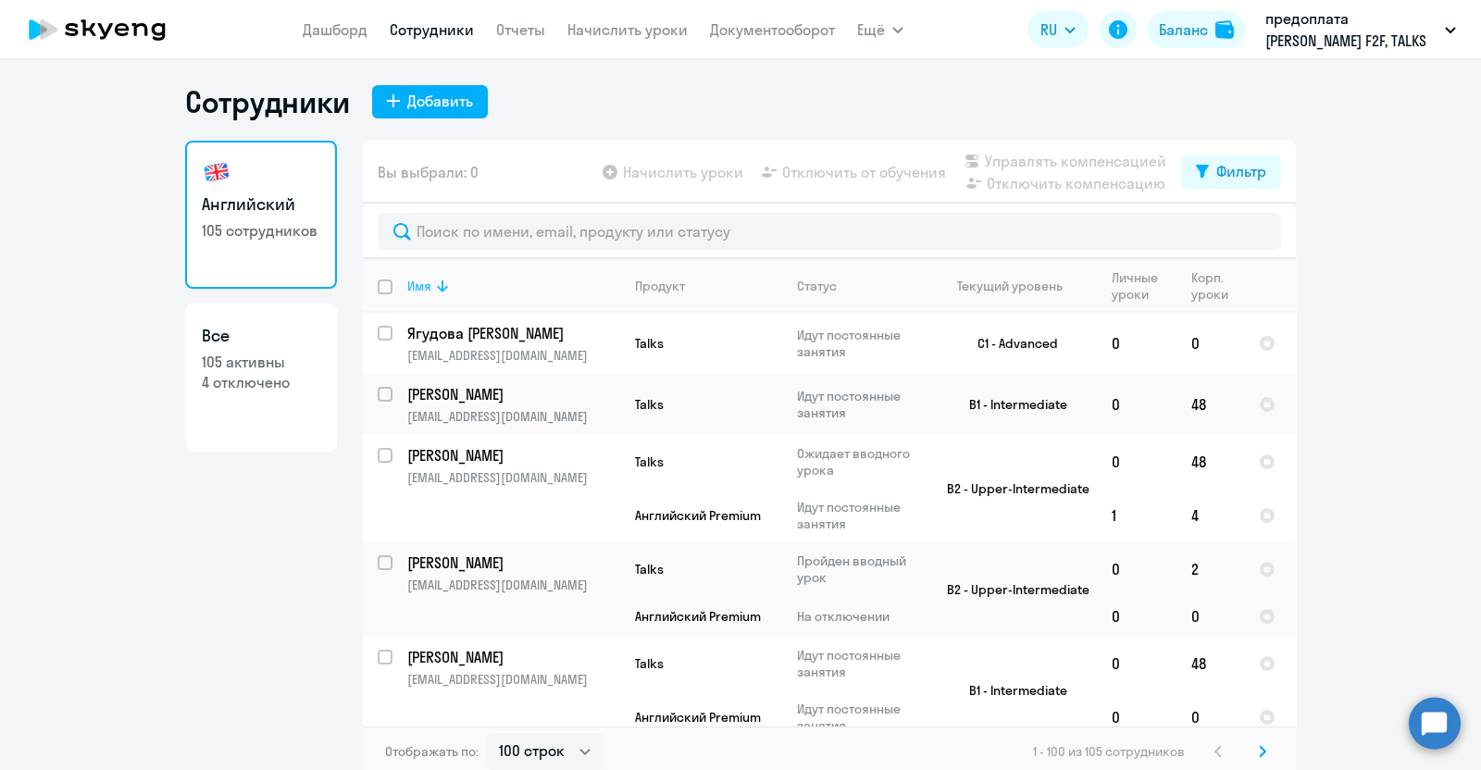
click at [407, 283] on div "Имя" at bounding box center [419, 286] width 24 height 17
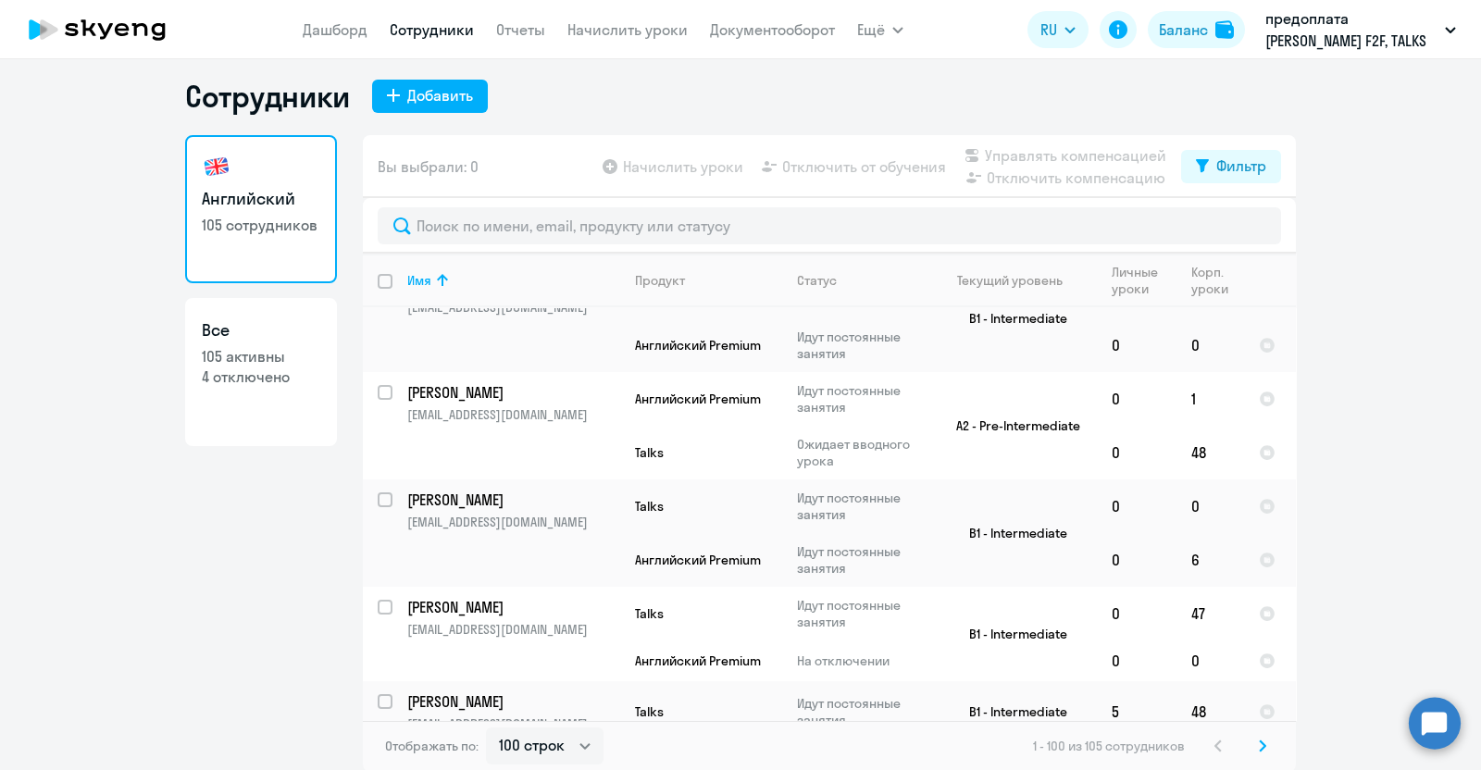
scroll to position [10, 0]
click at [1252, 747] on svg-icon at bounding box center [1263, 745] width 22 height 22
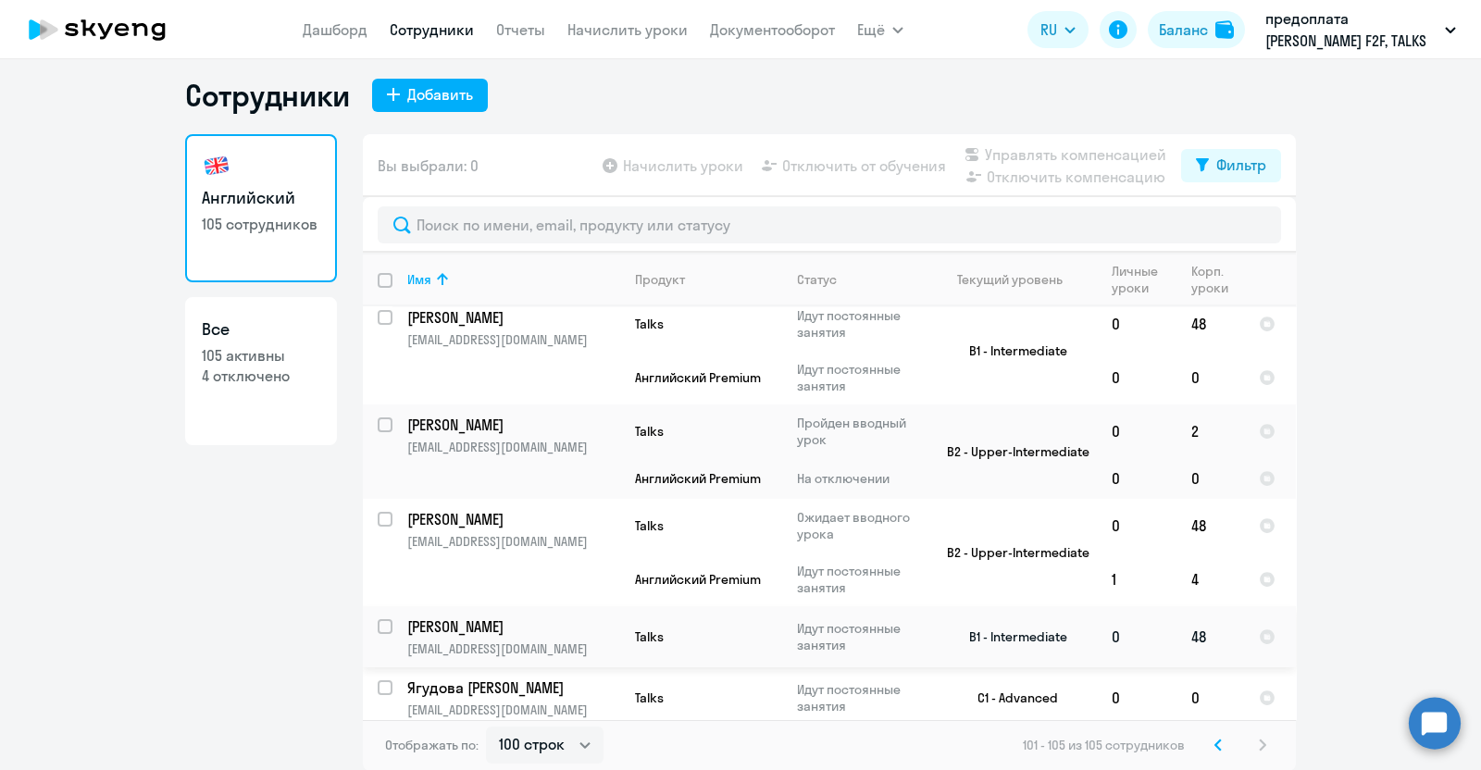
scroll to position [13, 0]
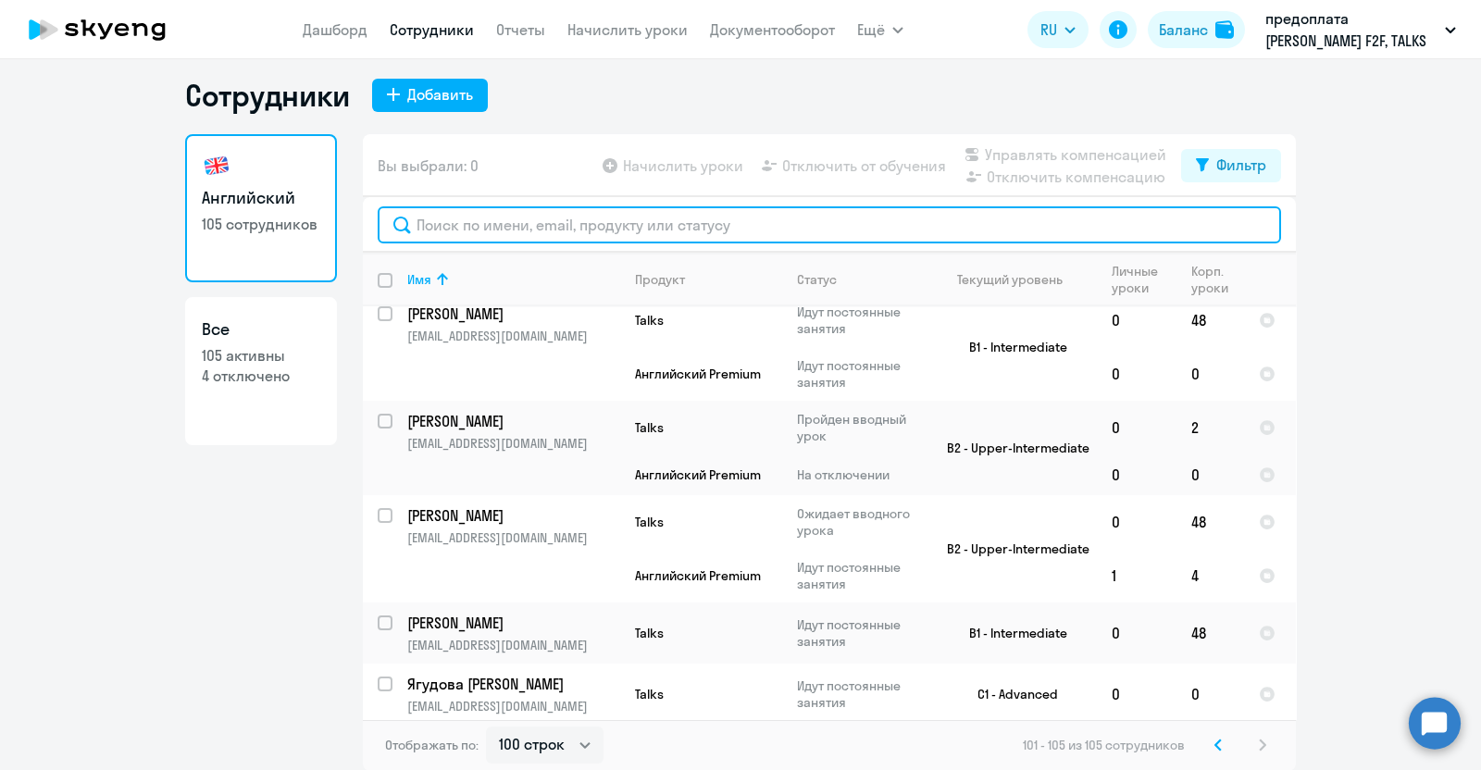
click at [518, 227] on input "text" at bounding box center [830, 224] width 904 height 37
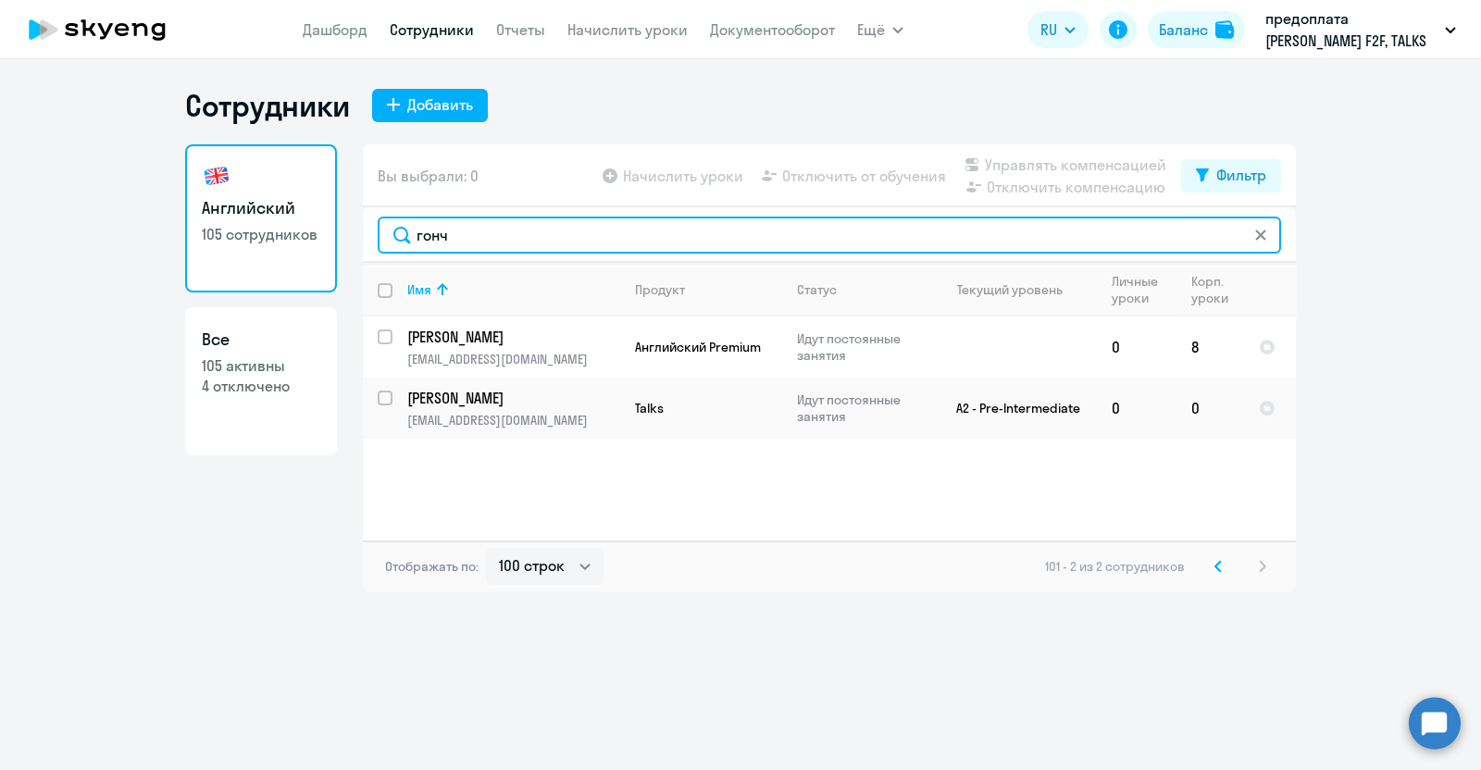
scroll to position [0, 0]
type input "гонч"
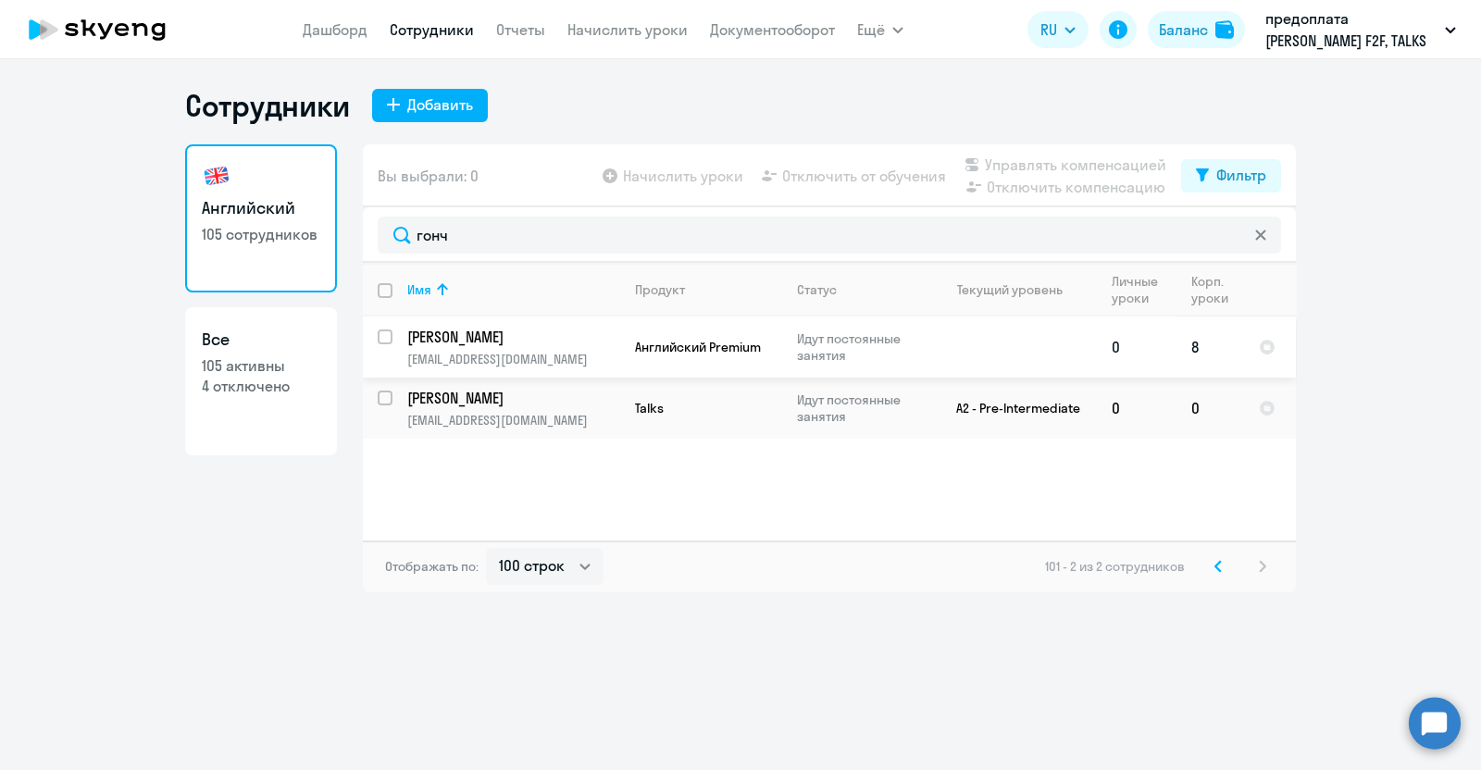
click at [500, 348] on td "[PERSON_NAME] [PERSON_NAME][EMAIL_ADDRESS][DOMAIN_NAME]" at bounding box center [507, 347] width 228 height 61
select select "english"
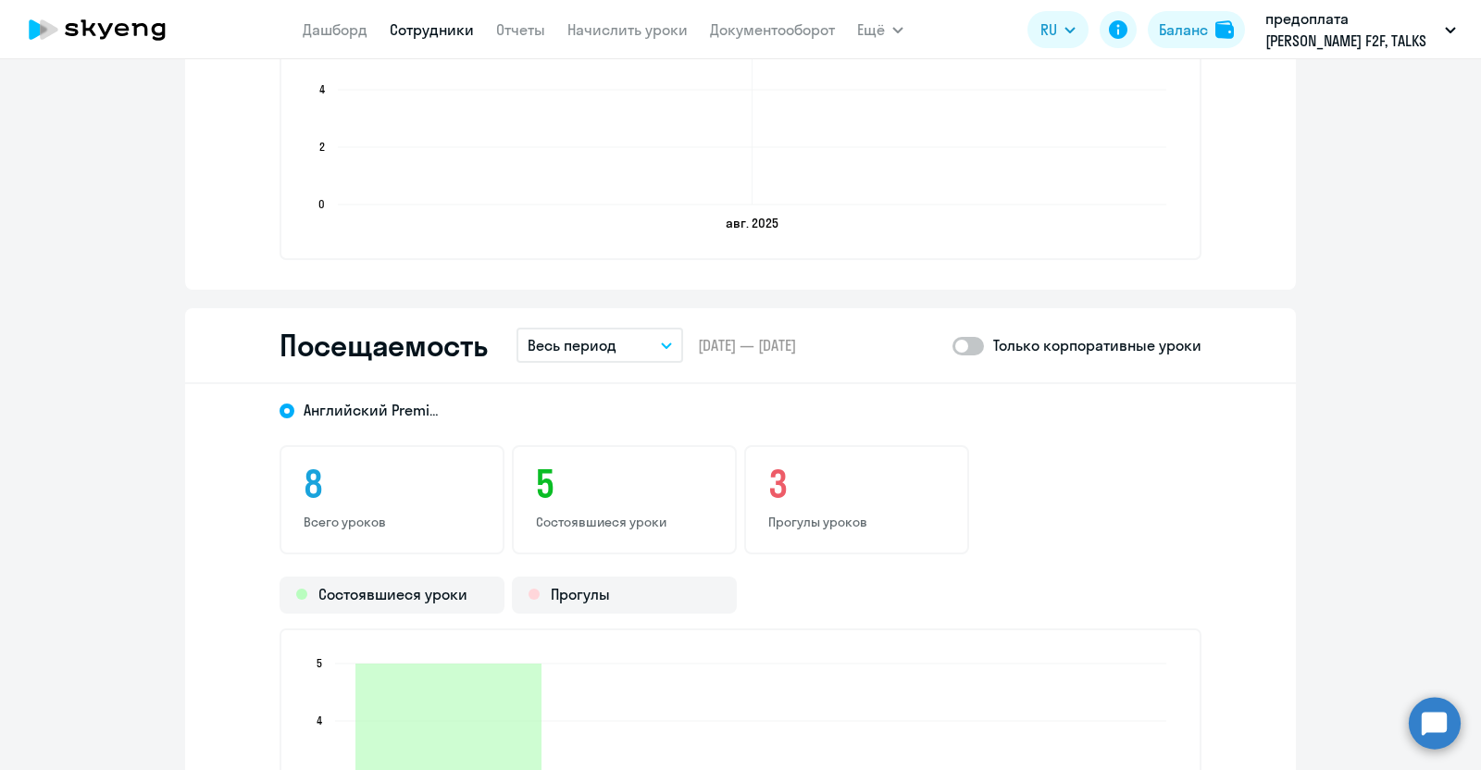
scroll to position [2315, 0]
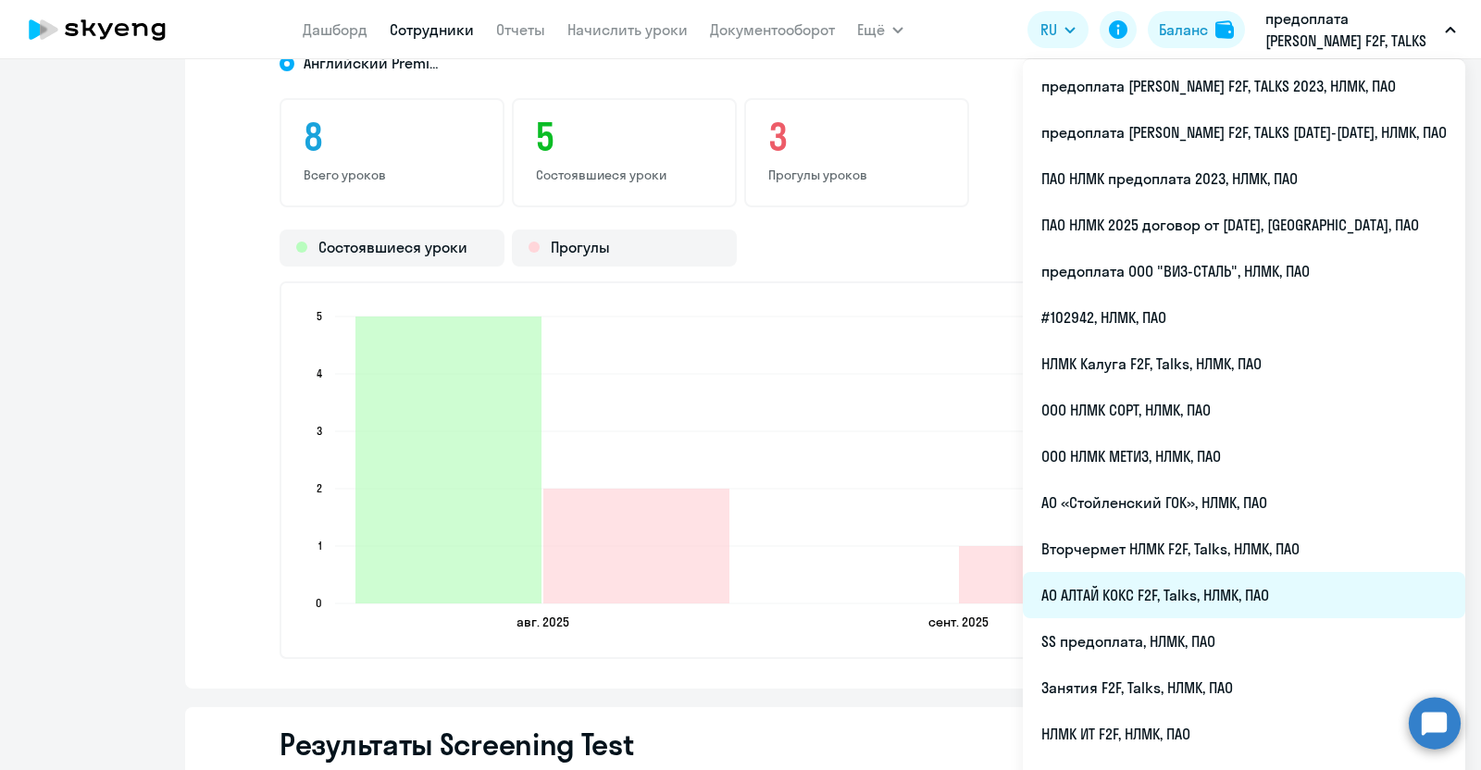
click at [1208, 598] on li "АО АЛТАЙ КОКС F2F, Talks, НЛМК, ПАО" at bounding box center [1244, 595] width 443 height 46
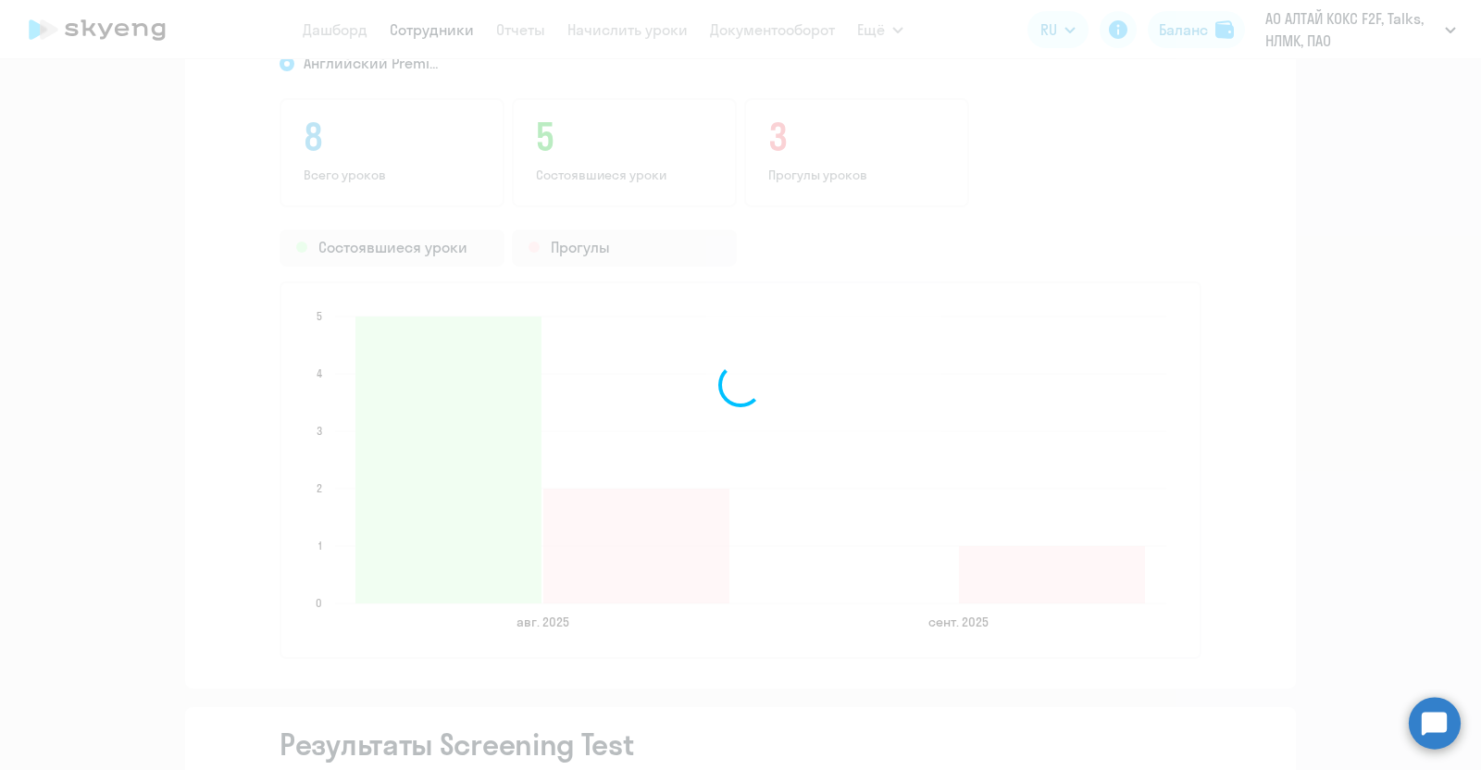
scroll to position [1326, 0]
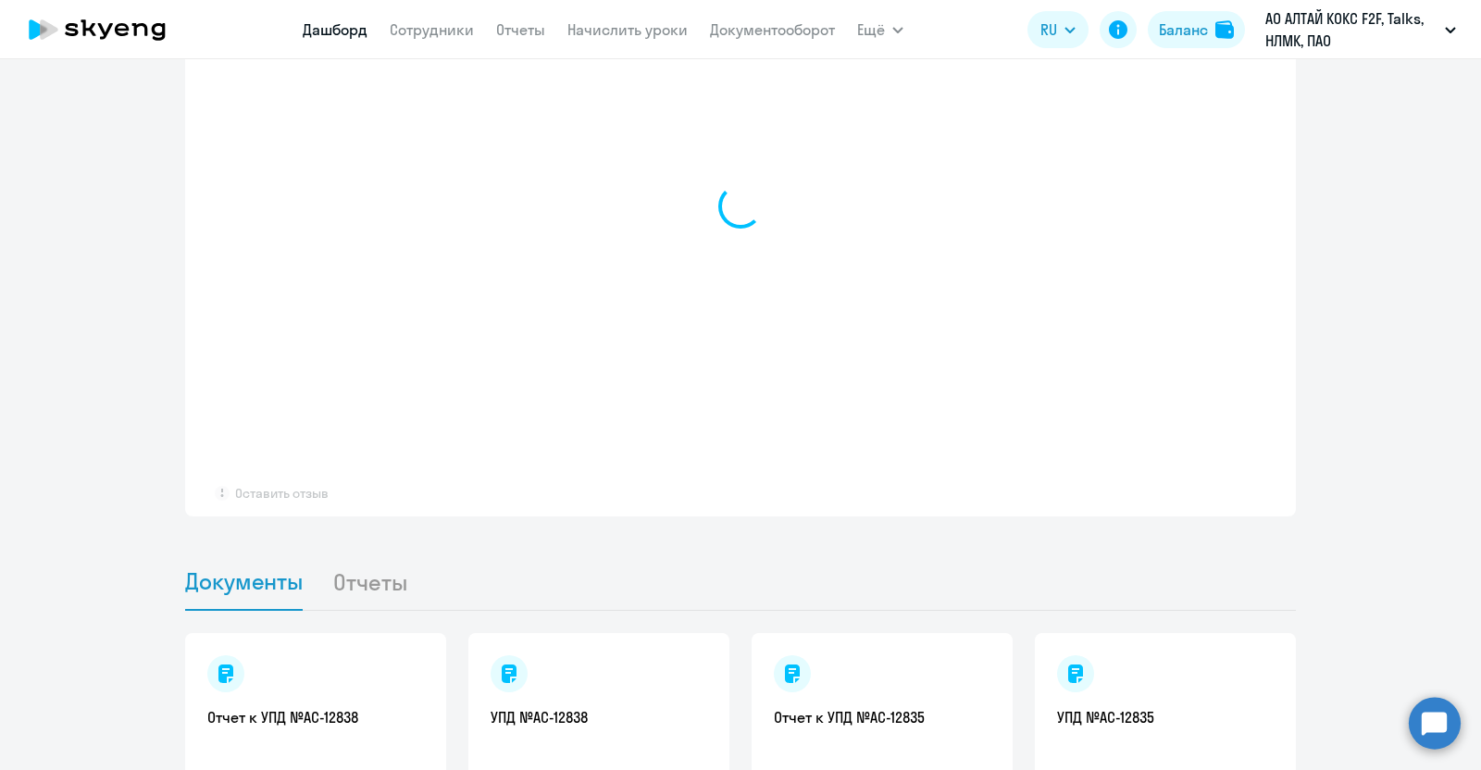
select select "30"
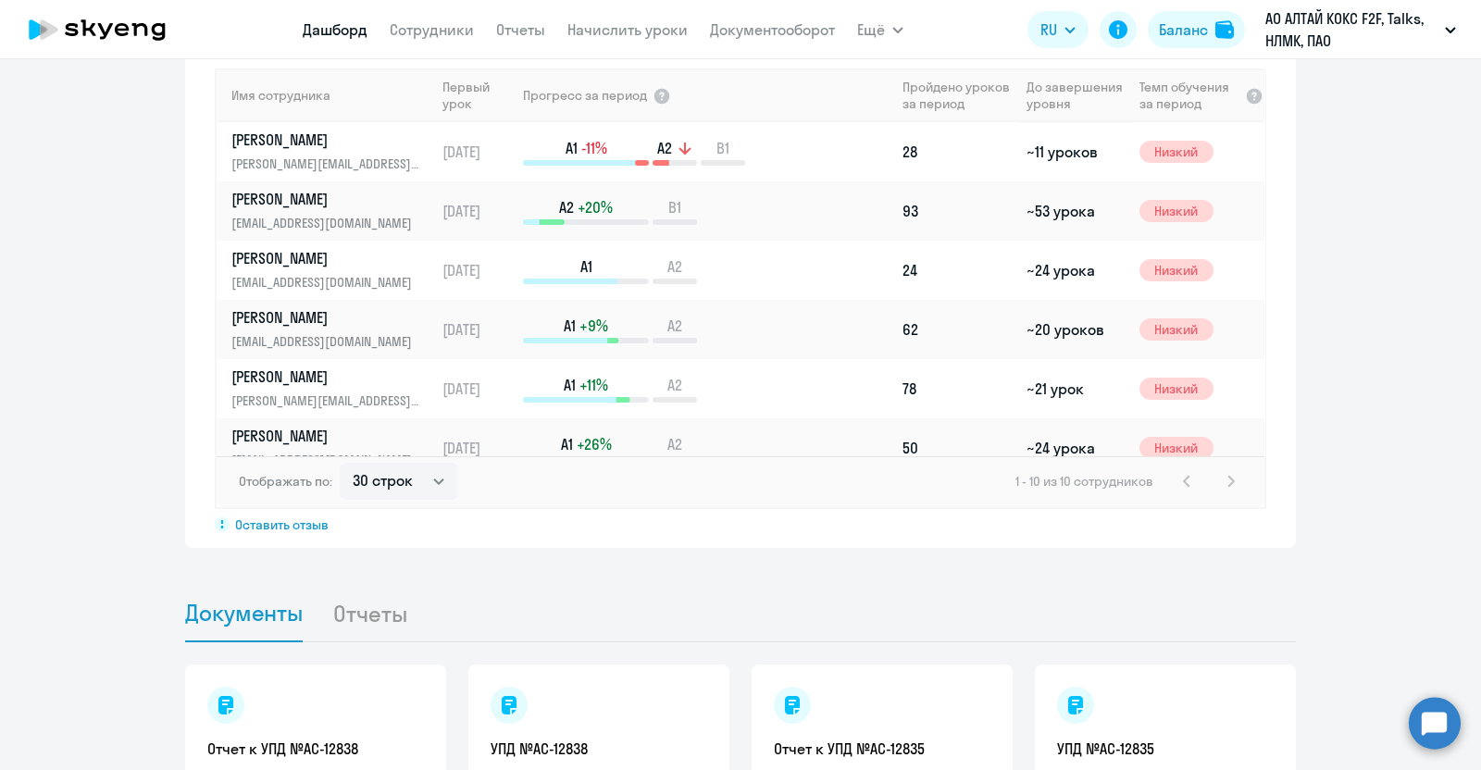
scroll to position [1356, 0]
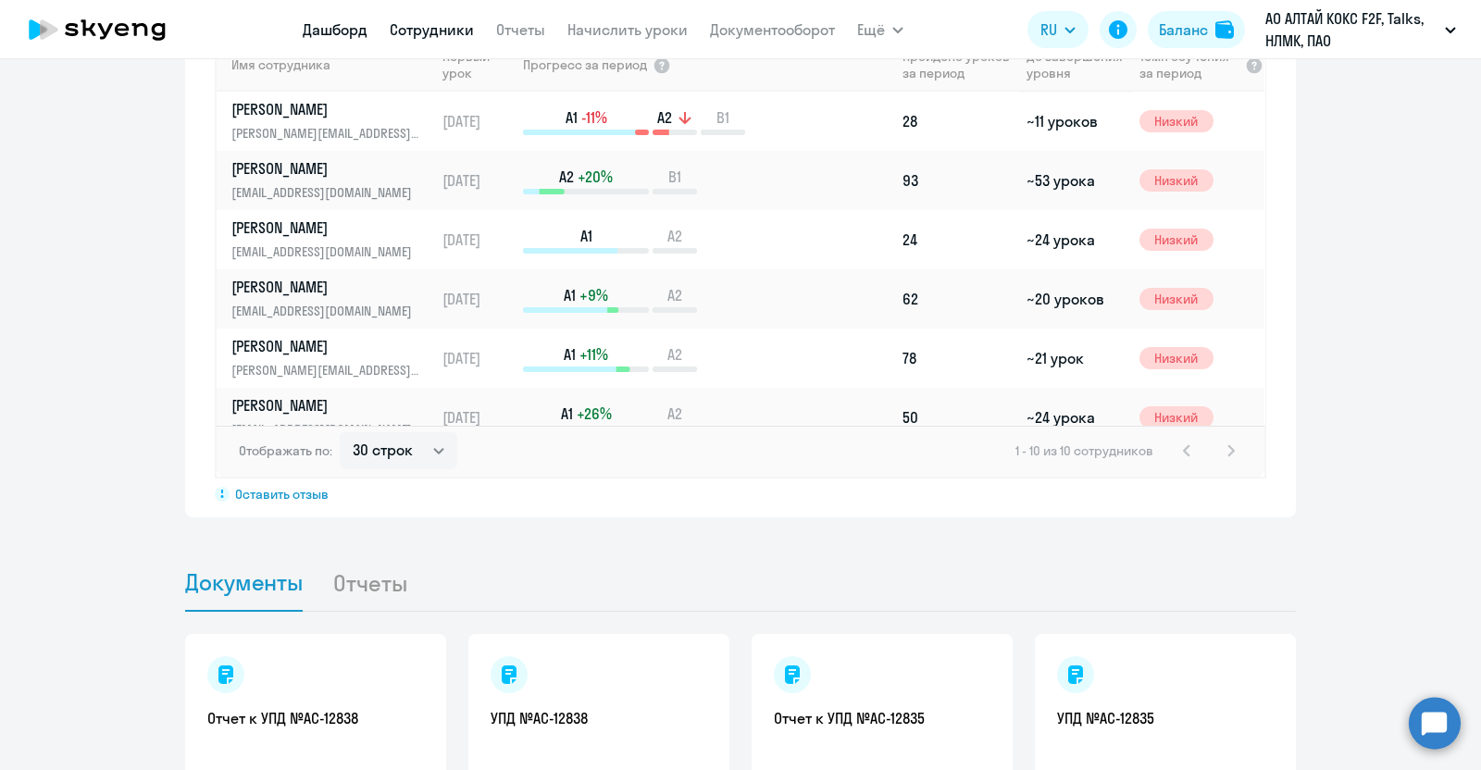
click at [441, 34] on link "Сотрудники" at bounding box center [432, 29] width 84 height 19
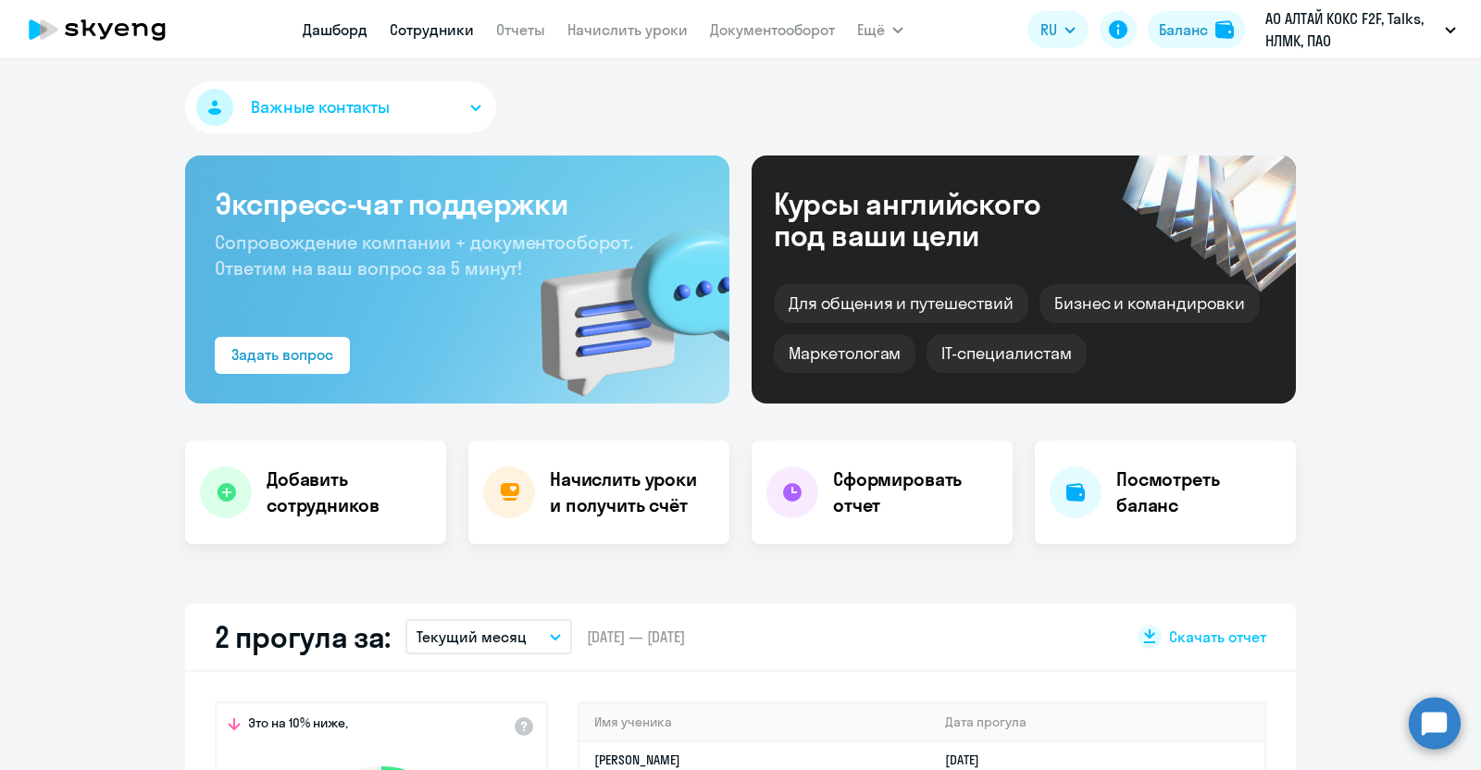
select select "30"
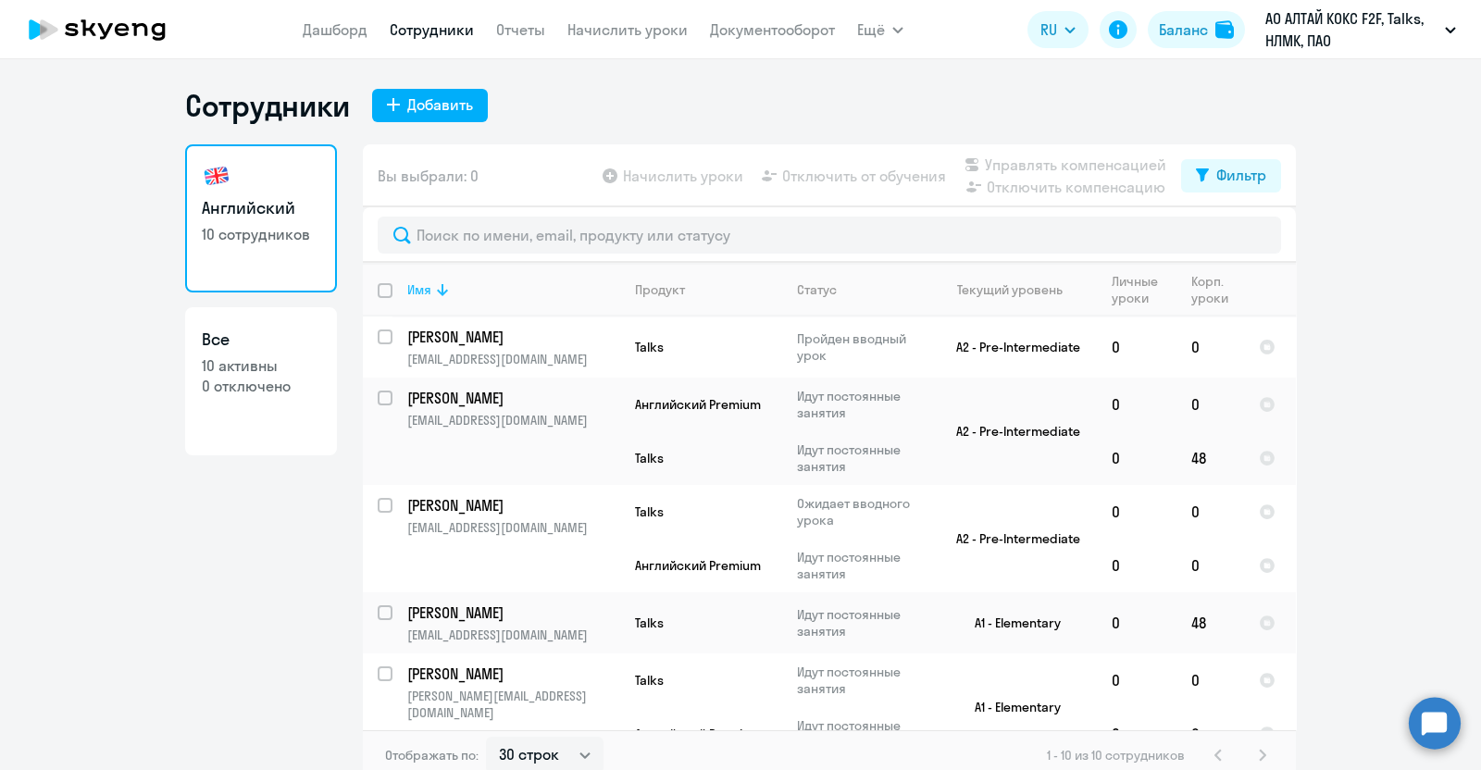
click at [431, 291] on icon at bounding box center [442, 290] width 22 height 22
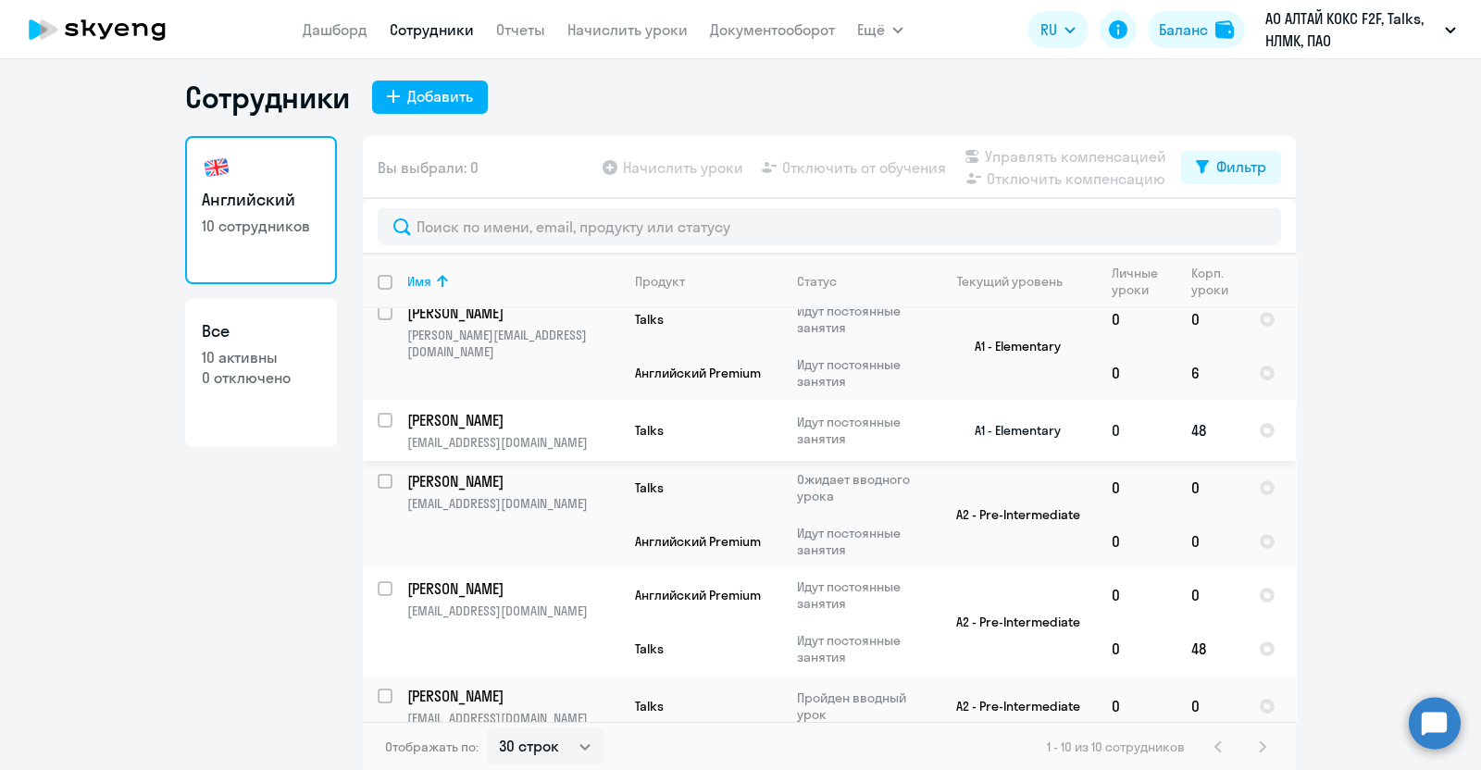
scroll to position [10, 0]
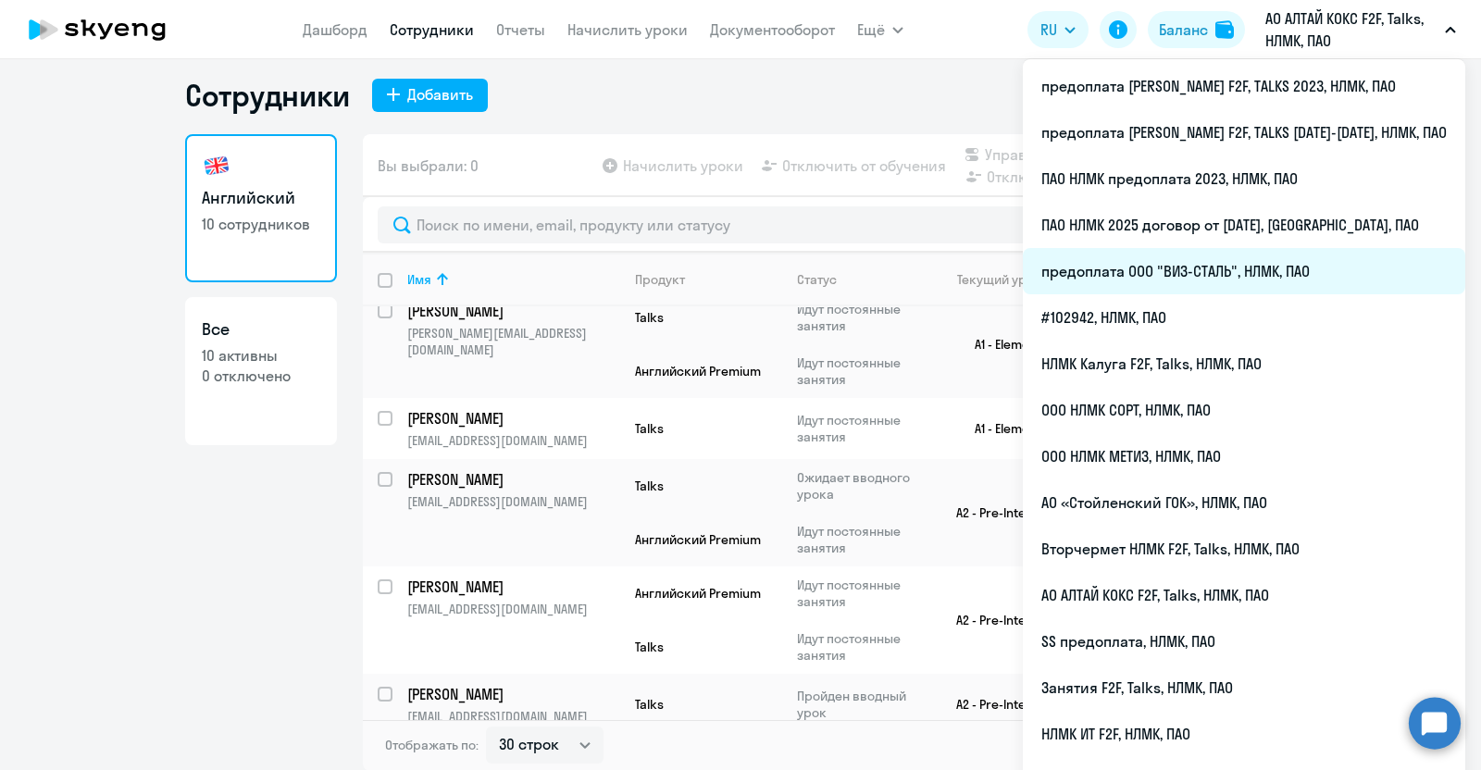
click at [1180, 279] on li "предоплата ООО "ВИЗ-СТАЛЬ", НЛМК, ПАО" at bounding box center [1244, 271] width 443 height 46
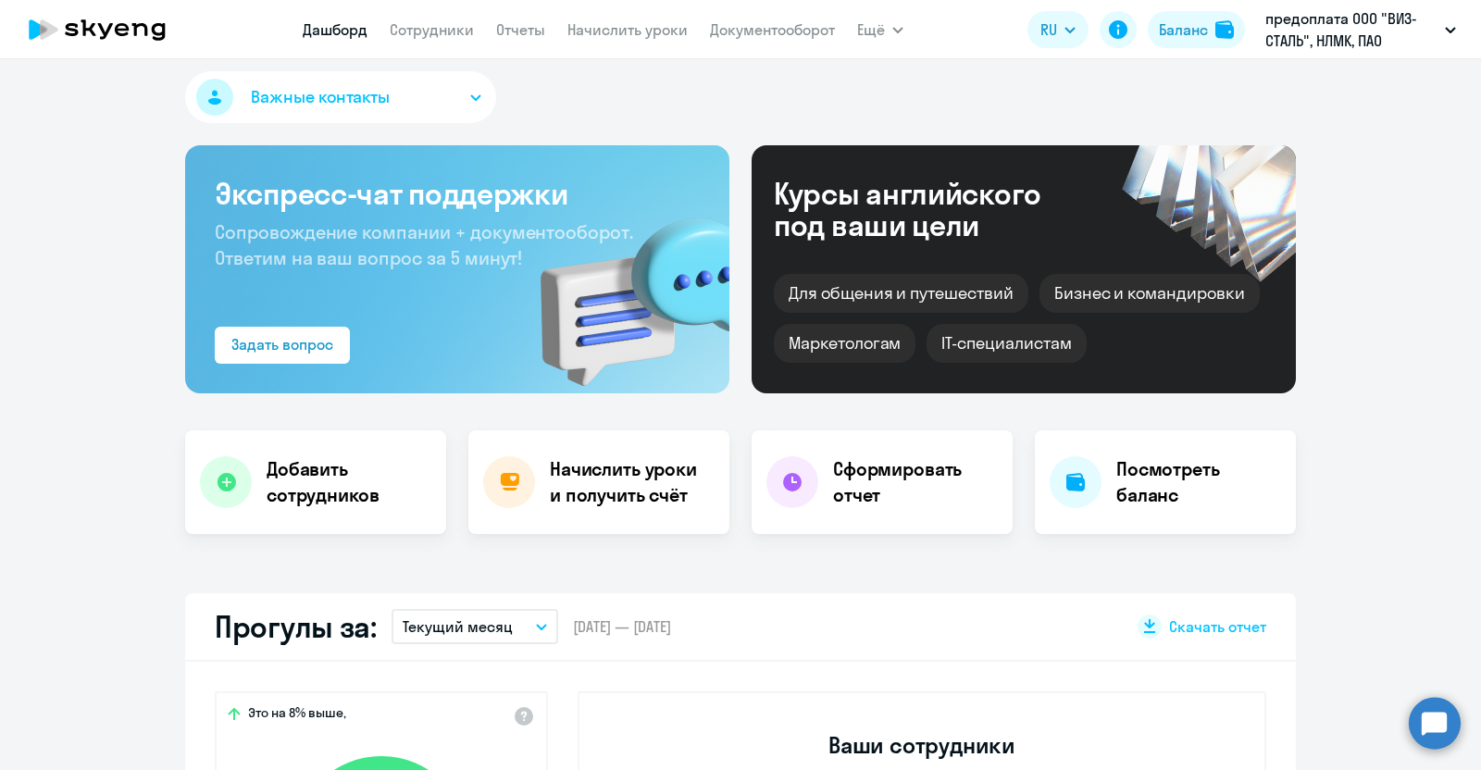
click at [438, 40] on app-menu-item-link "Сотрудники" at bounding box center [432, 30] width 84 height 23
click at [431, 25] on link "Сотрудники" at bounding box center [432, 29] width 84 height 19
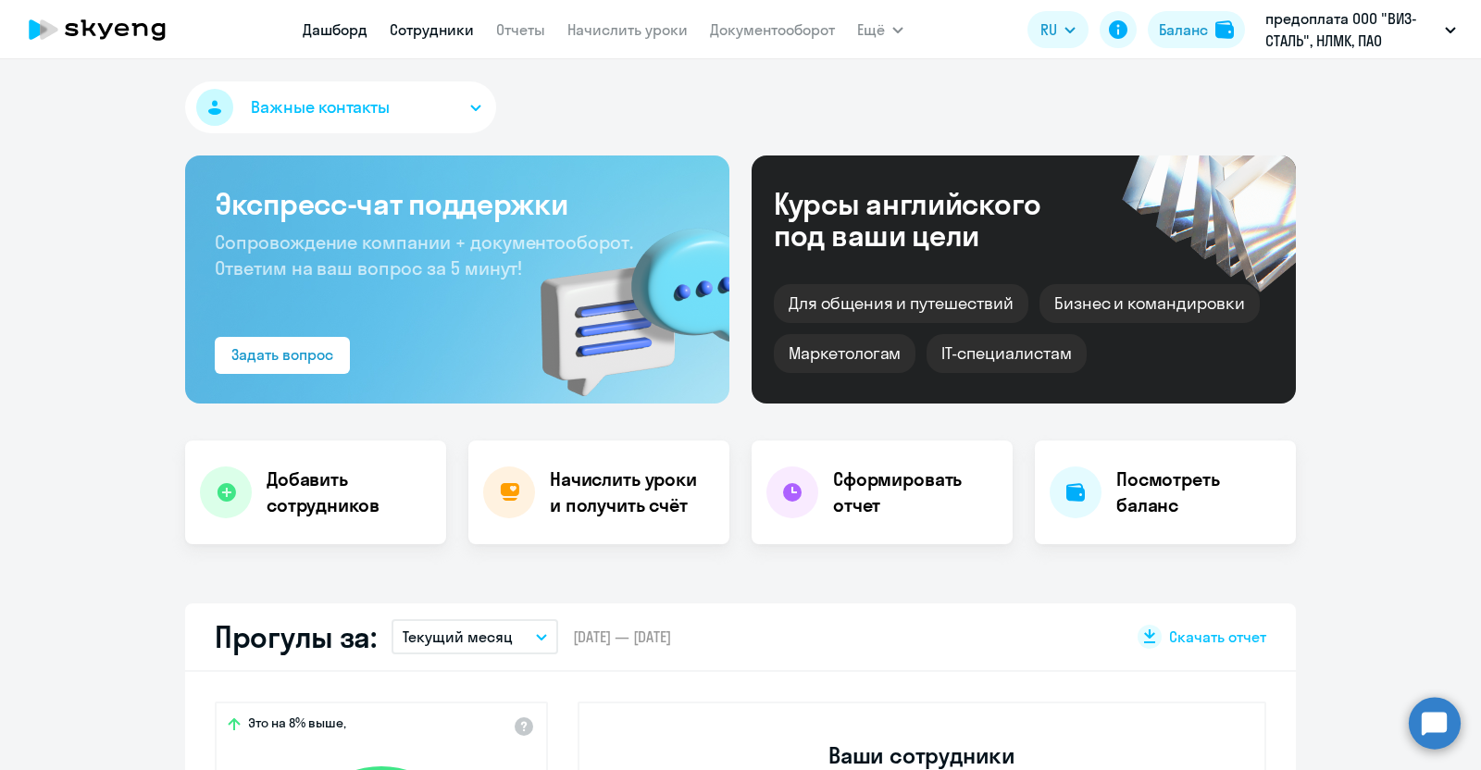
select select "30"
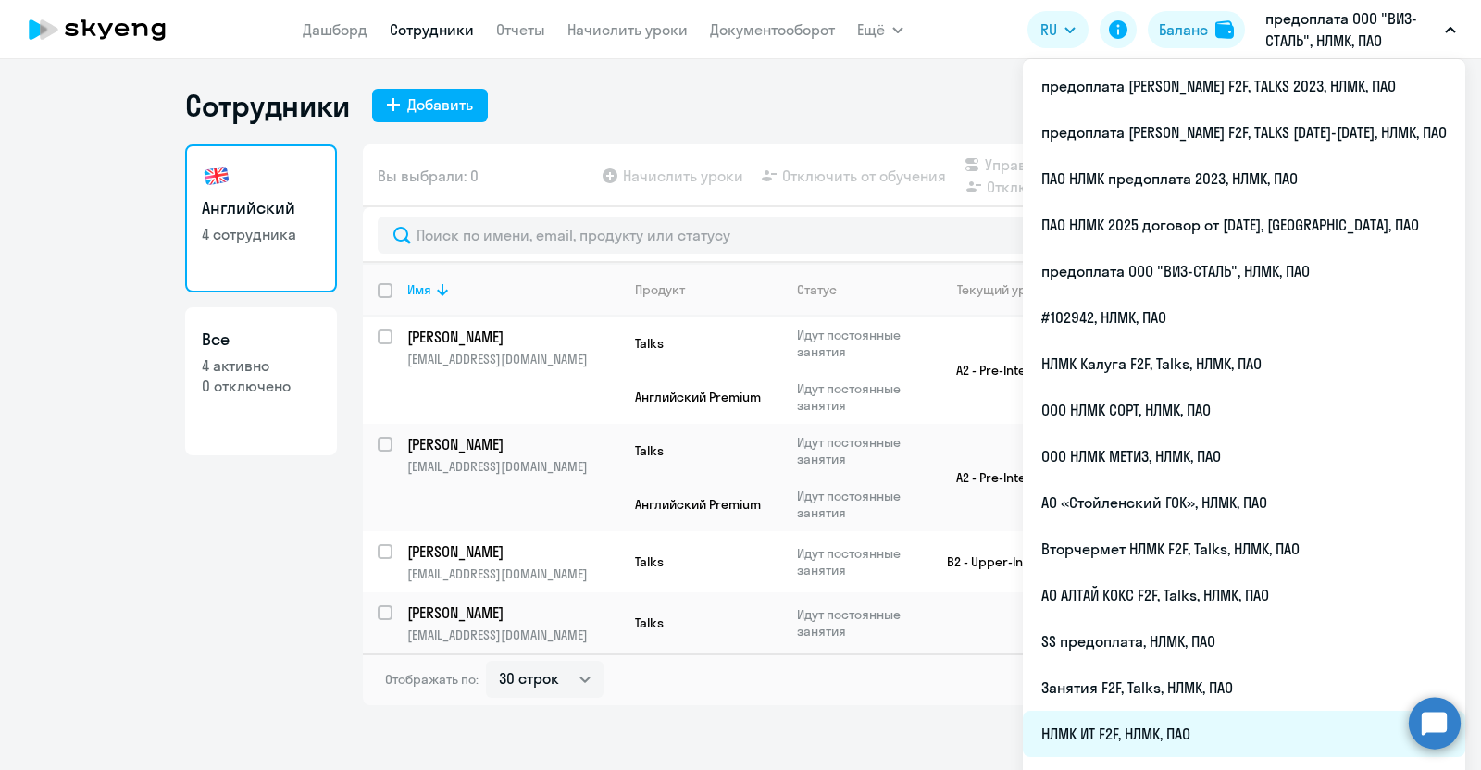
click at [1186, 737] on li "НЛМК ИТ F2F, НЛМК, ПАО" at bounding box center [1244, 734] width 443 height 46
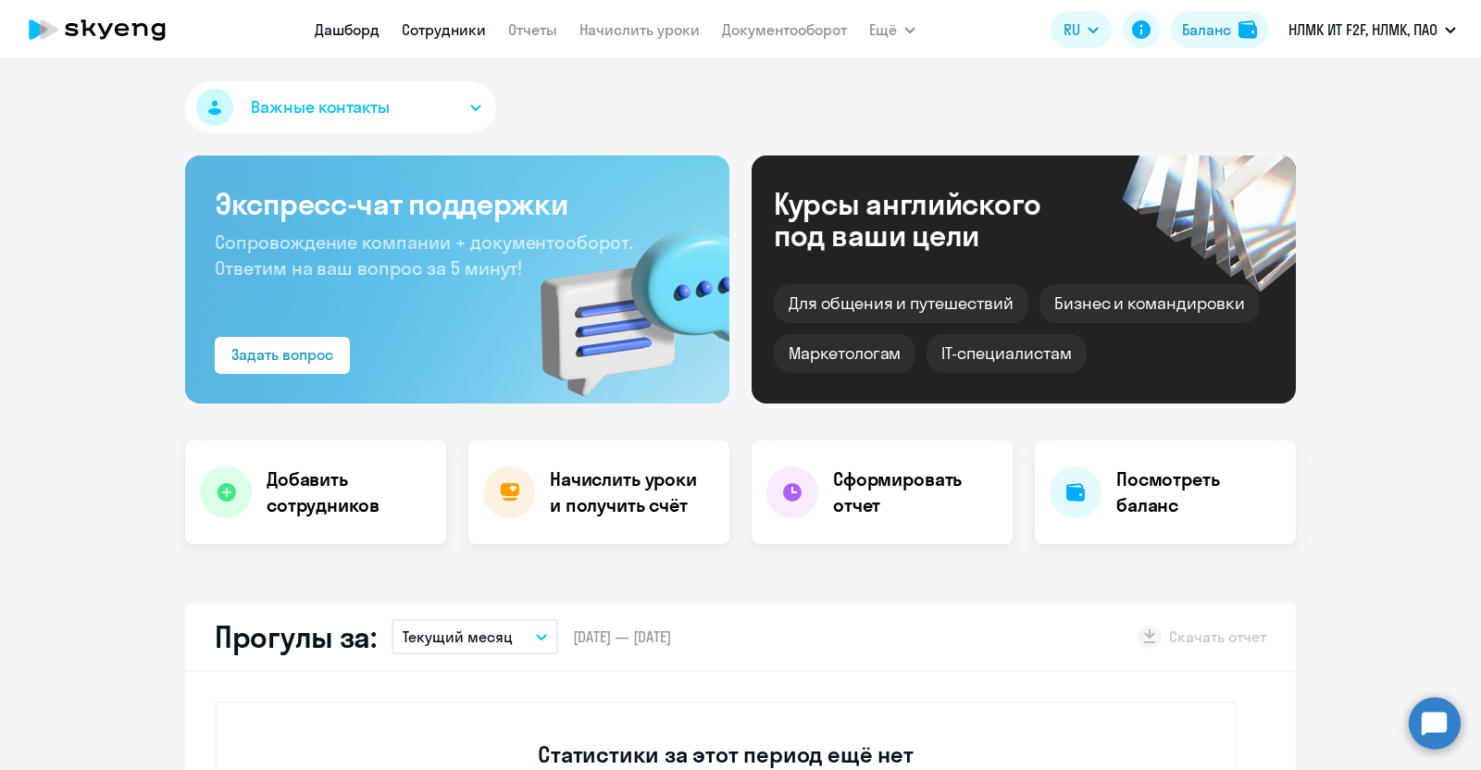
click at [432, 23] on link "Сотрудники" at bounding box center [444, 29] width 84 height 19
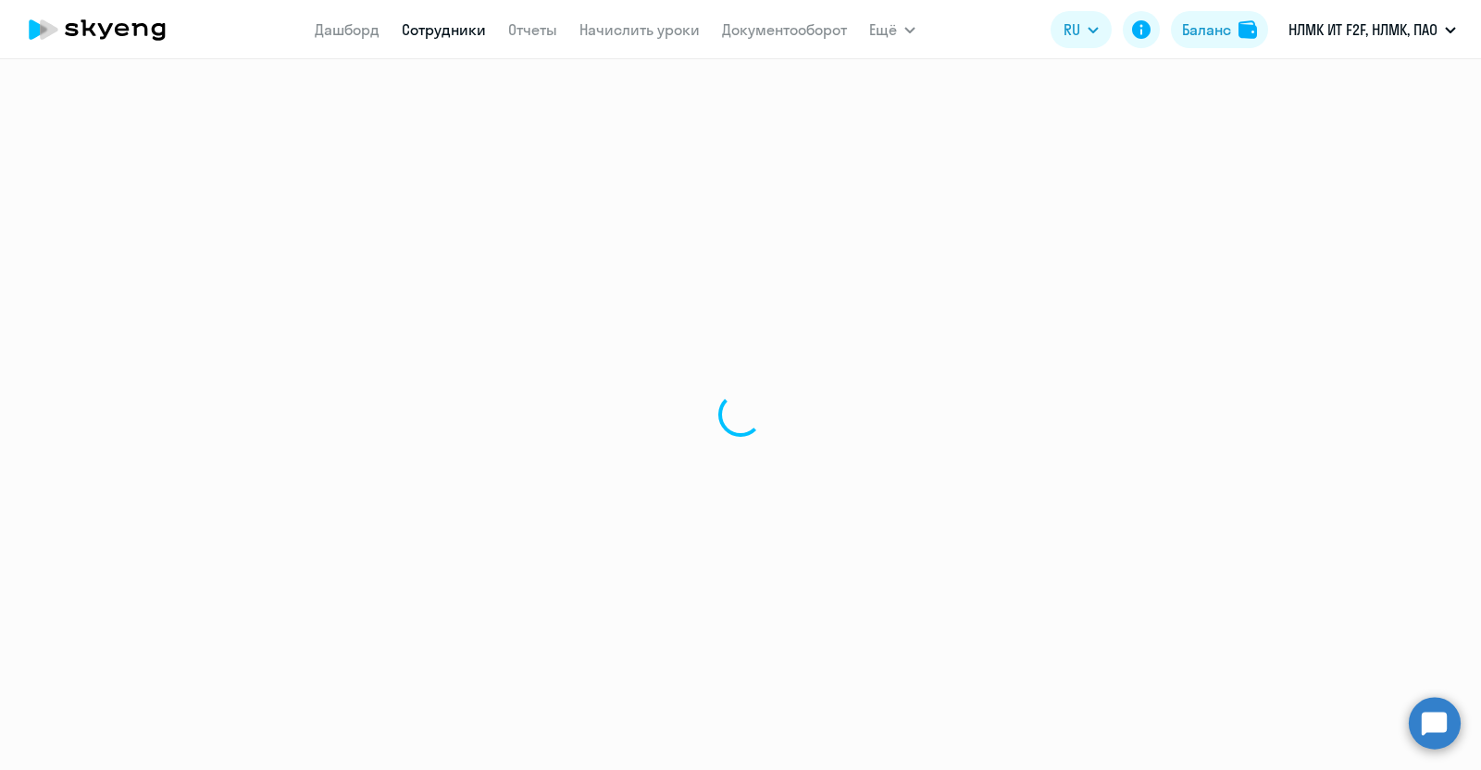
select select "30"
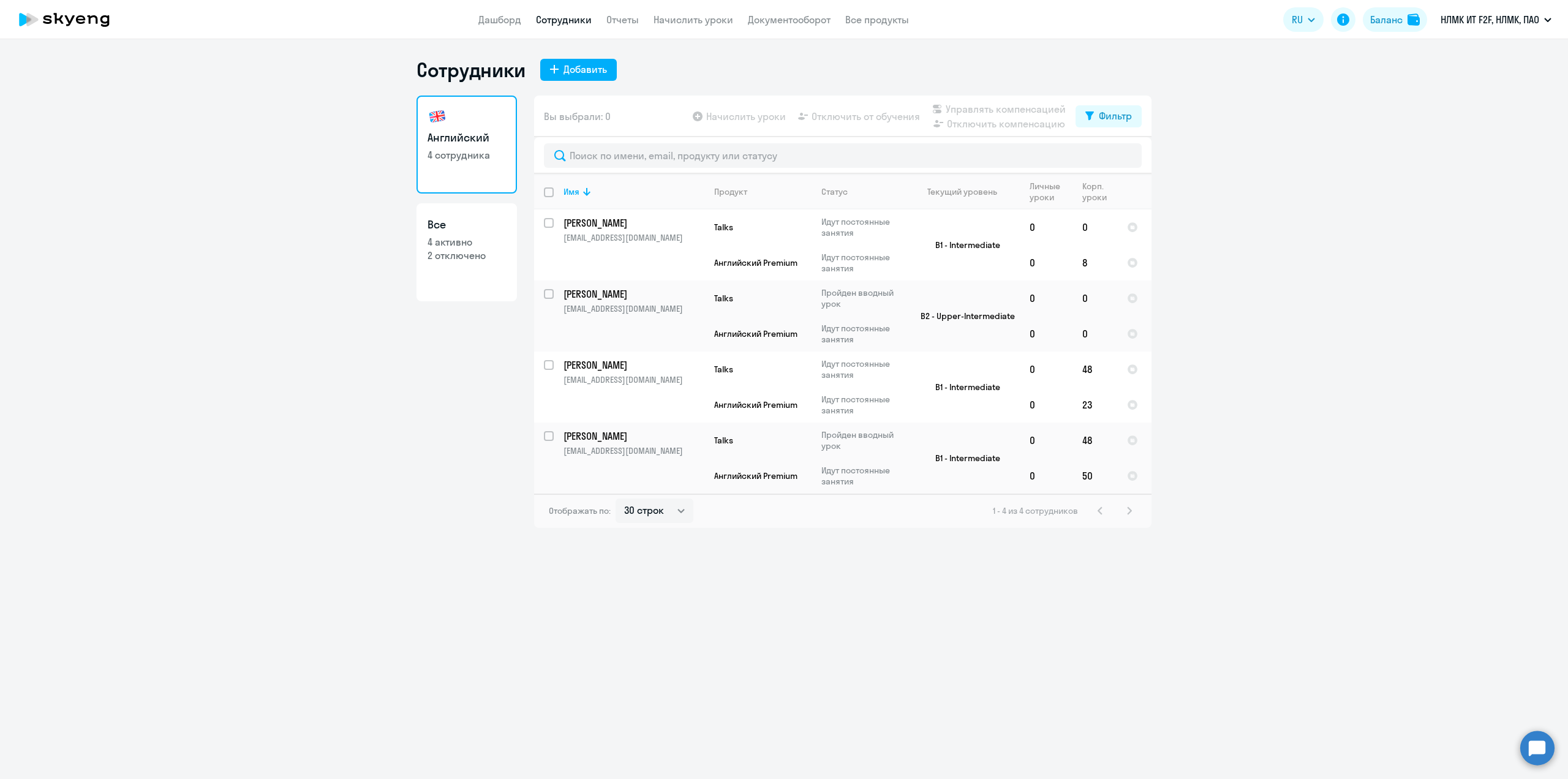
click at [549, 19] on link "Сотрудники" at bounding box center [564, 19] width 56 height 13
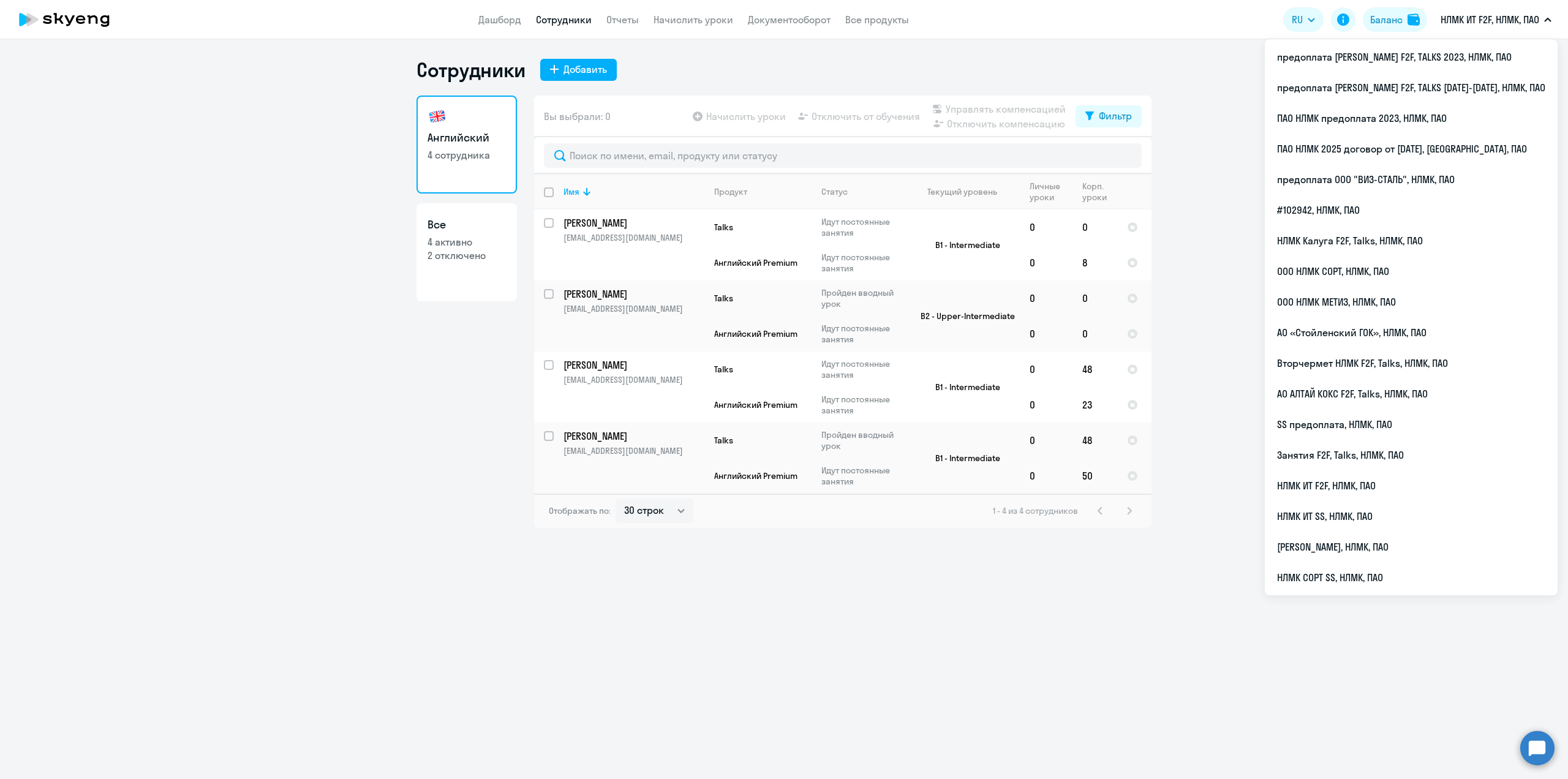
click at [345, 175] on ng-component "Сотрудники Добавить Английский 4 сотрудника Все 4 активно 2 отключено Вы выбрал…" at bounding box center [784, 292] width 1568 height 470
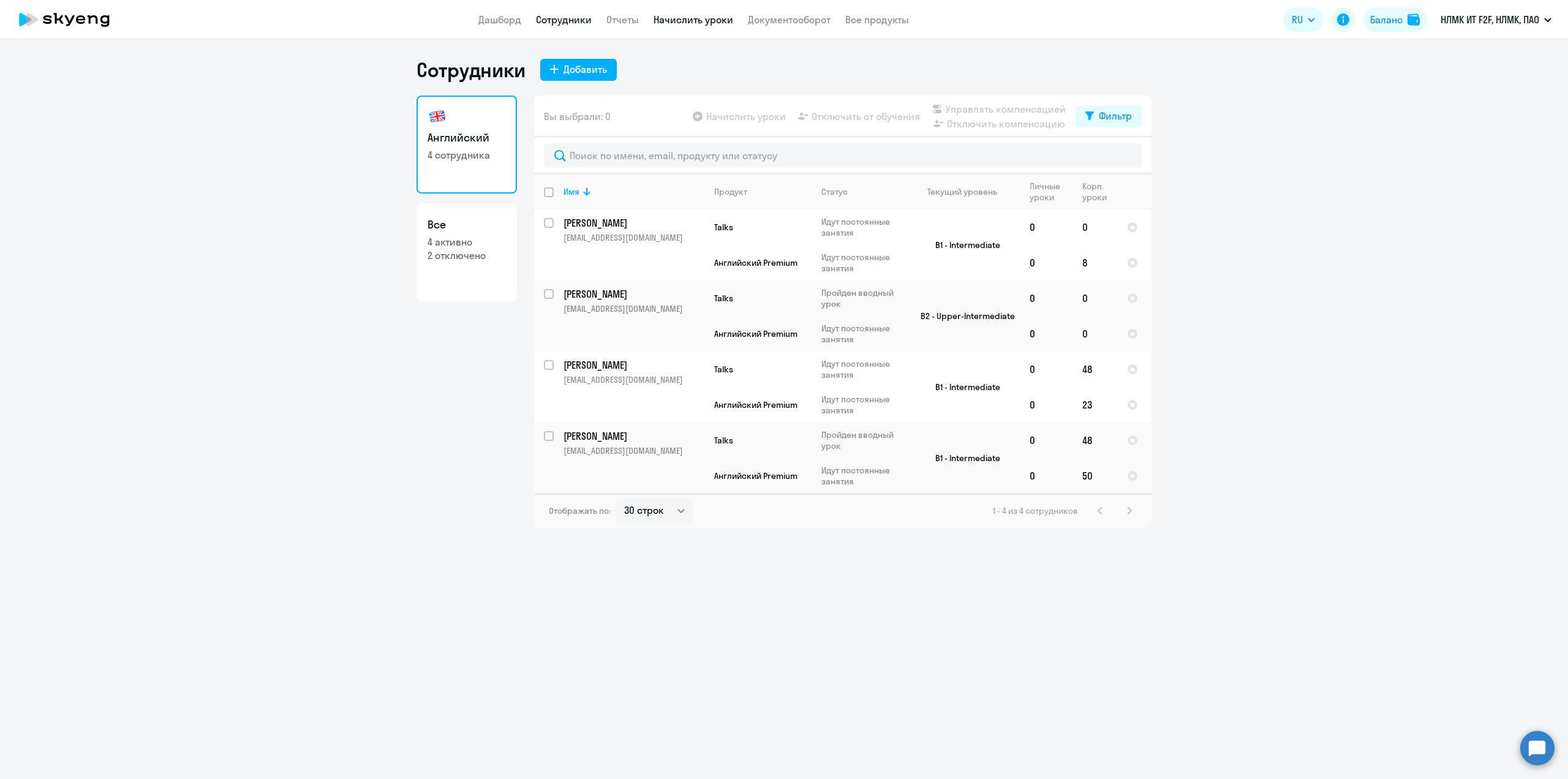
click at [705, 22] on link "Начислить уроки" at bounding box center [693, 19] width 79 height 13
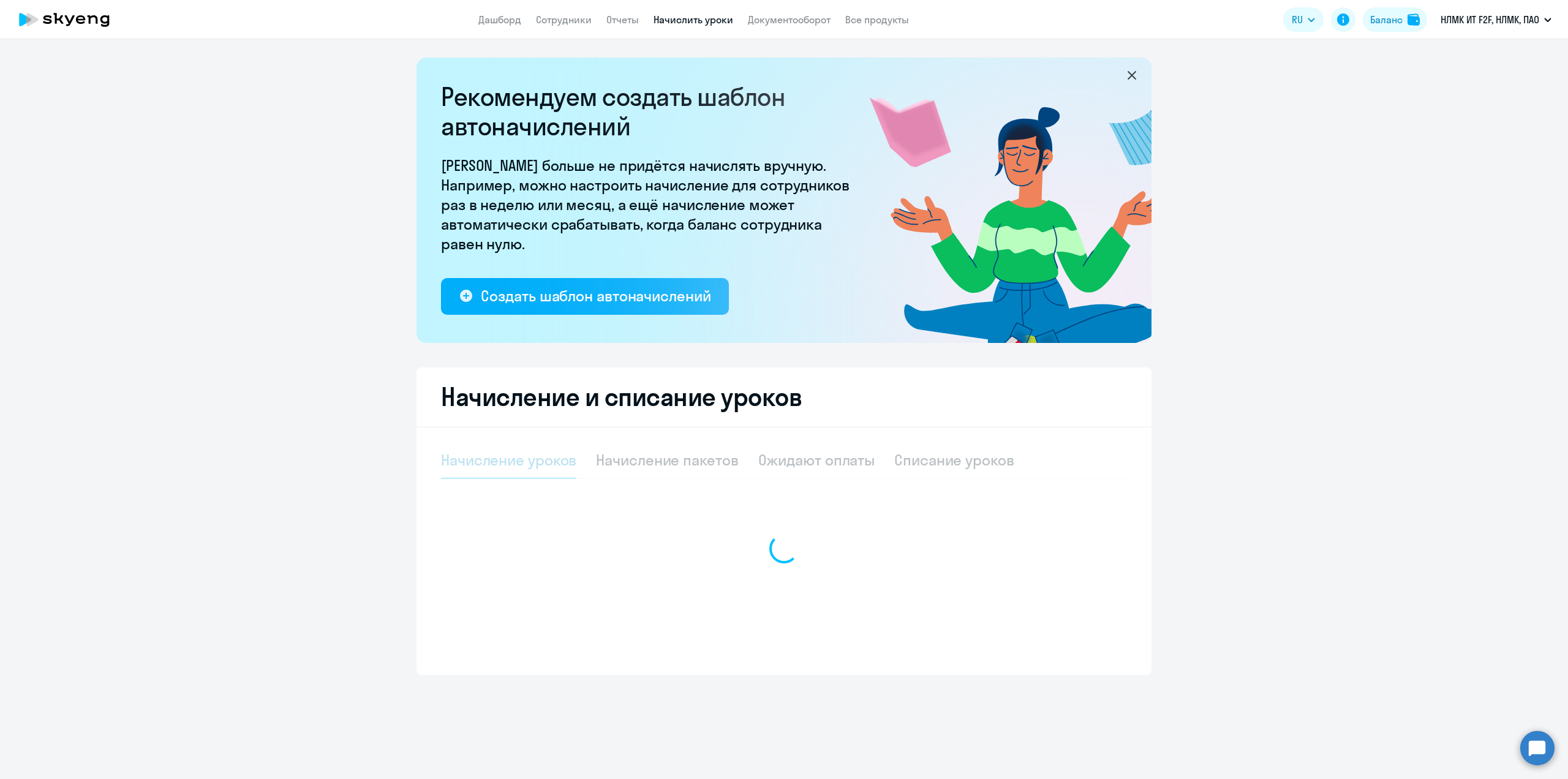
select select "10"
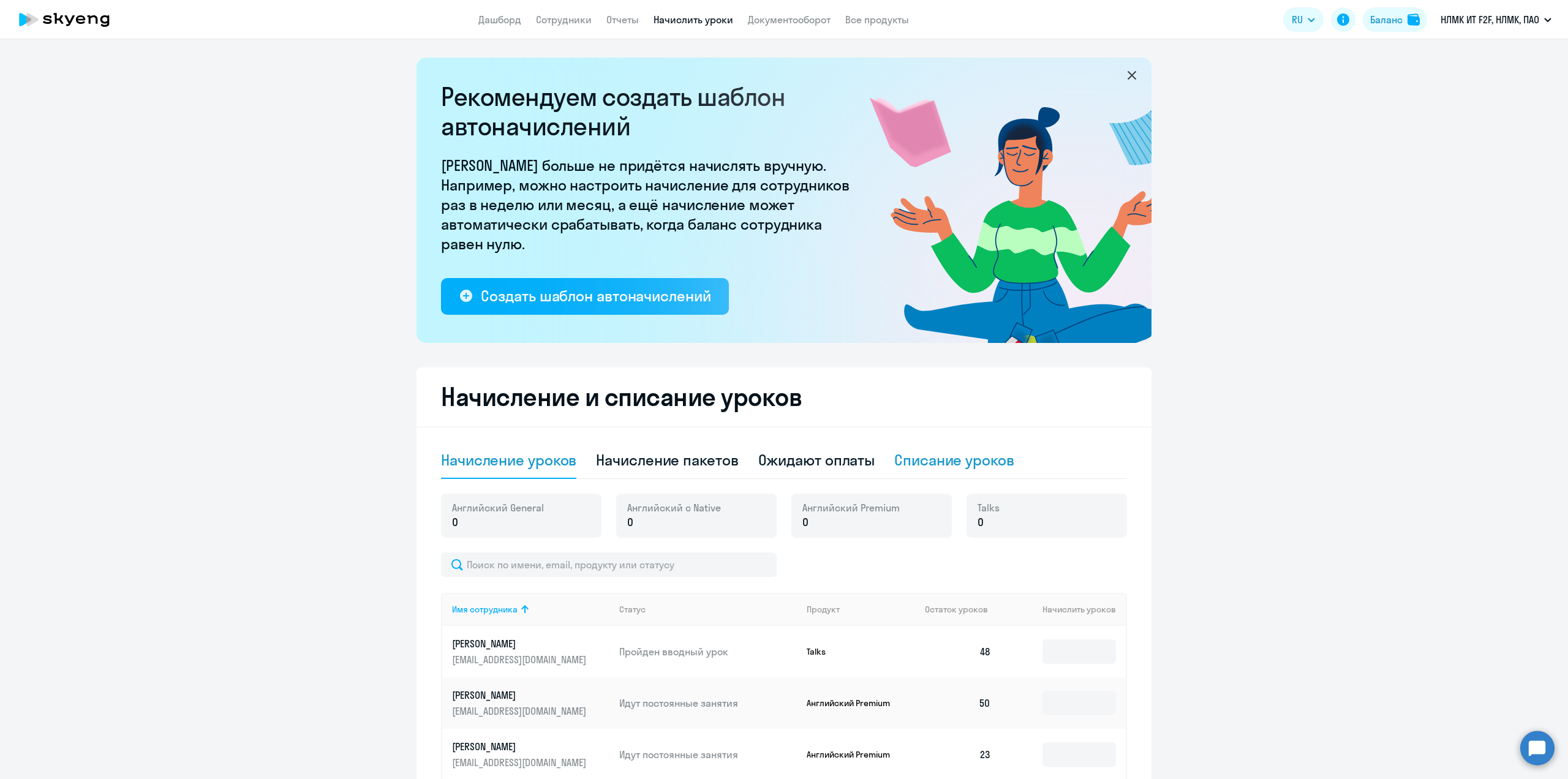
click at [913, 458] on div "Списание уроков" at bounding box center [954, 460] width 120 height 20
select select "10"
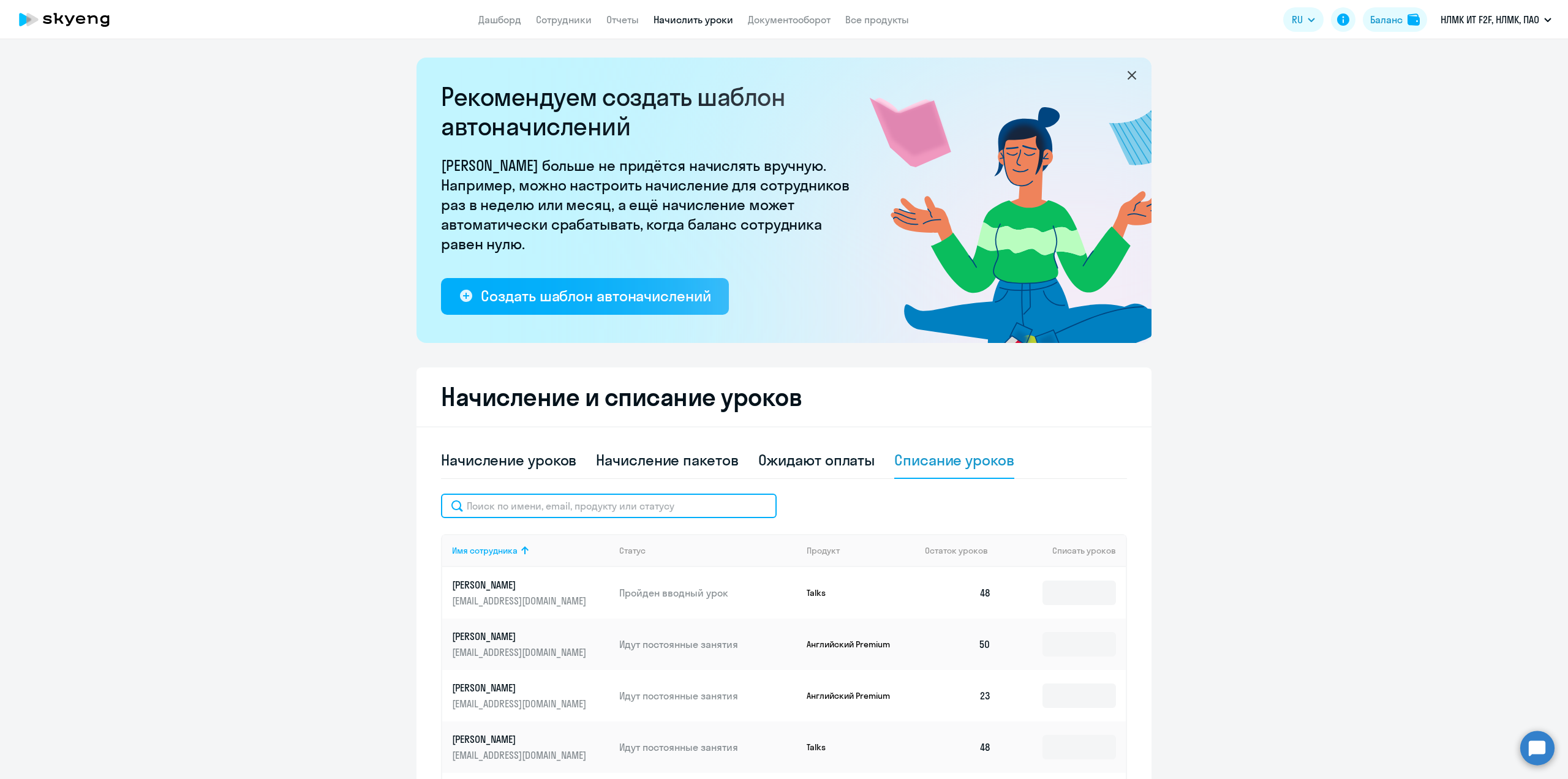
click at [510, 512] on input "text" at bounding box center [609, 505] width 335 height 24
click at [1068, 594] on input at bounding box center [1079, 593] width 73 height 24
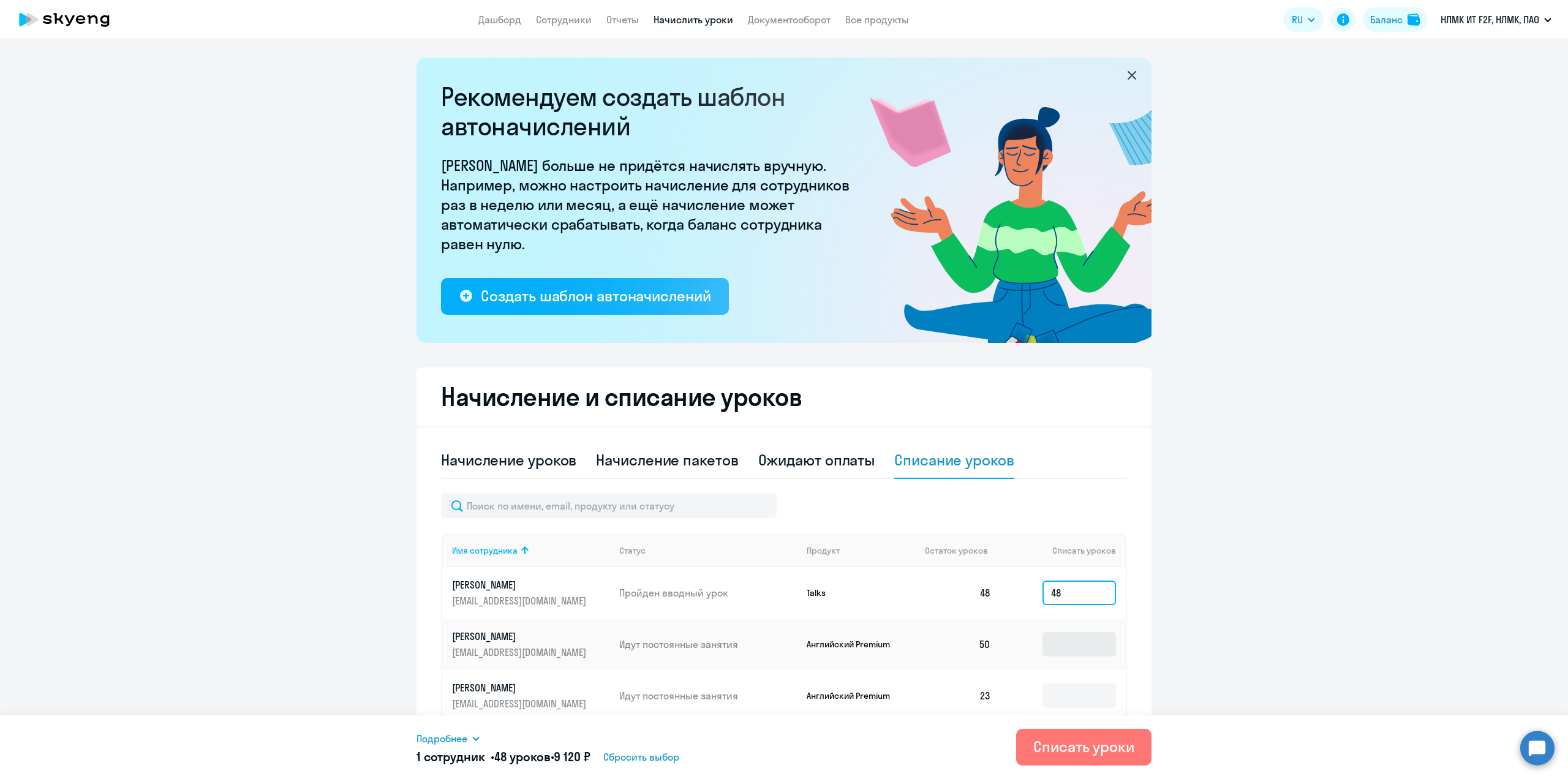
type input "48"
click at [1056, 646] on input at bounding box center [1079, 643] width 73 height 24
type input "50"
click at [1076, 742] on div "Списать уроки" at bounding box center [1084, 747] width 101 height 20
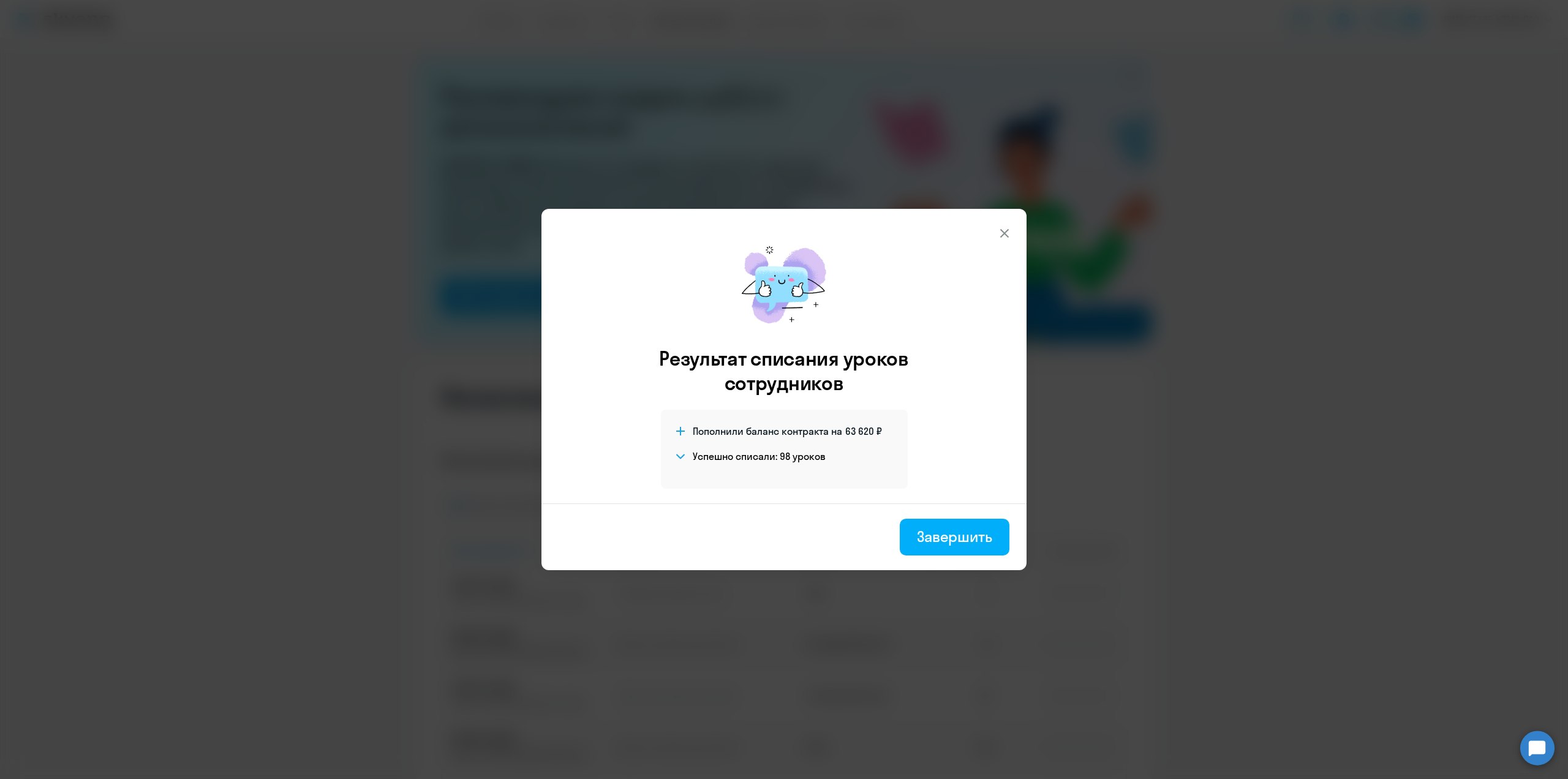
click at [945, 537] on div "Завершить" at bounding box center [955, 536] width 75 height 20
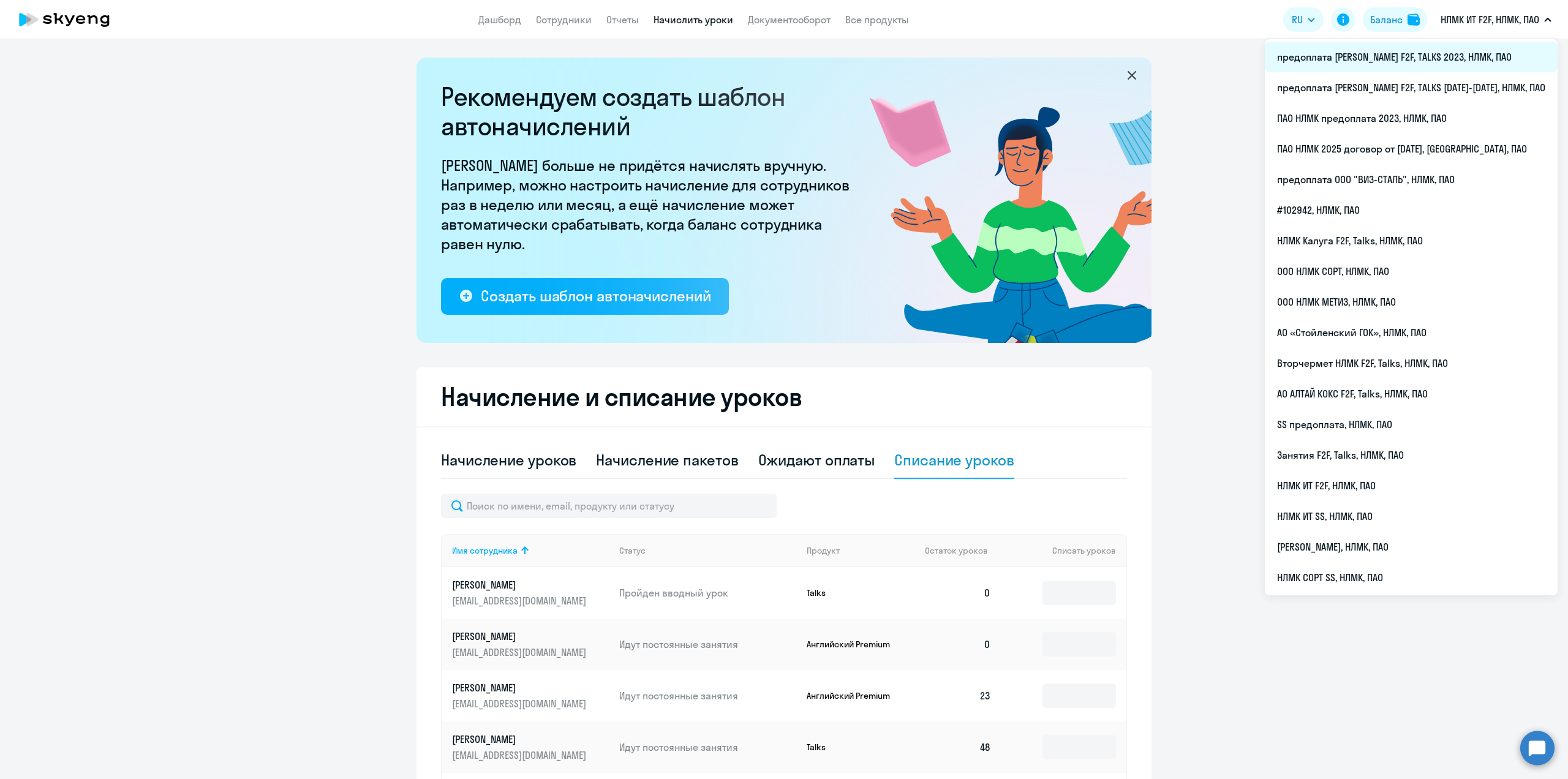
click at [1454, 53] on li "предоплата [PERSON_NAME] F2F, TALKS 2023, НЛМК, ПАО" at bounding box center [1411, 57] width 293 height 30
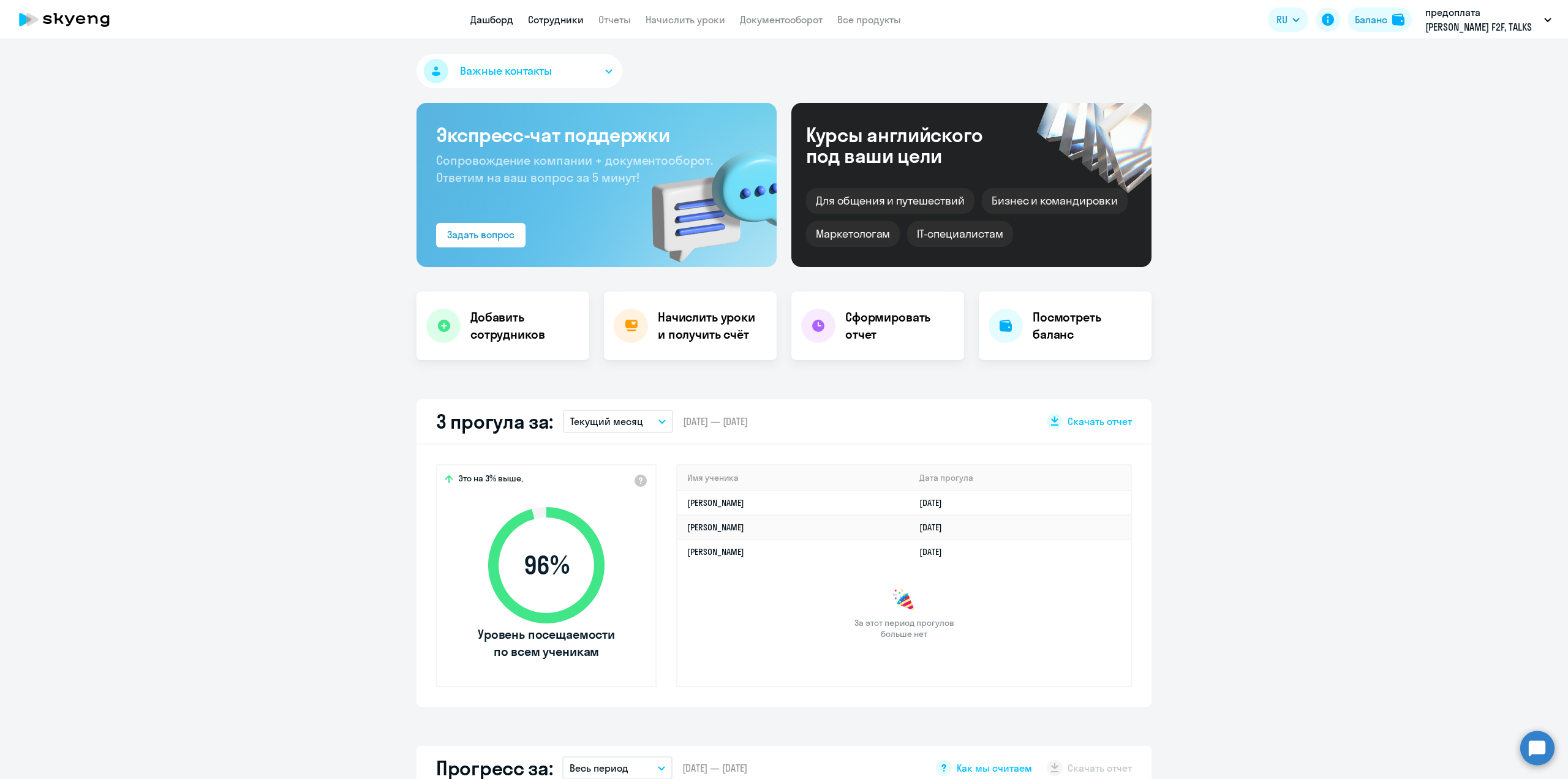
click at [548, 20] on link "Сотрудники" at bounding box center [556, 19] width 56 height 13
select select "30"
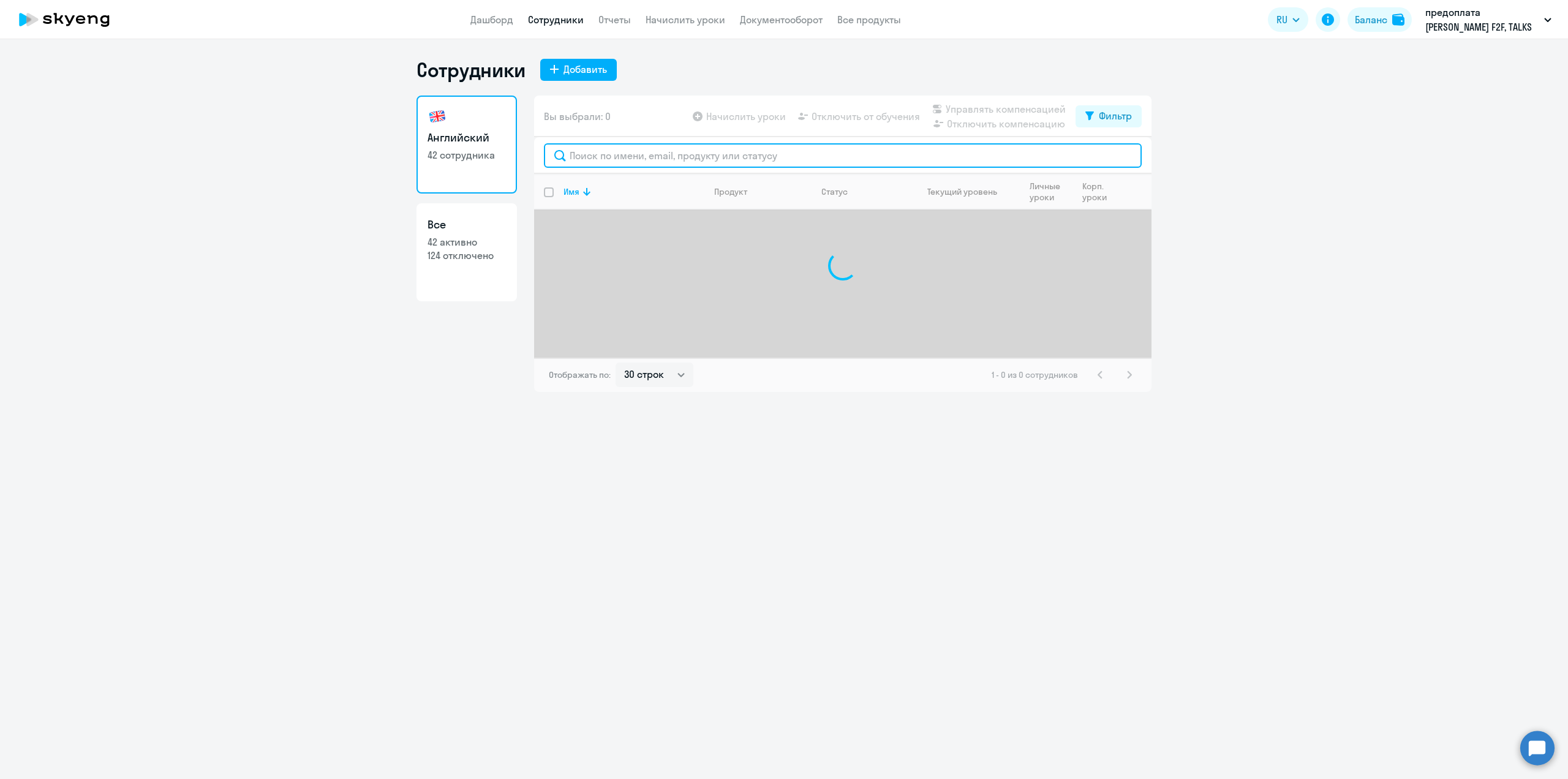
click at [579, 153] on input "text" at bounding box center [843, 155] width 598 height 24
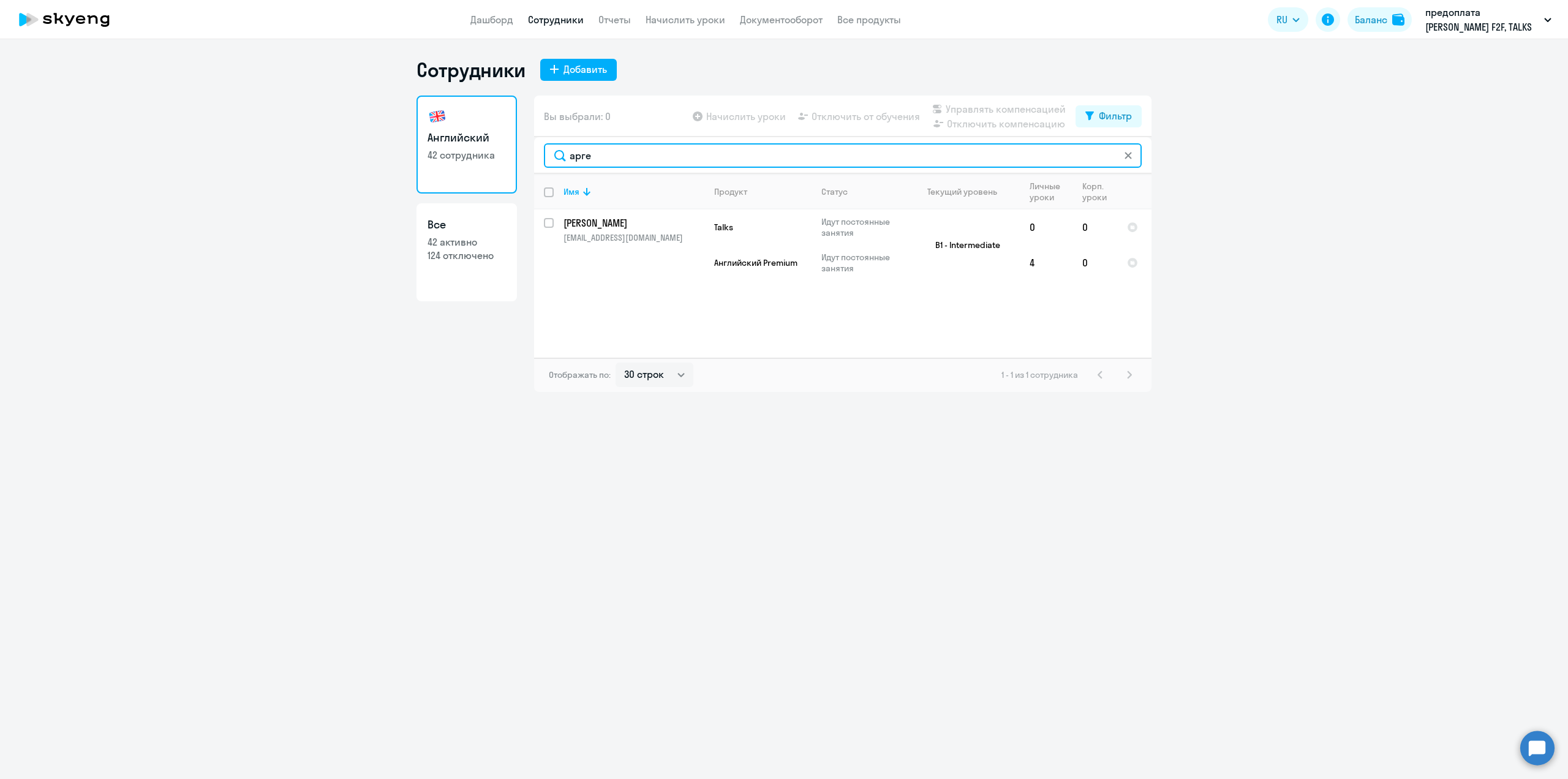
click at [621, 157] on input "арге" at bounding box center [843, 155] width 598 height 24
type input "[PERSON_NAME]"
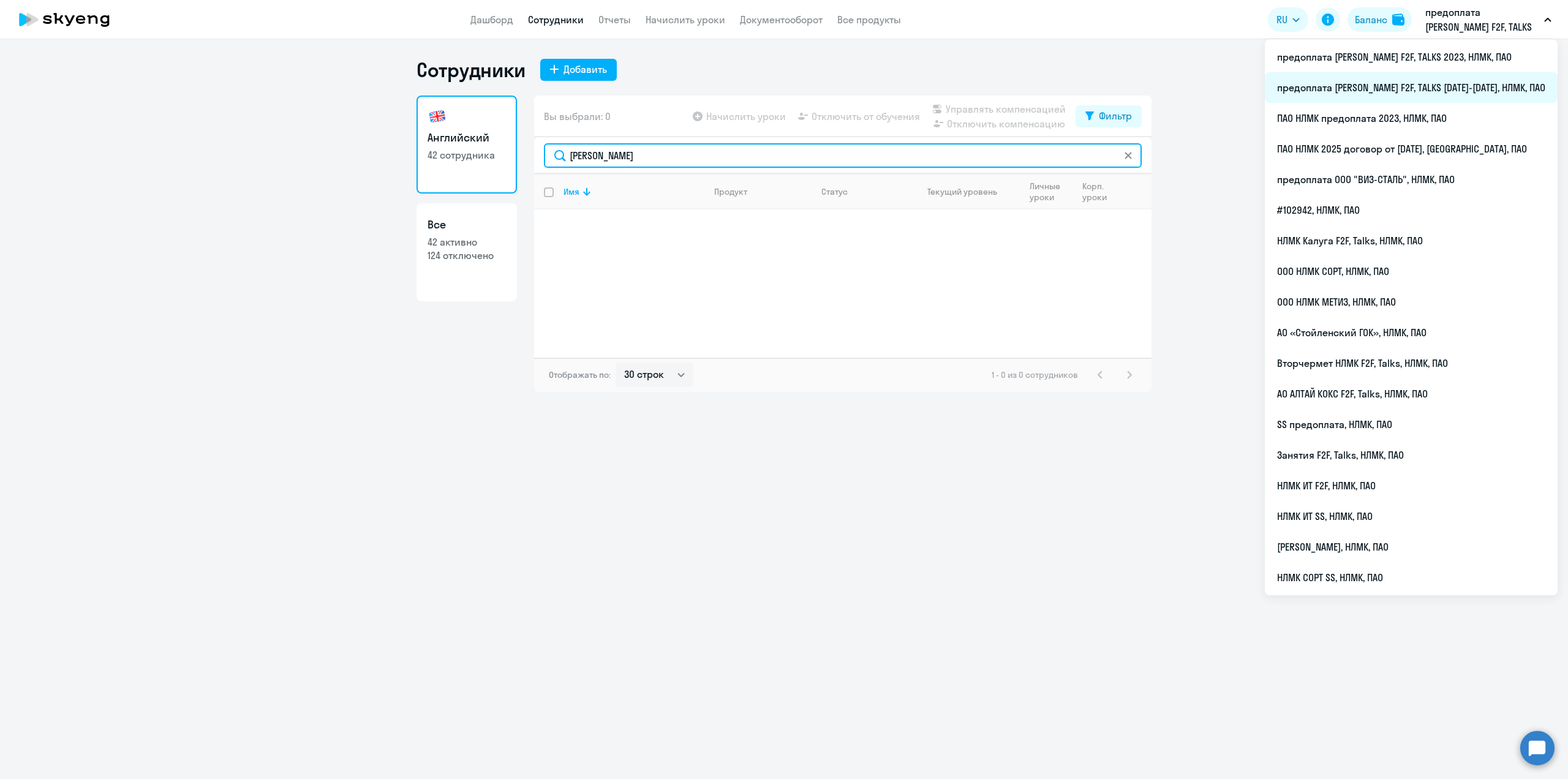
type input "[PERSON_NAME]"
click at [1475, 84] on li "предоплата [PERSON_NAME] F2F, TALKS [DATE]-[DATE], НЛМК, ПАО" at bounding box center [1411, 87] width 293 height 30
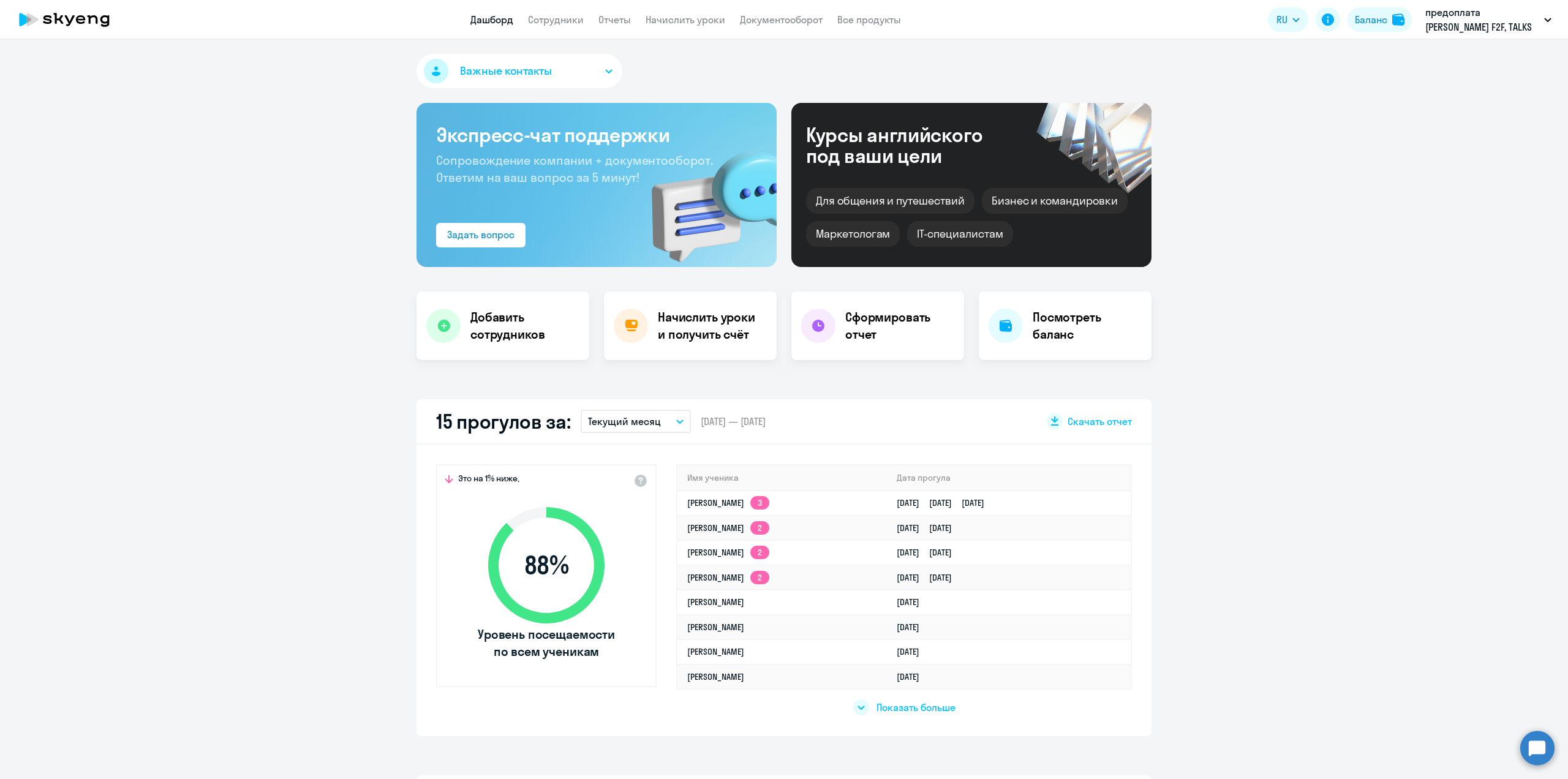
click at [549, 26] on app-menu-item-link "Сотрудники" at bounding box center [556, 20] width 56 height 15
click at [552, 20] on link "Сотрудники" at bounding box center [556, 19] width 56 height 13
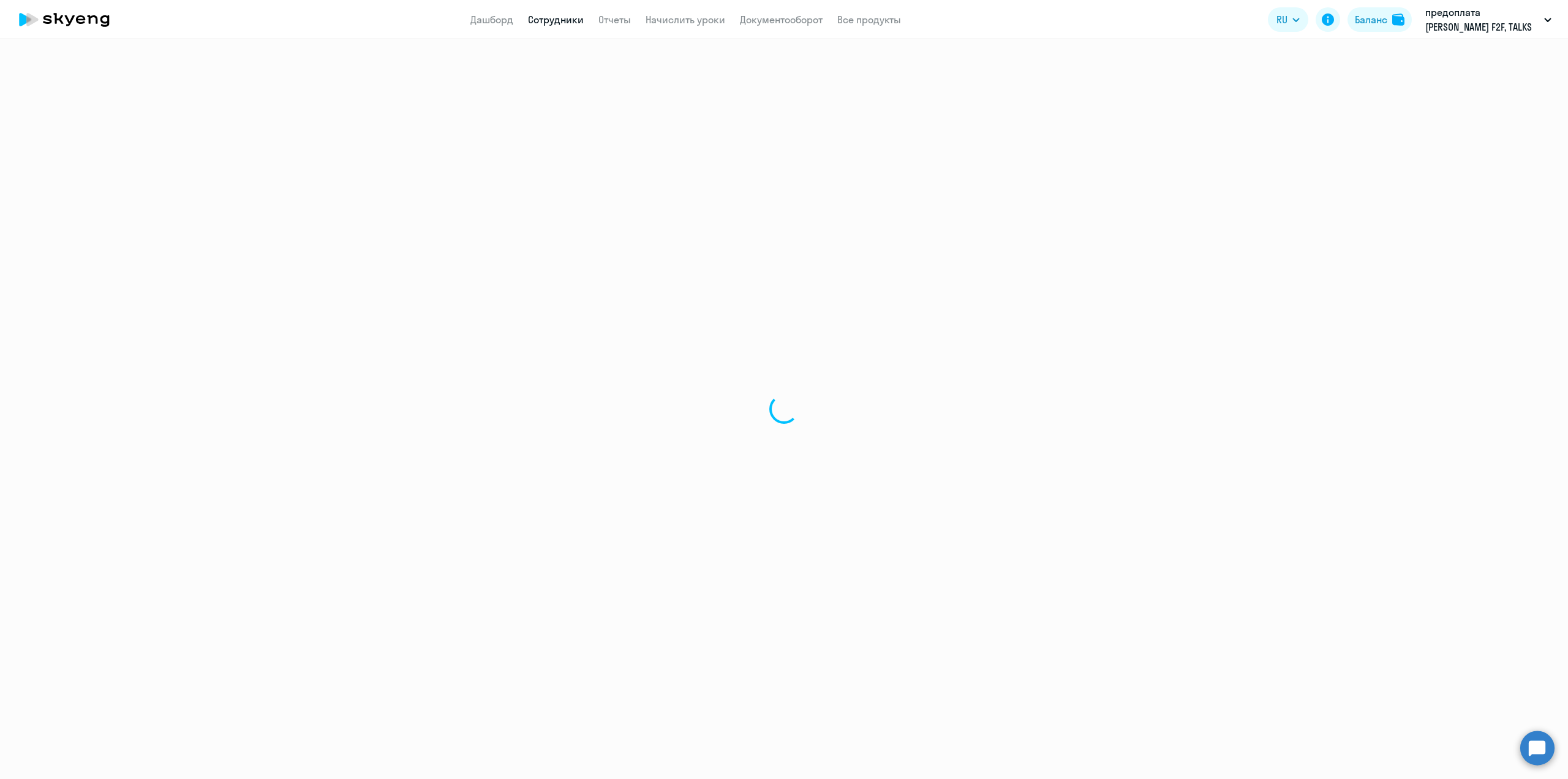
select select "30"
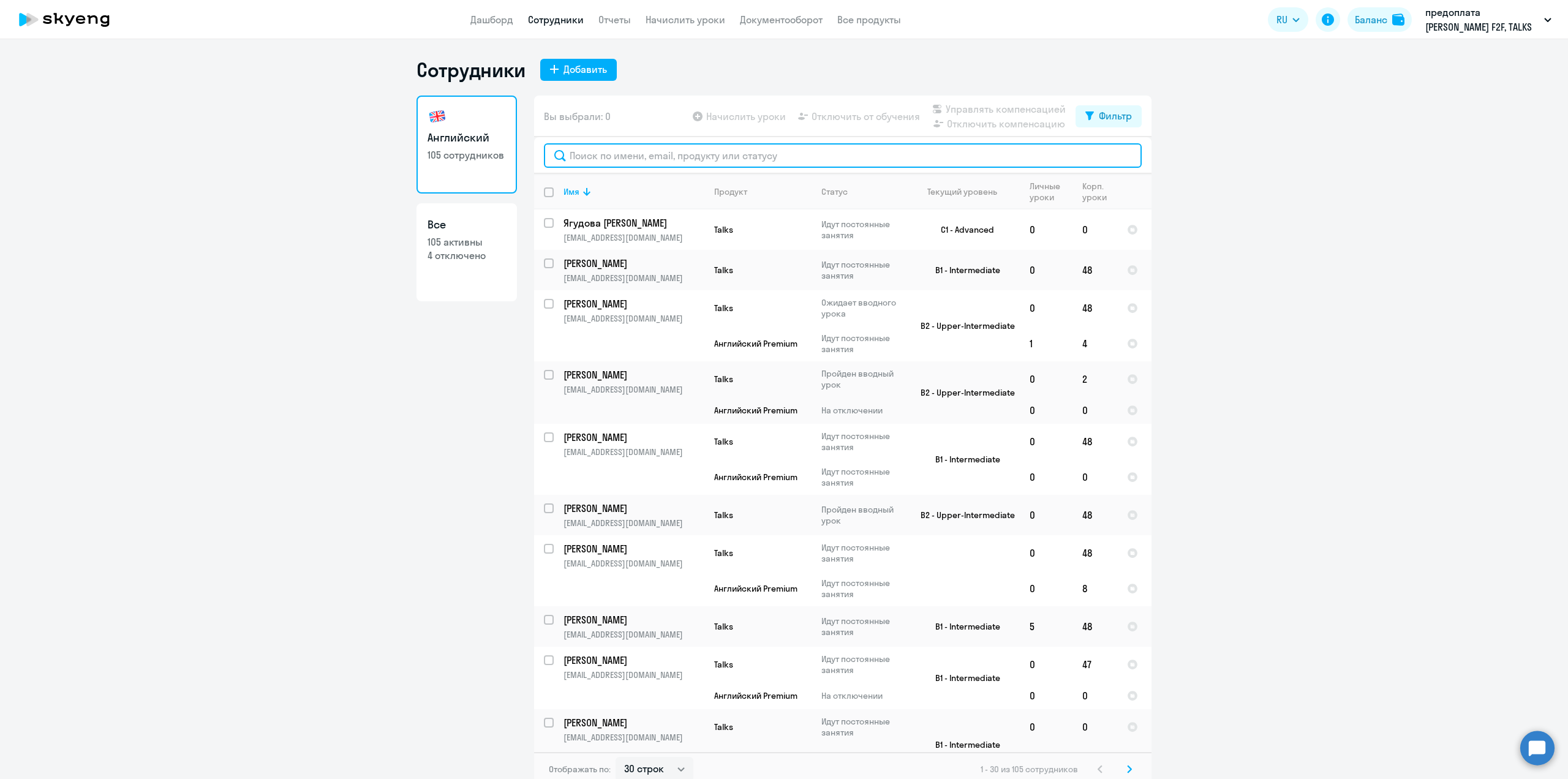
click at [591, 160] on input "text" at bounding box center [843, 155] width 598 height 24
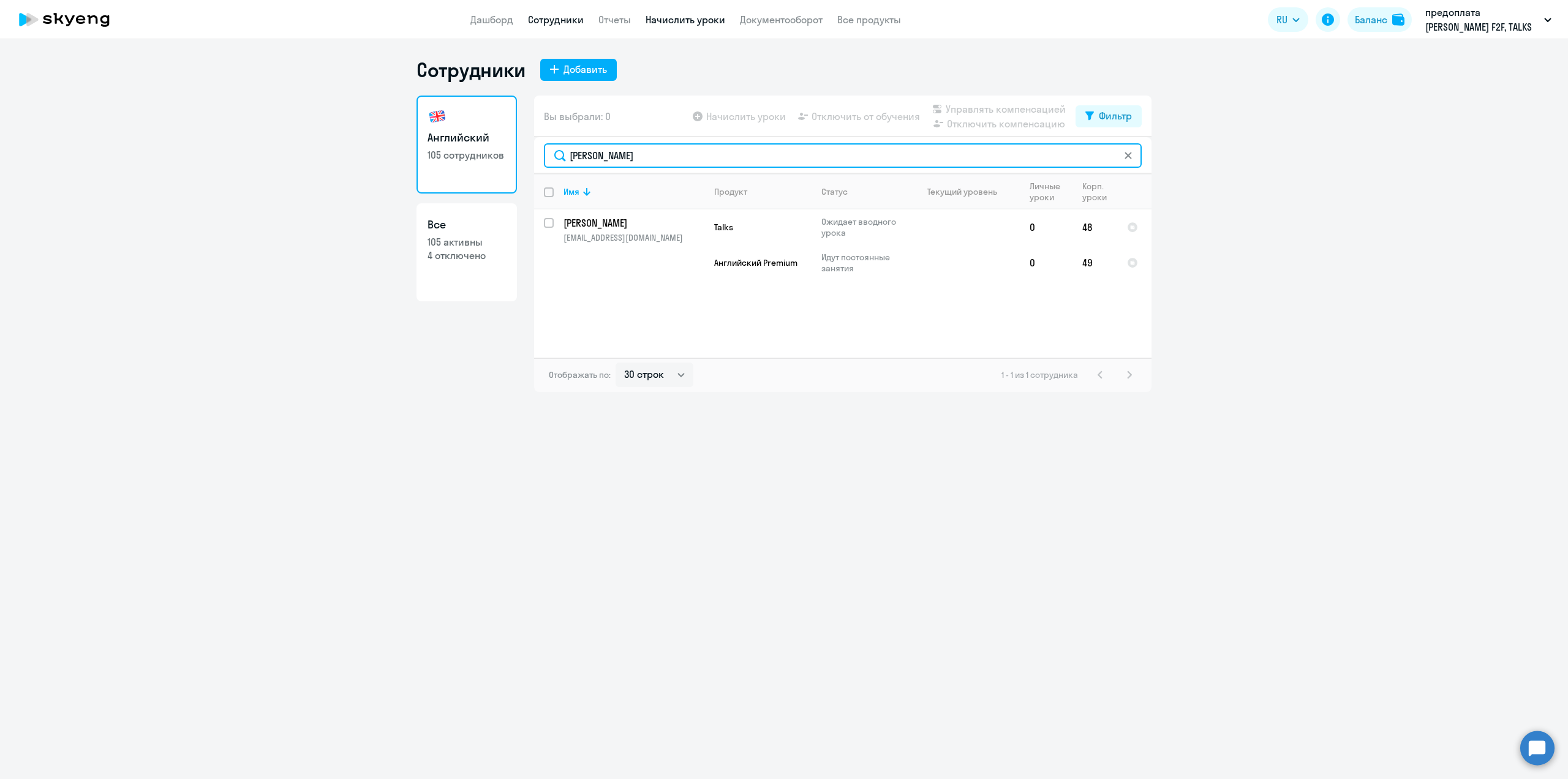
type input "[PERSON_NAME]"
click at [689, 21] on link "Начислить уроки" at bounding box center [685, 19] width 79 height 13
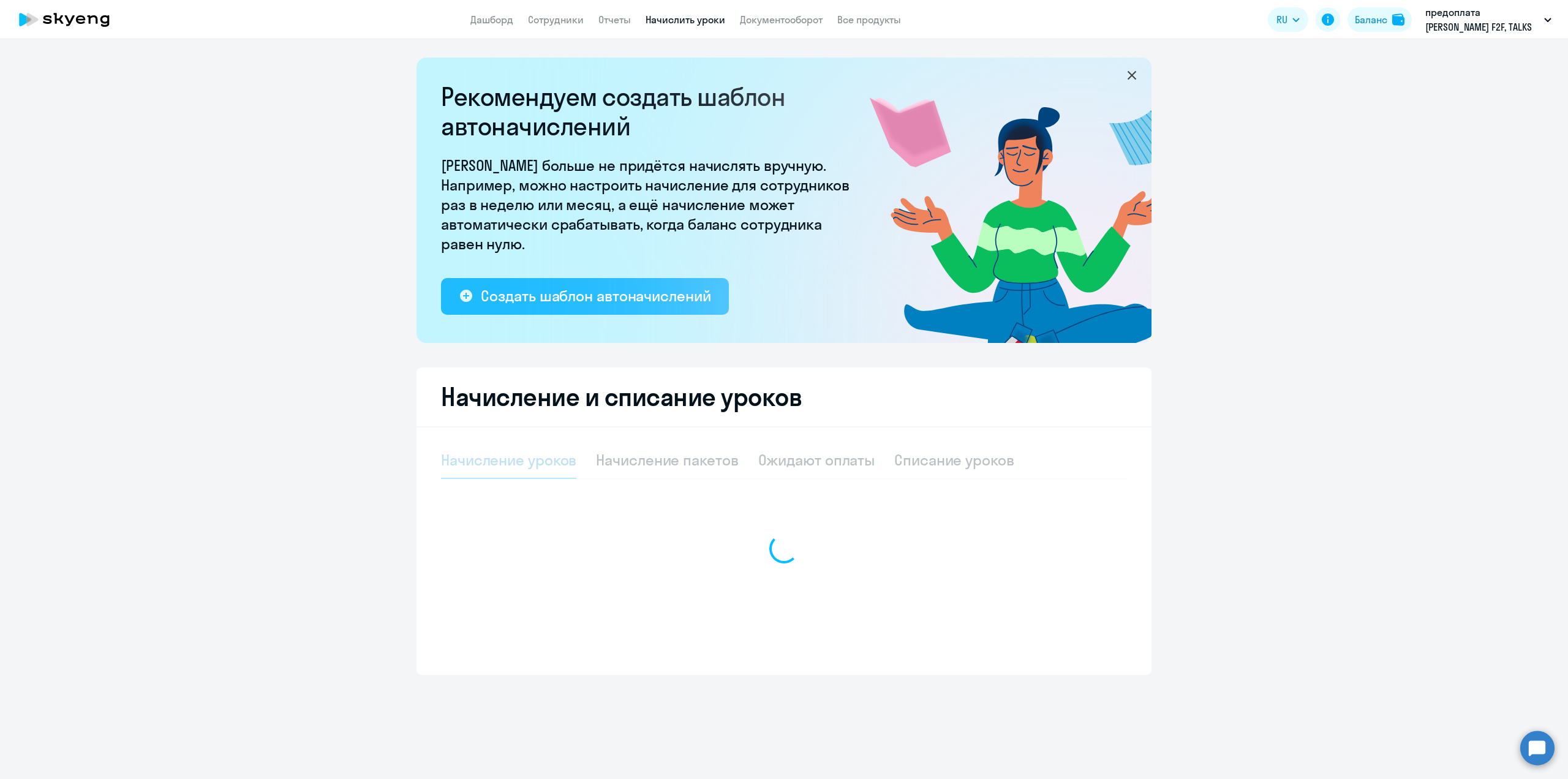
select select "10"
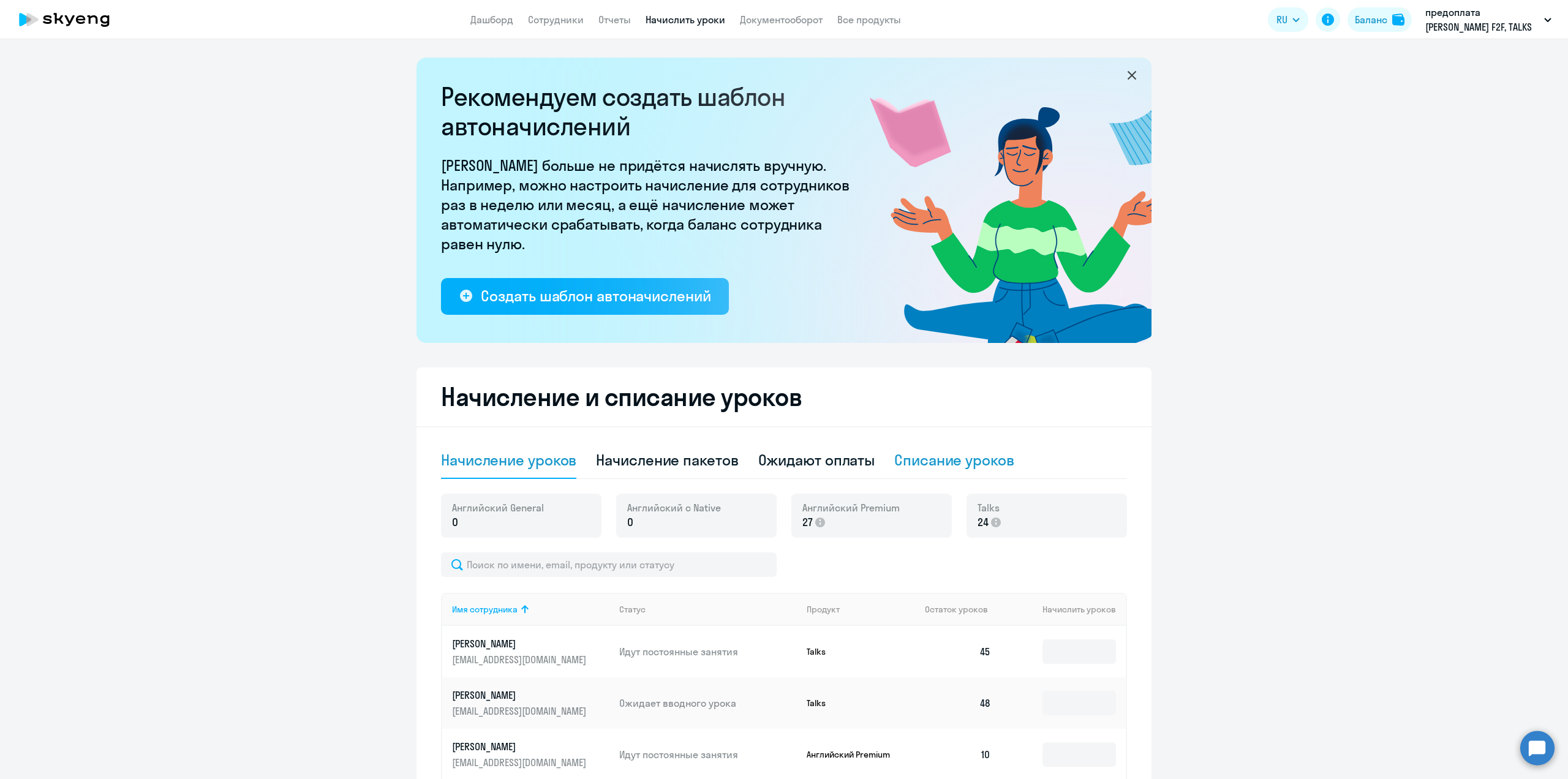
click at [951, 461] on div "Списание уроков" at bounding box center [954, 460] width 120 height 20
select select "10"
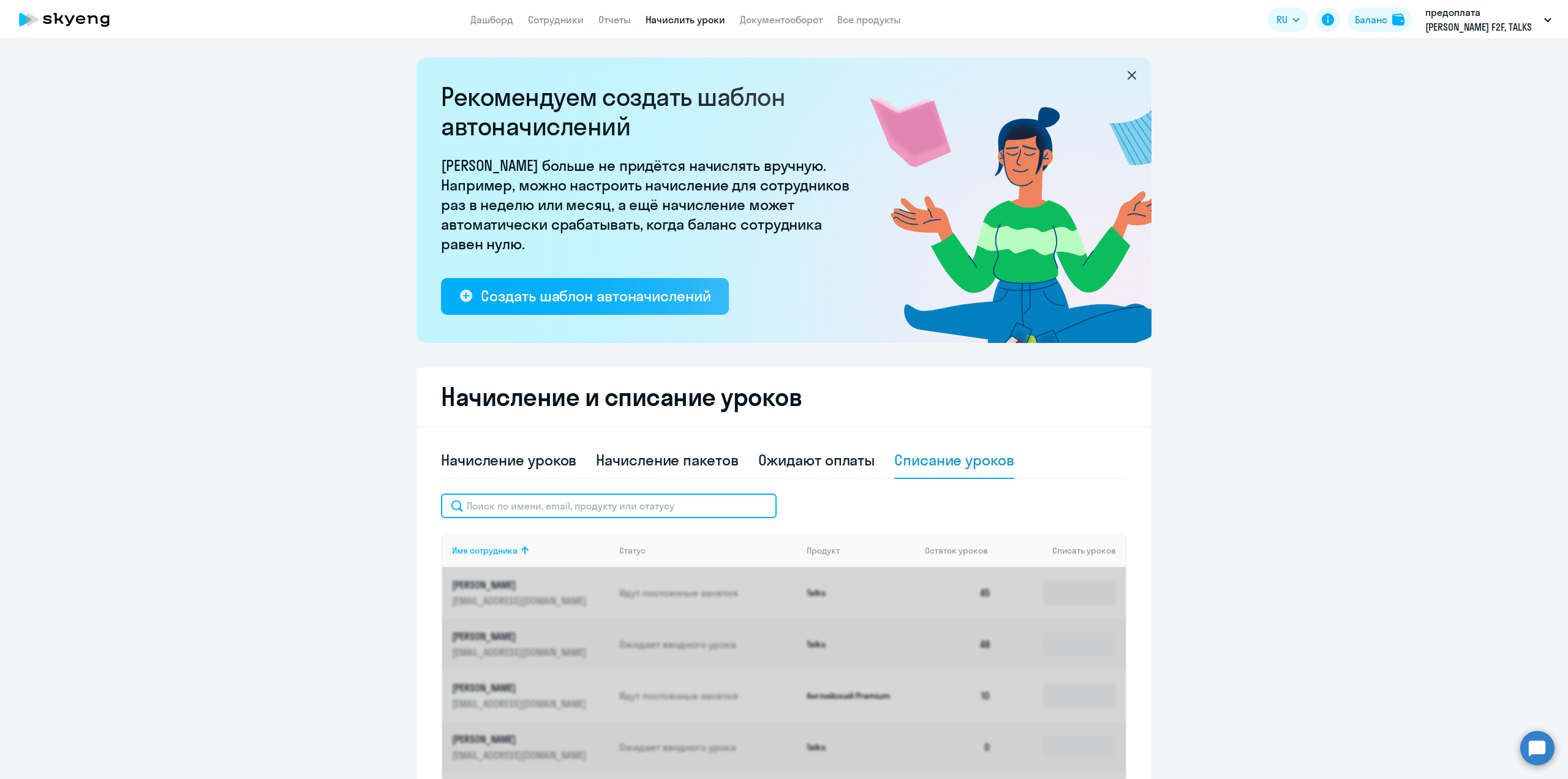
click at [504, 511] on input "text" at bounding box center [609, 505] width 335 height 24
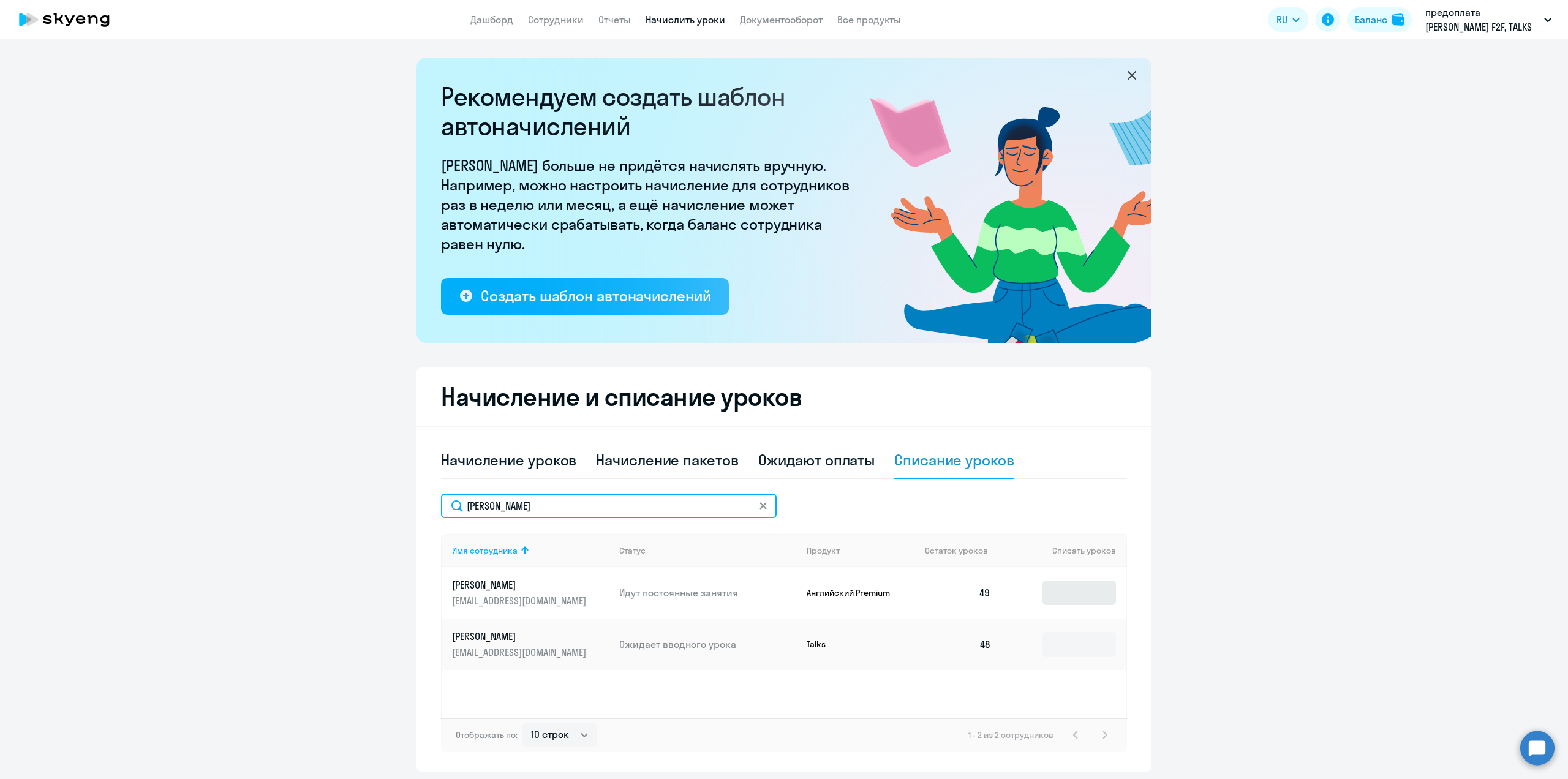
type input "[PERSON_NAME]"
click at [1071, 602] on input at bounding box center [1079, 593] width 73 height 24
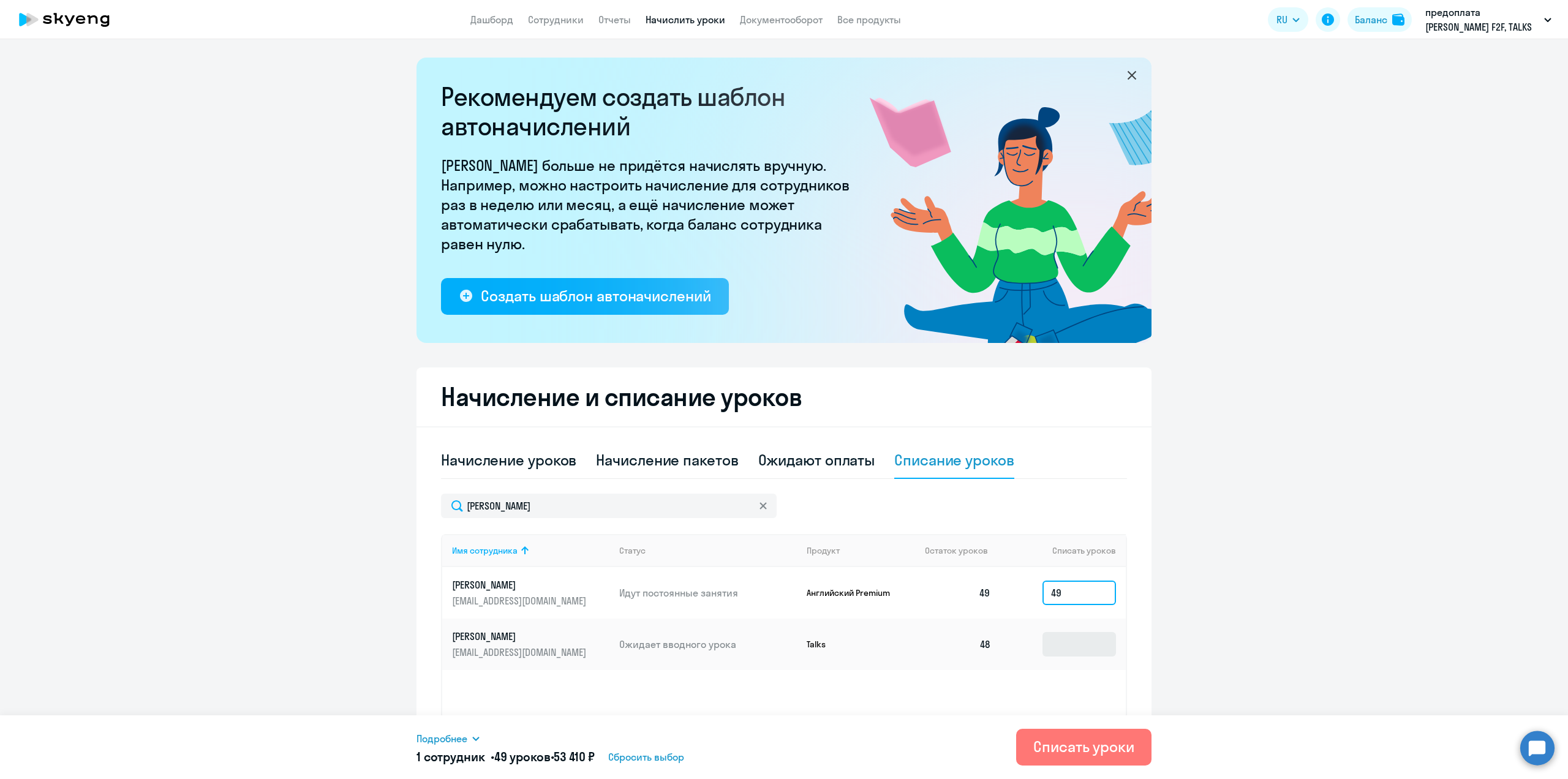
type input "49"
click at [1078, 641] on input at bounding box center [1079, 643] width 73 height 24
type input "48"
click at [1061, 739] on div "Списать уроки" at bounding box center [1084, 747] width 101 height 20
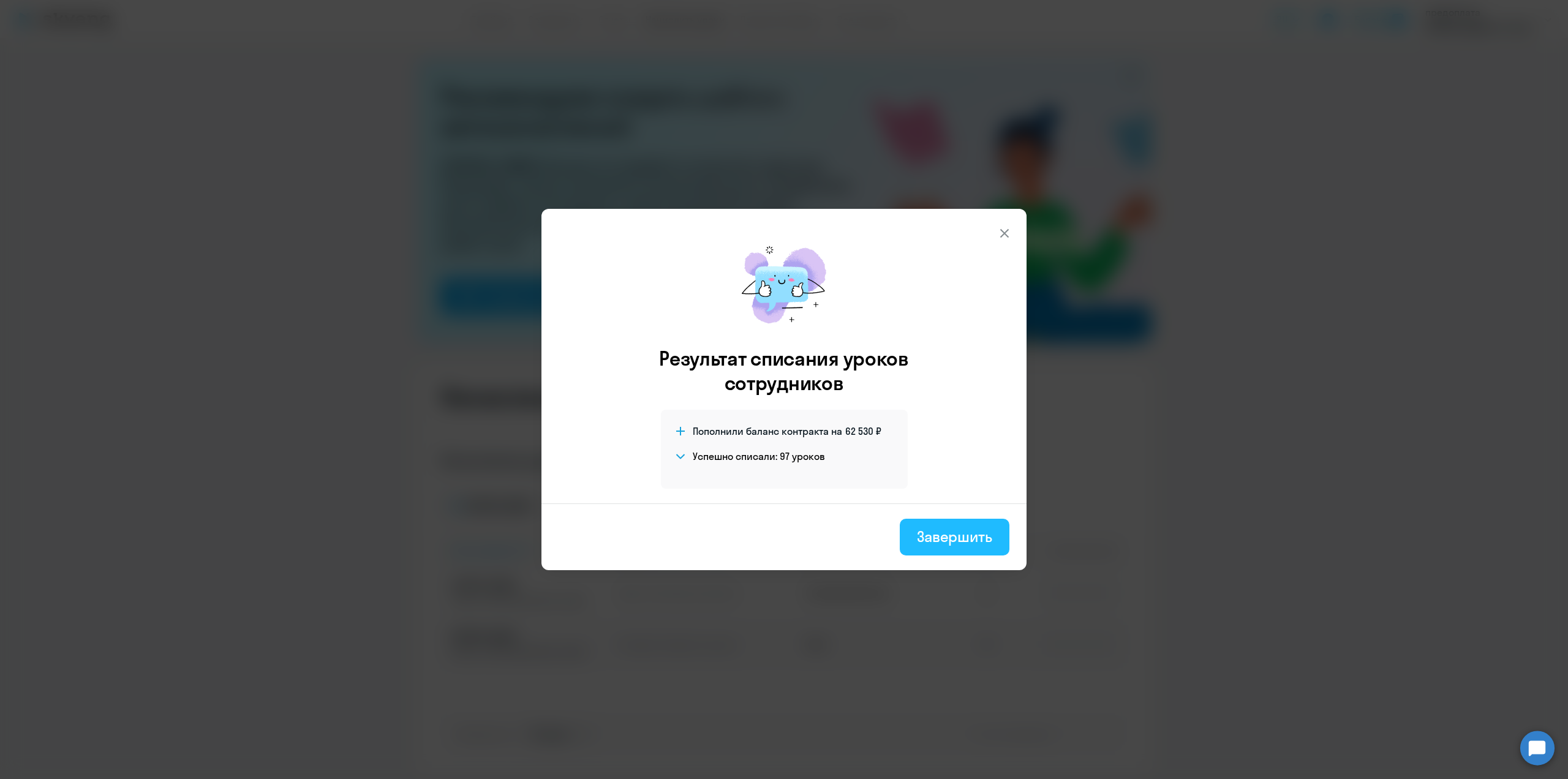
click at [949, 541] on div "Завершить" at bounding box center [955, 536] width 75 height 20
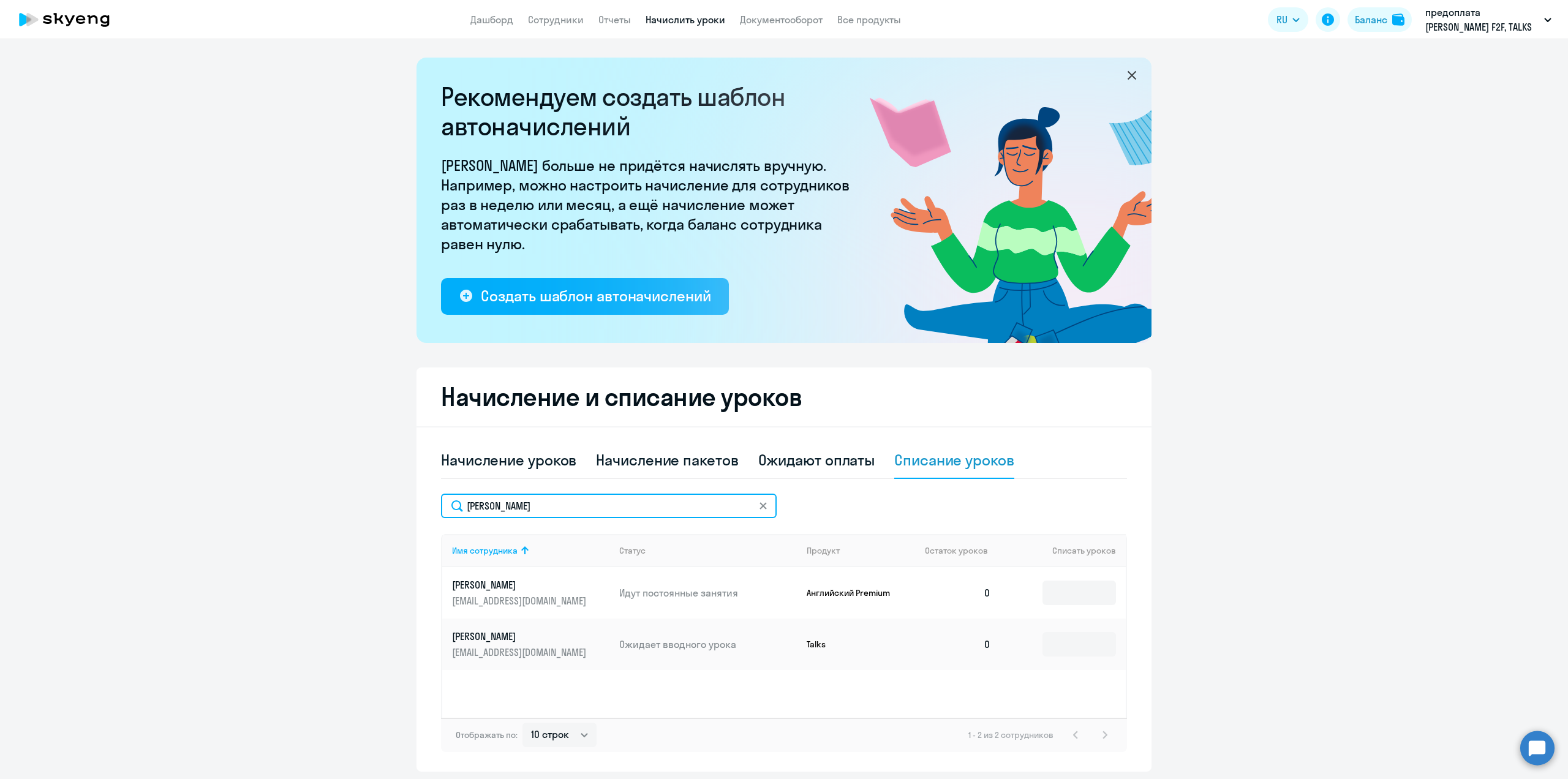
drag, startPoint x: 508, startPoint y: 509, endPoint x: 454, endPoint y: 506, distance: 54.1
click at [457, 505] on input "[PERSON_NAME]" at bounding box center [609, 505] width 335 height 24
type input "моло"
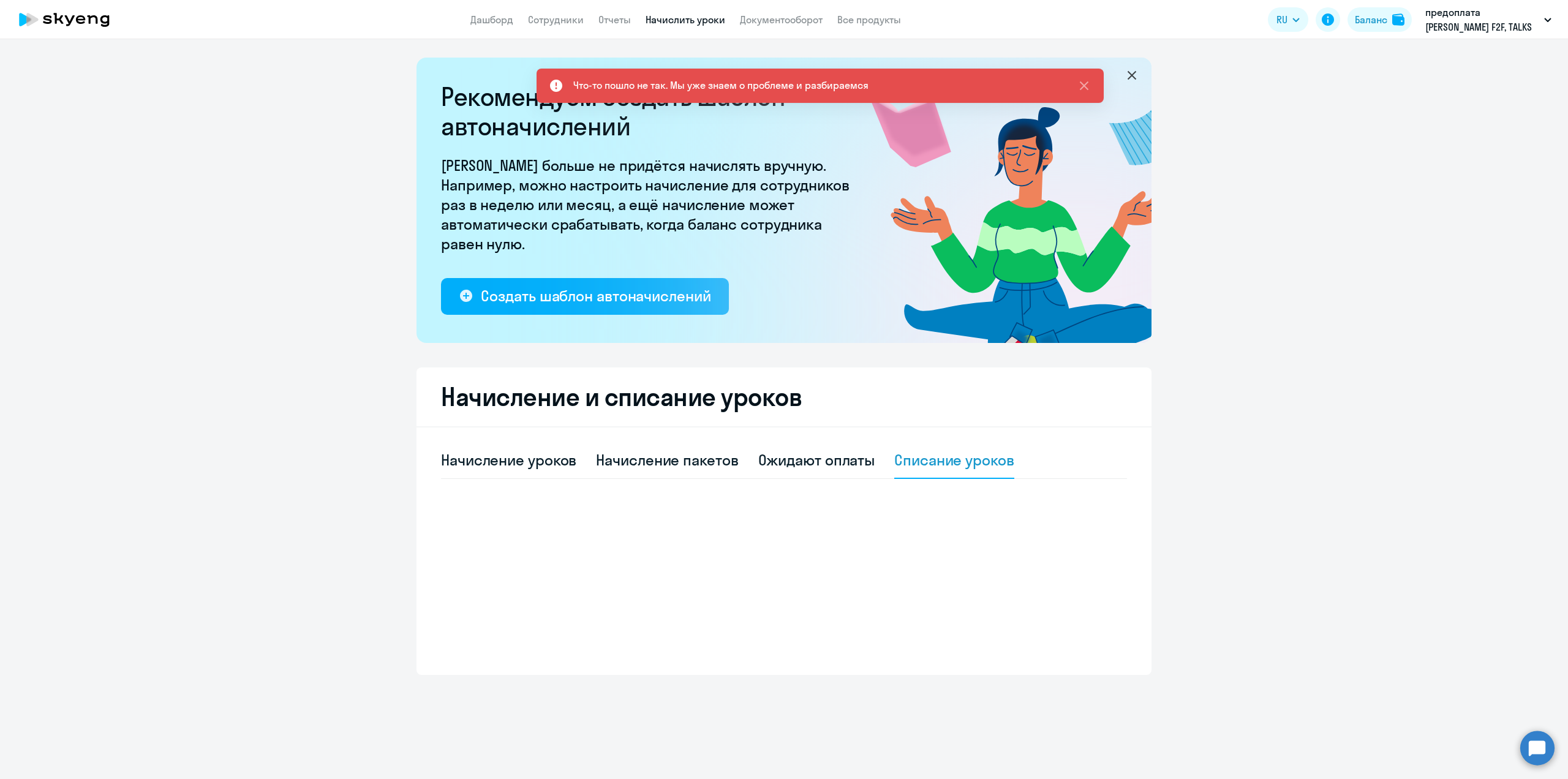
click at [762, 562] on div "Начисление уроков Начисление пакетов Ожидают оплаты Списание уроков" at bounding box center [784, 548] width 686 height 213
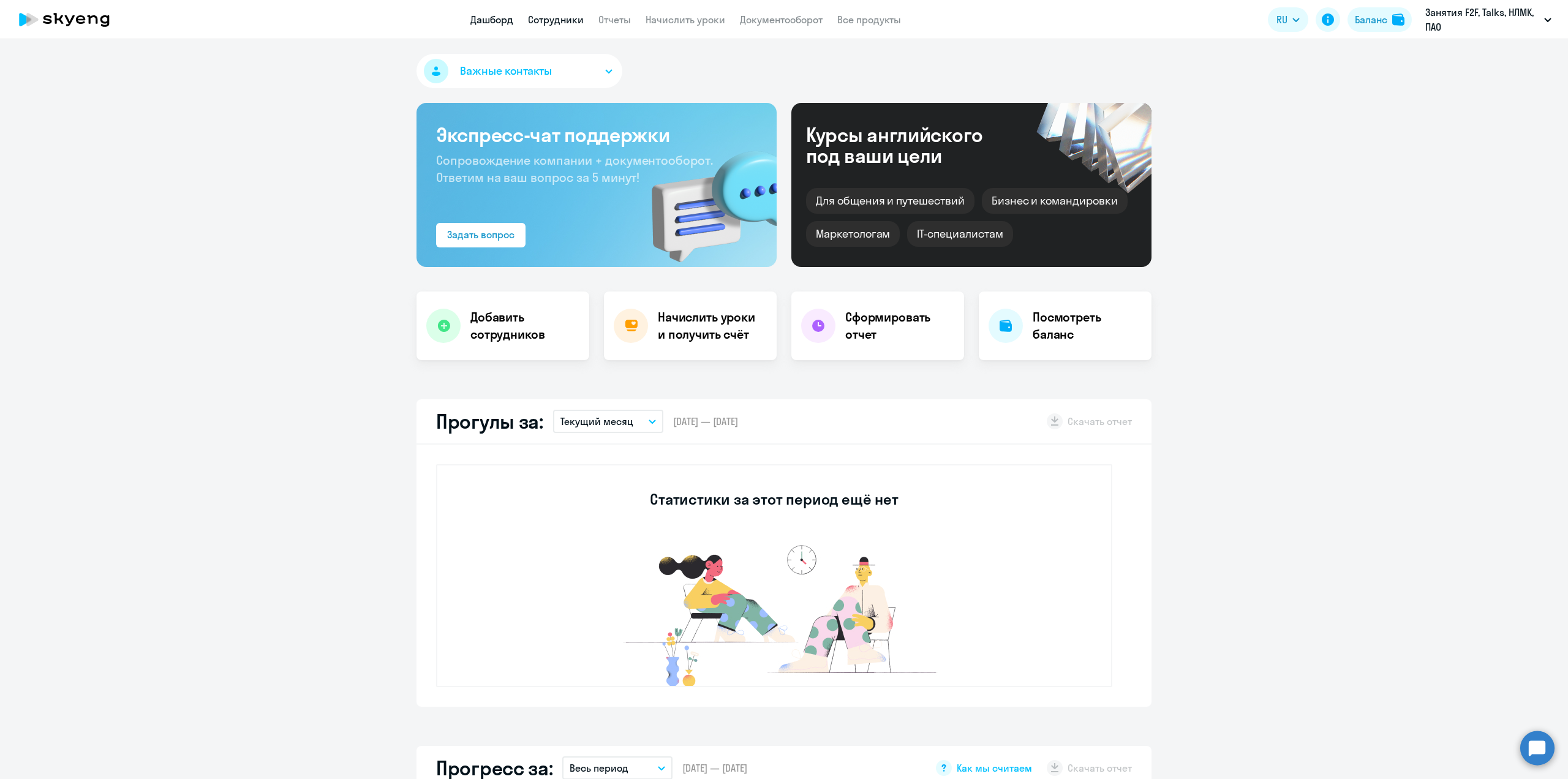
click at [550, 22] on link "Сотрудники" at bounding box center [556, 19] width 56 height 13
select select "30"
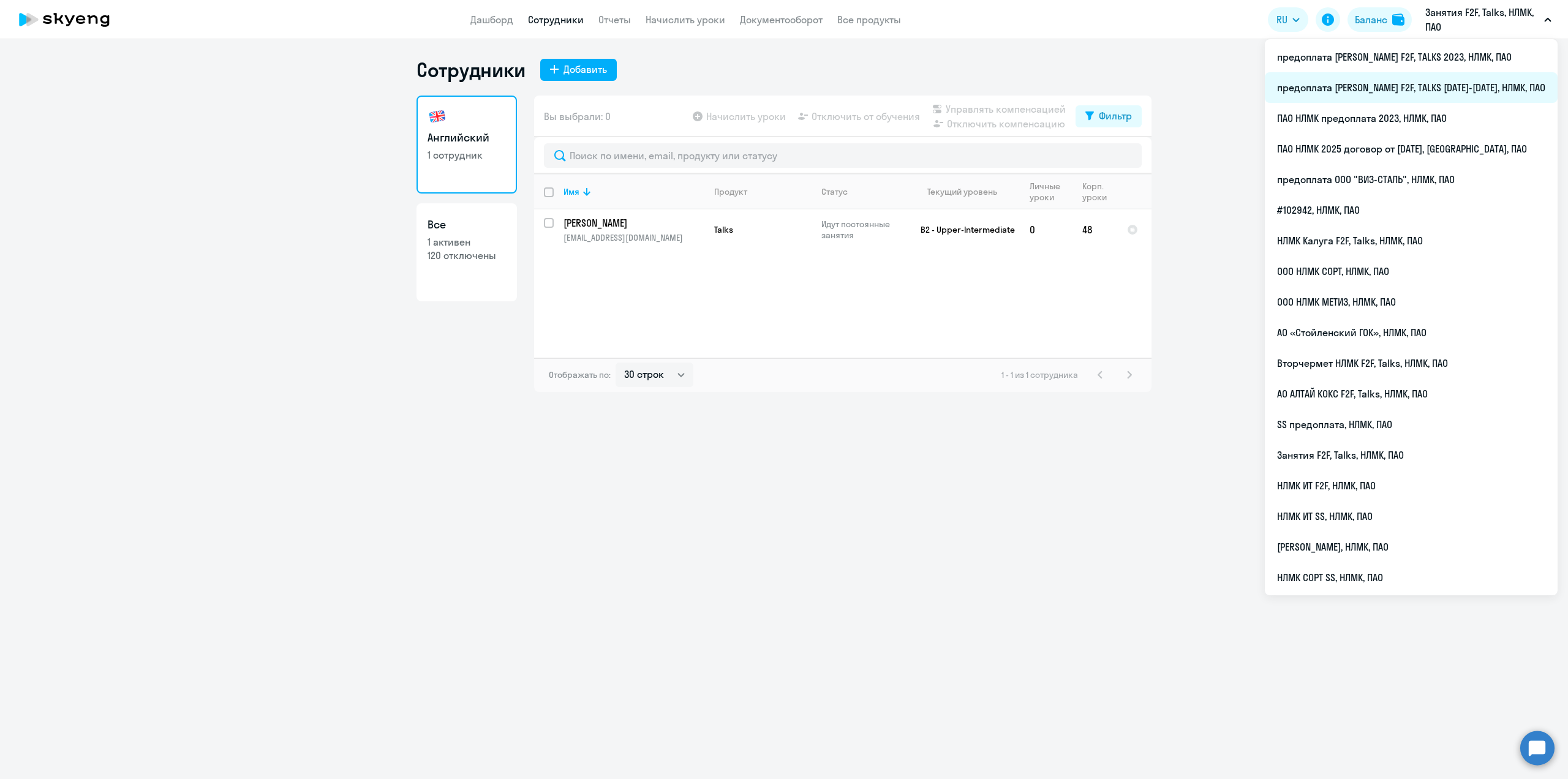
click at [1451, 88] on li "предоплата [PERSON_NAME] F2F, TALKS [DATE]-[DATE], НЛМК, ПАО" at bounding box center [1411, 87] width 293 height 30
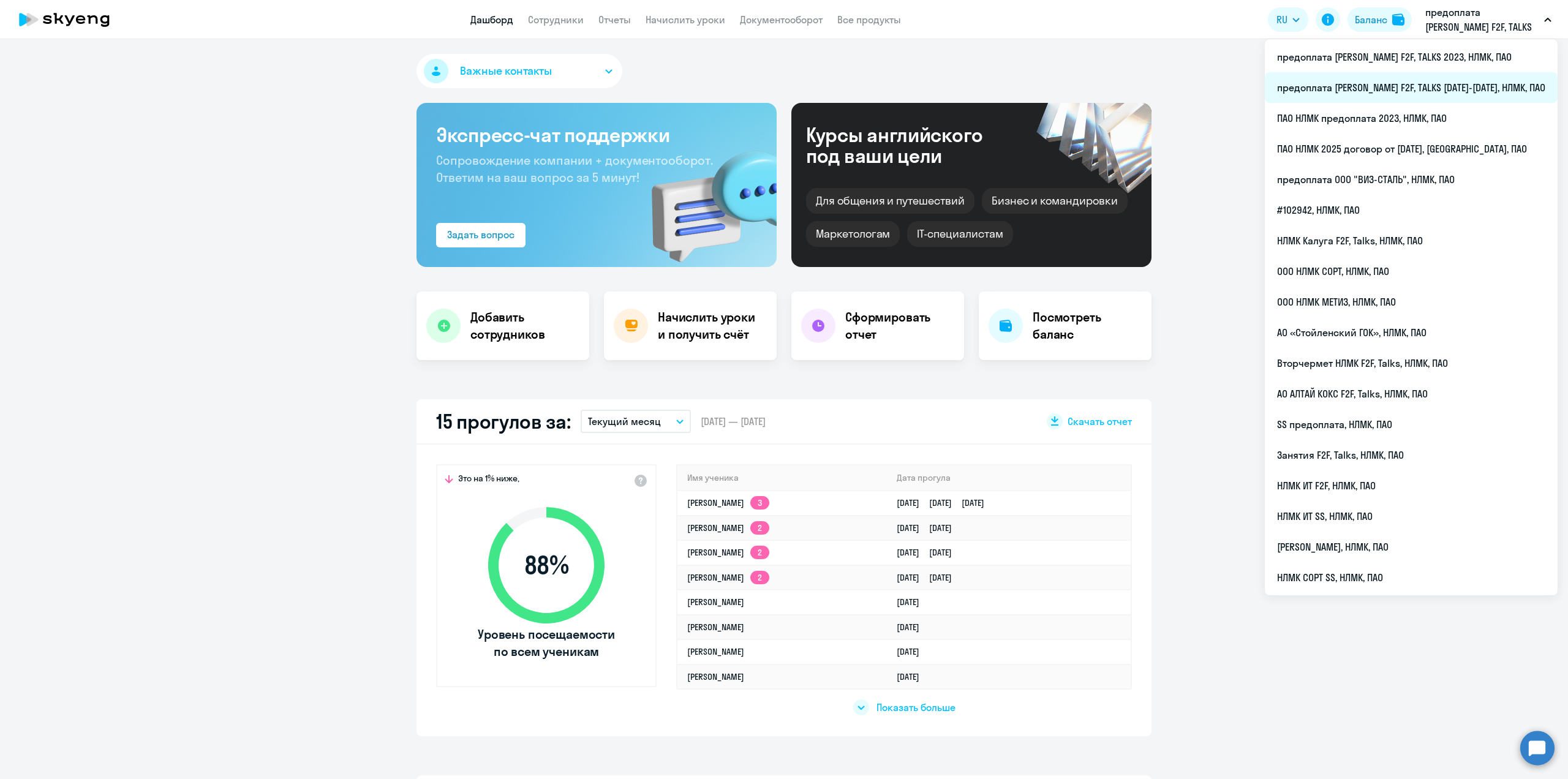
click at [1458, 83] on li "предоплата [PERSON_NAME] F2F, TALKS [DATE]-[DATE], НЛМК, ПАО" at bounding box center [1411, 87] width 293 height 30
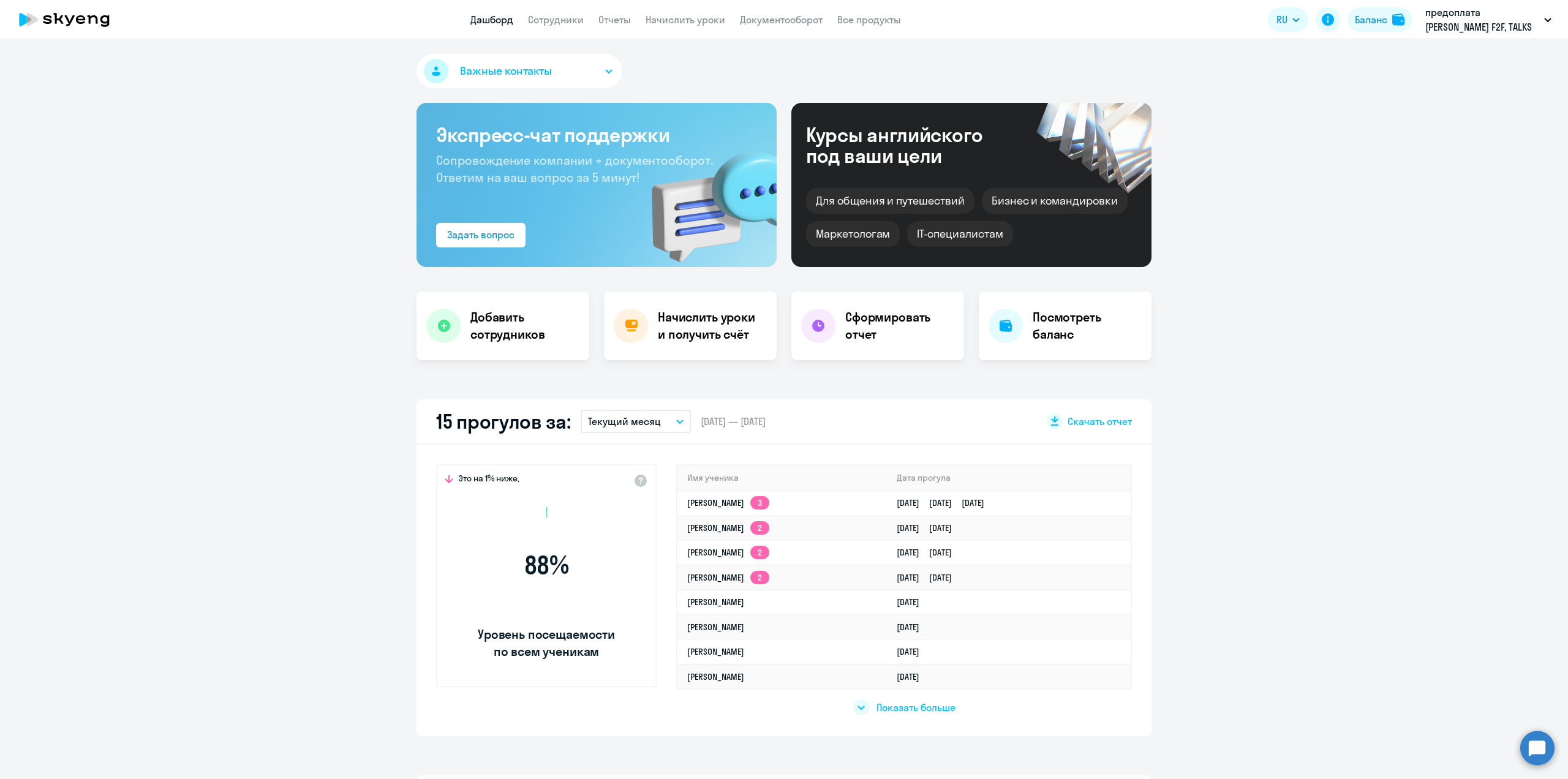
click at [698, 22] on link "Начислить уроки" at bounding box center [685, 19] width 79 height 13
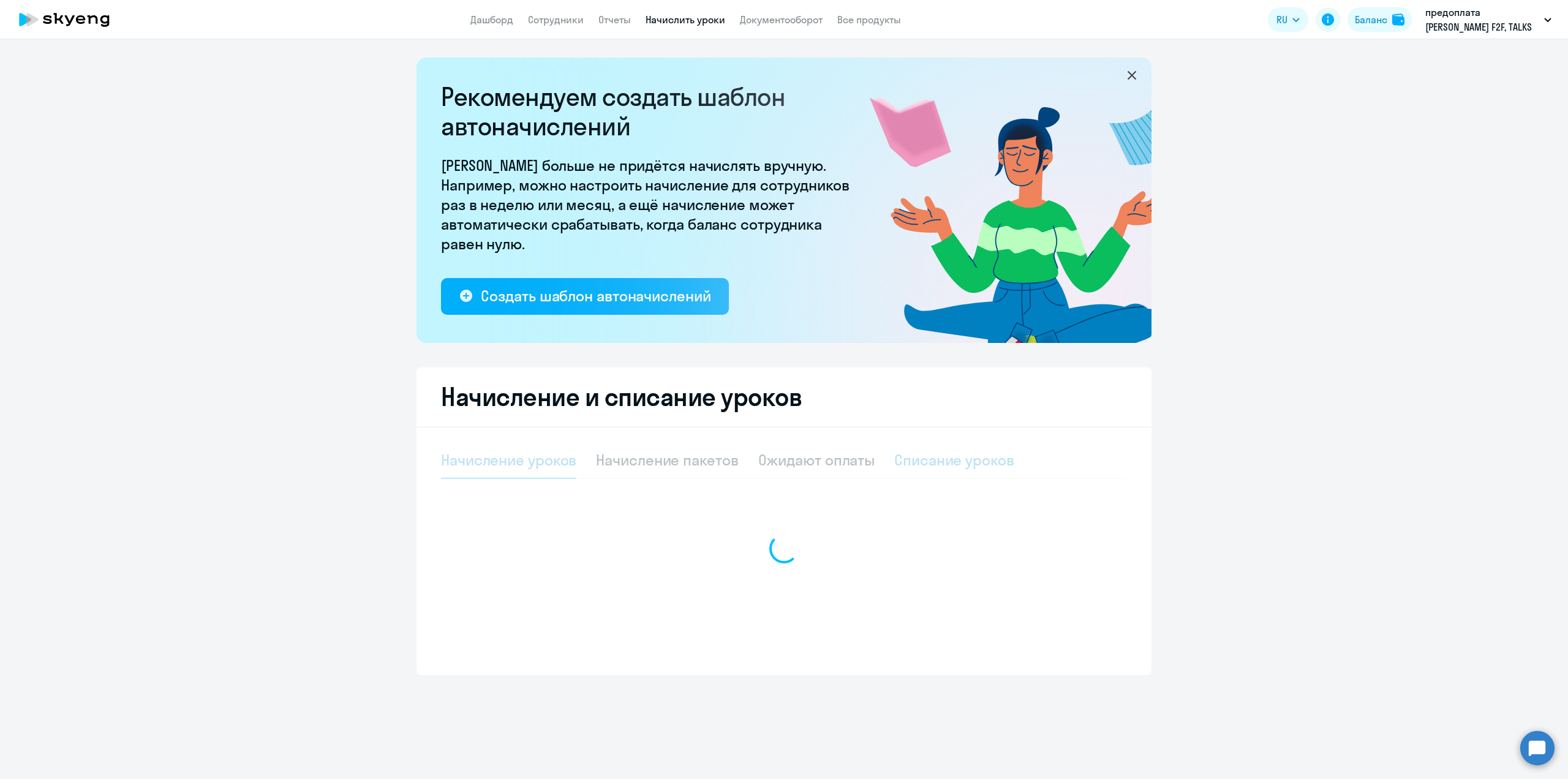
select select "10"
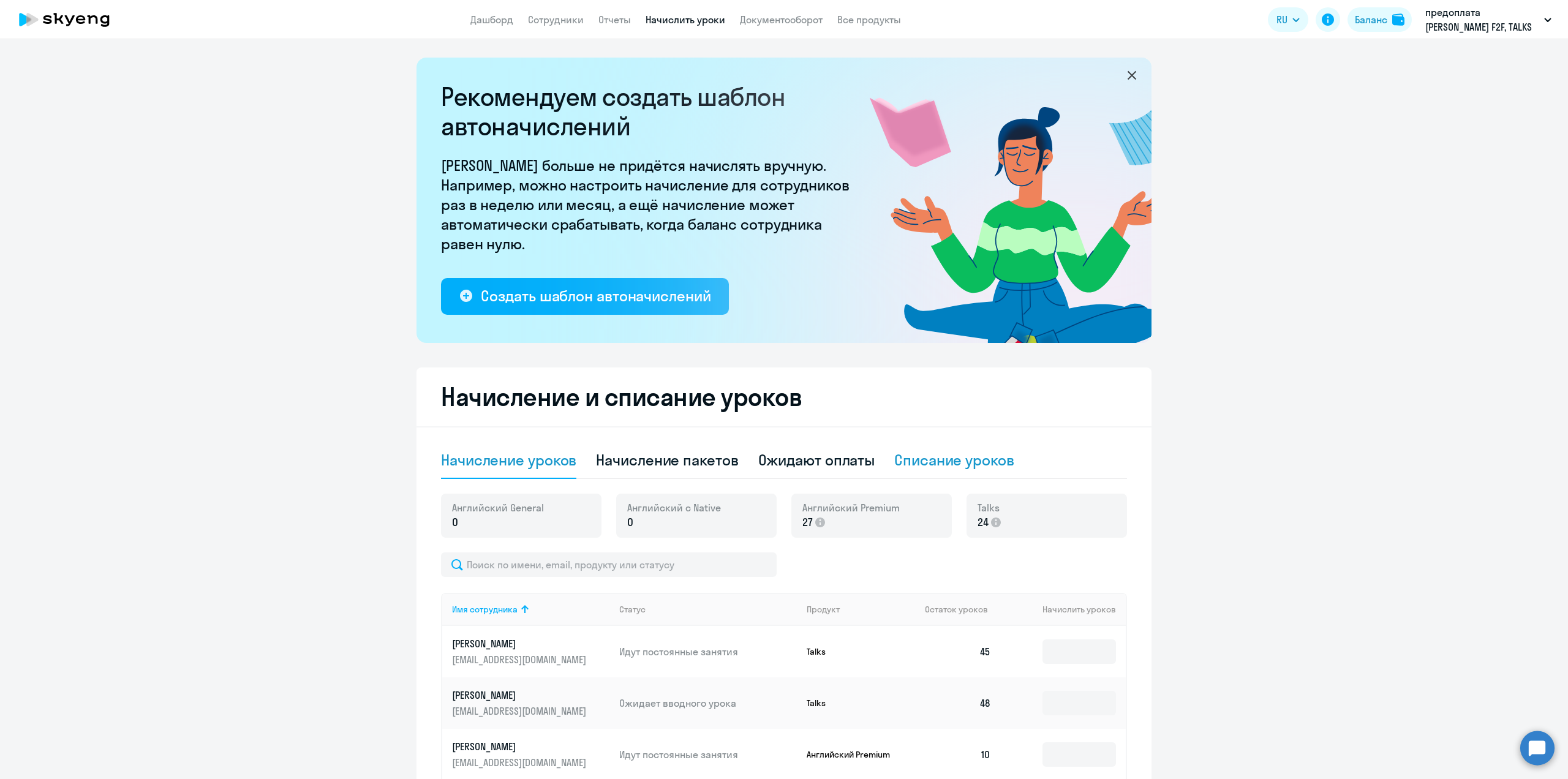
click at [937, 458] on div "Списание уроков" at bounding box center [954, 460] width 120 height 20
select select "10"
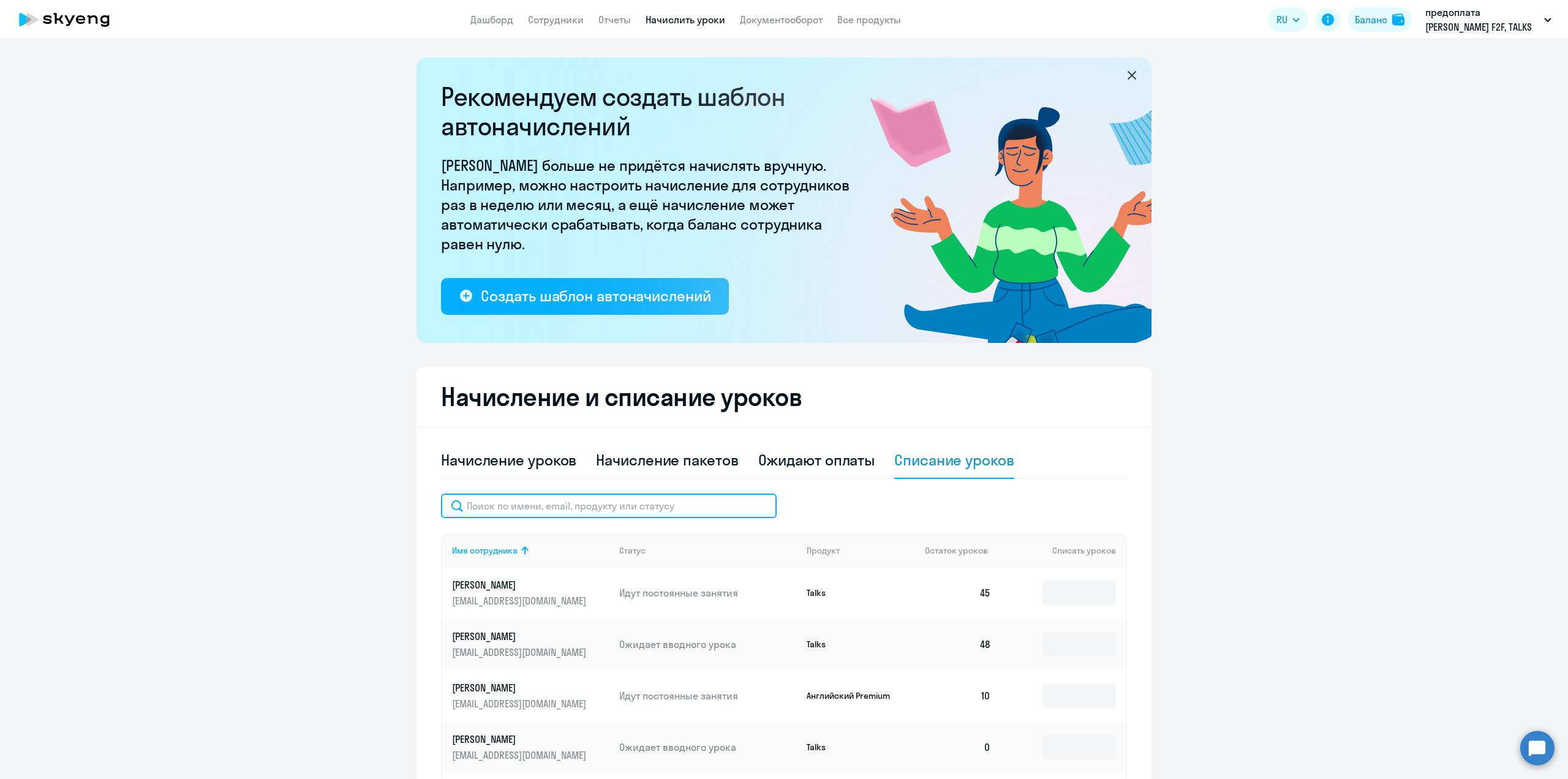
click at [498, 509] on input "text" at bounding box center [609, 505] width 335 height 24
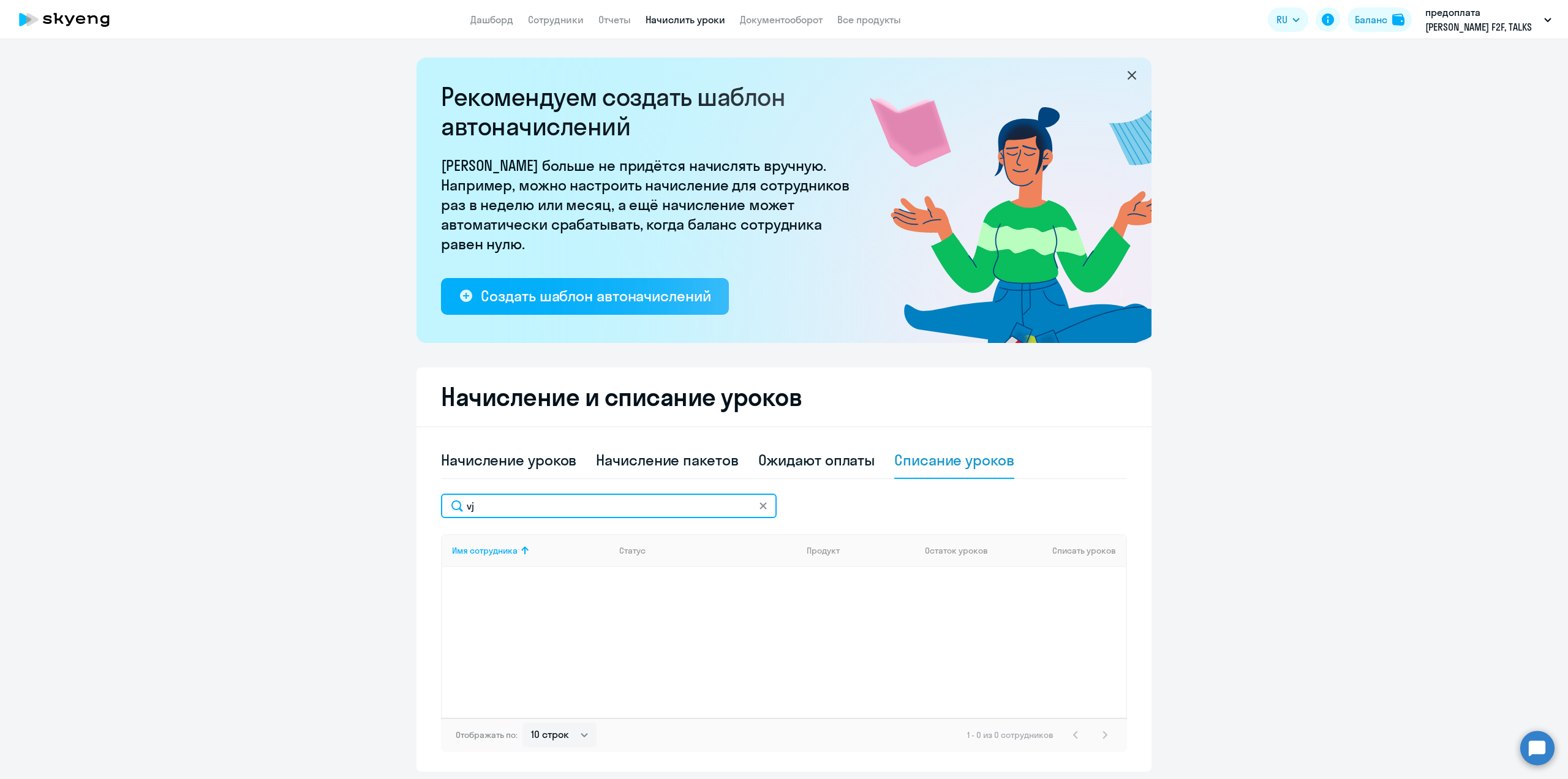
type input "v"
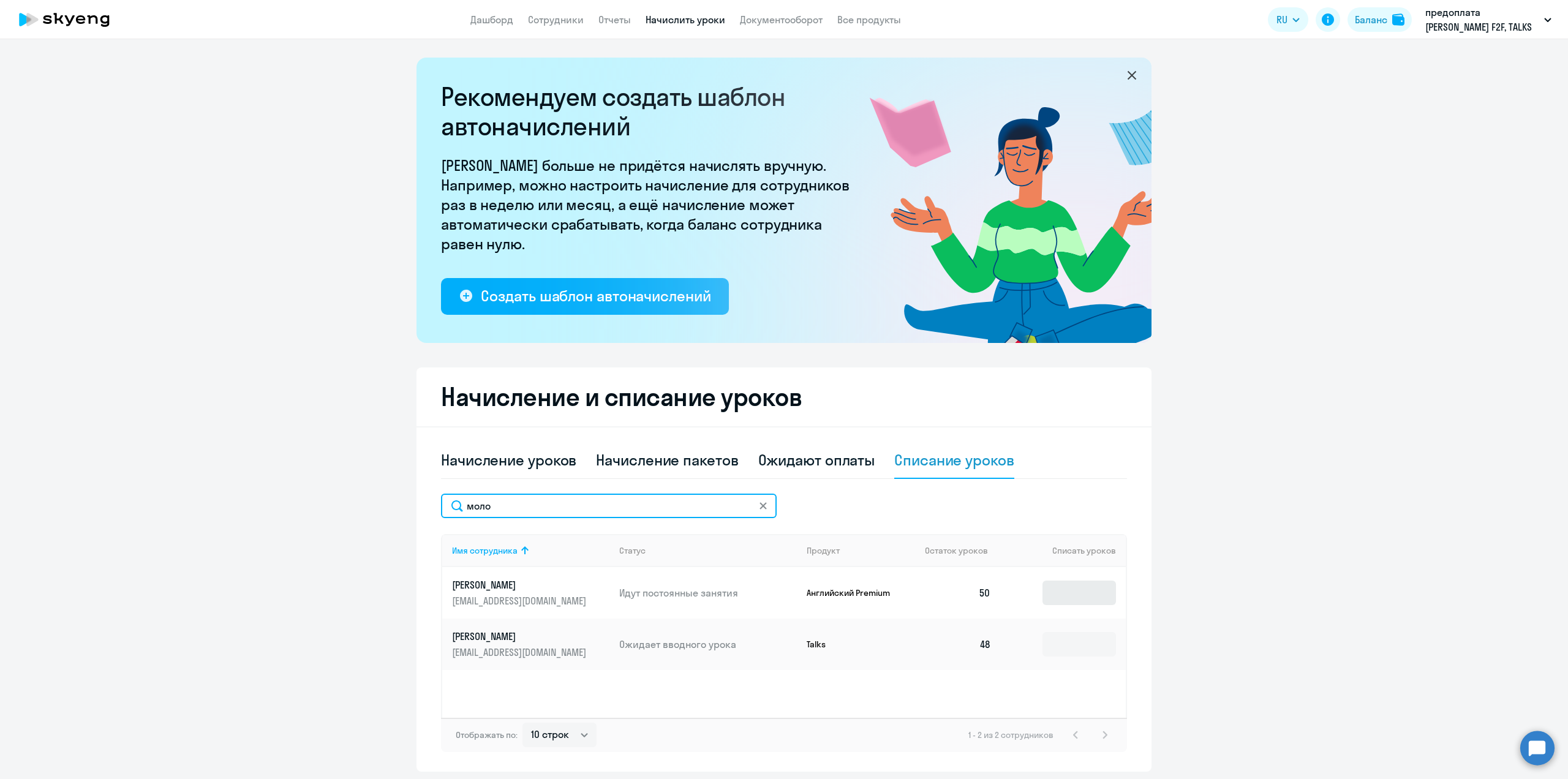
type input "моло"
click at [1078, 596] on input at bounding box center [1079, 593] width 73 height 24
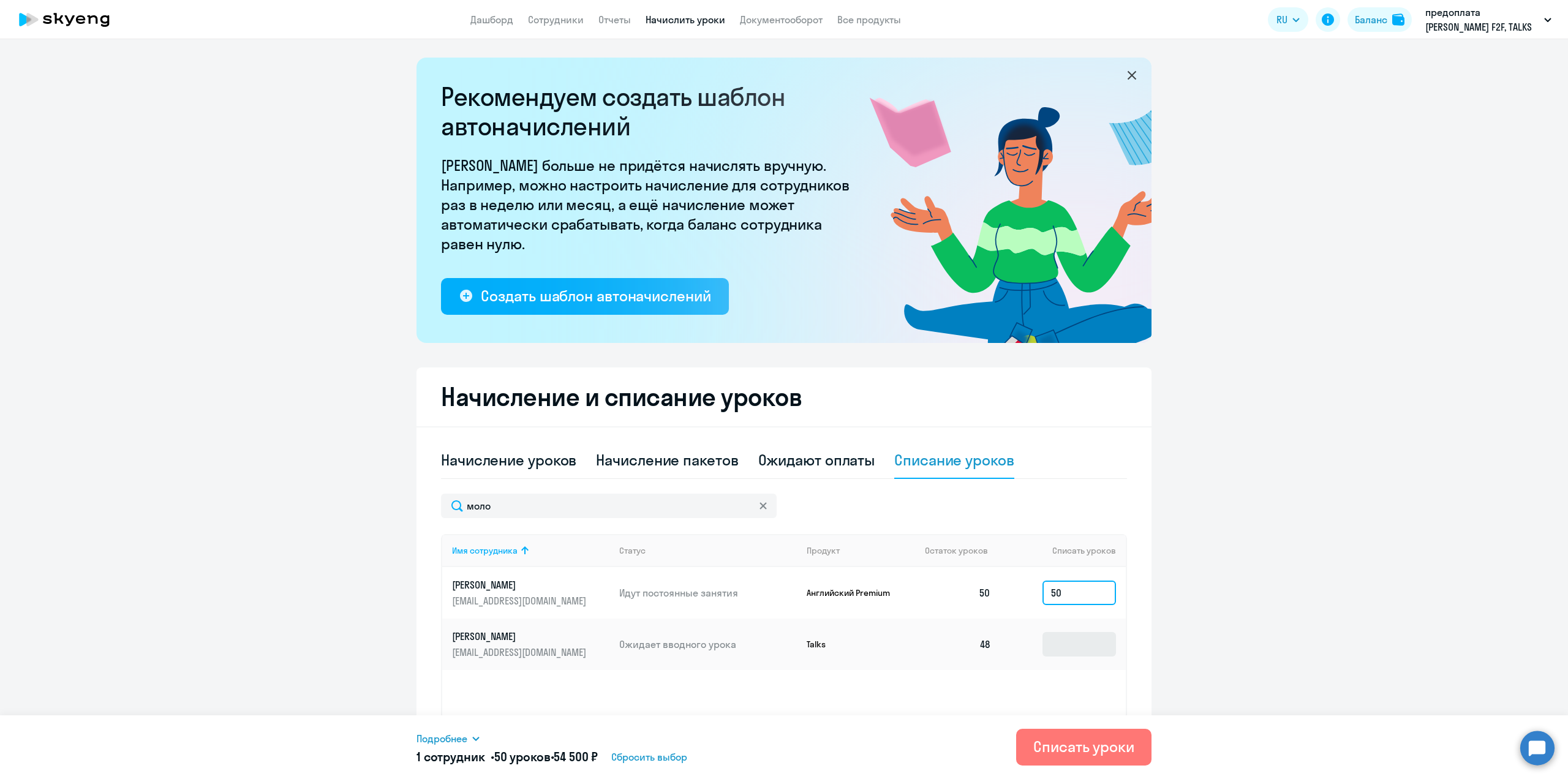
type input "50"
click at [1072, 647] on input at bounding box center [1079, 643] width 73 height 24
type input "48"
click at [1043, 746] on div "Списать уроки" at bounding box center [1084, 747] width 101 height 20
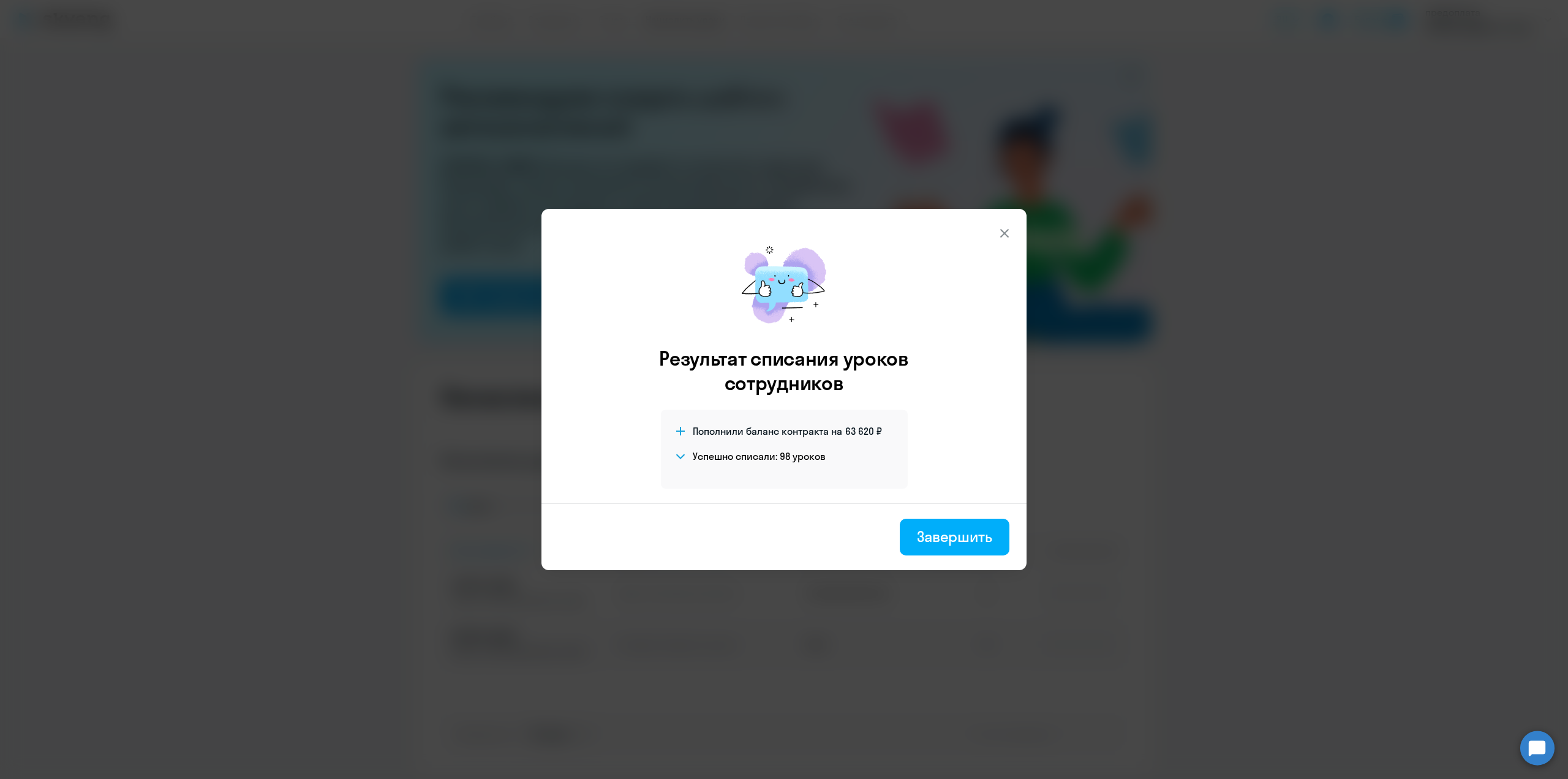
click at [963, 542] on div "Завершить" at bounding box center [955, 536] width 75 height 20
